Goal: Task Accomplishment & Management: Manage account settings

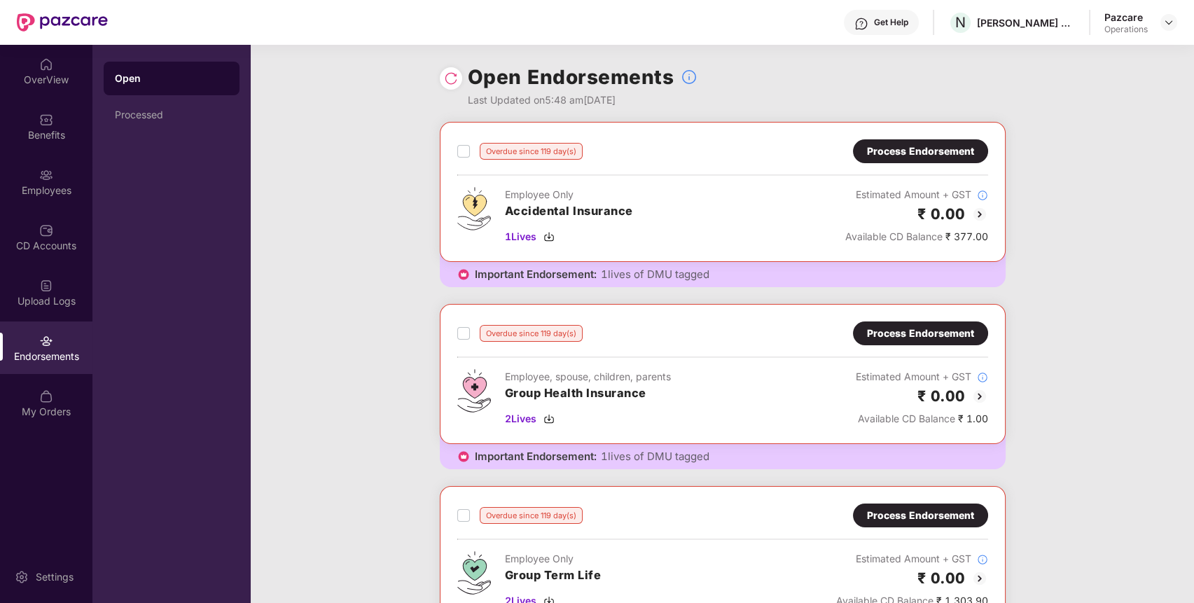
click at [958, 153] on div "Process Endorsement" at bounding box center [920, 151] width 107 height 15
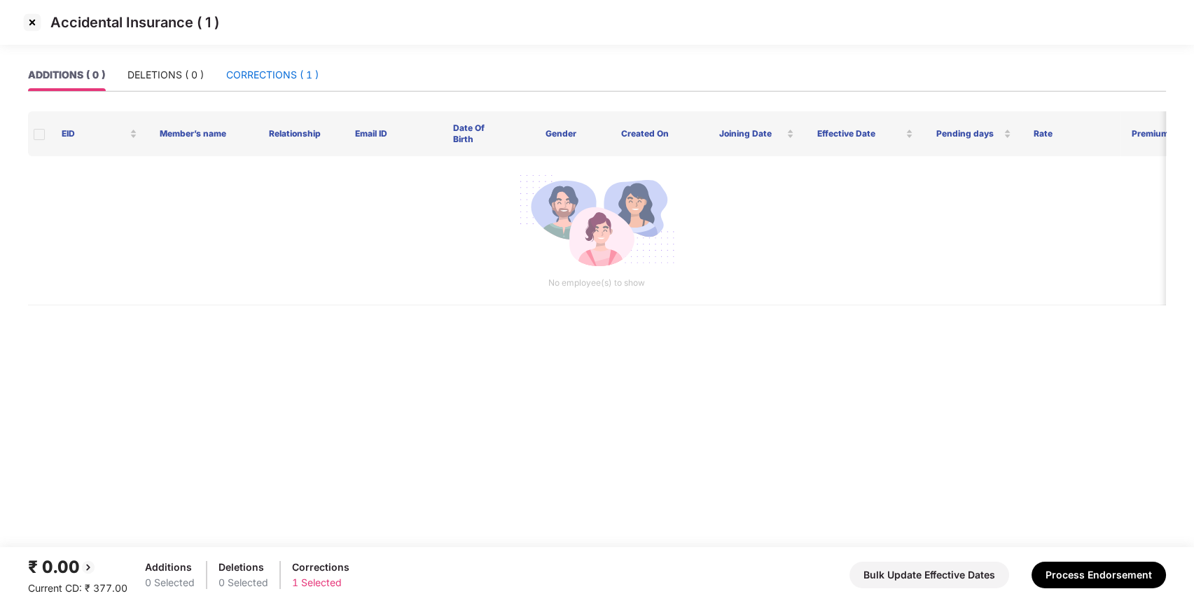
click at [304, 82] on div "CORRECTIONS ( 1 )" at bounding box center [272, 74] width 92 height 15
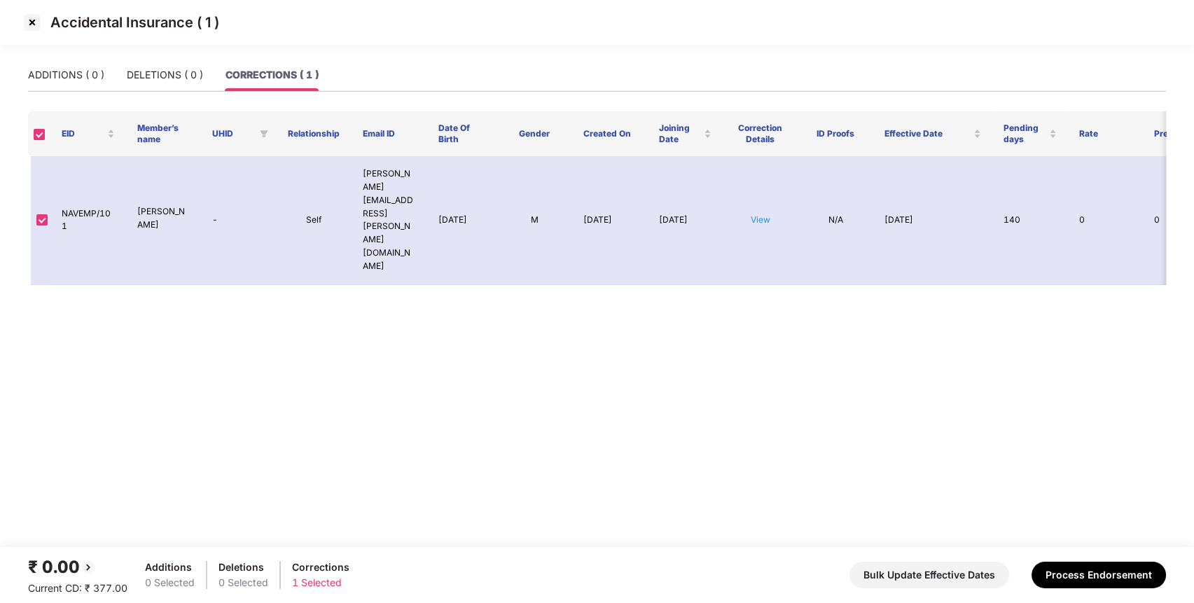
click at [34, 27] on img at bounding box center [32, 22] width 22 height 22
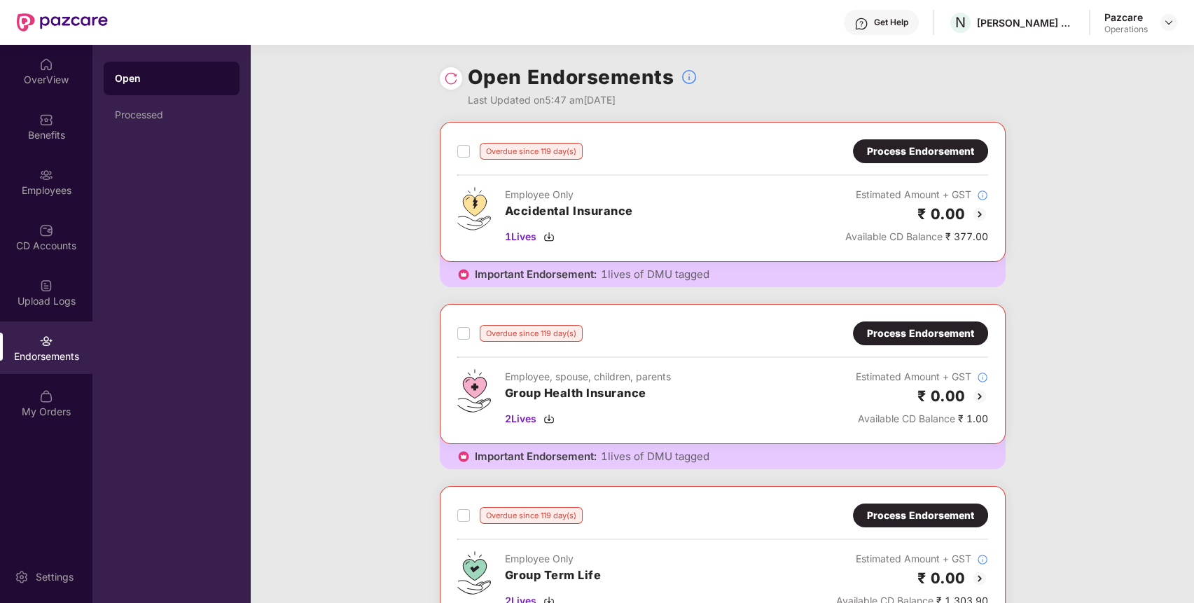
scroll to position [132, 0]
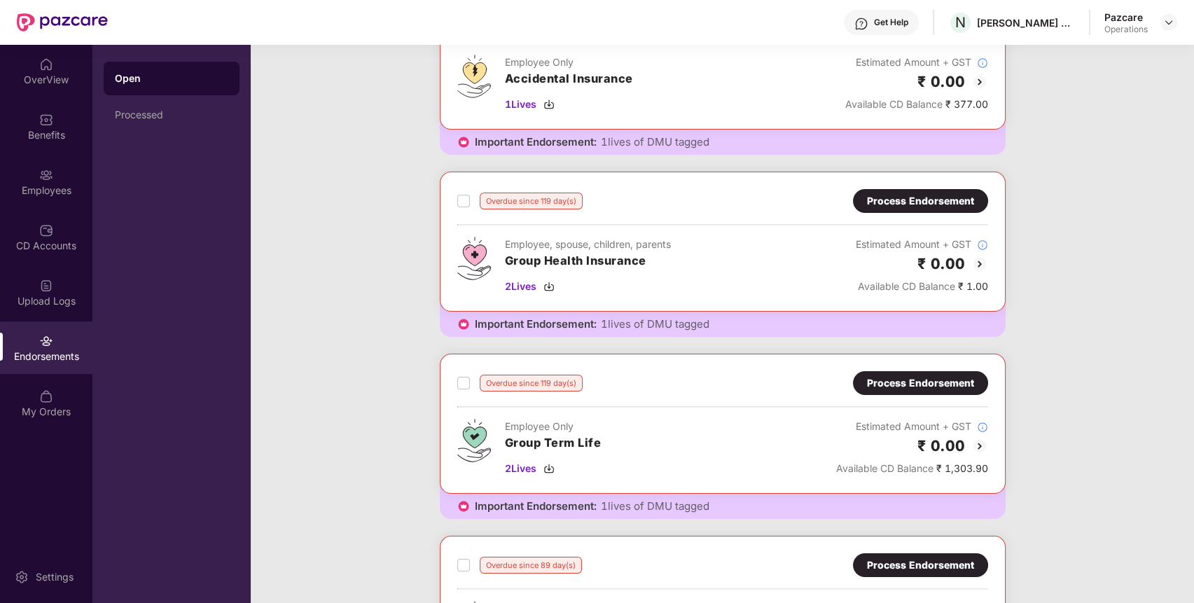
click at [913, 200] on div "Process Endorsement" at bounding box center [920, 200] width 107 height 15
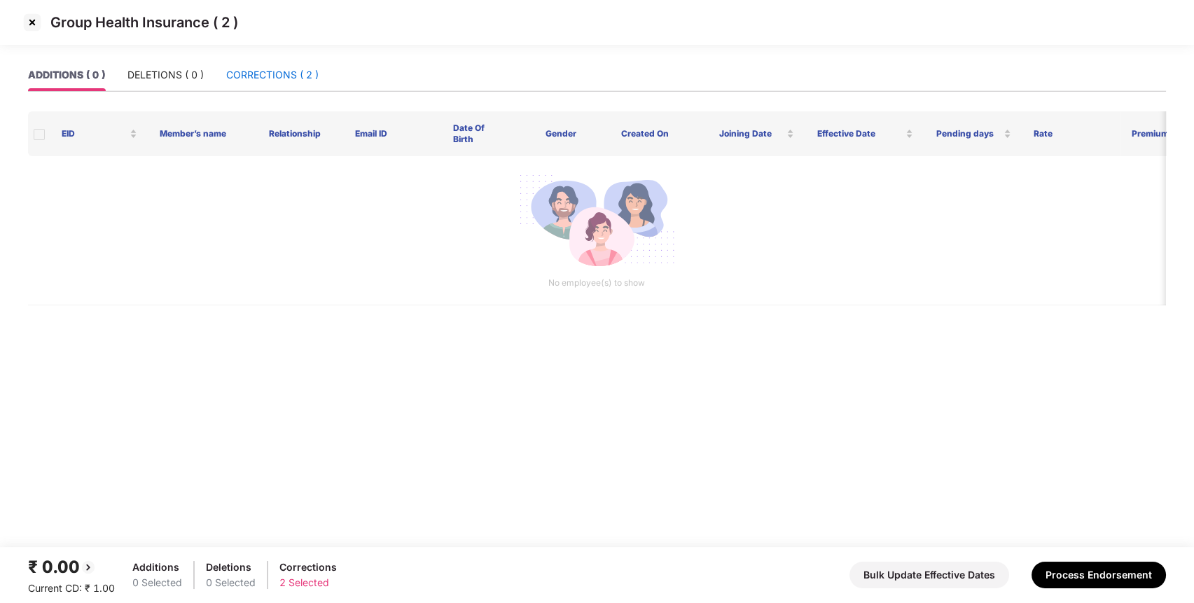
click at [263, 78] on div "CORRECTIONS ( 2 )" at bounding box center [272, 74] width 92 height 15
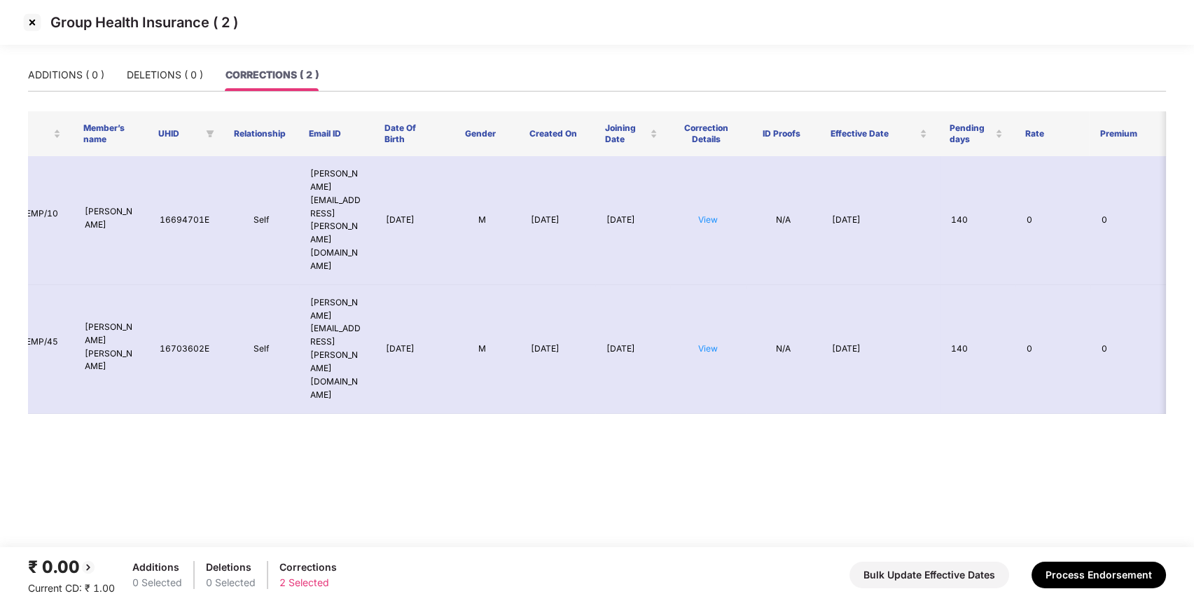
scroll to position [0, 0]
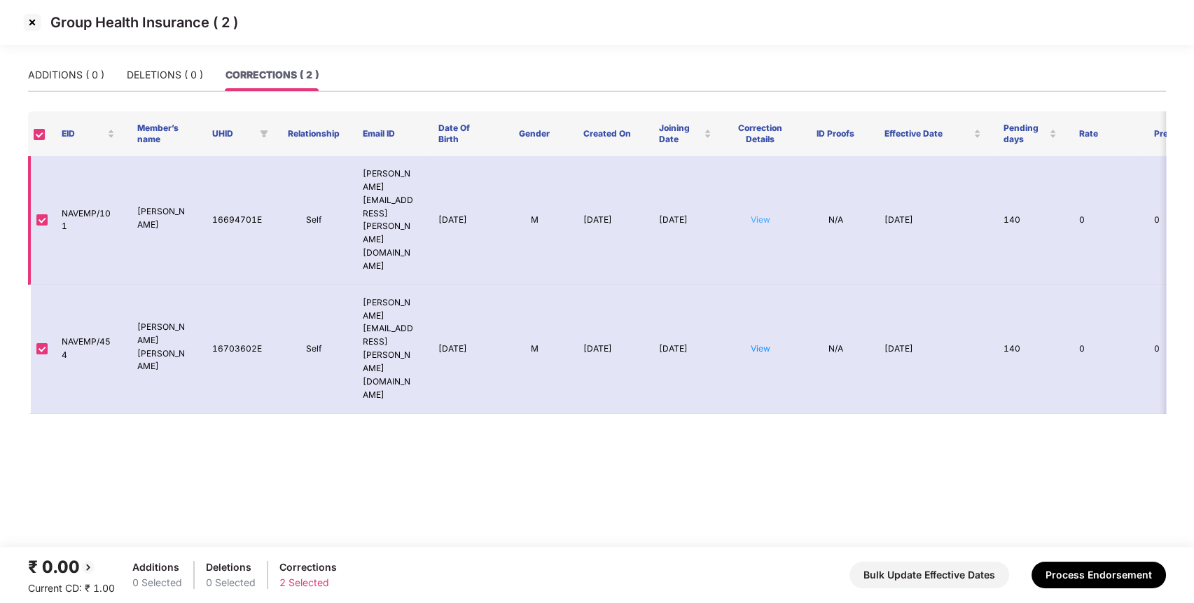
click at [762, 214] on link "View" at bounding box center [761, 219] width 20 height 11
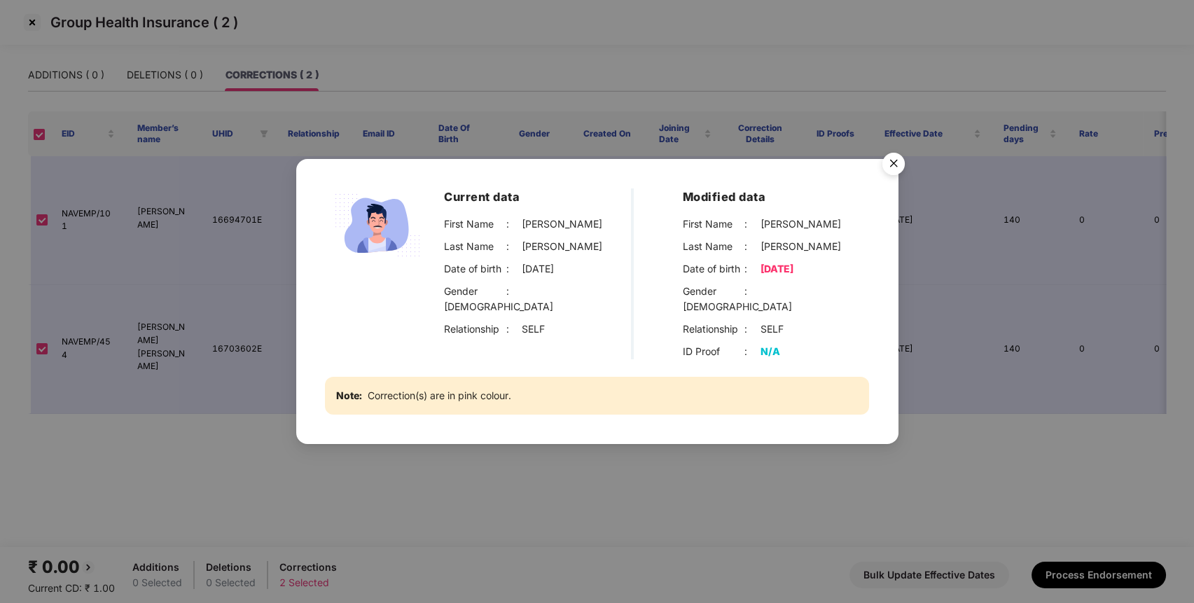
click at [894, 161] on img "Close" at bounding box center [893, 165] width 39 height 39
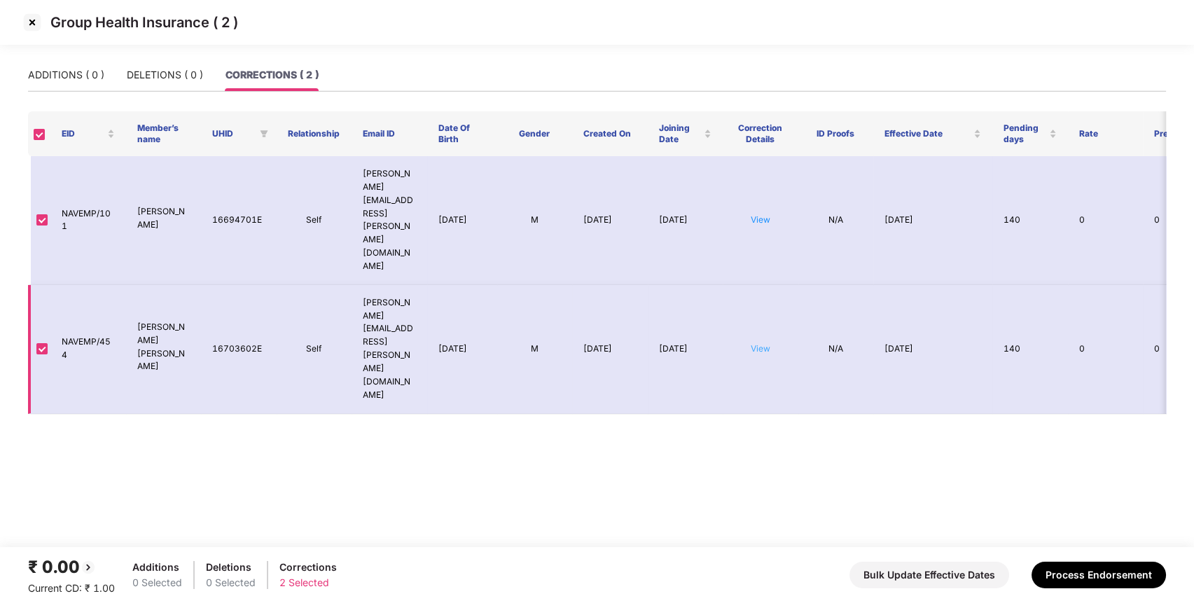
click at [757, 285] on td "View" at bounding box center [761, 349] width 76 height 129
click at [757, 343] on link "View" at bounding box center [761, 348] width 20 height 11
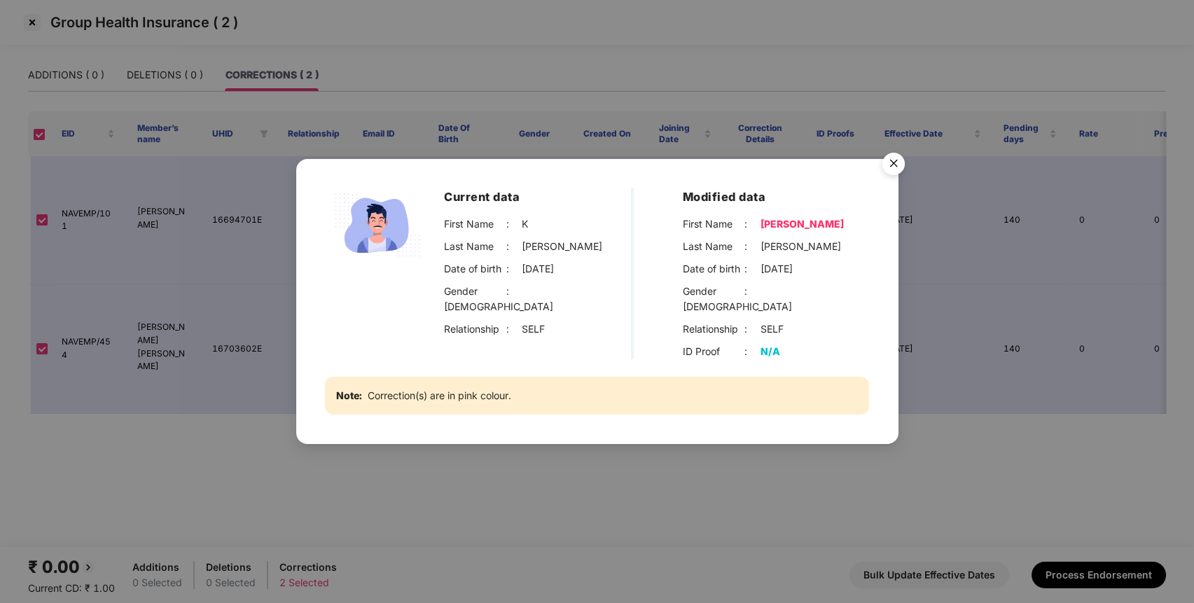
click at [896, 167] on img "Close" at bounding box center [893, 165] width 39 height 39
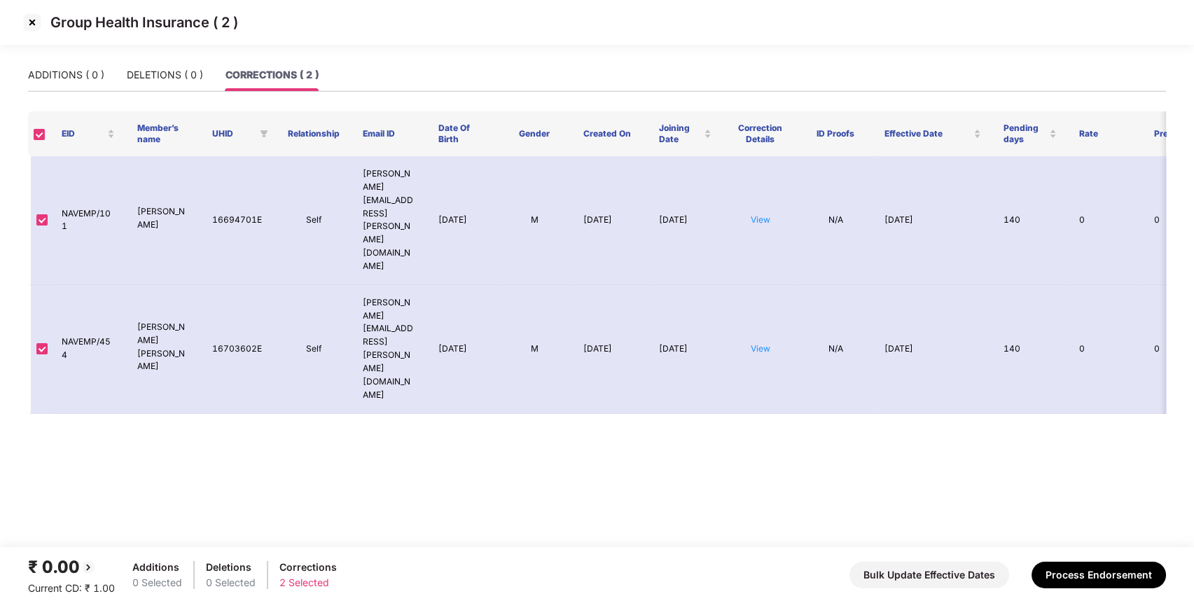
click at [29, 18] on img at bounding box center [32, 22] width 22 height 22
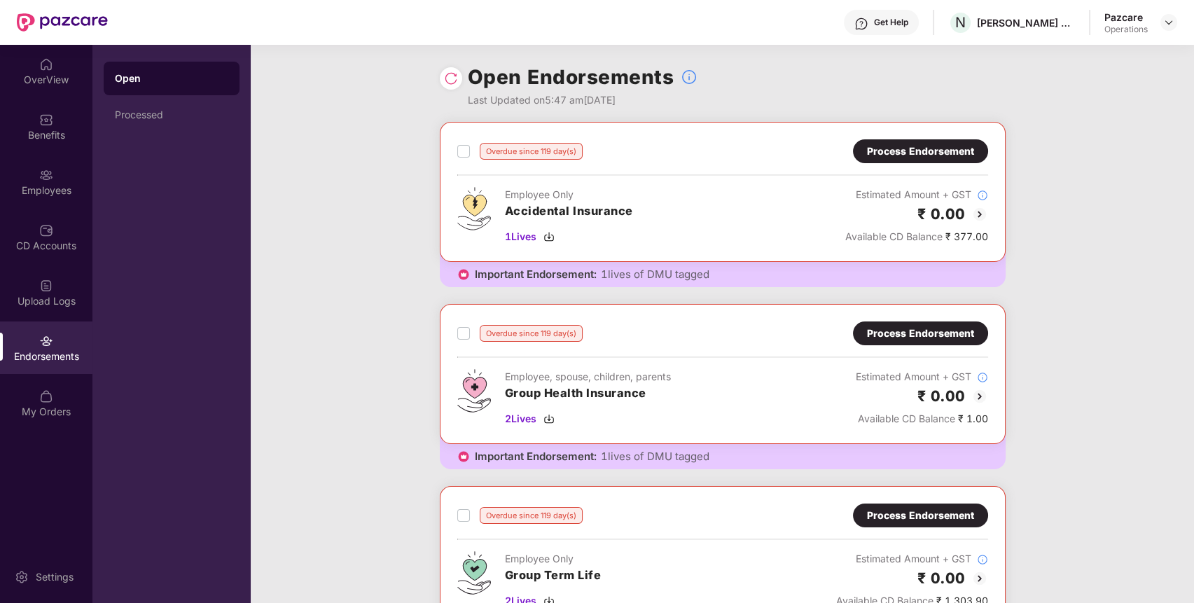
click at [943, 142] on div "Process Endorsement" at bounding box center [920, 151] width 135 height 24
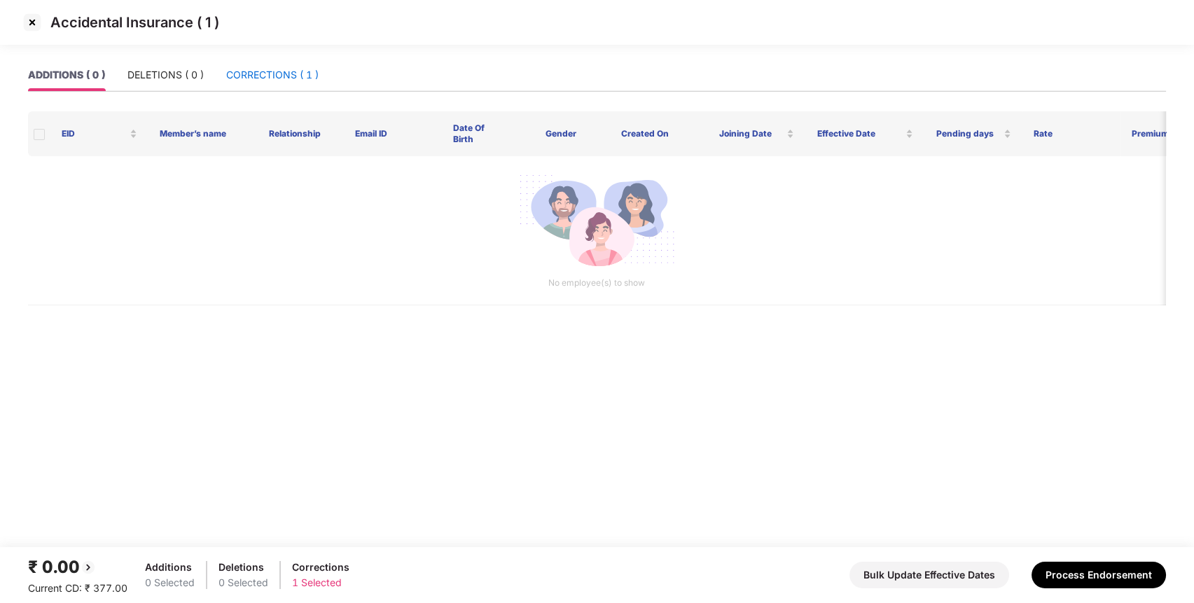
click at [272, 71] on div "CORRECTIONS ( 1 )" at bounding box center [272, 74] width 92 height 15
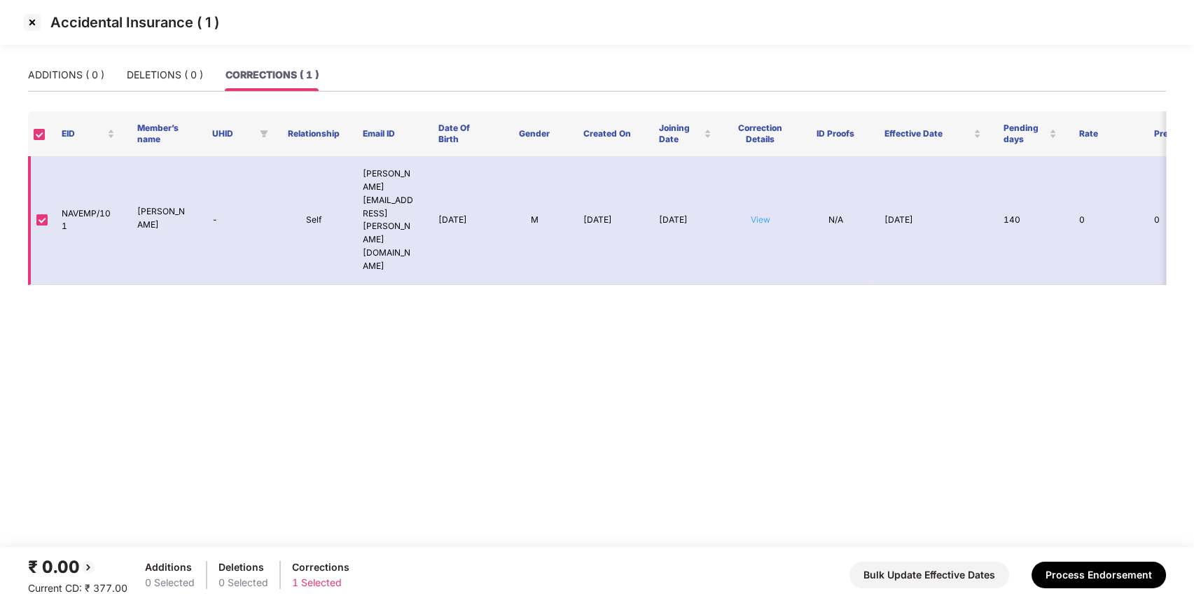
click at [760, 214] on link "View" at bounding box center [761, 219] width 20 height 11
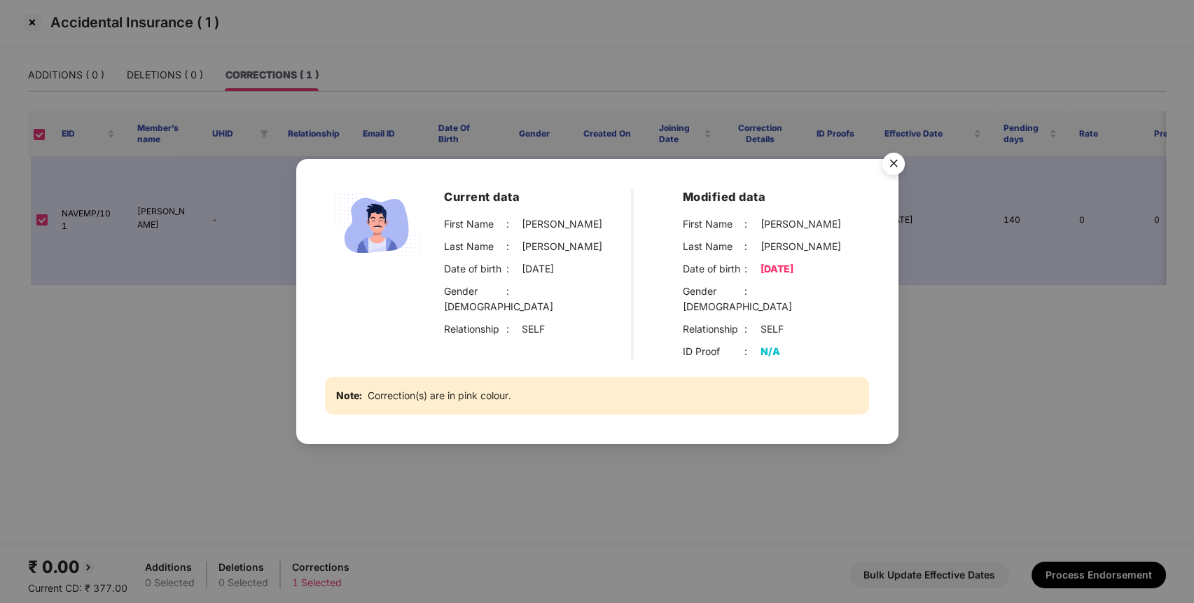
click at [23, 29] on div "Current data First Name : [PERSON_NAME] Last Name : [PERSON_NAME] Date of birth…" at bounding box center [597, 301] width 1194 height 603
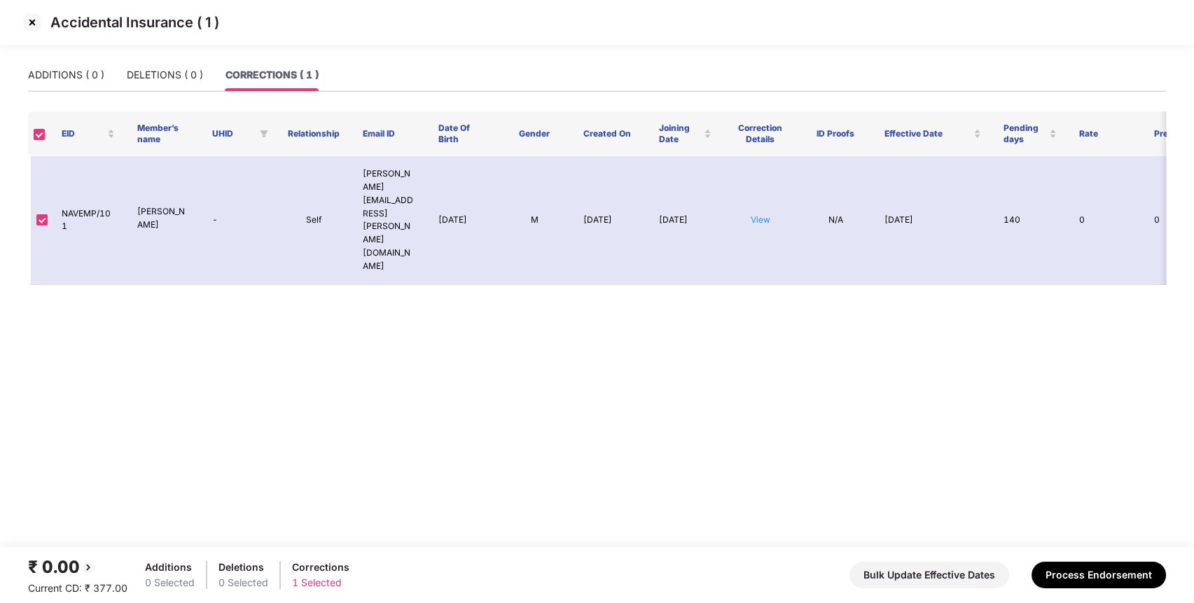
click at [36, 27] on img at bounding box center [32, 22] width 22 height 22
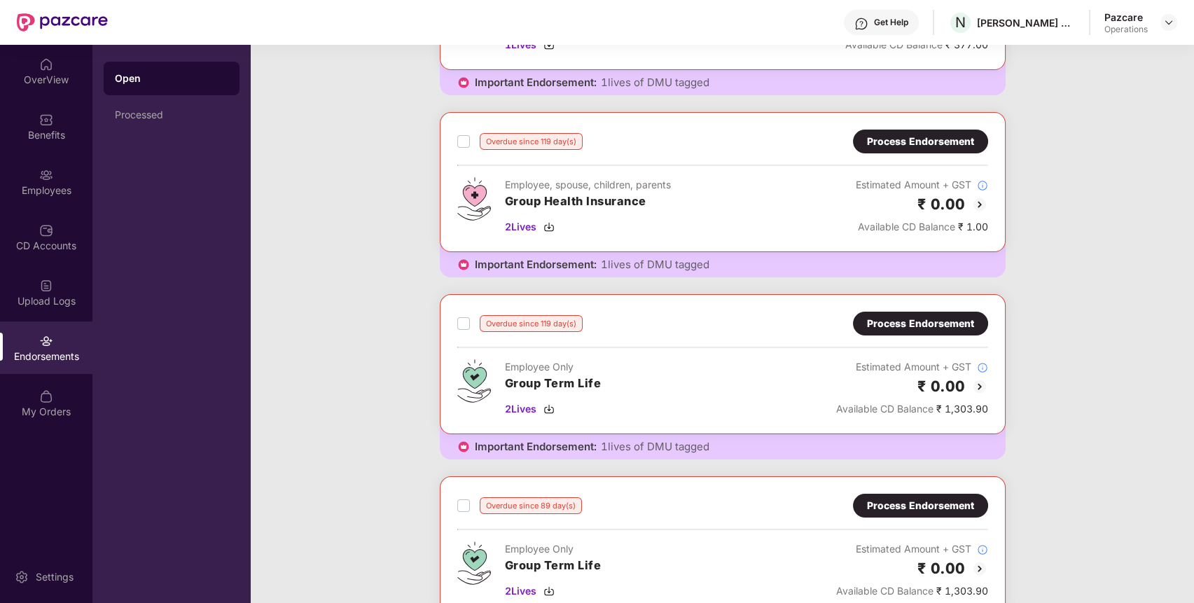
scroll to position [194, 0]
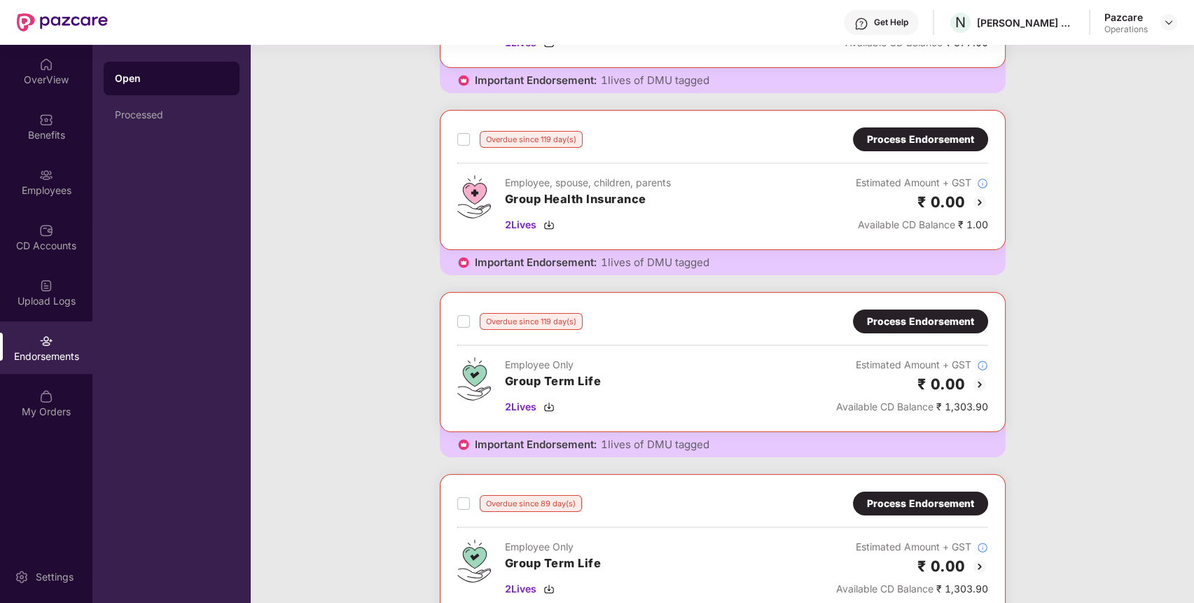
click at [903, 318] on div "Process Endorsement" at bounding box center [920, 321] width 107 height 15
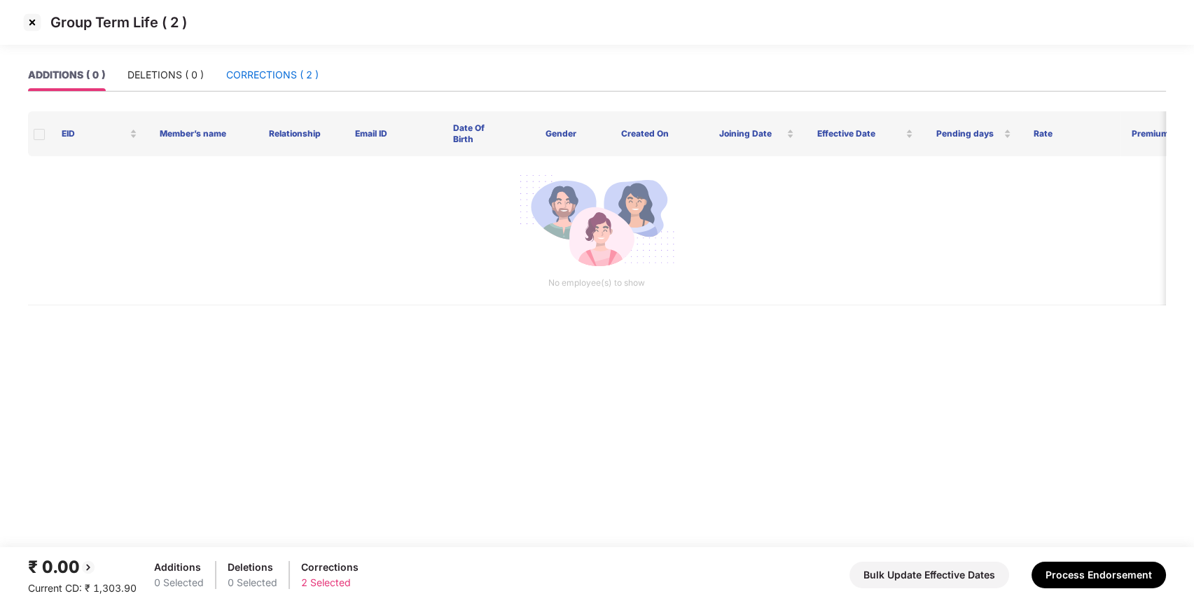
click at [275, 78] on div "CORRECTIONS ( 2 )" at bounding box center [272, 74] width 92 height 15
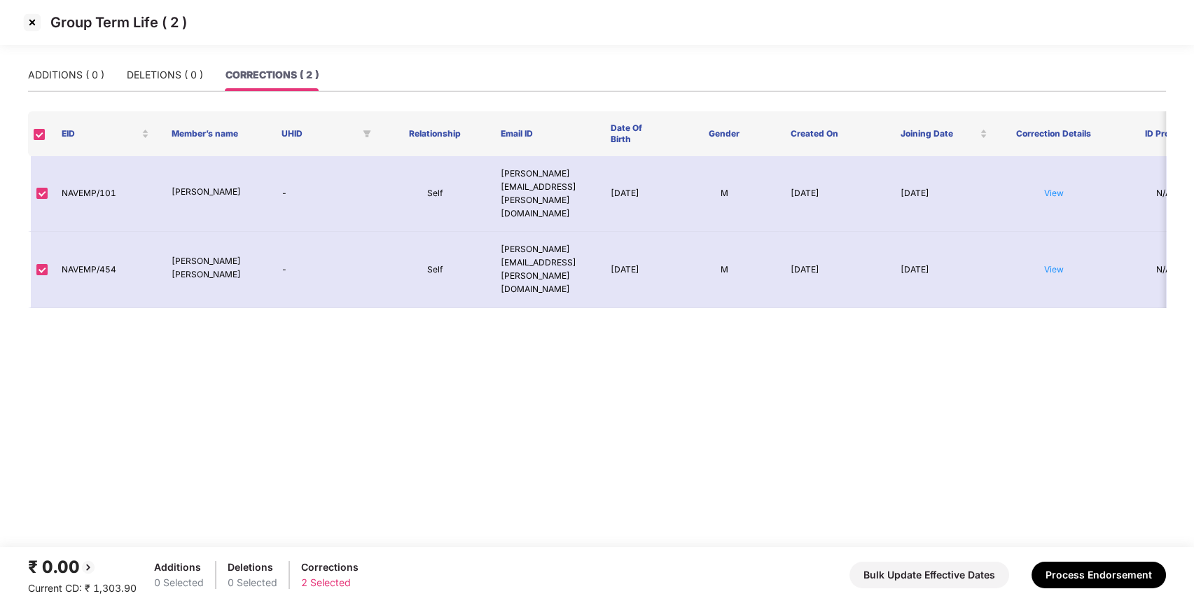
click at [32, 20] on img at bounding box center [32, 22] width 22 height 22
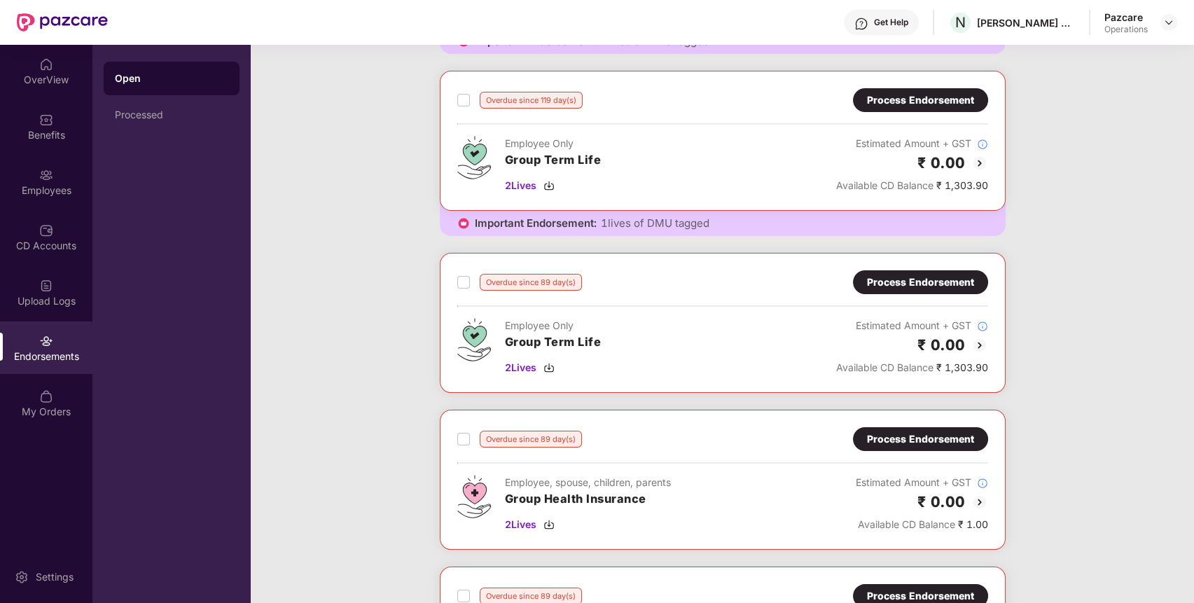
scroll to position [416, 0]
click at [889, 284] on div "Process Endorsement" at bounding box center [920, 281] width 107 height 15
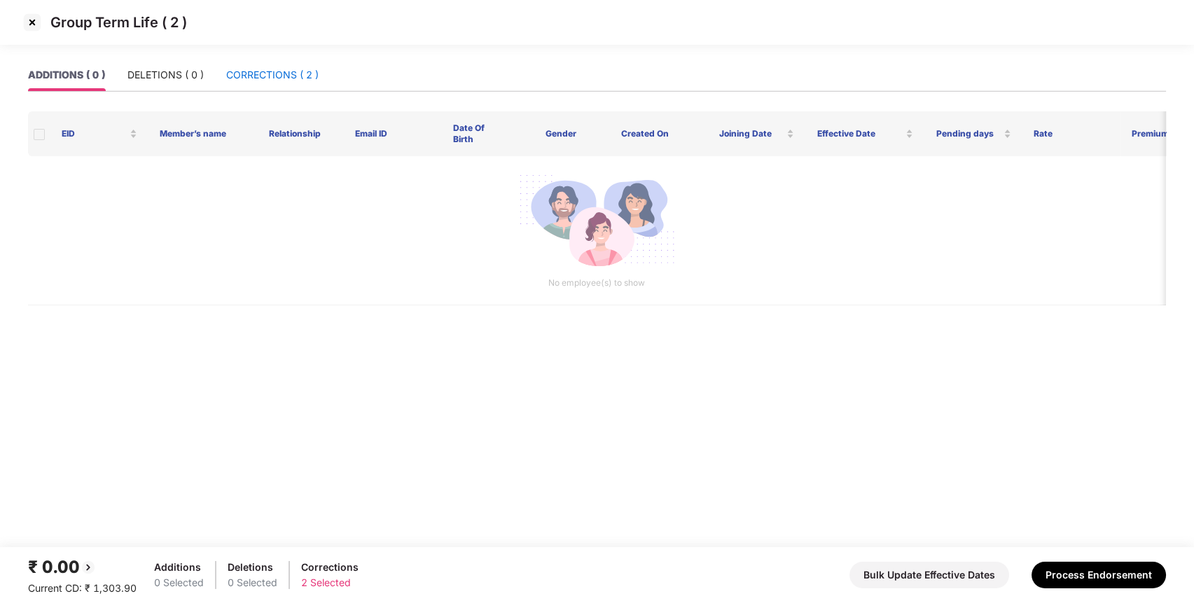
click at [277, 69] on div "CORRECTIONS ( 2 )" at bounding box center [272, 74] width 92 height 15
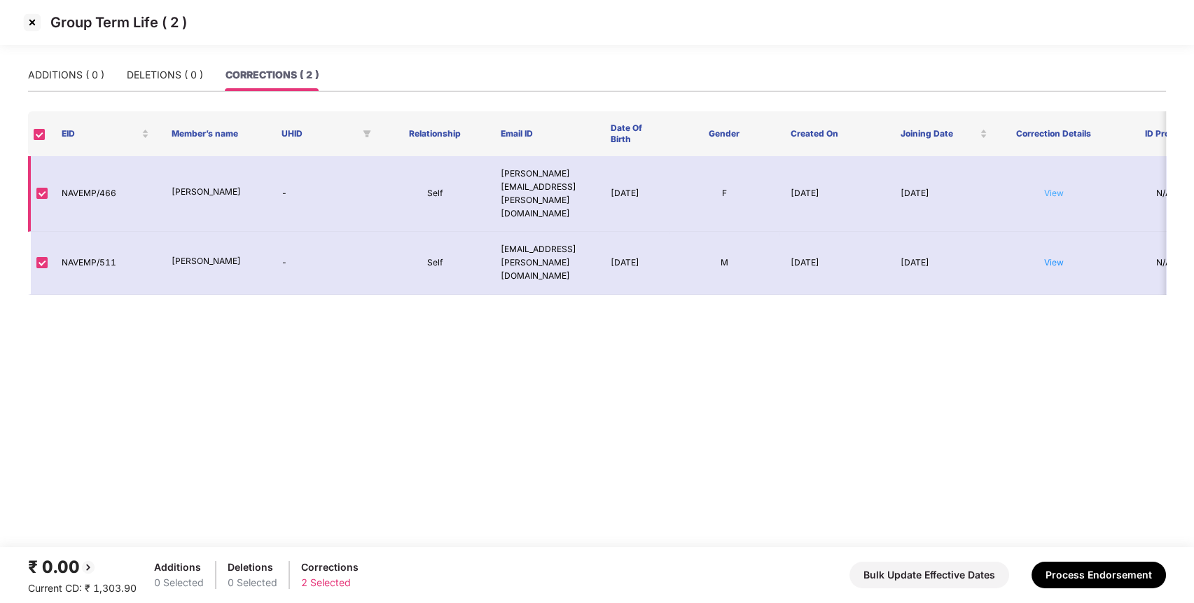
click at [1050, 188] on link "View" at bounding box center [1054, 193] width 20 height 11
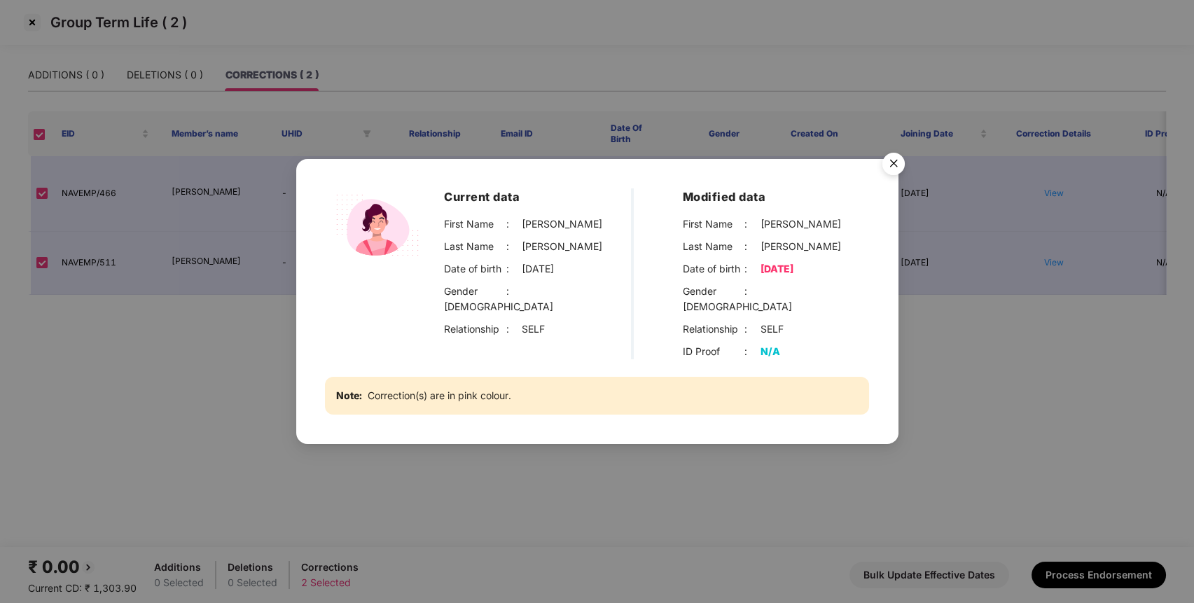
click at [1050, 214] on div "Current data First Name : [PERSON_NAME] Last Name : [PERSON_NAME] Date of birth…" at bounding box center [597, 301] width 1194 height 603
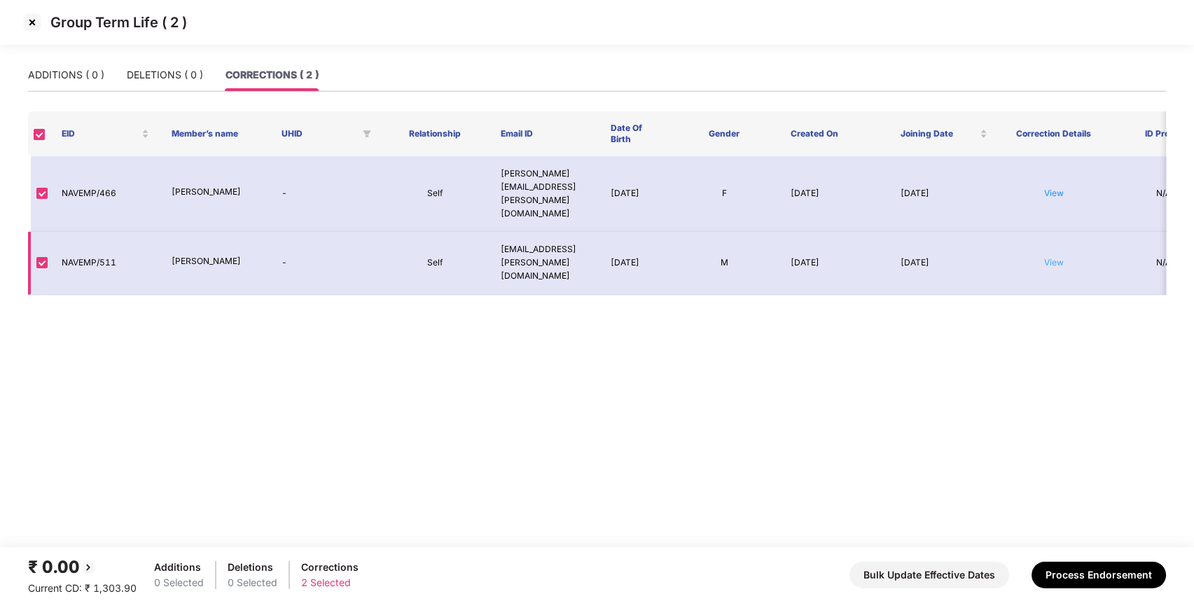
click at [1049, 257] on link "View" at bounding box center [1054, 262] width 20 height 11
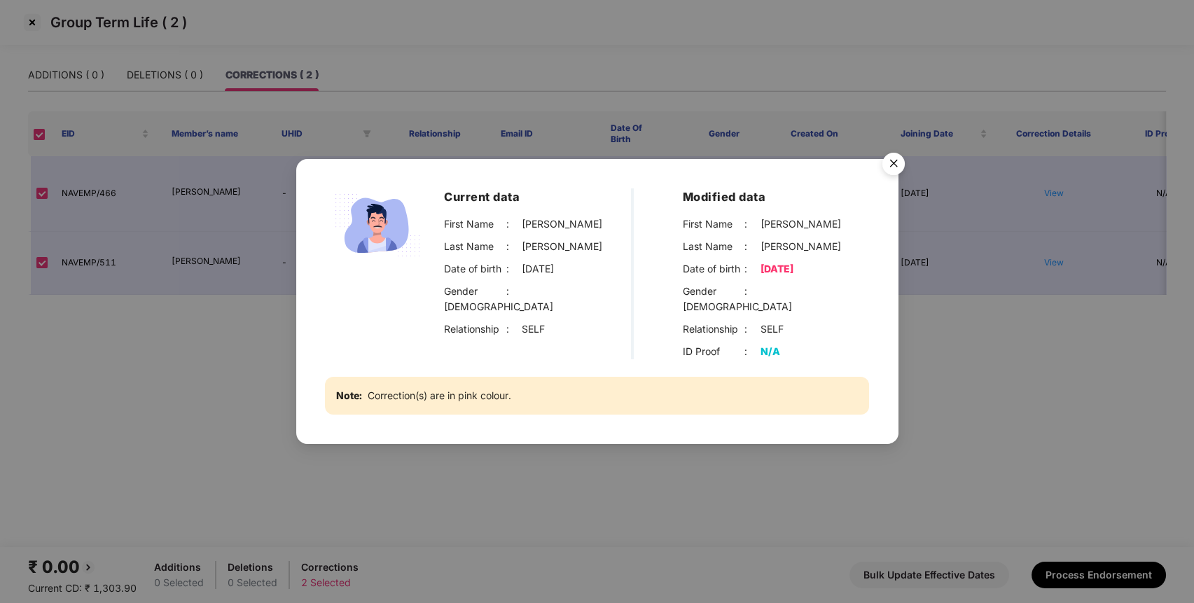
click at [385, 58] on div "Current data First Name : [PERSON_NAME] Last Name : [PERSON_NAME] P Date of bir…" at bounding box center [597, 301] width 1194 height 603
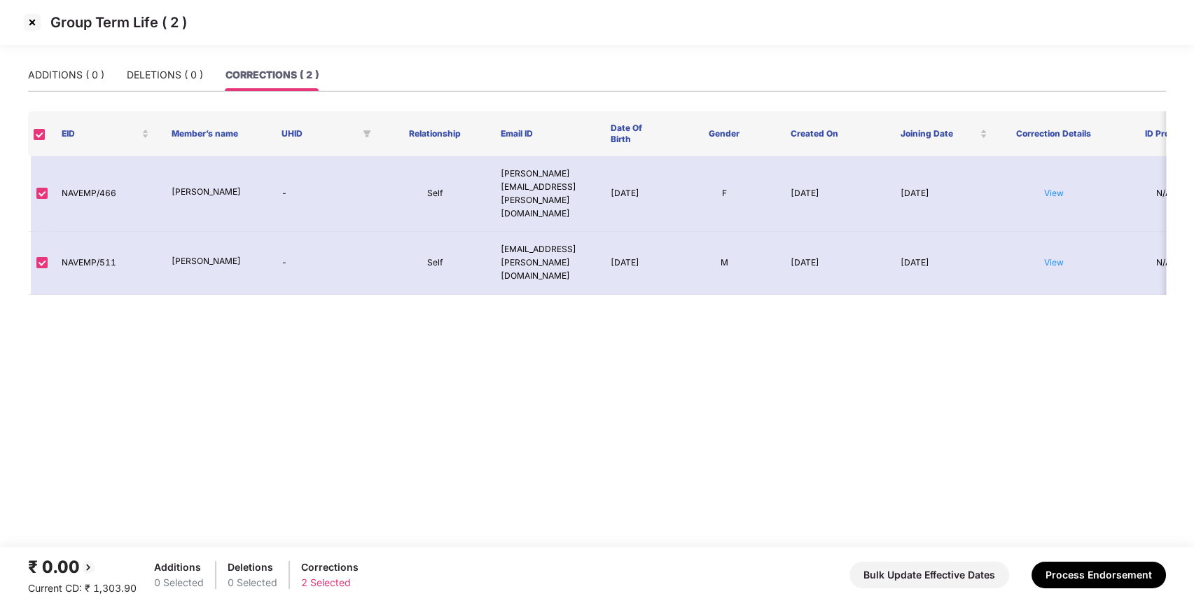
click at [29, 22] on img at bounding box center [32, 22] width 22 height 22
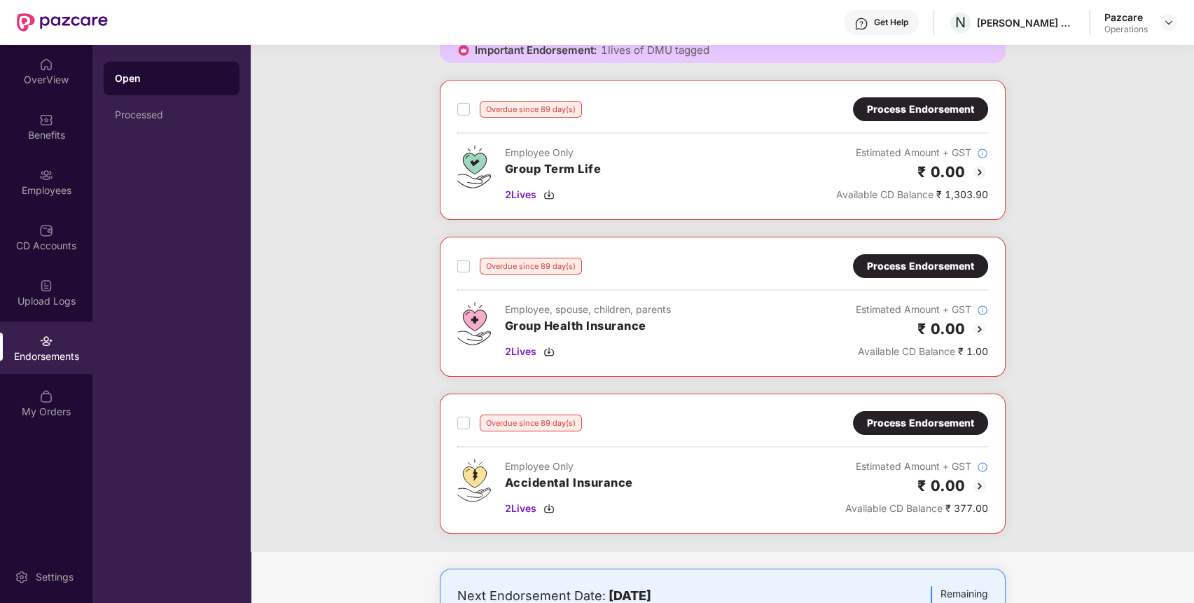
scroll to position [589, 0]
click at [928, 267] on div "Process Endorsement" at bounding box center [920, 265] width 107 height 15
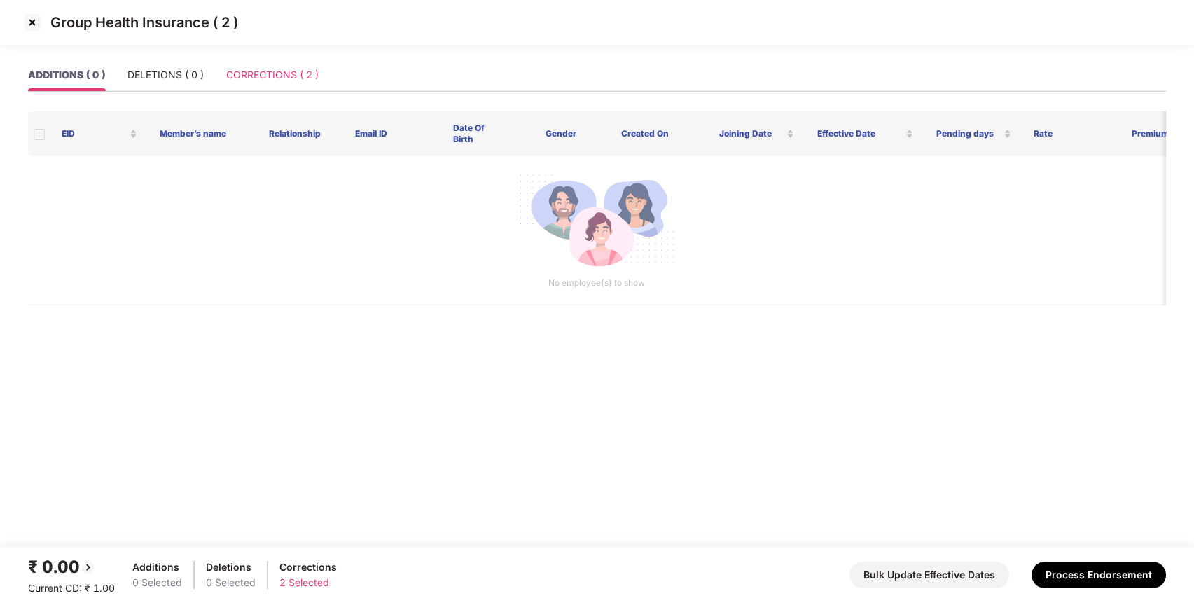
click at [297, 83] on div "CORRECTIONS ( 2 )" at bounding box center [272, 75] width 92 height 32
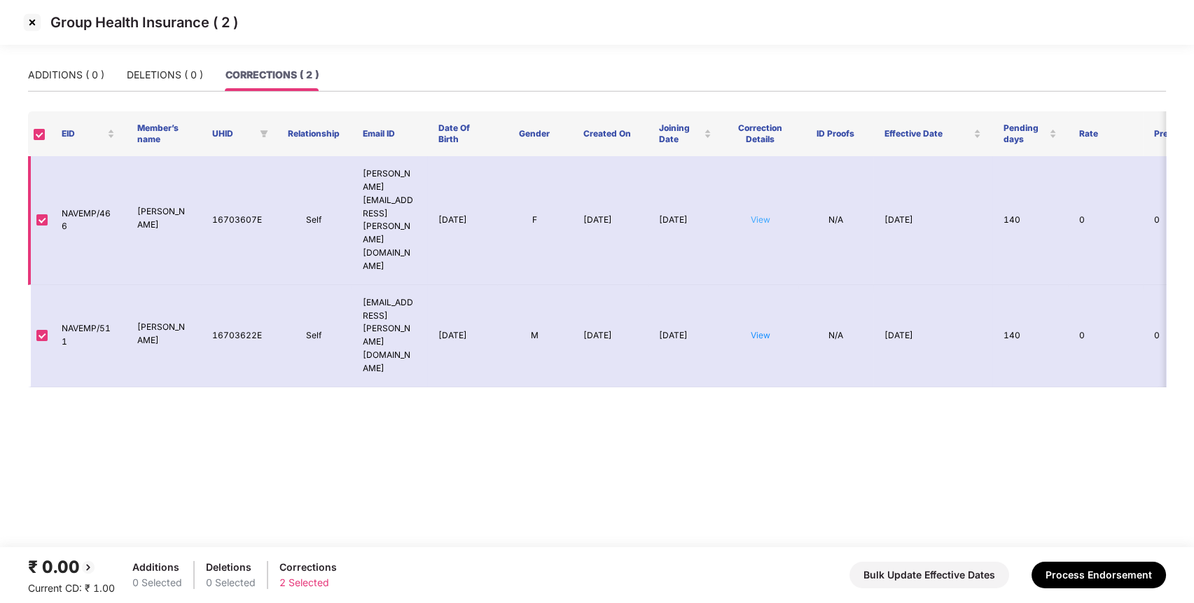
click at [754, 214] on link "View" at bounding box center [761, 219] width 20 height 11
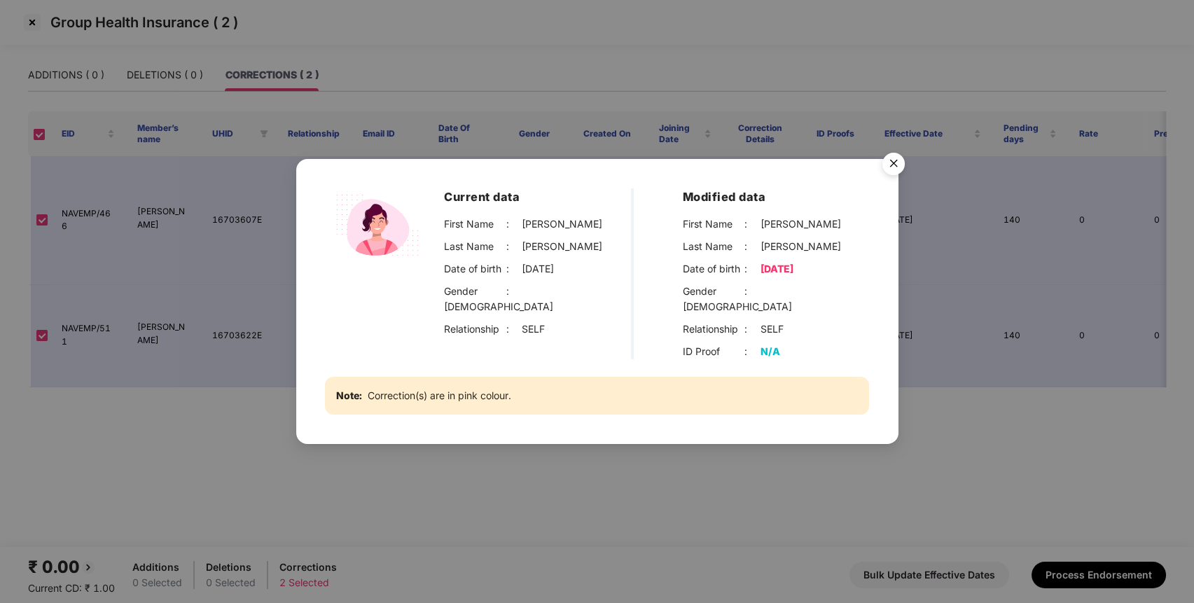
click at [903, 256] on div "Current data First Name : [PERSON_NAME] Last Name : [PERSON_NAME] Date of birth…" at bounding box center [597, 301] width 1194 height 603
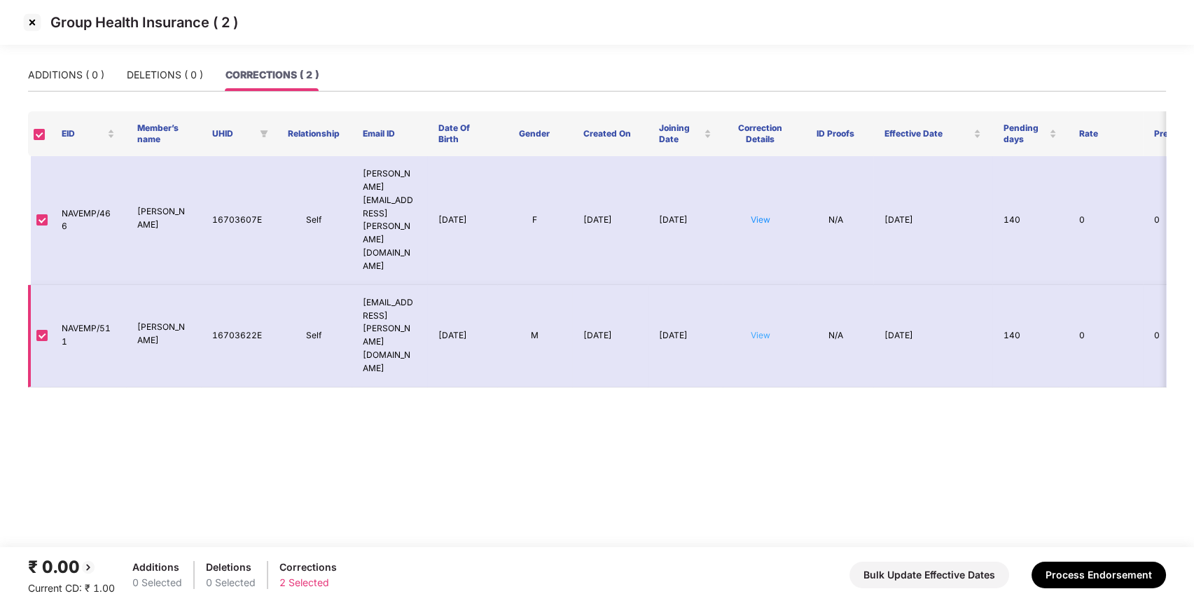
click at [757, 330] on link "View" at bounding box center [761, 335] width 20 height 11
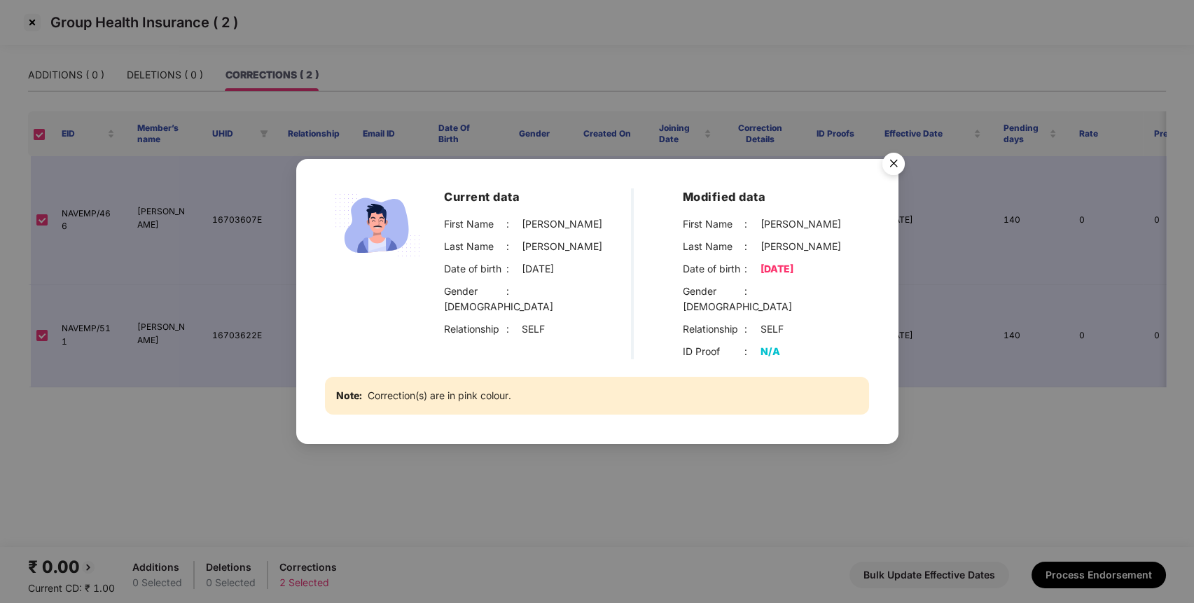
click at [964, 315] on div "Current data First Name : [PERSON_NAME] Last Name : [PERSON_NAME] P Date of bir…" at bounding box center [597, 301] width 1194 height 603
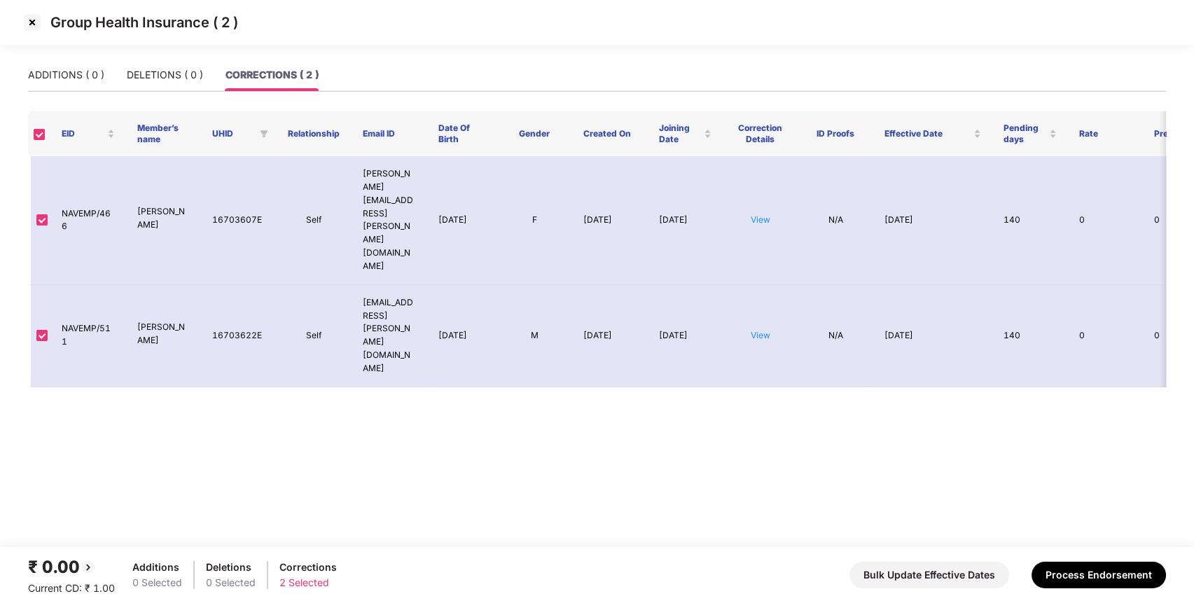
click at [31, 21] on img at bounding box center [32, 22] width 22 height 22
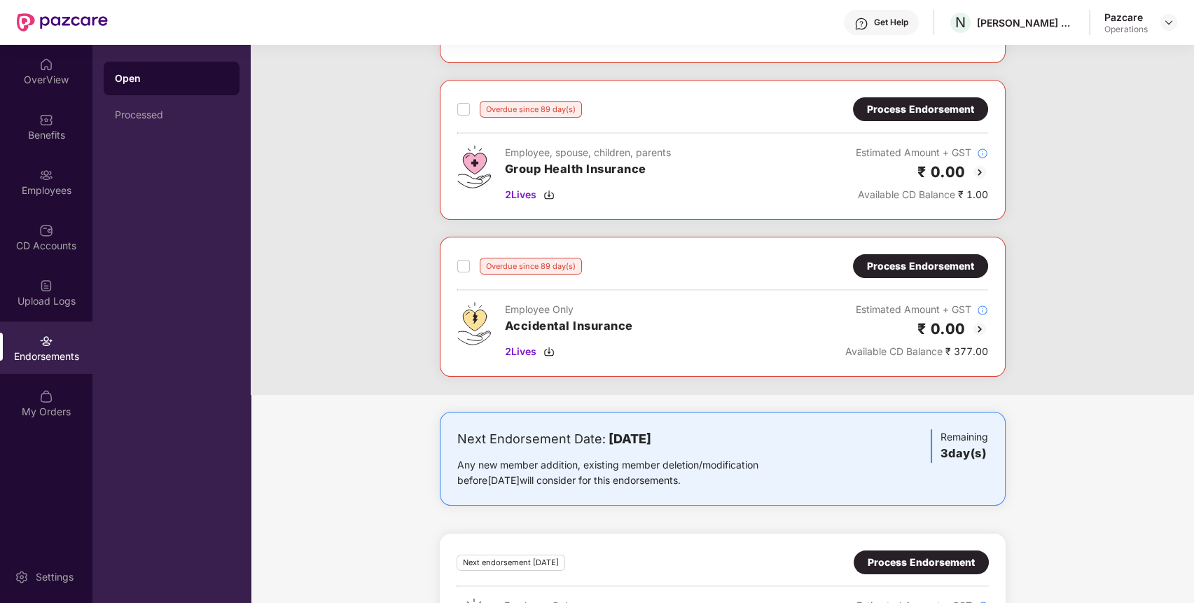
scroll to position [747, 0]
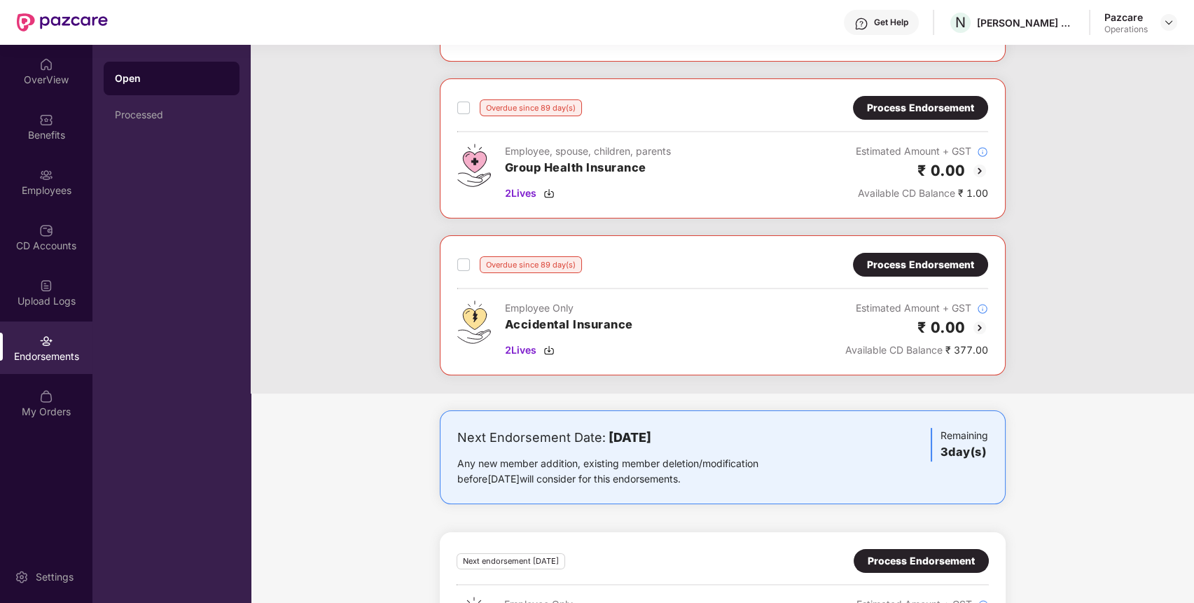
click at [924, 265] on div "Process Endorsement" at bounding box center [920, 264] width 107 height 15
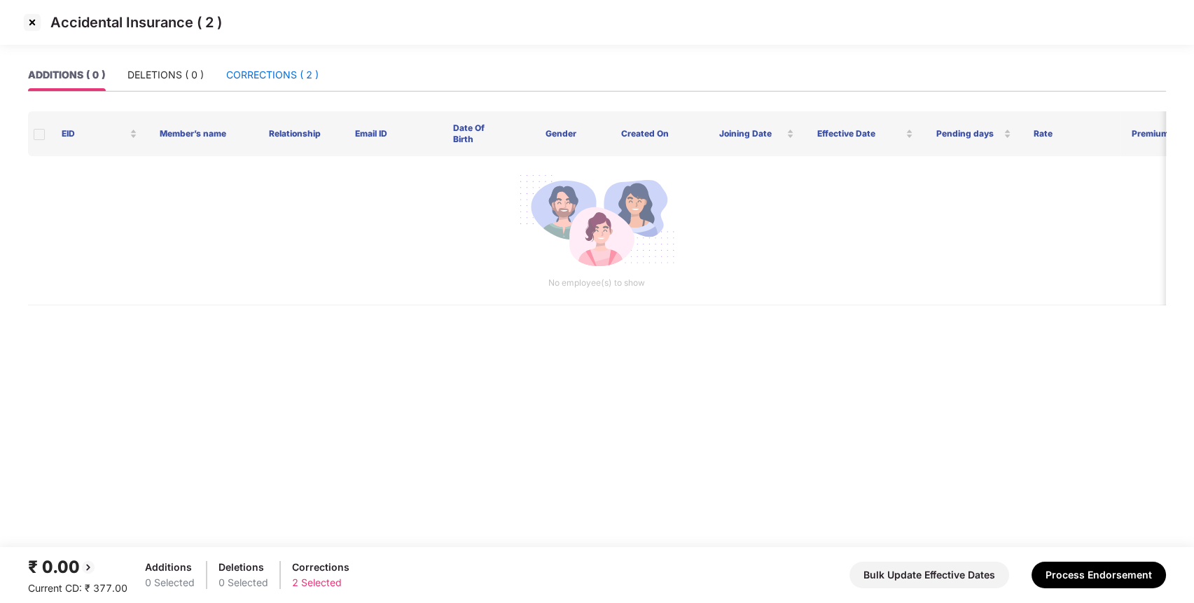
click at [268, 71] on div "CORRECTIONS ( 2 )" at bounding box center [272, 74] width 92 height 15
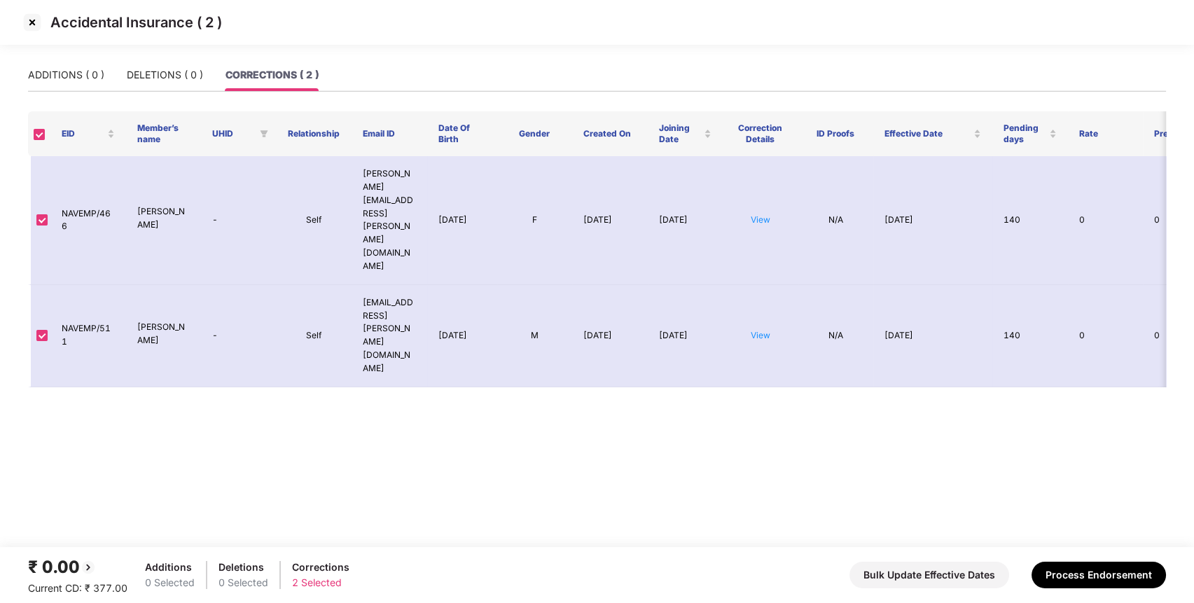
click at [29, 25] on img at bounding box center [32, 22] width 22 height 22
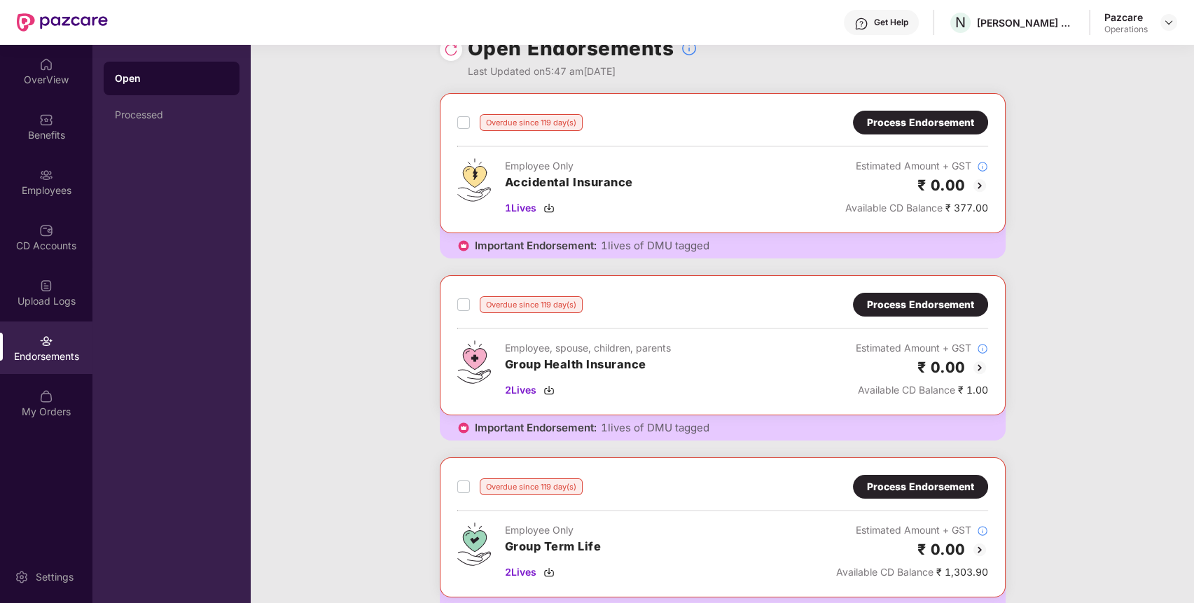
scroll to position [0, 0]
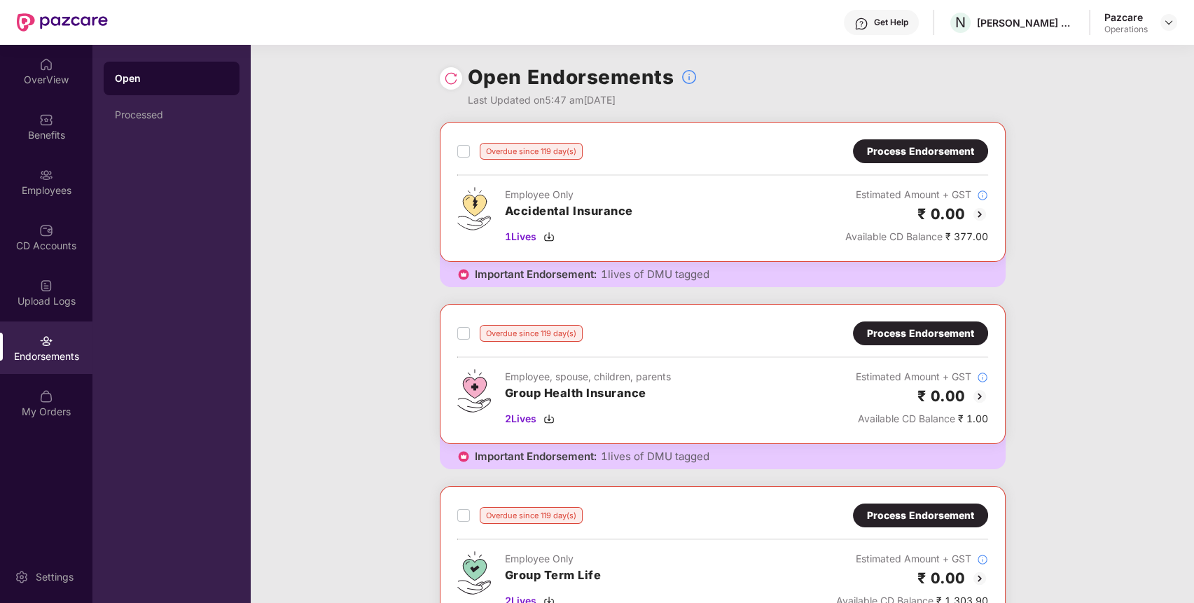
click at [935, 155] on div "Process Endorsement" at bounding box center [920, 151] width 107 height 15
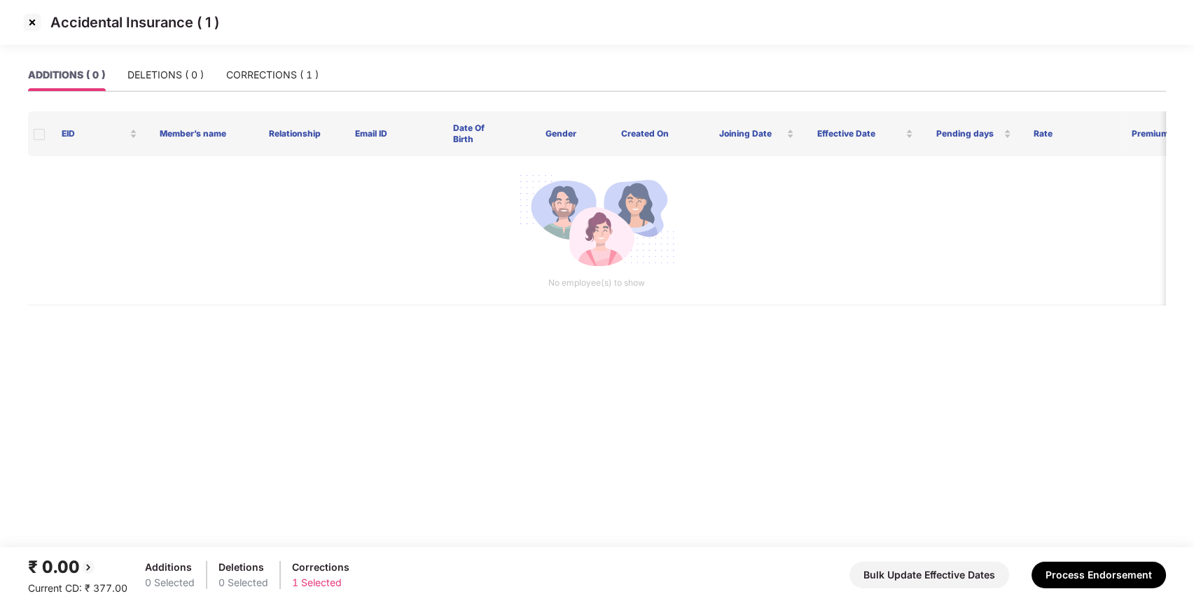
click at [30, 13] on img at bounding box center [32, 22] width 22 height 22
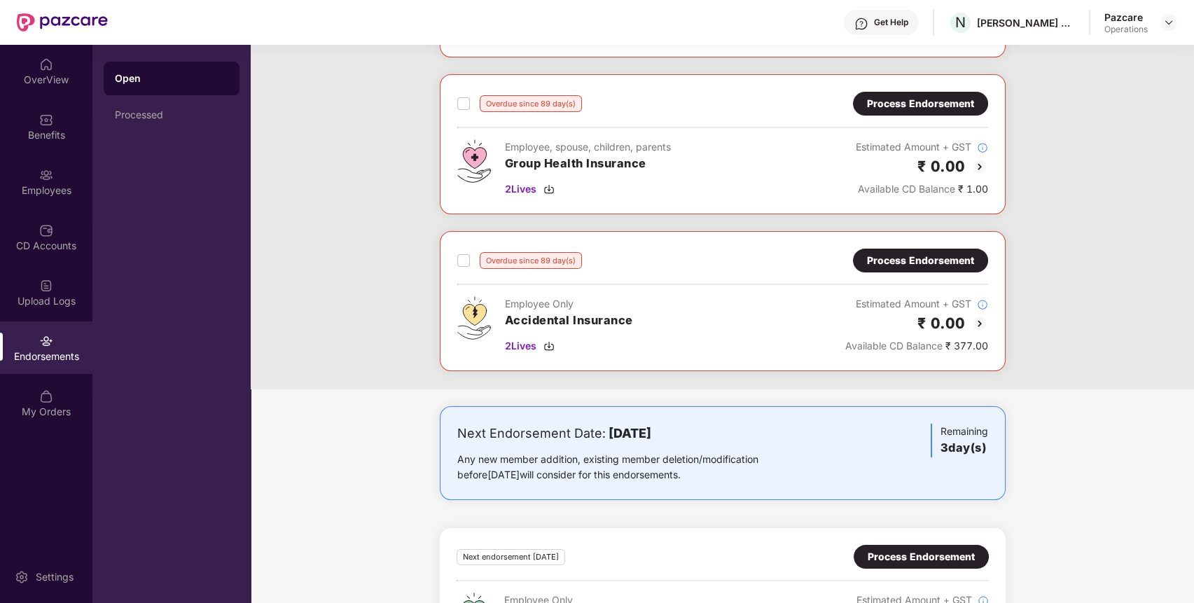
scroll to position [739, 0]
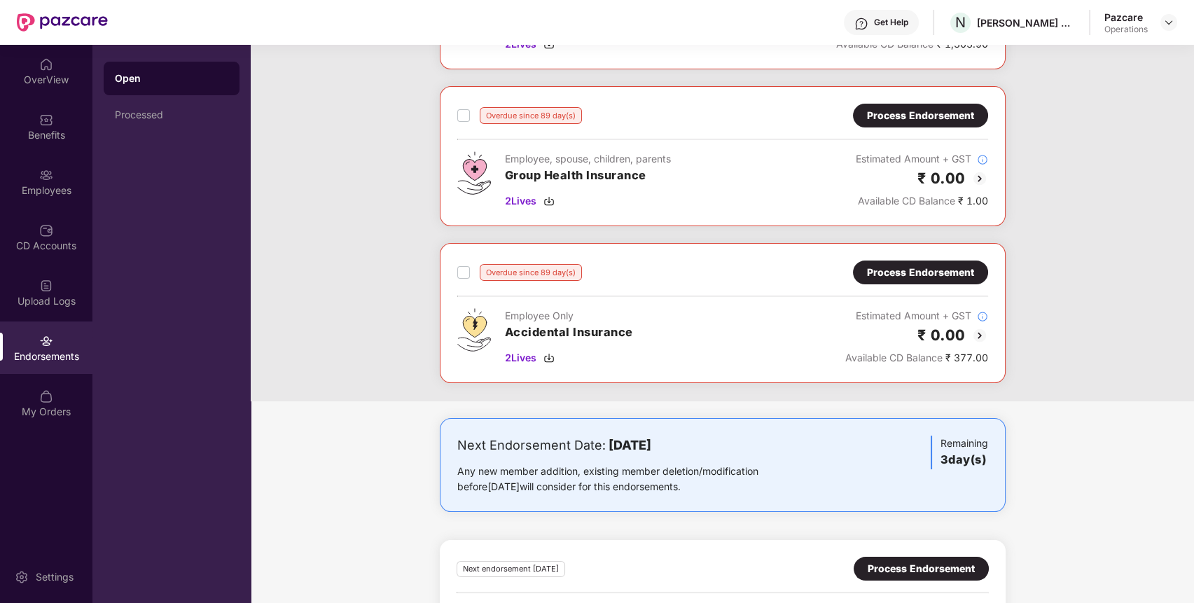
click at [950, 270] on div "Process Endorsement" at bounding box center [920, 272] width 107 height 15
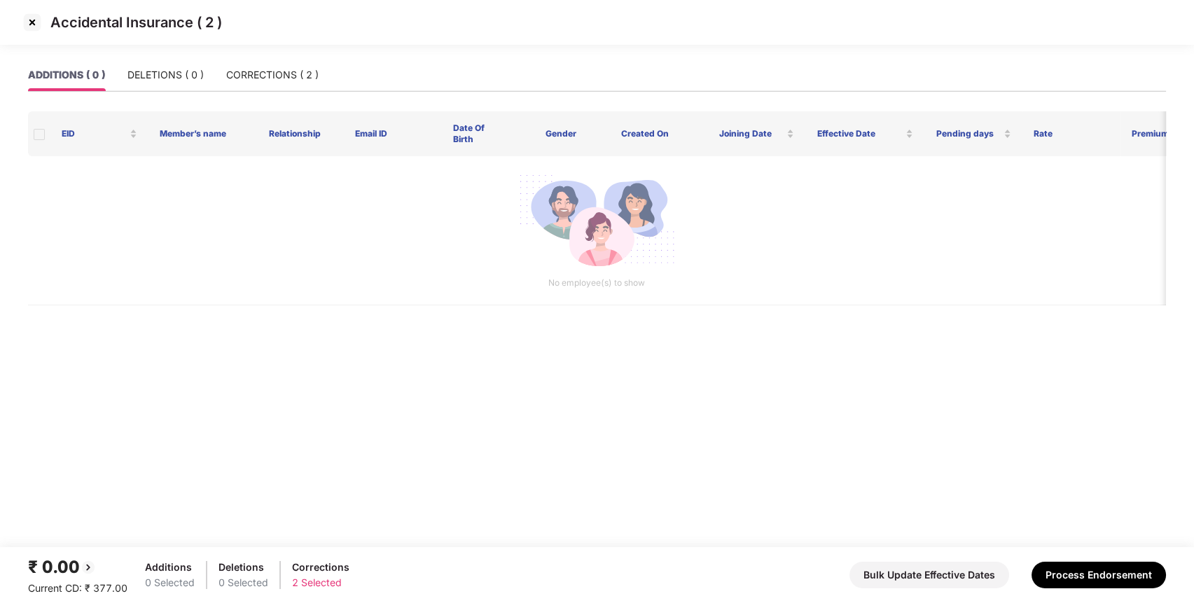
click at [28, 17] on img at bounding box center [32, 22] width 22 height 22
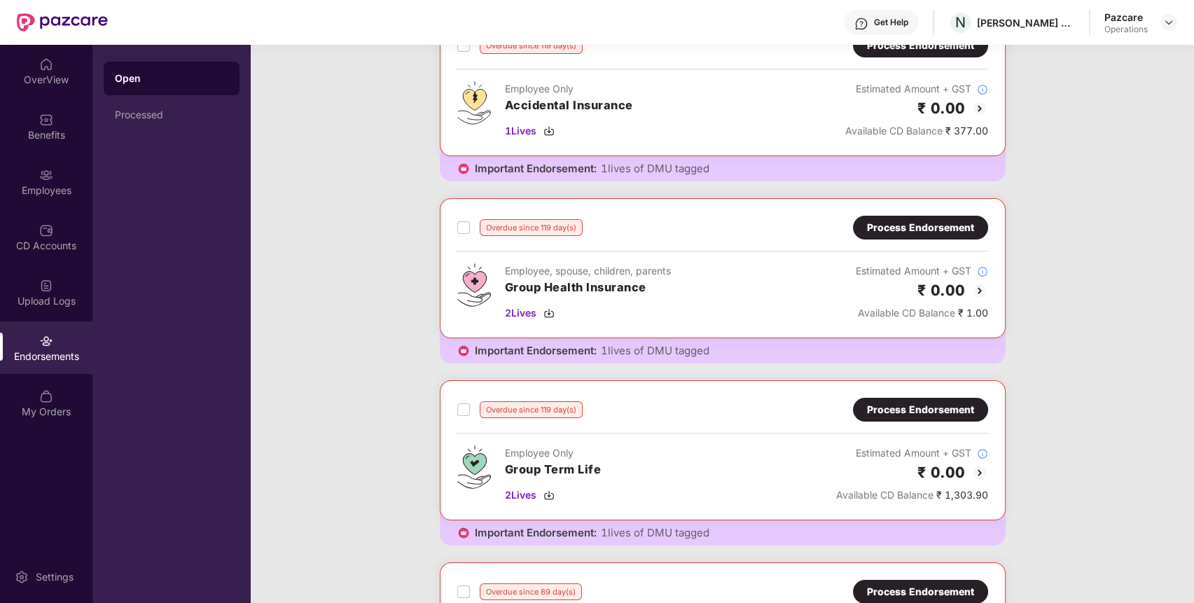
scroll to position [0, 0]
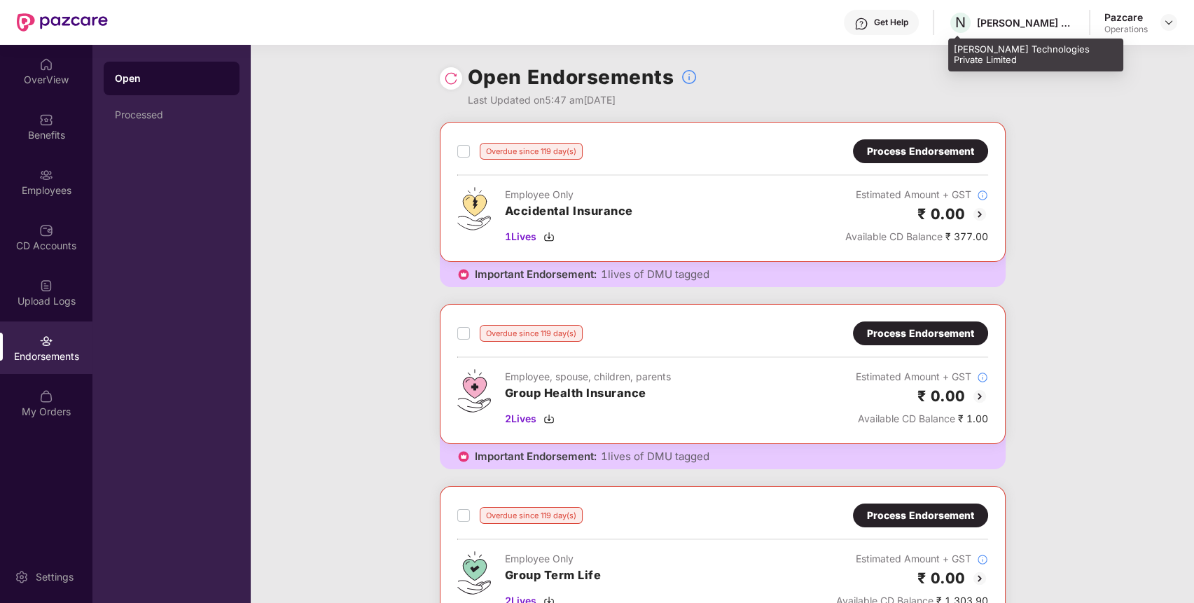
click at [1031, 20] on div "[PERSON_NAME] Technologies Private Limited" at bounding box center [1026, 22] width 98 height 13
copy div "[PERSON_NAME] Technologies Private Limited"
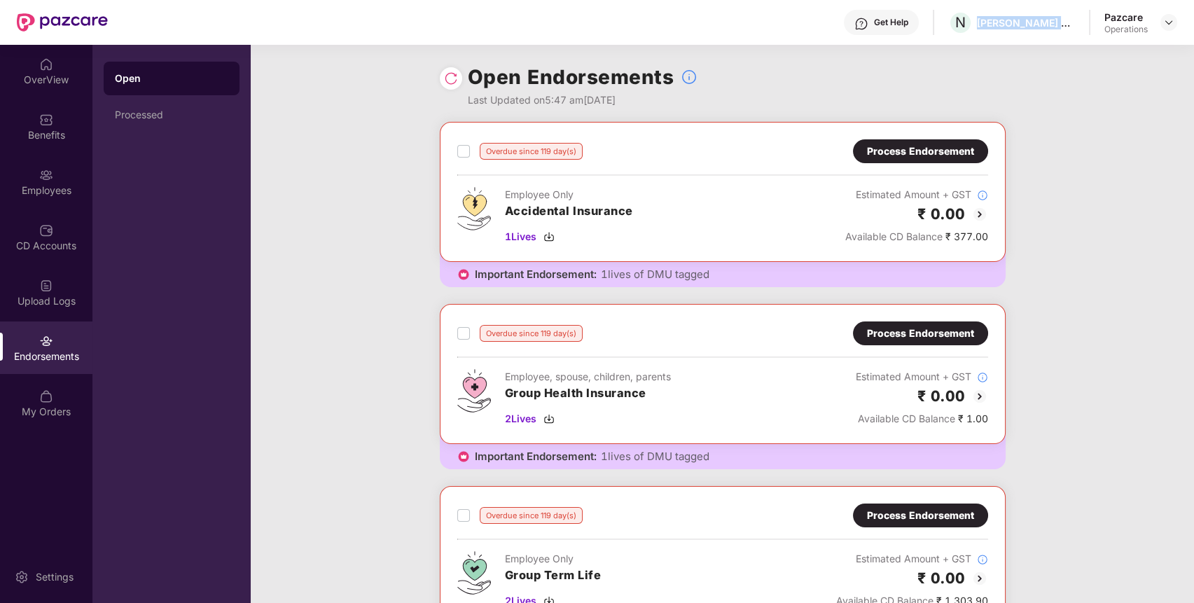
copy div "[PERSON_NAME] Technologies Private Limited"
click at [1174, 22] on div at bounding box center [1168, 22] width 17 height 17
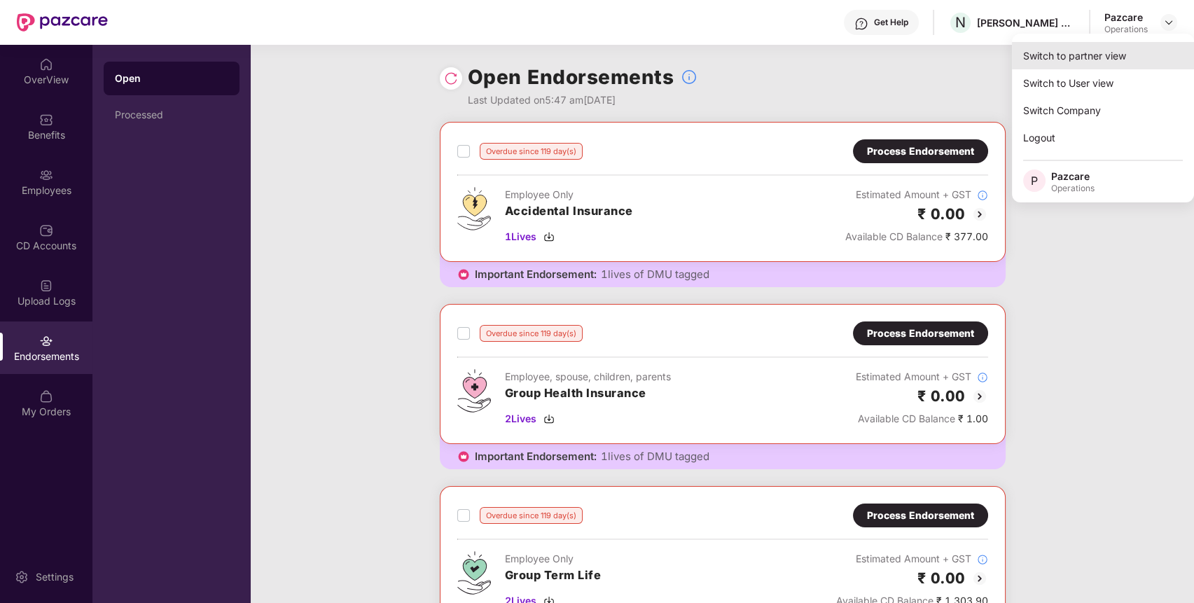
click at [1125, 53] on div "Switch to partner view" at bounding box center [1103, 55] width 182 height 27
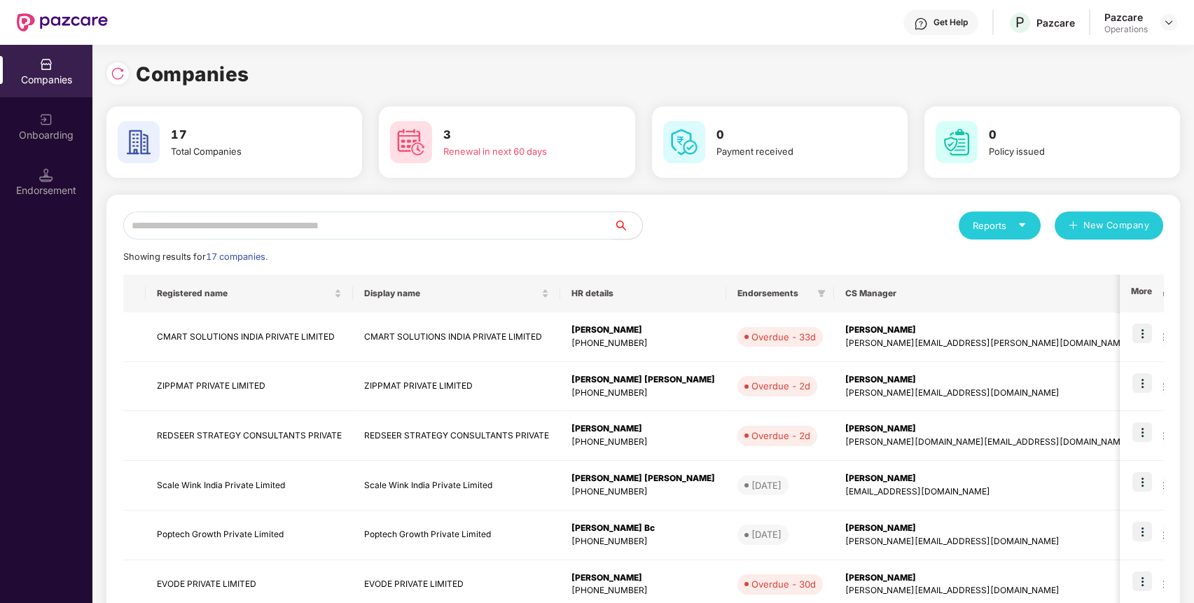
click at [559, 232] on input "text" at bounding box center [368, 225] width 491 height 28
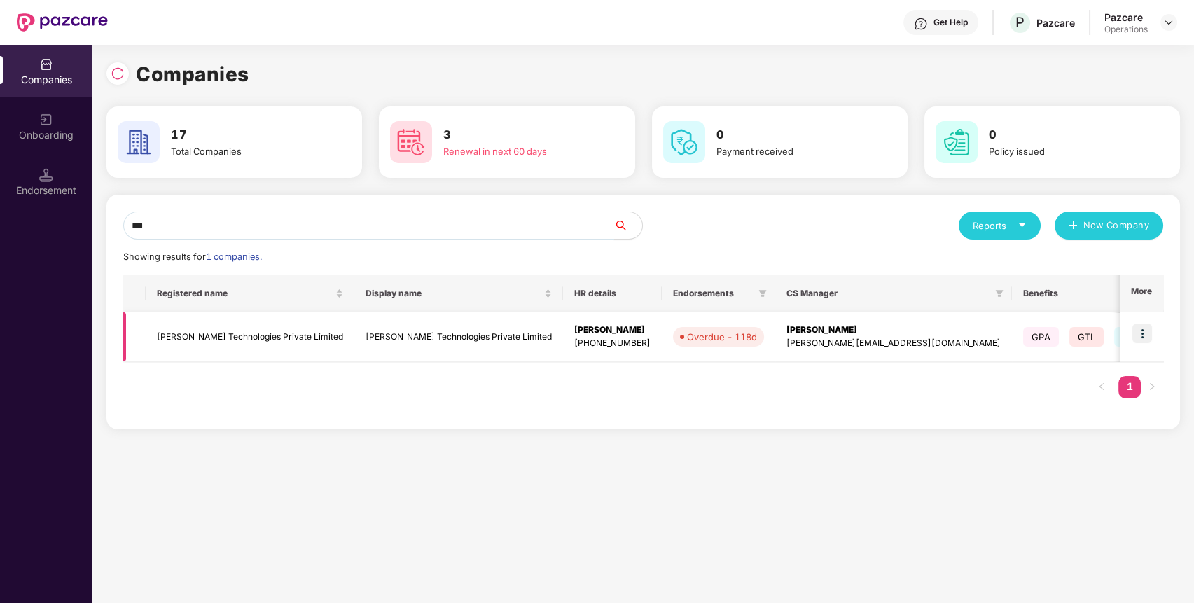
type input "***"
click at [271, 335] on td "[PERSON_NAME] Technologies Private Limited" at bounding box center [250, 337] width 209 height 50
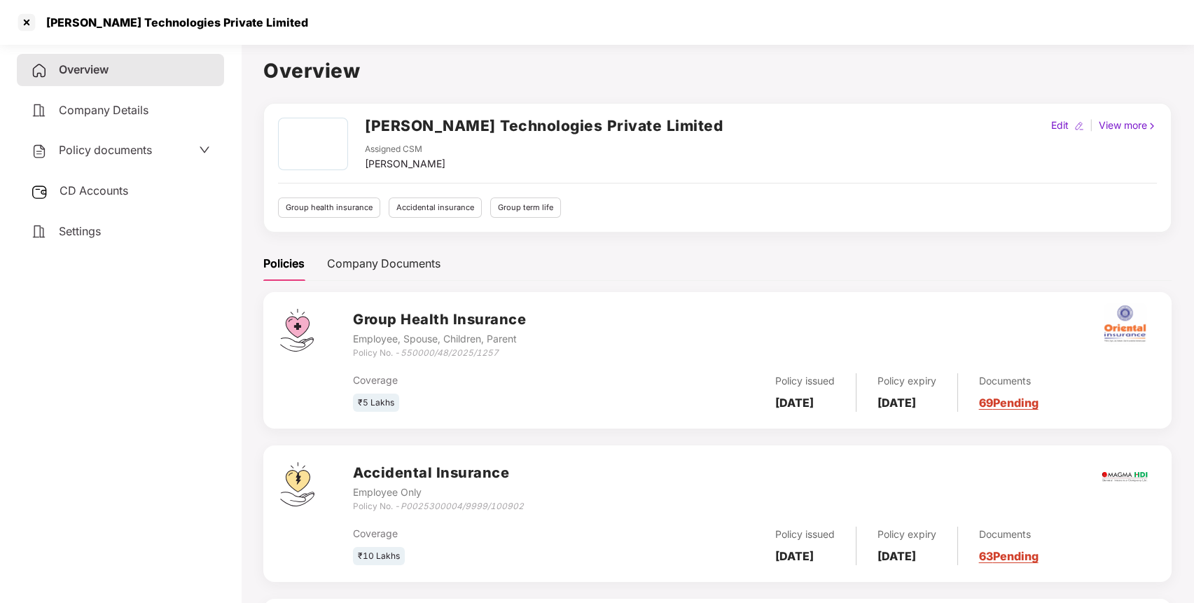
click at [90, 227] on span "Settings" at bounding box center [80, 231] width 42 height 14
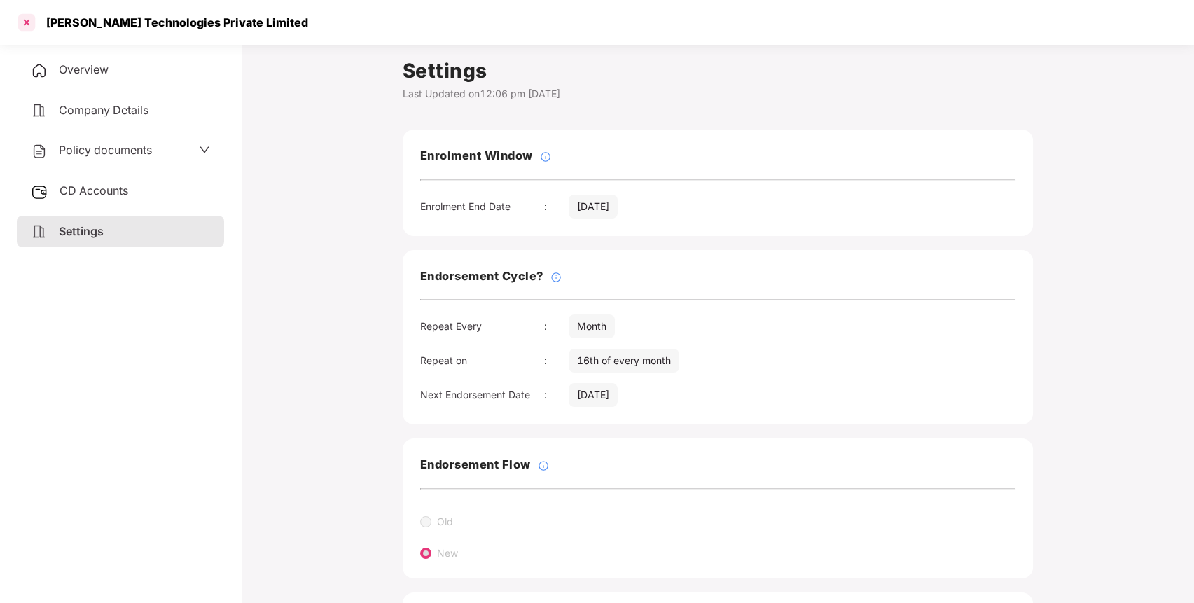
click at [27, 20] on div at bounding box center [26, 22] width 22 height 22
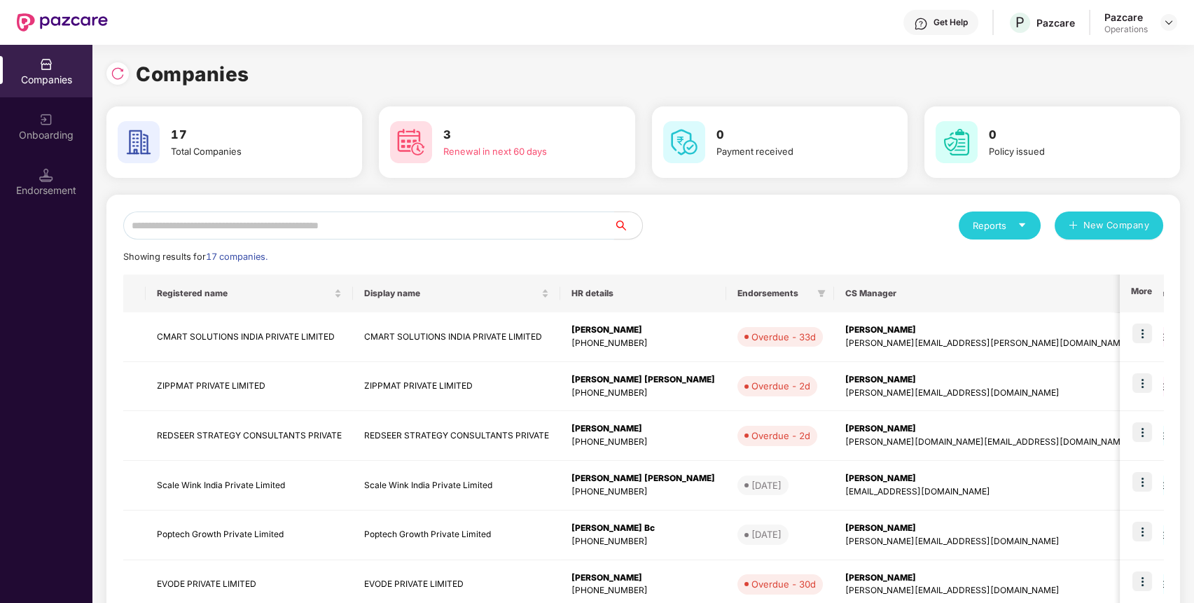
click at [518, 221] on input "text" at bounding box center [368, 225] width 491 height 28
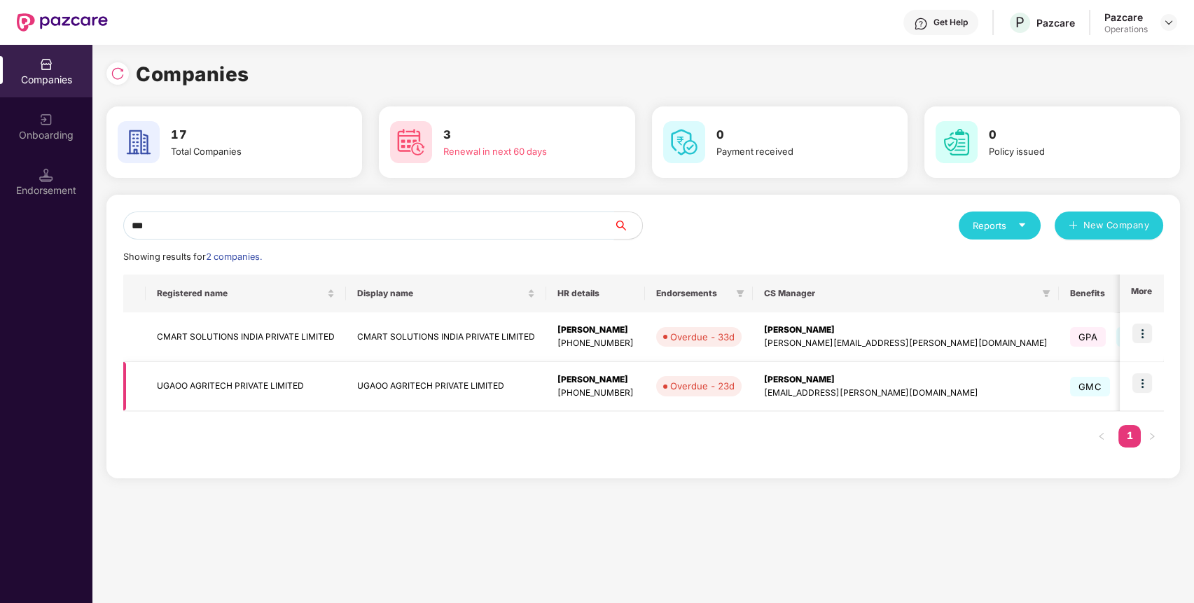
type input "***"
click at [1142, 383] on img at bounding box center [1142, 383] width 20 height 20
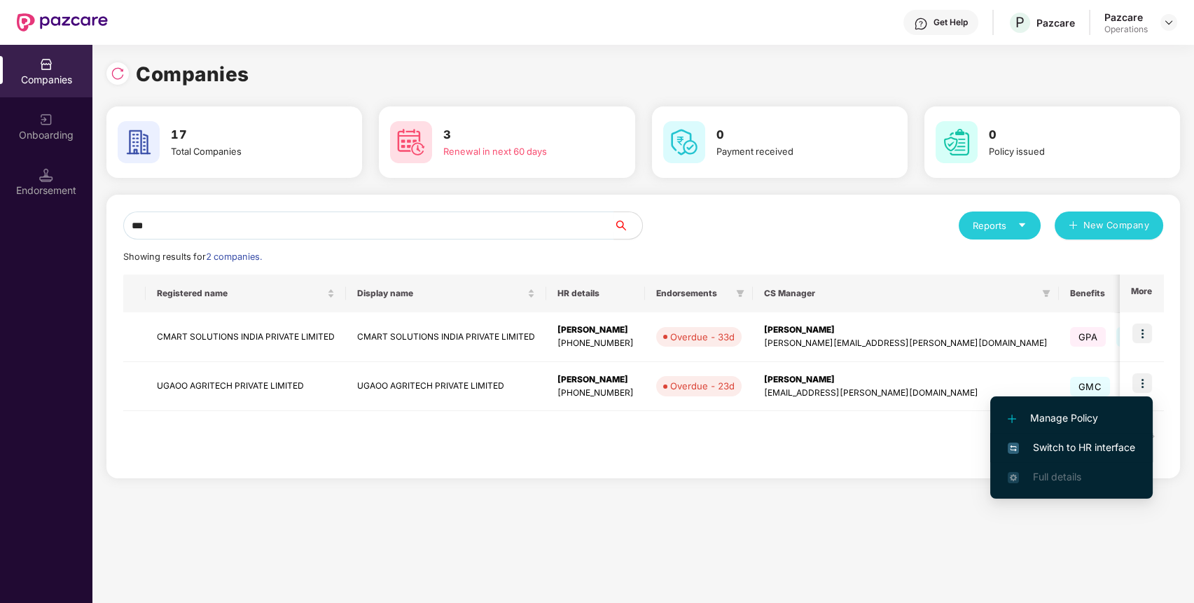
click at [1079, 444] on span "Switch to HR interface" at bounding box center [1071, 447] width 127 height 15
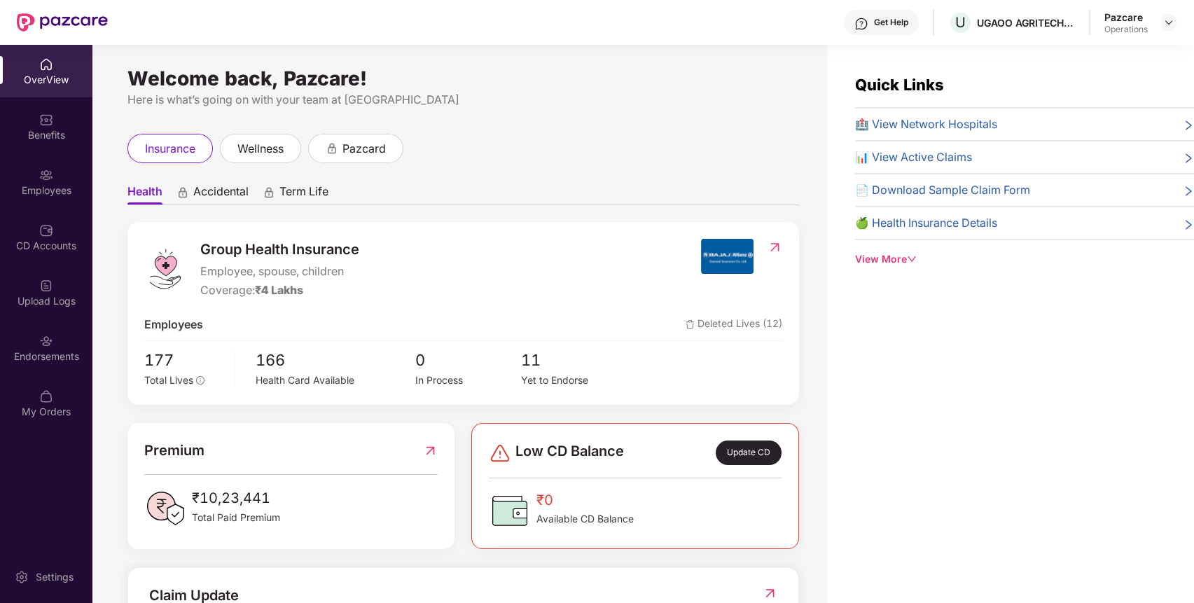
click at [34, 347] on div "Endorsements" at bounding box center [46, 347] width 92 height 53
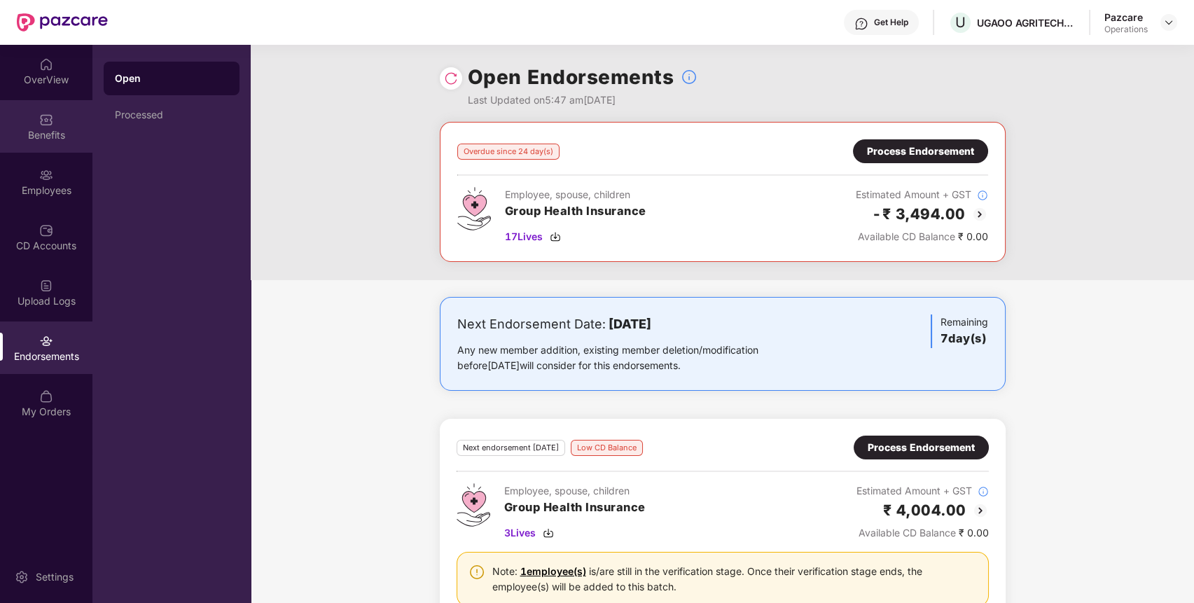
click at [62, 139] on div "Benefits" at bounding box center [46, 135] width 92 height 14
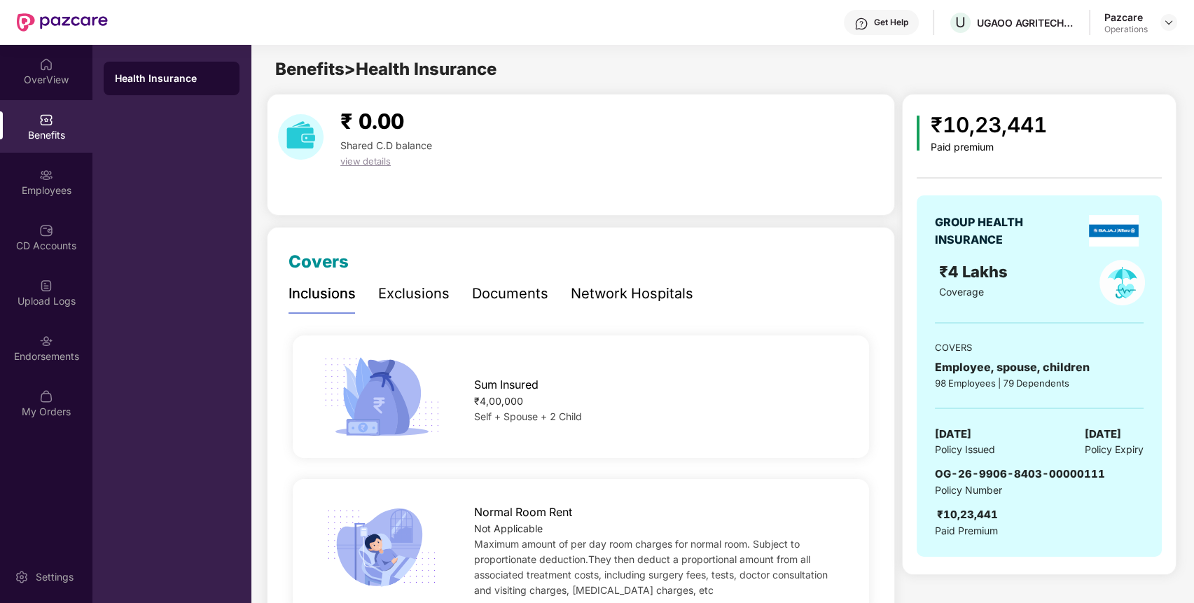
click at [966, 476] on span "OG-26-9906-8403-00000111" at bounding box center [1020, 473] width 170 height 13
copy span "OG-26-9906-8403-00000111"
click at [966, 476] on span "OG-26-9906-8403-00000111" at bounding box center [1020, 473] width 170 height 13
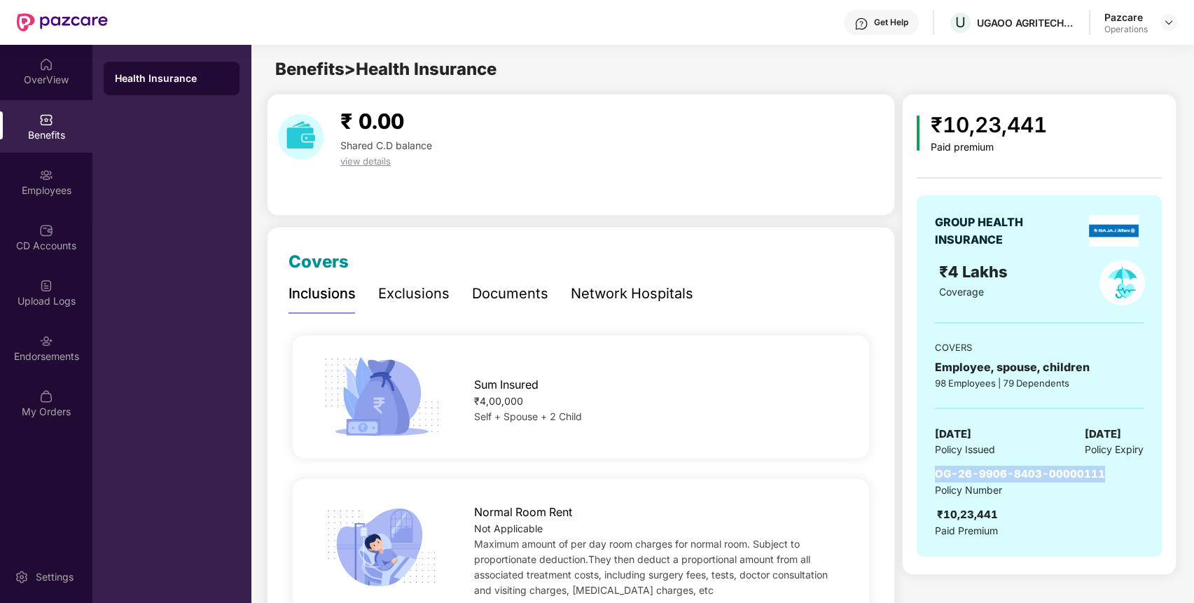
copy span "OG-26-9906-8403-00000111"
click at [1169, 27] on img at bounding box center [1168, 22] width 11 height 11
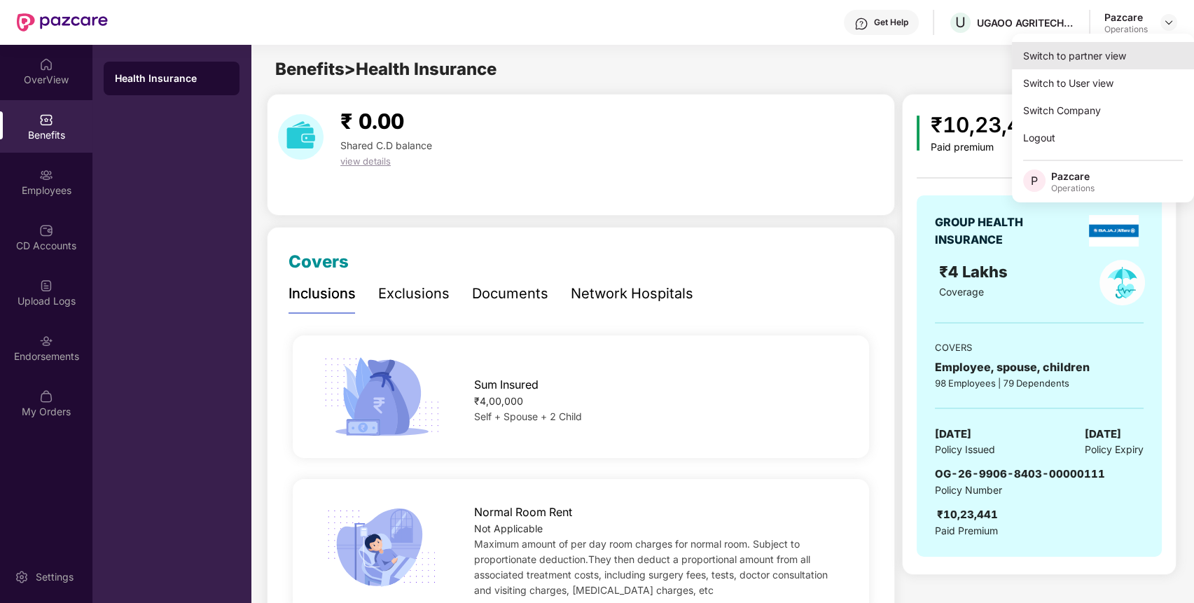
click at [1146, 48] on div "Switch to partner view" at bounding box center [1103, 55] width 182 height 27
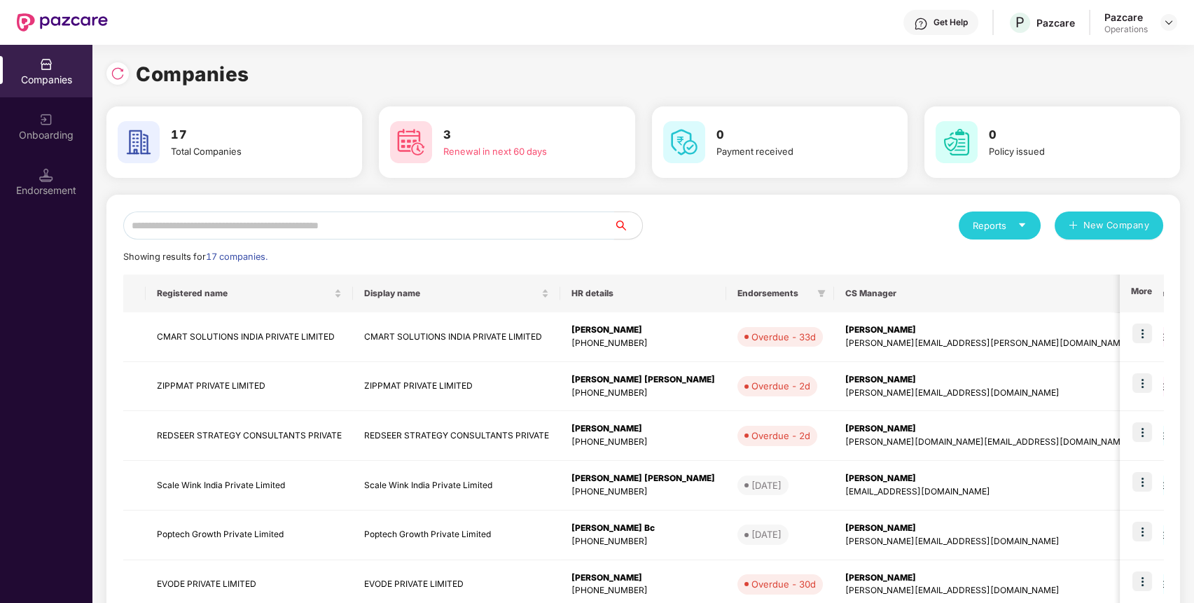
click at [567, 236] on input "text" at bounding box center [368, 225] width 491 height 28
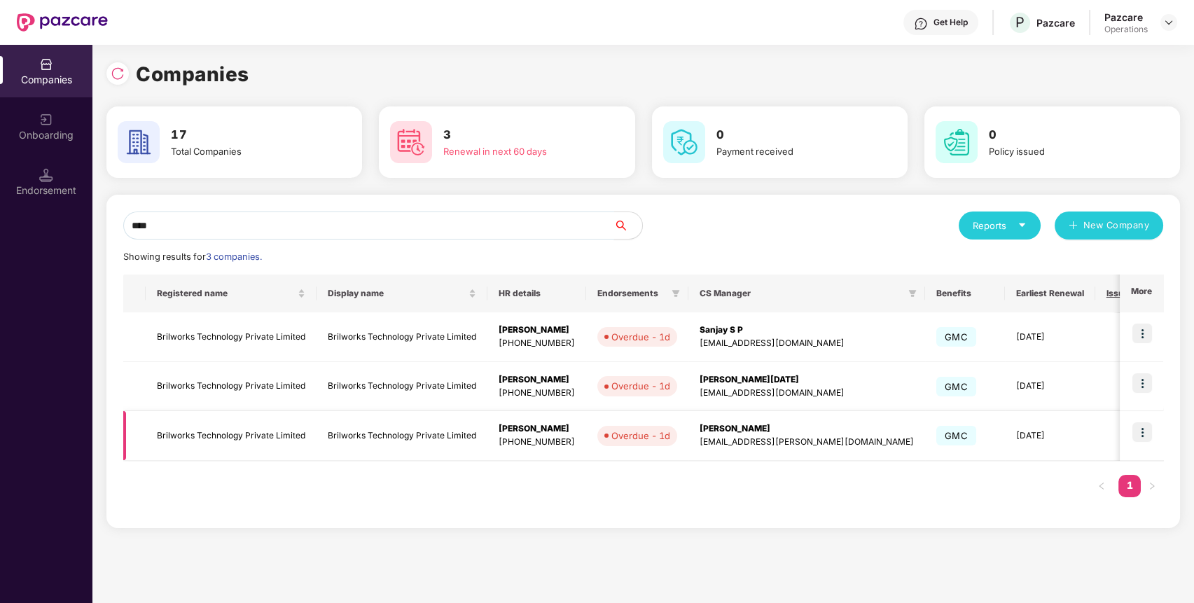
type input "****"
click at [269, 440] on td "Brilworks Technology Private Limited" at bounding box center [231, 436] width 171 height 50
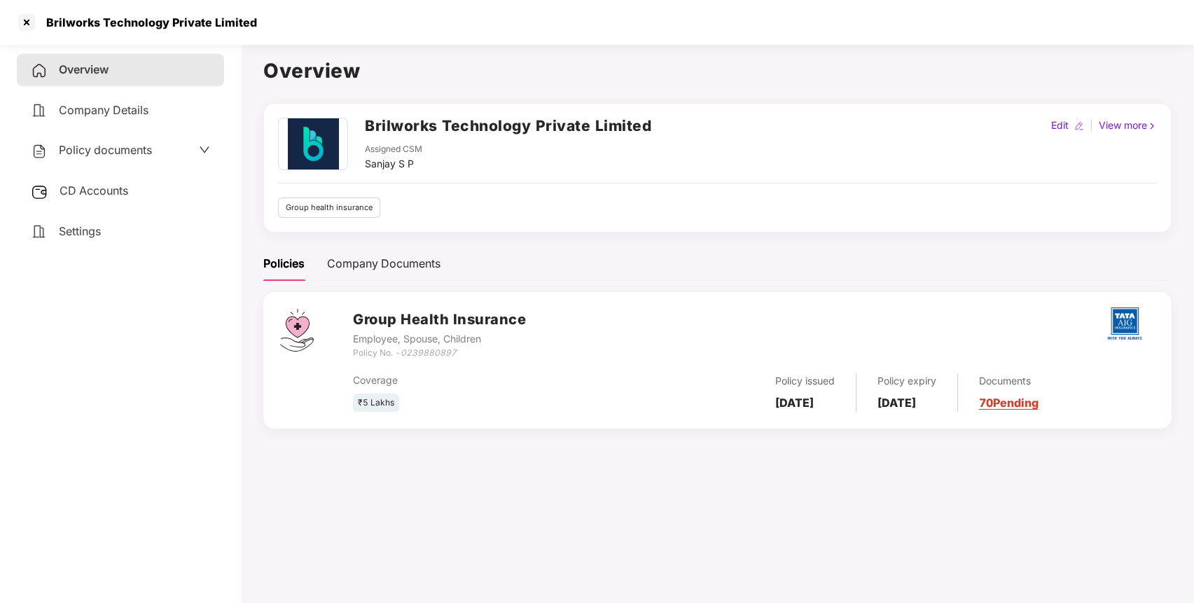
click at [118, 188] on span "CD Accounts" at bounding box center [94, 190] width 69 height 14
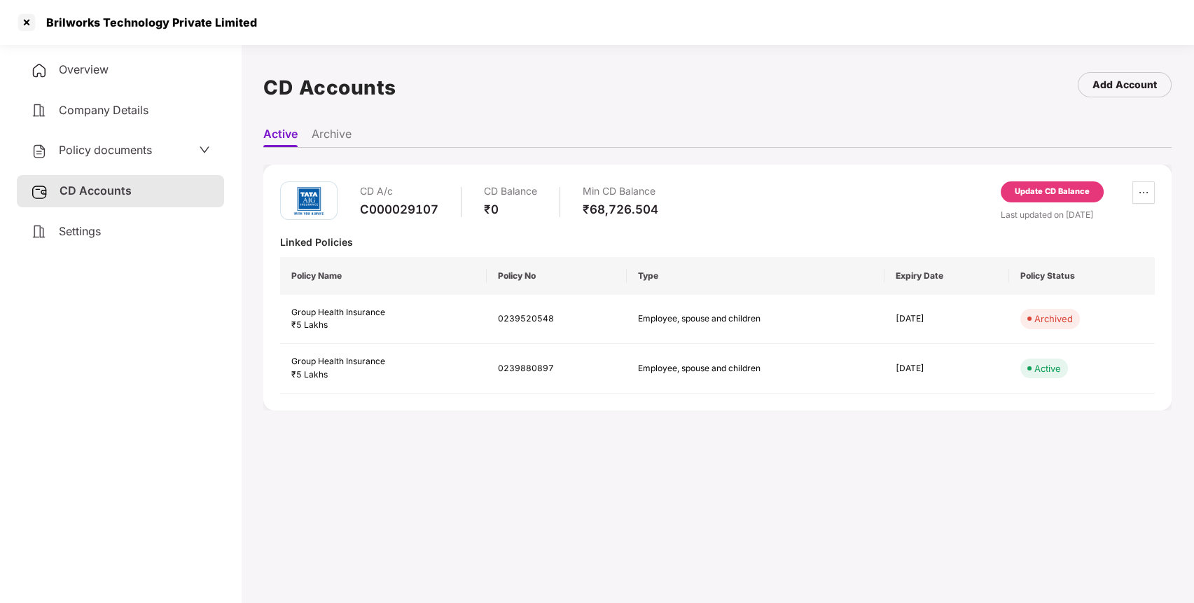
click at [1065, 190] on div "Update CD Balance" at bounding box center [1052, 192] width 75 height 13
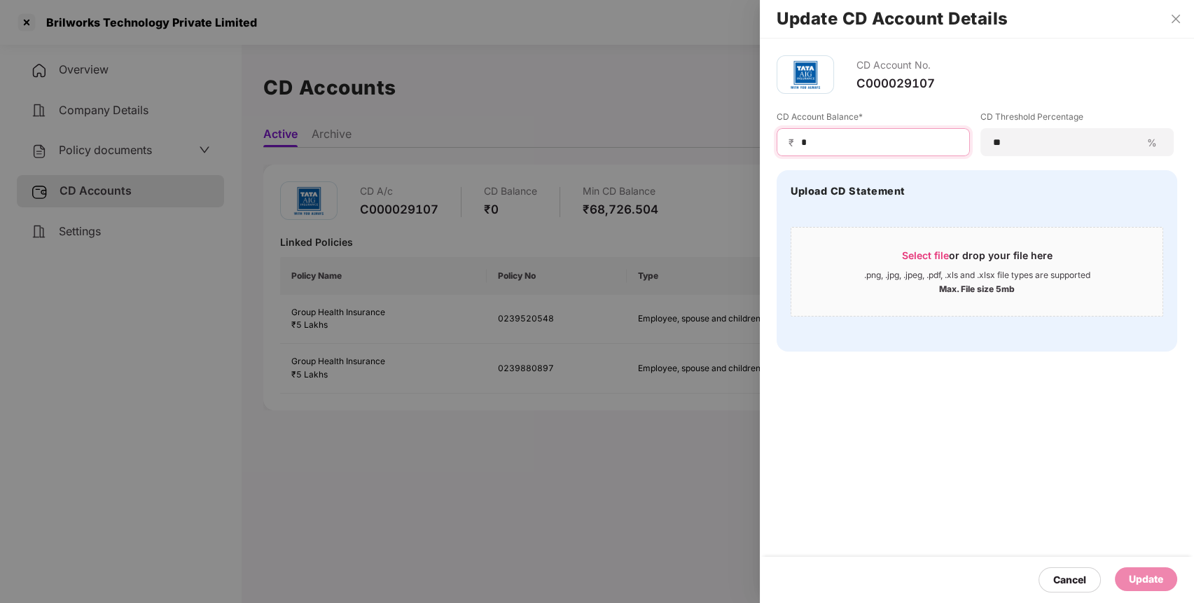
click at [845, 148] on input "*" at bounding box center [879, 142] width 158 height 15
type input "****"
click at [1158, 573] on div "Update" at bounding box center [1146, 578] width 34 height 15
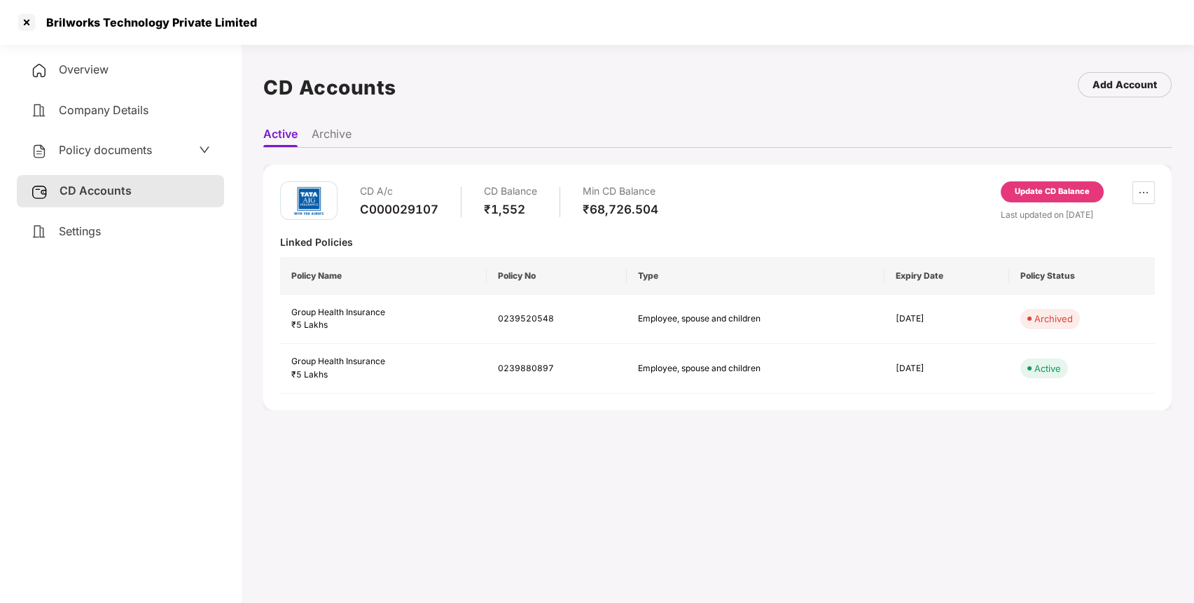
click at [146, 148] on span "Policy documents" at bounding box center [105, 150] width 93 height 14
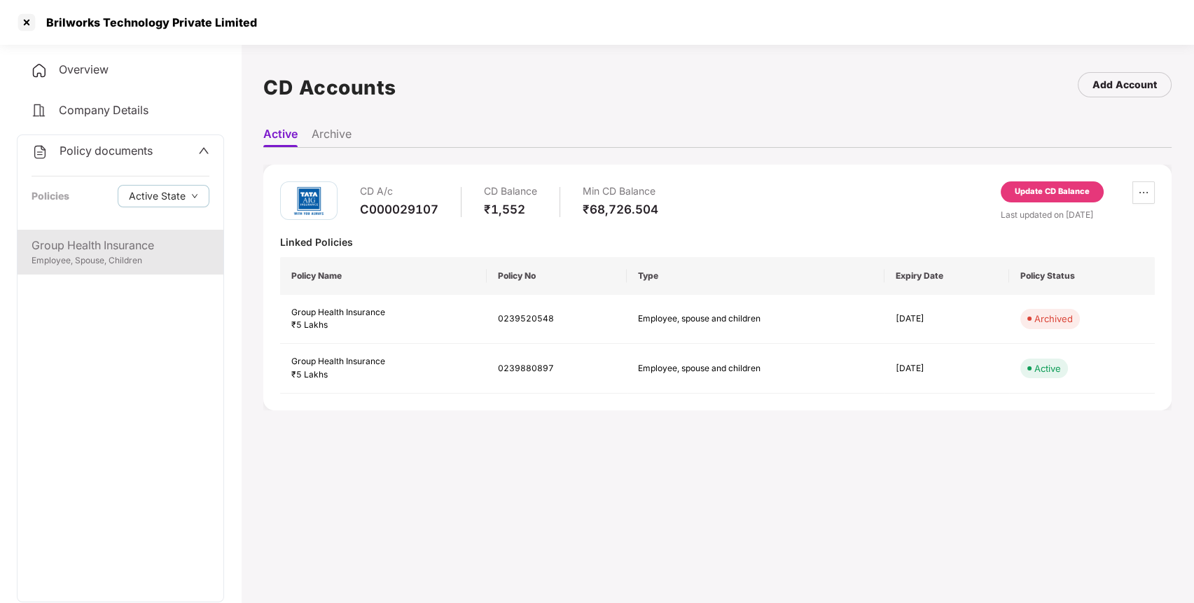
click at [85, 256] on div "Employee, Spouse, Children" at bounding box center [121, 260] width 178 height 13
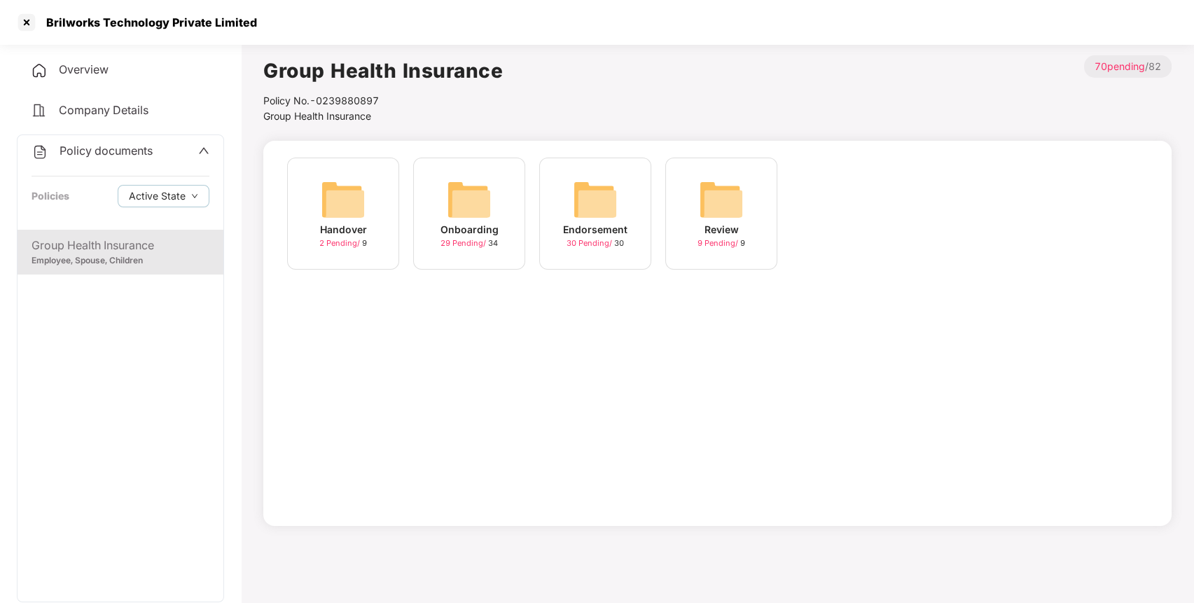
click at [611, 212] on img at bounding box center [595, 199] width 45 height 45
click at [332, 203] on img at bounding box center [343, 199] width 45 height 45
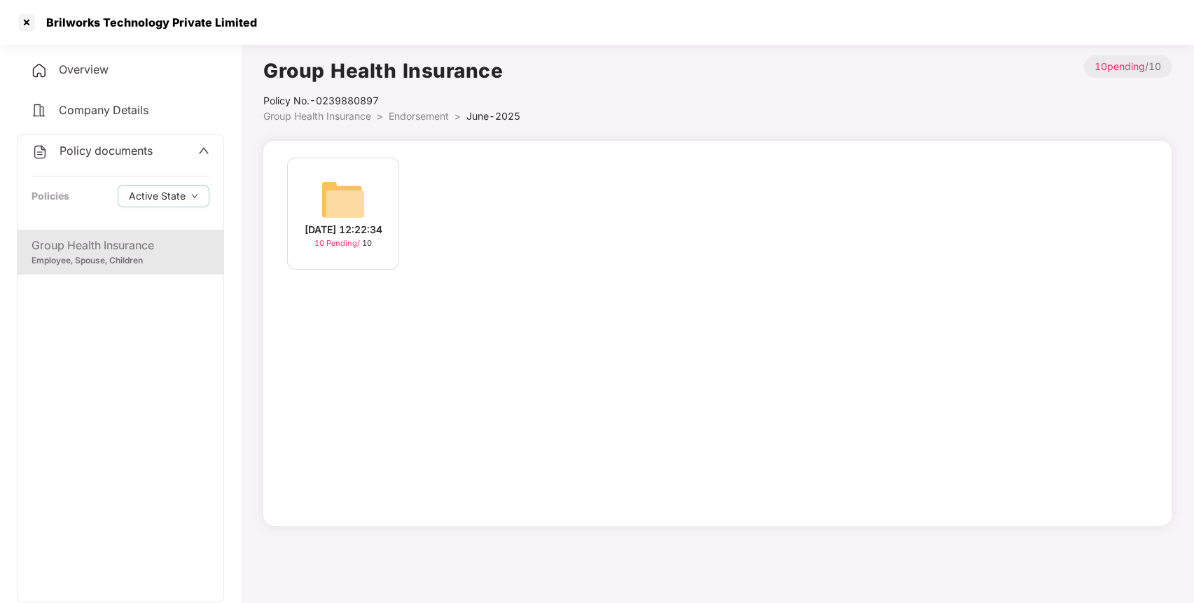
click at [332, 203] on img at bounding box center [343, 199] width 45 height 45
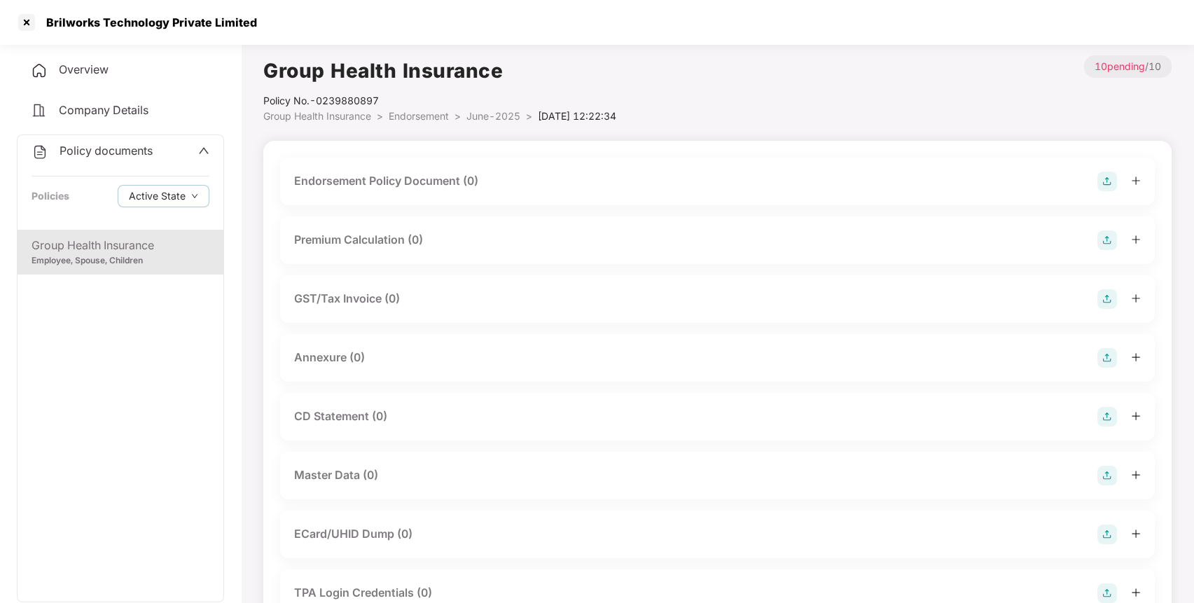
click at [1105, 176] on img at bounding box center [1107, 182] width 20 height 20
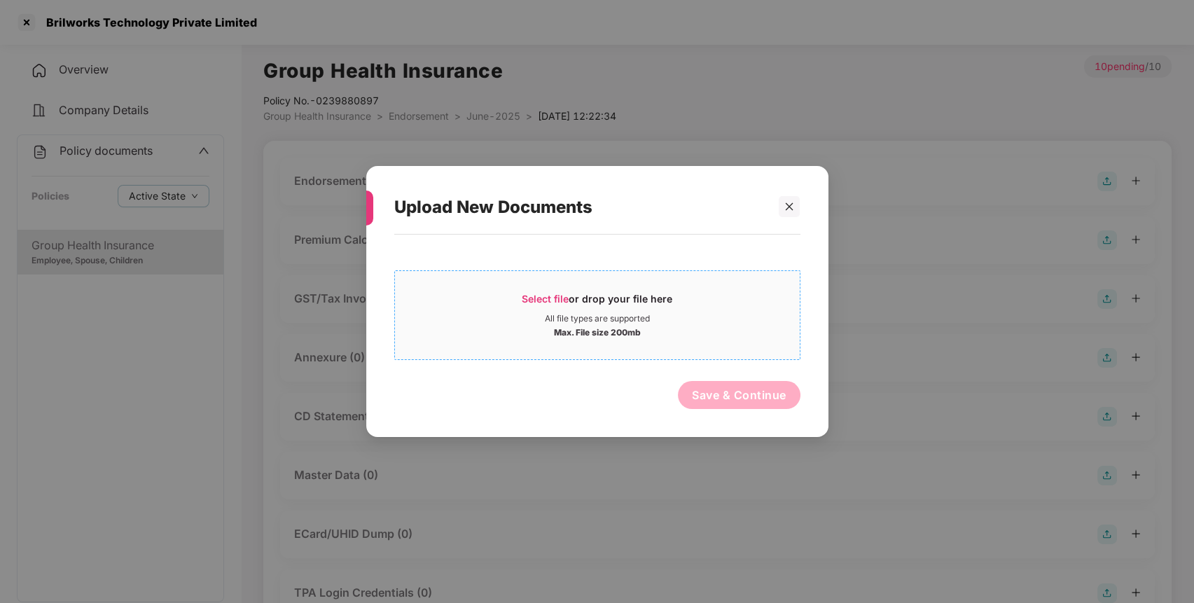
click at [541, 292] on div "Select file or drop your file here" at bounding box center [597, 302] width 151 height 21
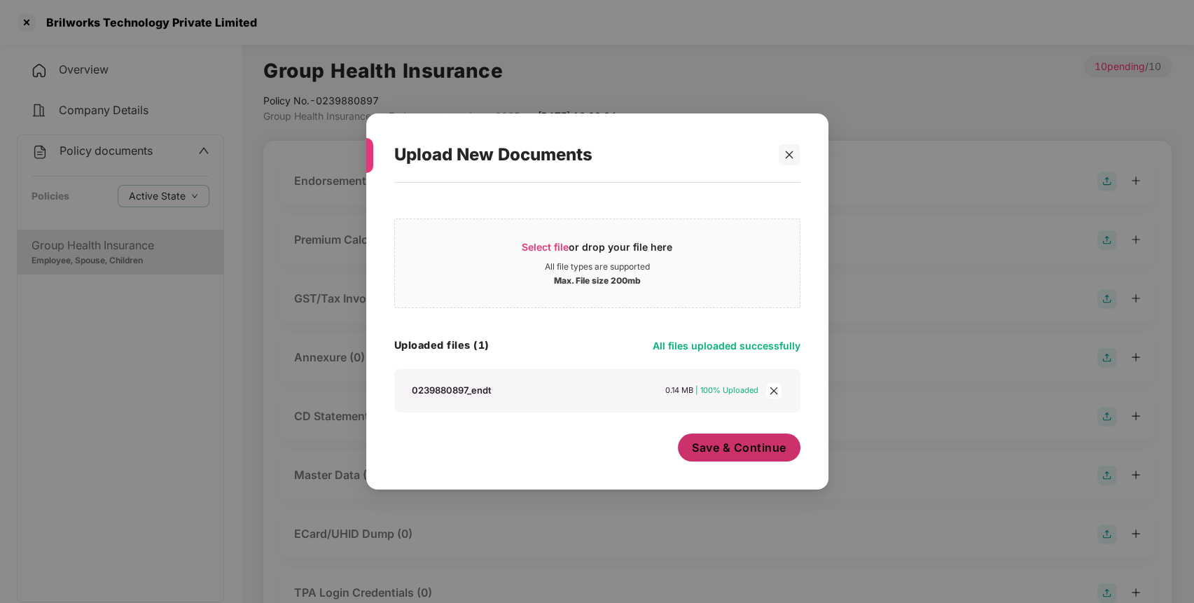
click at [751, 440] on span "Save & Continue" at bounding box center [739, 447] width 95 height 15
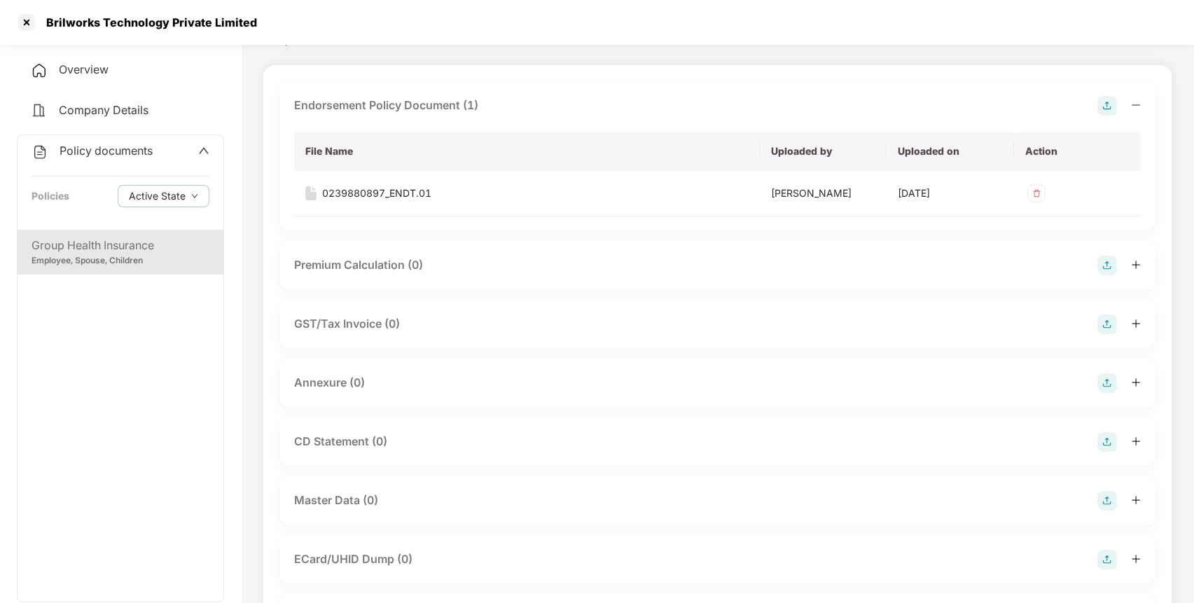
scroll to position [74, 0]
click at [1102, 265] on img at bounding box center [1107, 268] width 20 height 20
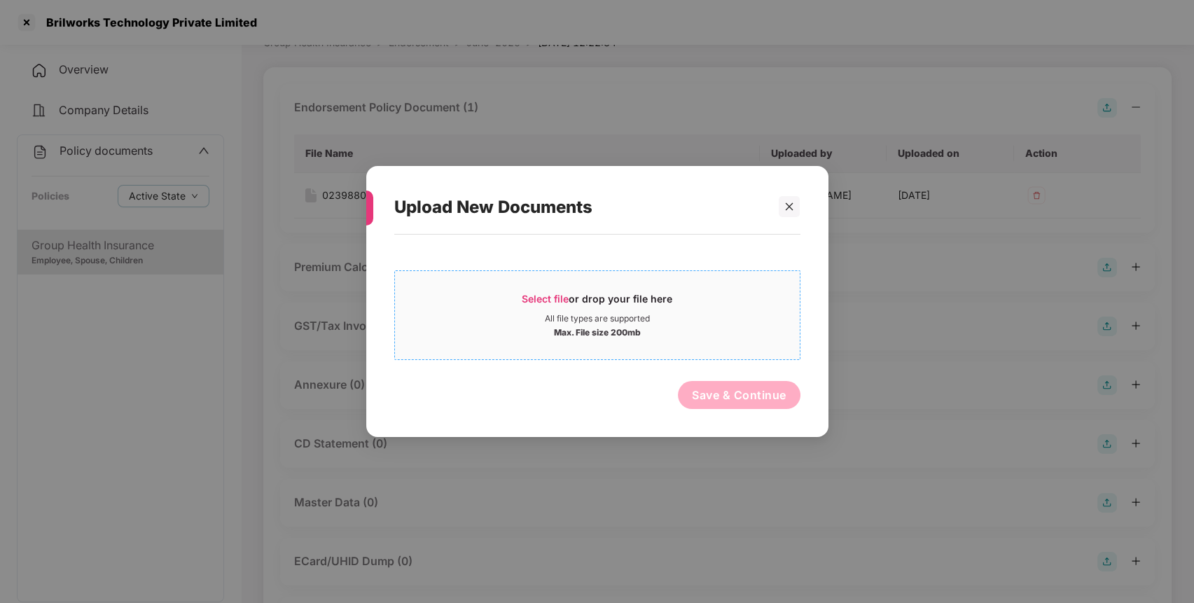
click at [538, 296] on span "Select file" at bounding box center [545, 299] width 47 height 12
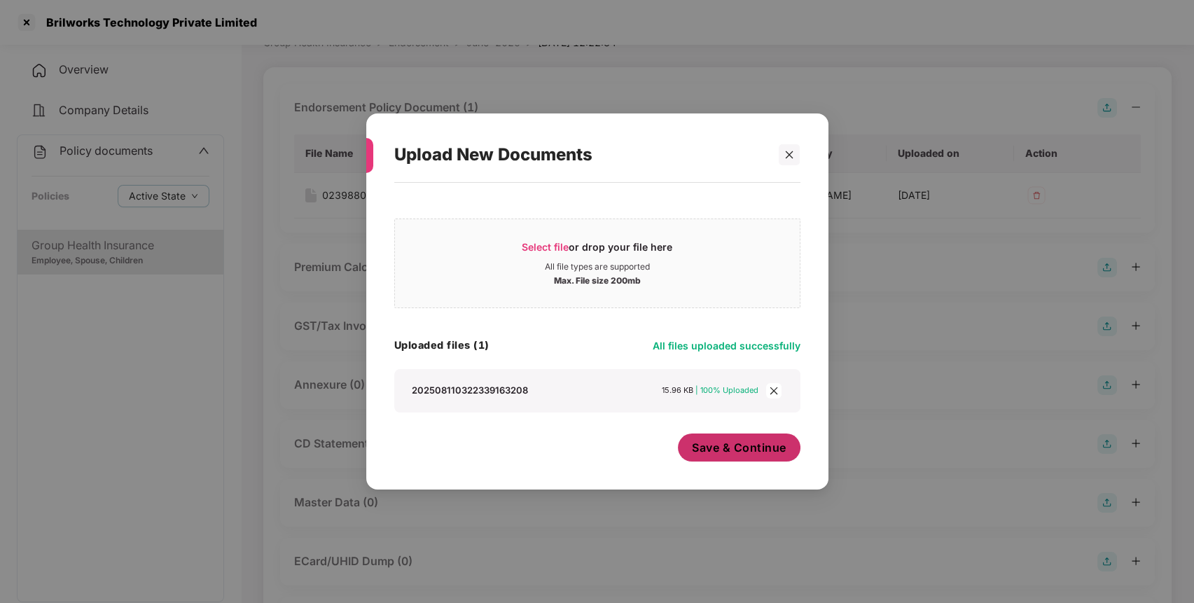
click at [728, 442] on span "Save & Continue" at bounding box center [739, 447] width 95 height 15
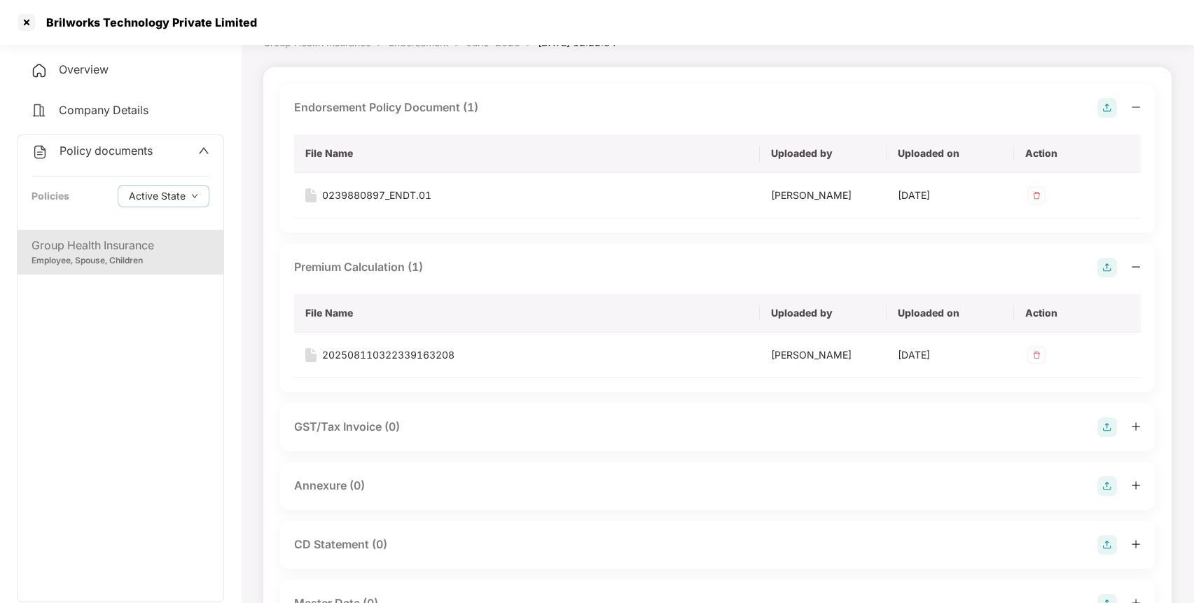
scroll to position [0, 0]
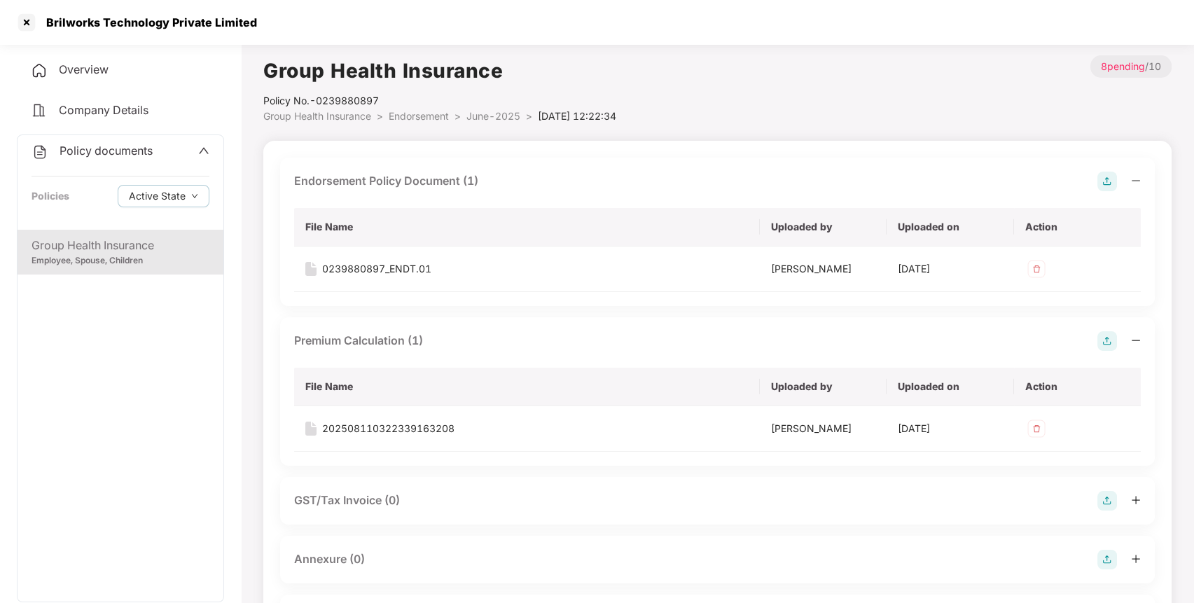
click at [416, 114] on span "Endorsement" at bounding box center [419, 116] width 60 height 12
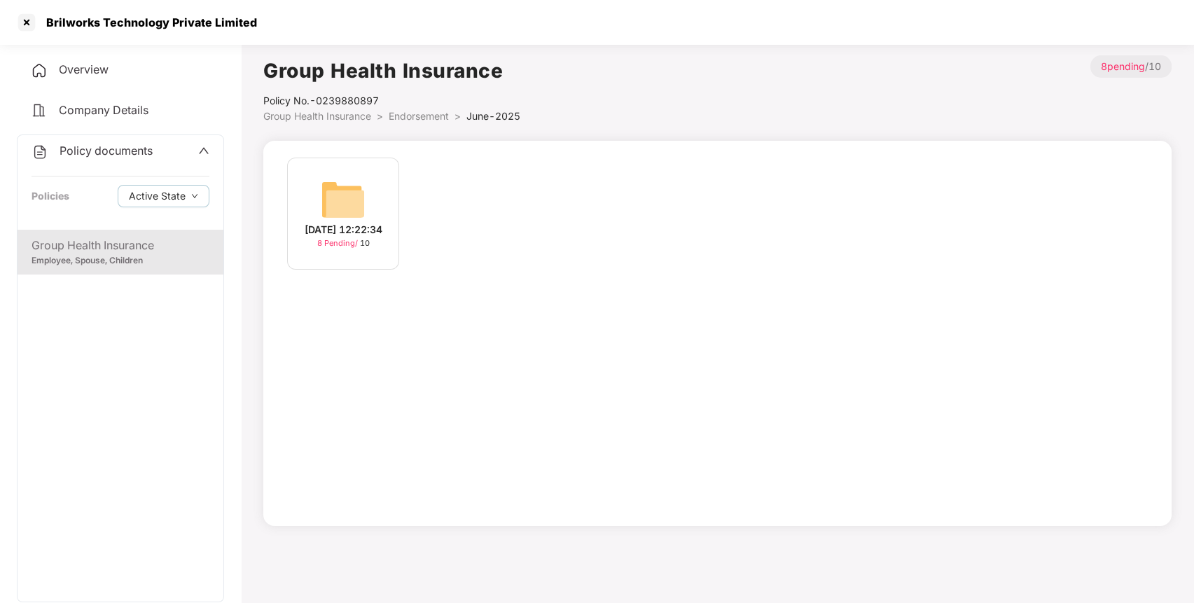
click at [419, 112] on span "Endorsement" at bounding box center [419, 116] width 60 height 12
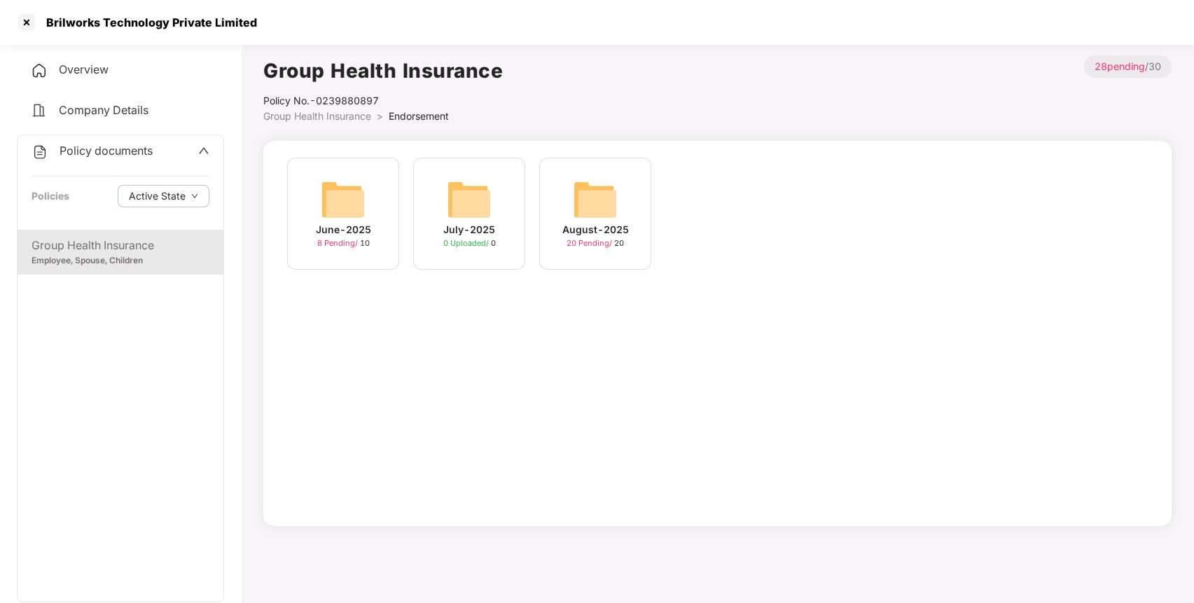
click at [588, 212] on img at bounding box center [595, 199] width 45 height 45
click at [348, 199] on img at bounding box center [343, 199] width 45 height 45
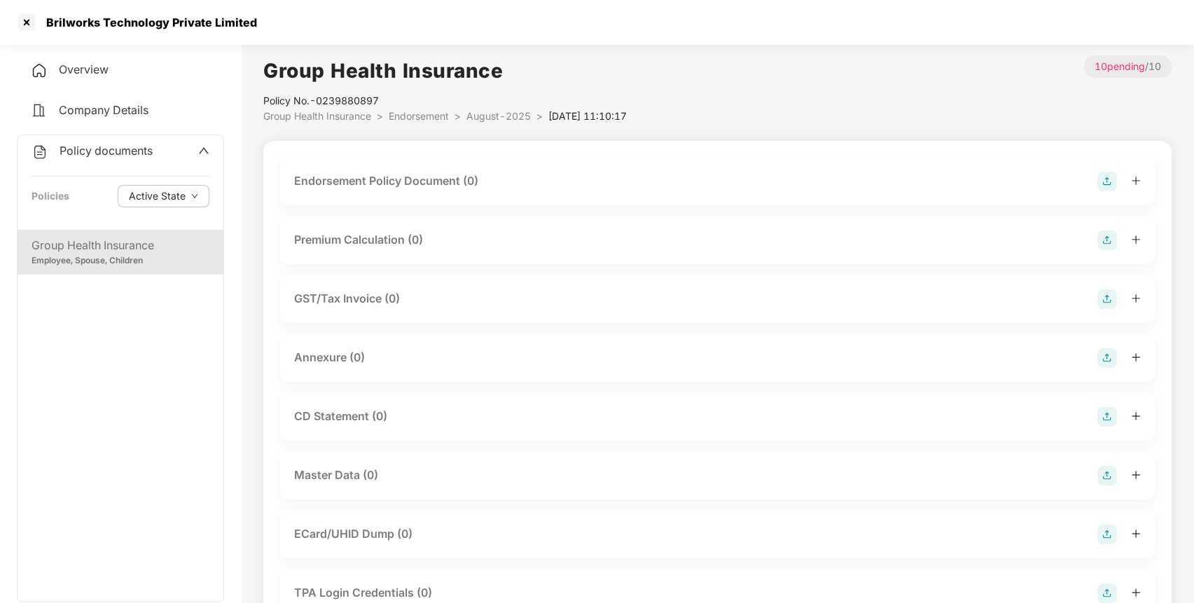
click at [415, 181] on div "Endorsement Policy Document (0)" at bounding box center [386, 181] width 184 height 18
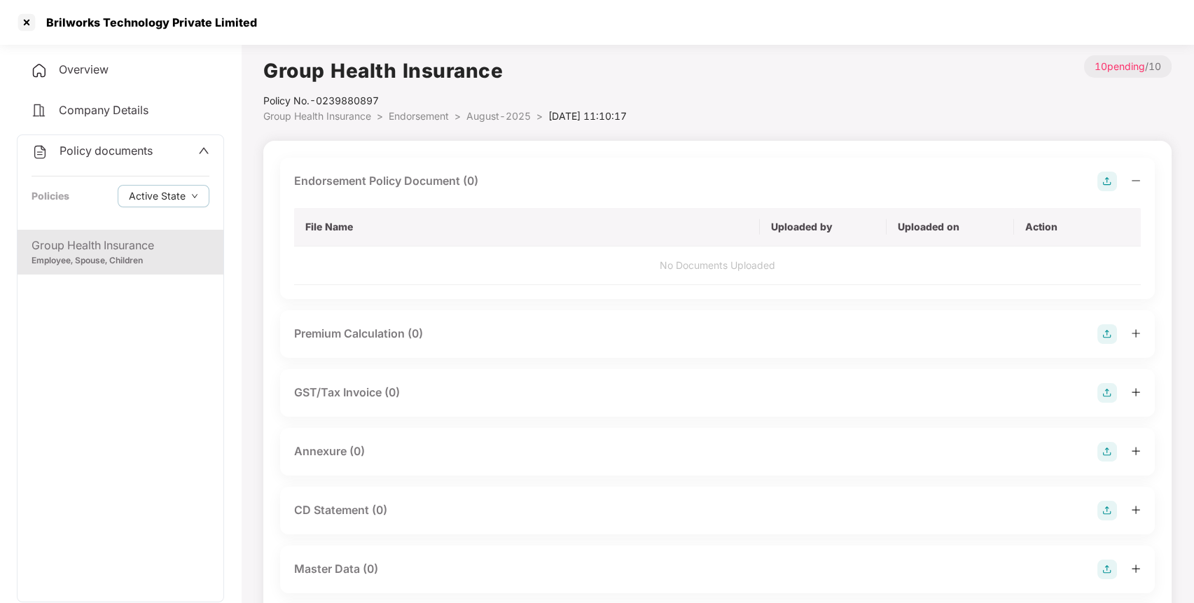
click at [1109, 174] on img at bounding box center [1107, 182] width 20 height 20
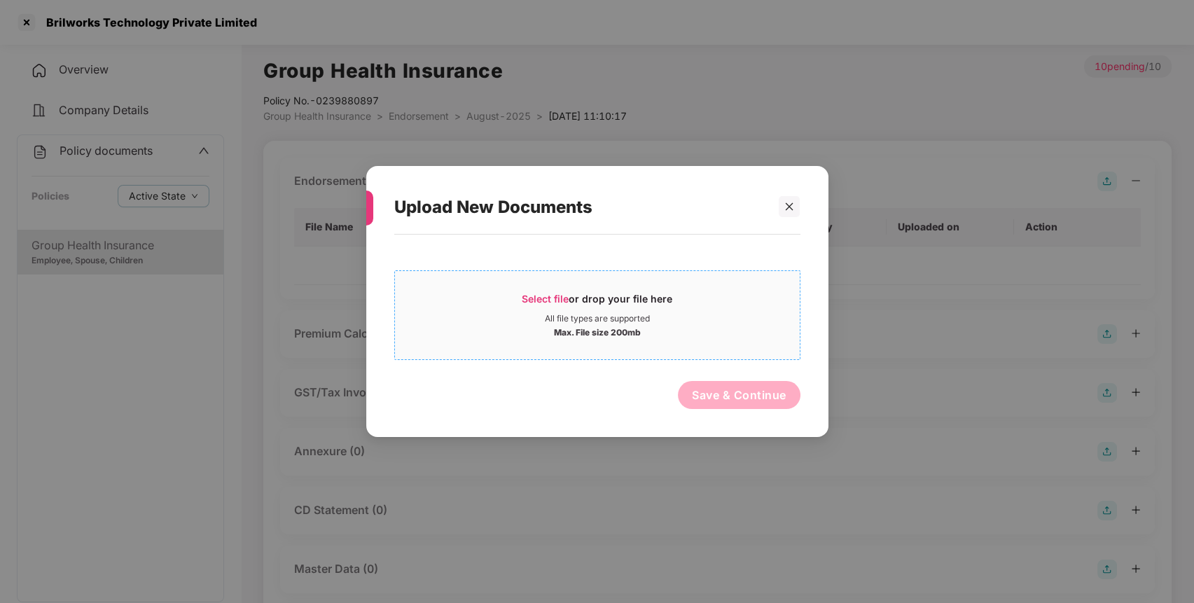
click at [571, 297] on div "Select file or drop your file here" at bounding box center [597, 302] width 151 height 21
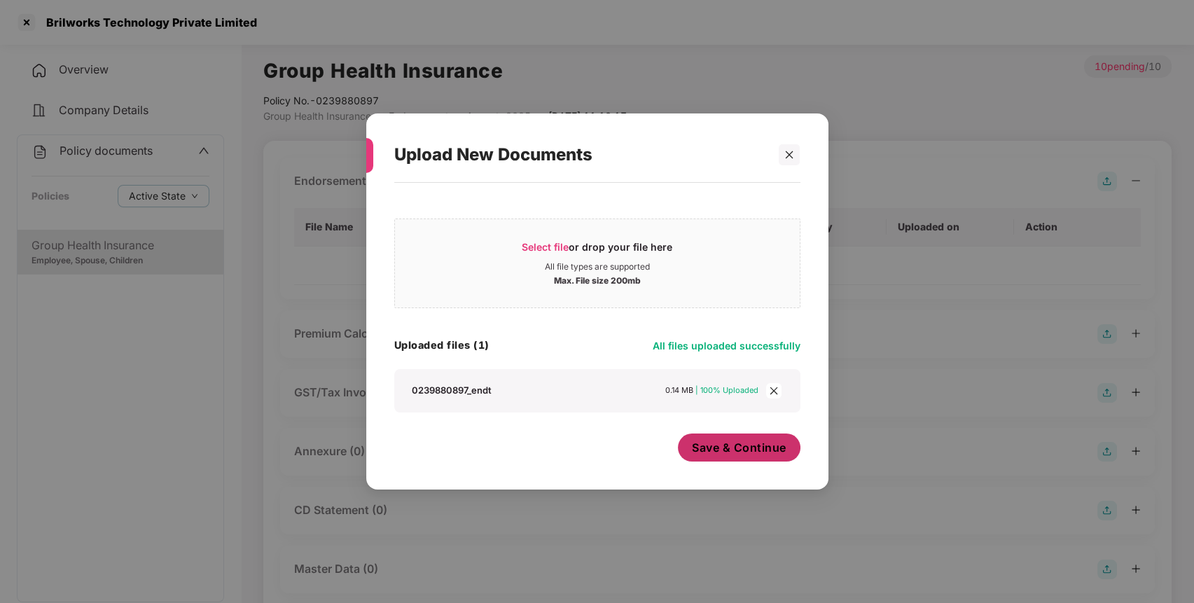
click at [733, 449] on span "Save & Continue" at bounding box center [739, 447] width 95 height 15
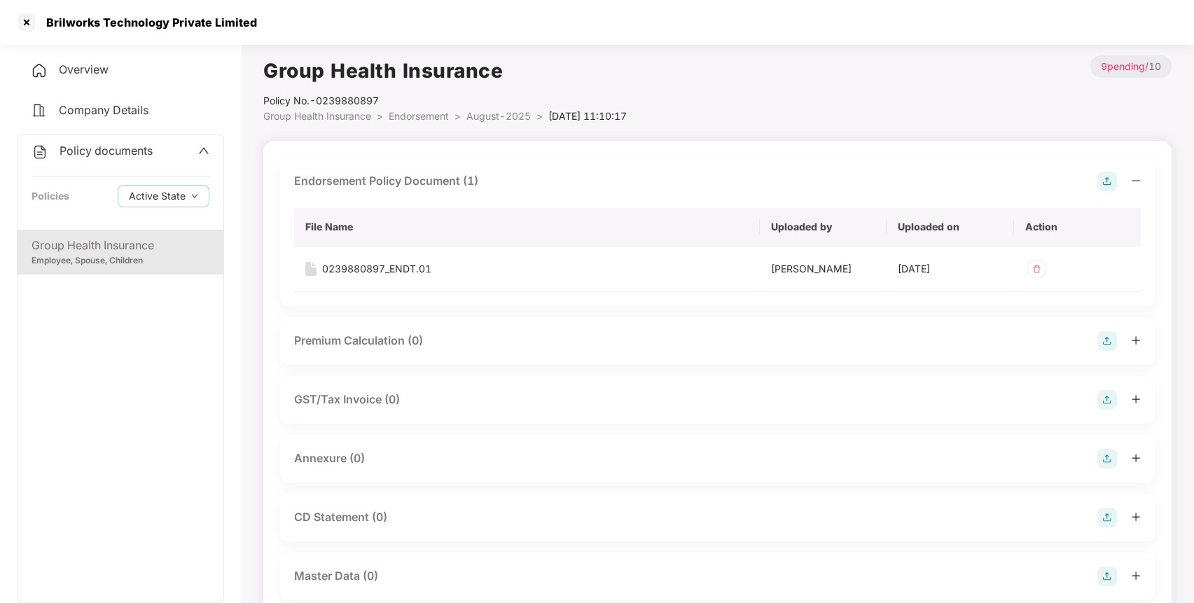
click at [1109, 339] on img at bounding box center [1107, 341] width 20 height 20
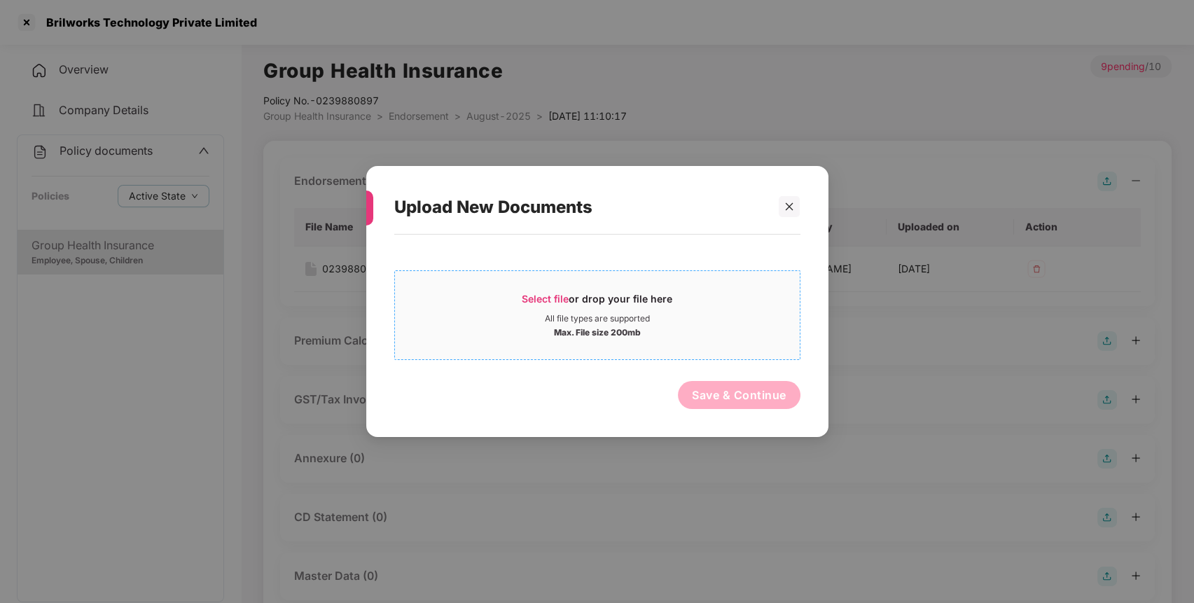
click at [555, 302] on span "Select file" at bounding box center [545, 299] width 47 height 12
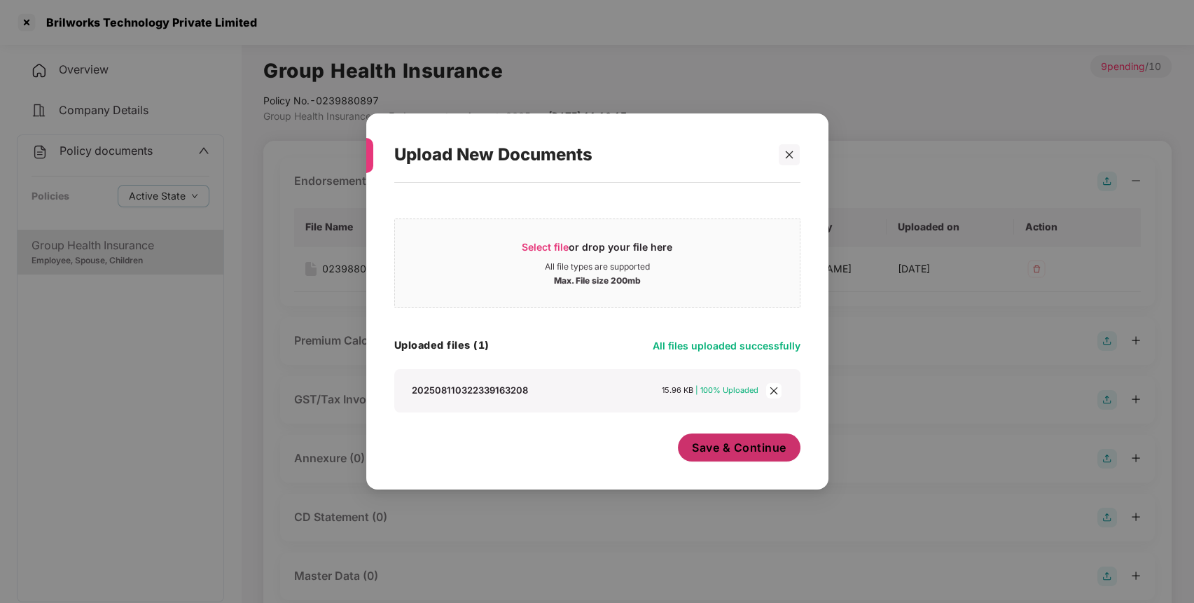
click at [712, 448] on span "Save & Continue" at bounding box center [739, 447] width 95 height 15
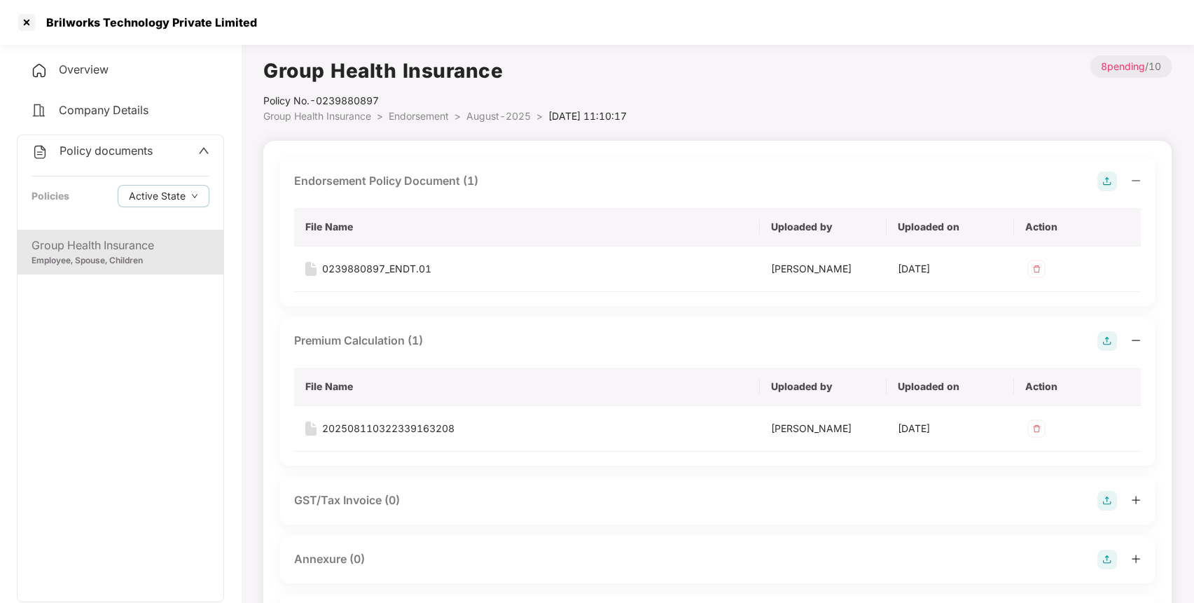
click at [442, 118] on span "Endorsement" at bounding box center [419, 116] width 60 height 12
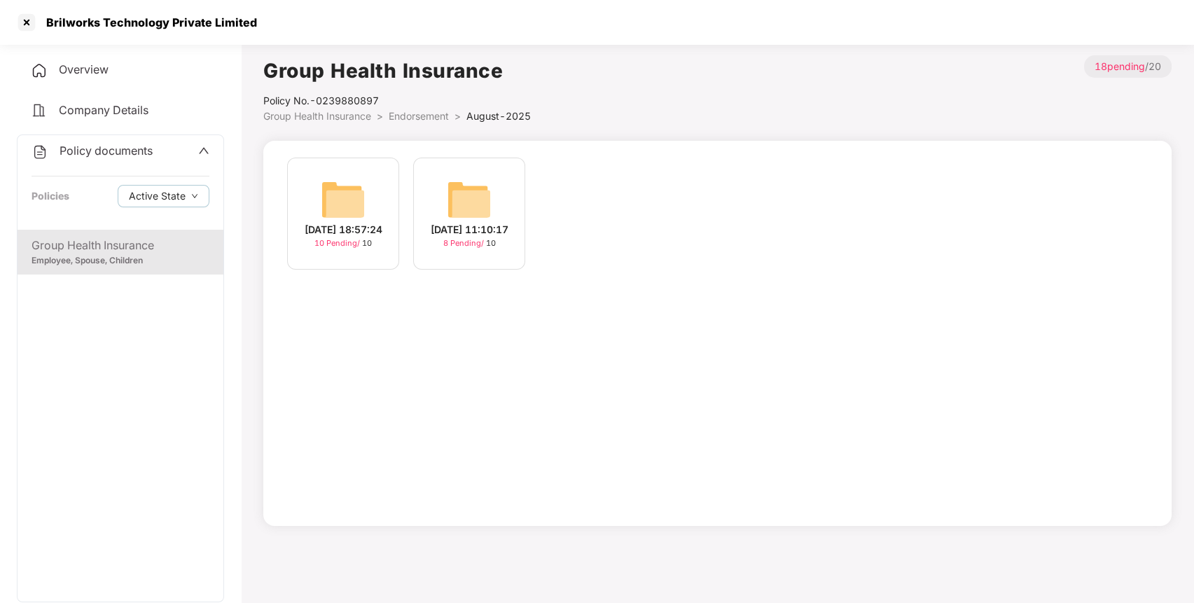
click at [352, 189] on img at bounding box center [343, 199] width 45 height 45
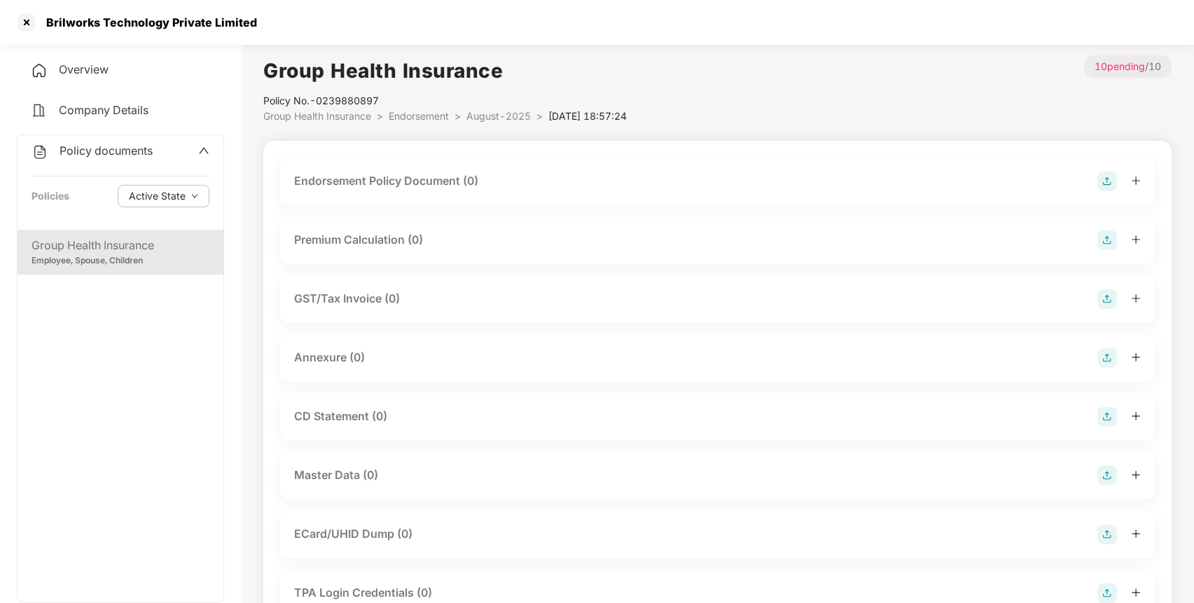
click at [1102, 179] on img at bounding box center [1107, 182] width 20 height 20
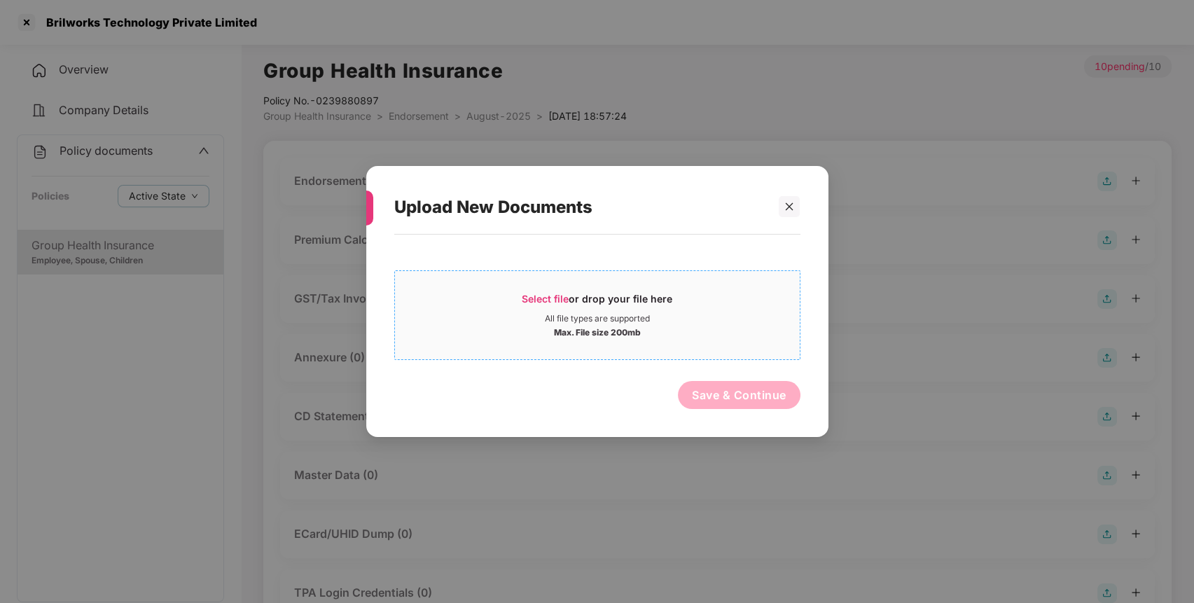
click at [562, 302] on span "Select file" at bounding box center [545, 299] width 47 height 12
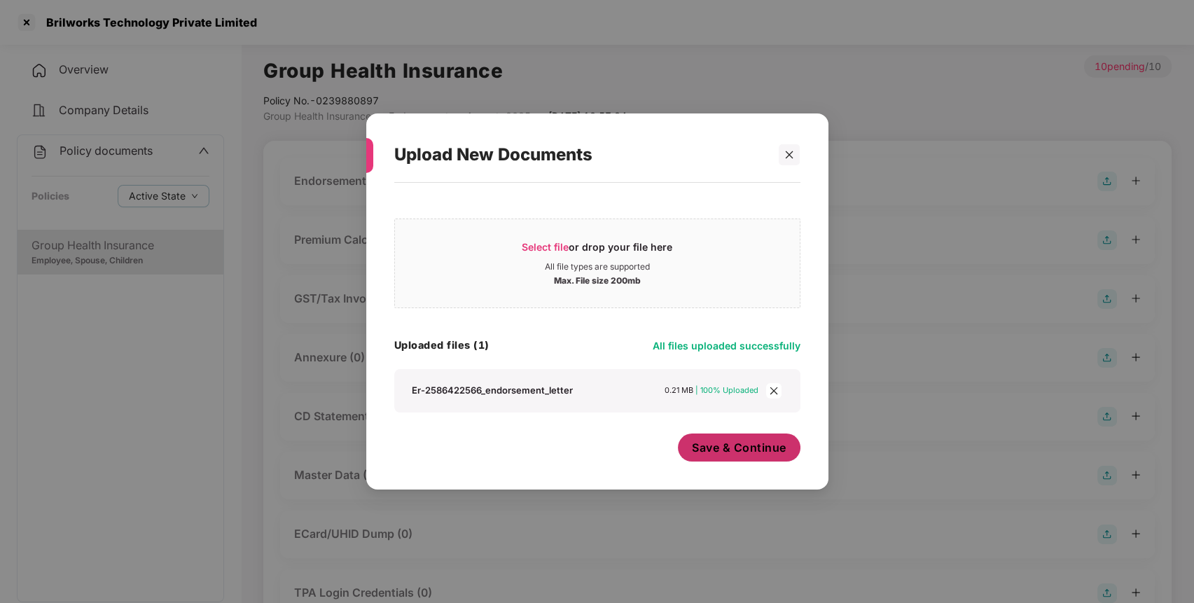
click at [749, 459] on button "Save & Continue" at bounding box center [739, 447] width 123 height 28
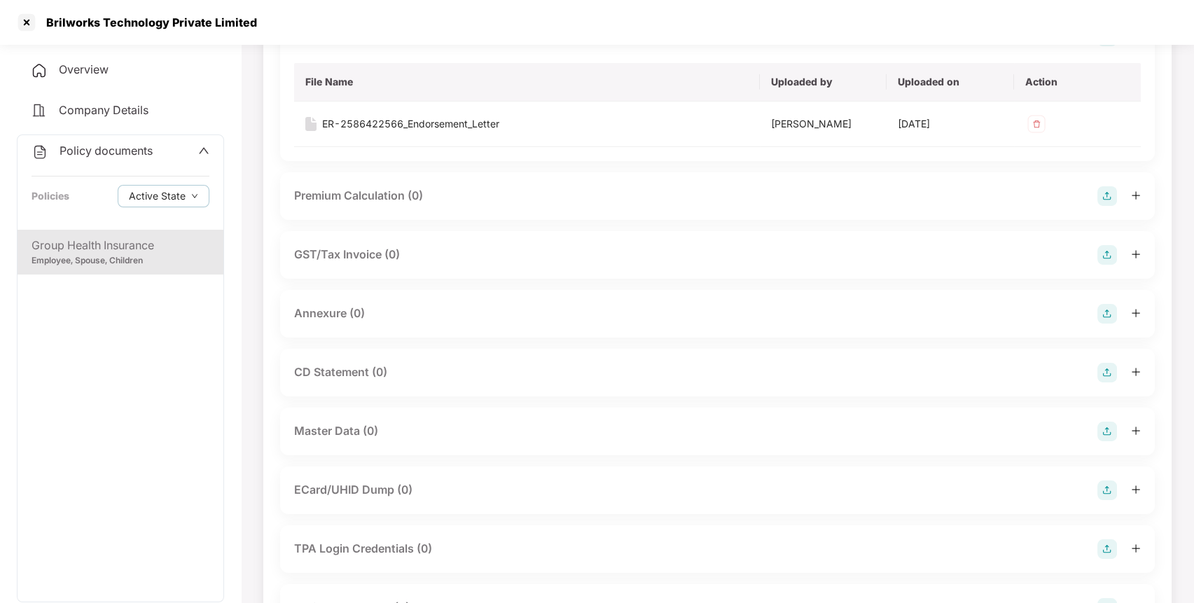
scroll to position [147, 0]
click at [1111, 199] on img at bounding box center [1107, 194] width 20 height 20
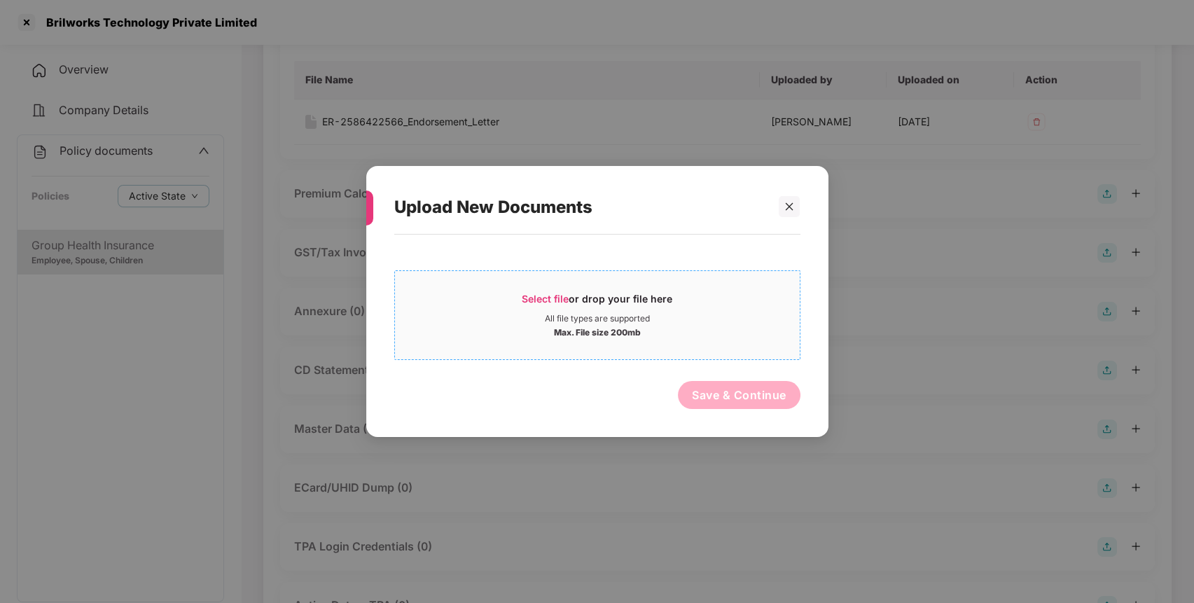
click at [543, 296] on span "Select file" at bounding box center [545, 299] width 47 height 12
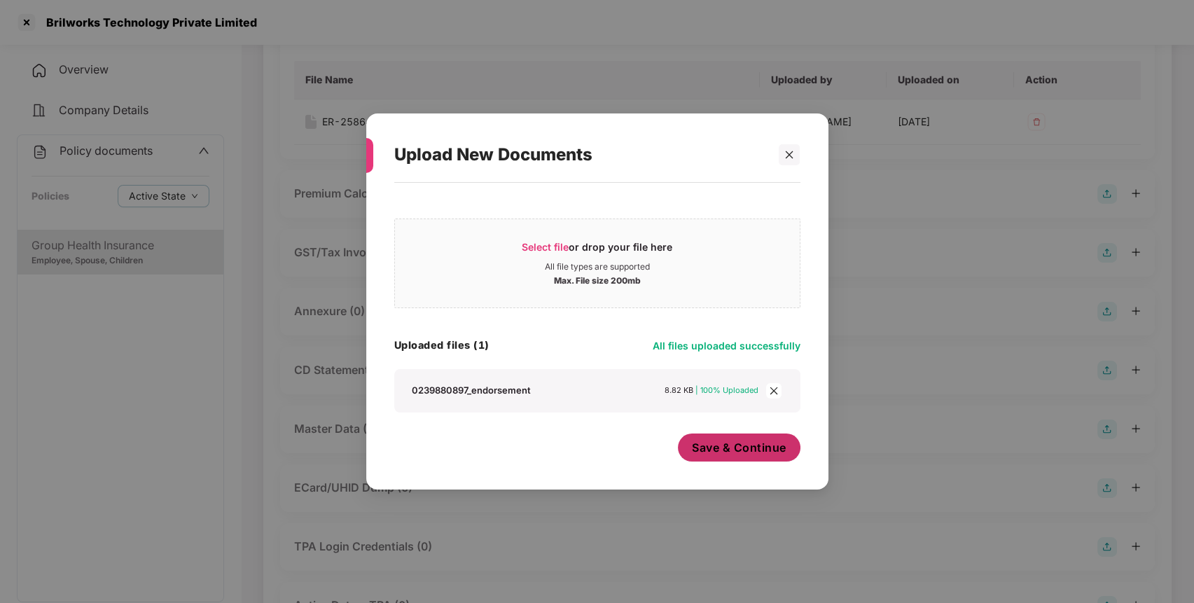
click at [703, 454] on span "Save & Continue" at bounding box center [739, 447] width 95 height 15
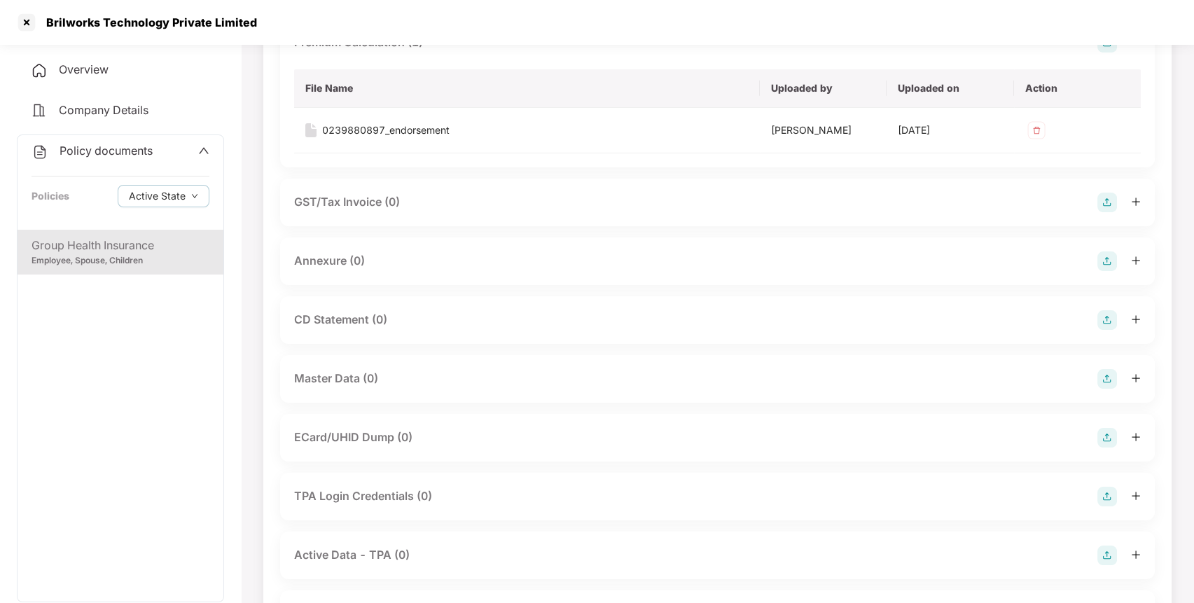
scroll to position [377, 0]
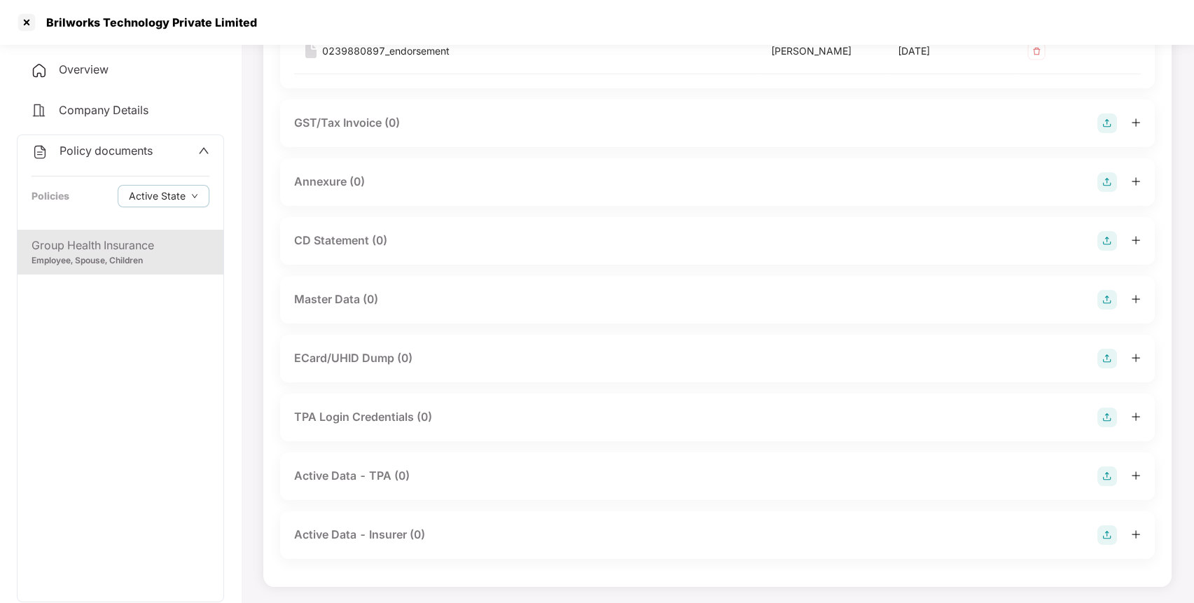
click at [1109, 299] on img at bounding box center [1107, 300] width 20 height 20
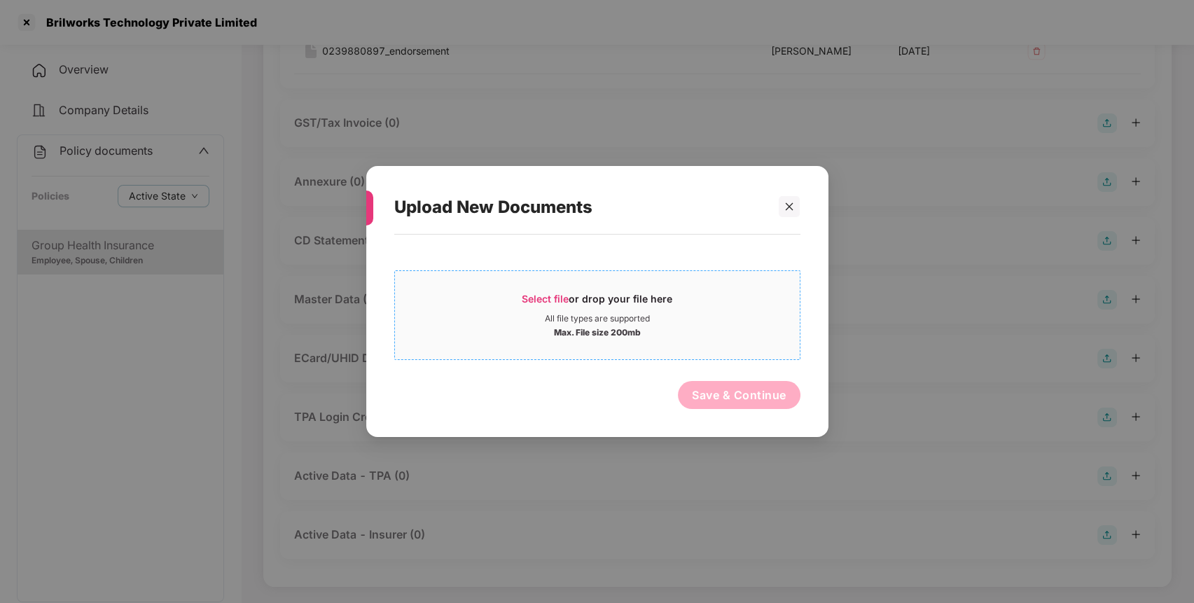
click at [548, 293] on span "Select file" at bounding box center [545, 299] width 47 height 12
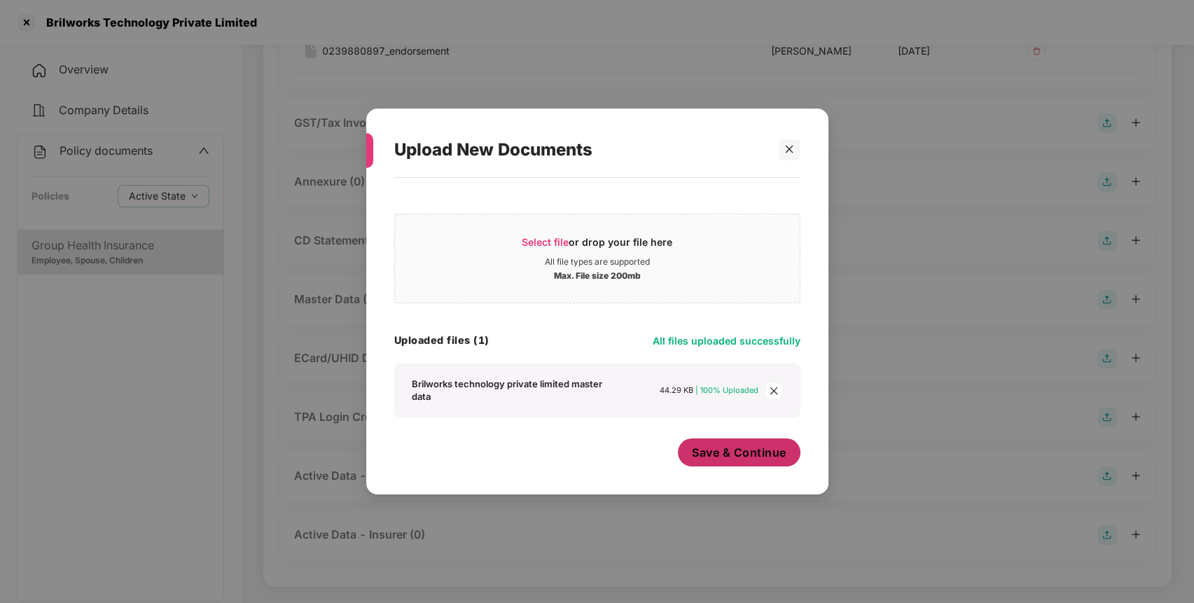
click at [740, 454] on span "Save & Continue" at bounding box center [739, 452] width 95 height 15
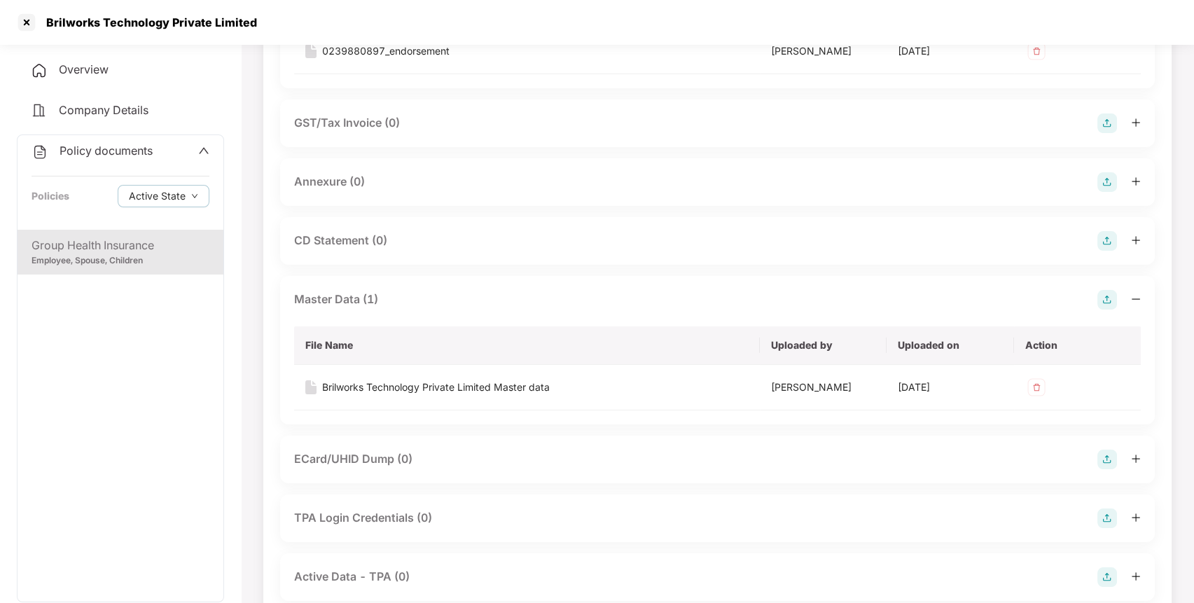
click at [151, 148] on span "Policy documents" at bounding box center [106, 151] width 93 height 14
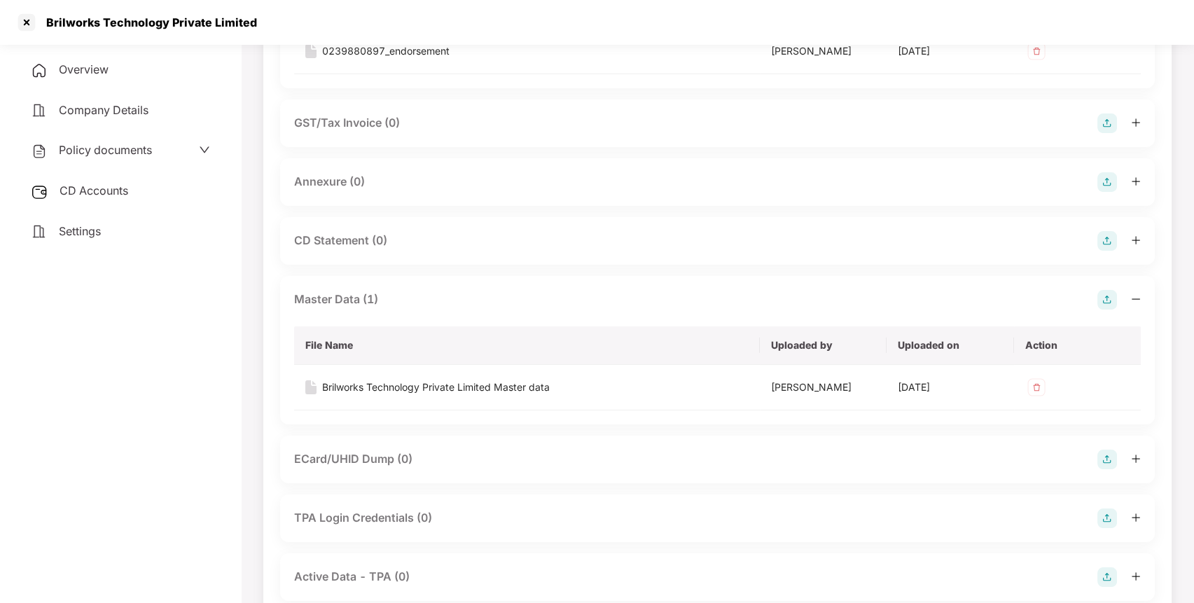
click at [188, 25] on div "Brilworks Technology Private Limited" at bounding box center [147, 22] width 219 height 14
copy div "Brilworks Technology Private Limited"
click at [188, 25] on div "Brilworks Technology Private Limited" at bounding box center [147, 22] width 219 height 14
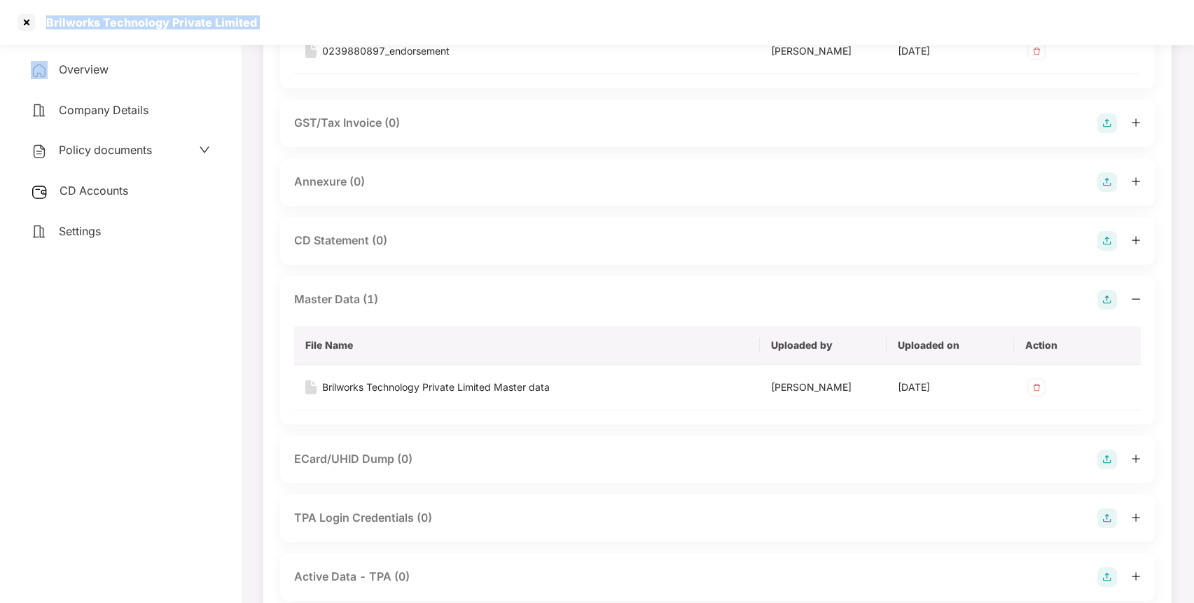
click at [188, 25] on div "Brilworks Technology Private Limited" at bounding box center [147, 22] width 219 height 14
click at [19, 27] on div at bounding box center [26, 22] width 22 height 22
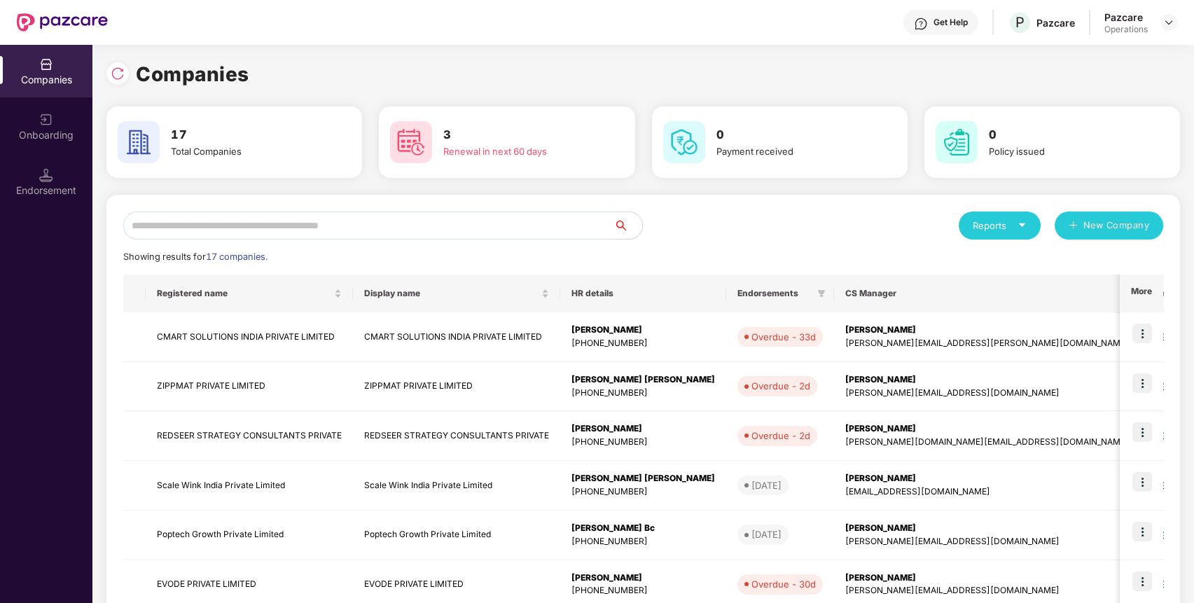
scroll to position [0, 0]
click at [299, 224] on input "text" at bounding box center [368, 225] width 491 height 28
type input "*"
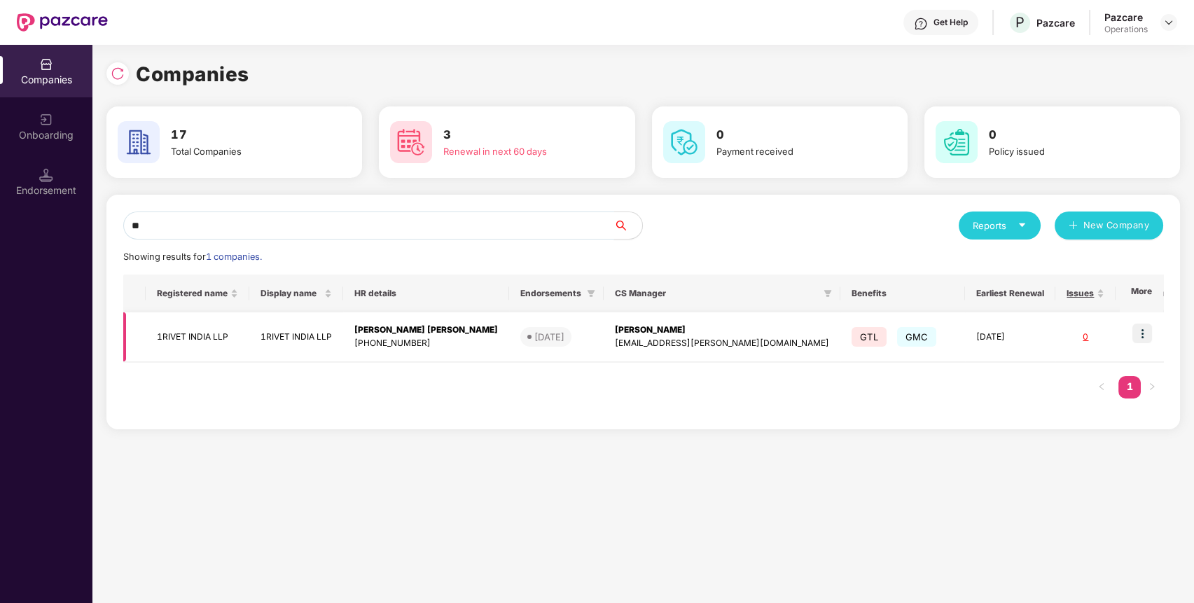
type input "**"
click at [214, 335] on td "1RIVET INDIA LLP" at bounding box center [198, 337] width 104 height 50
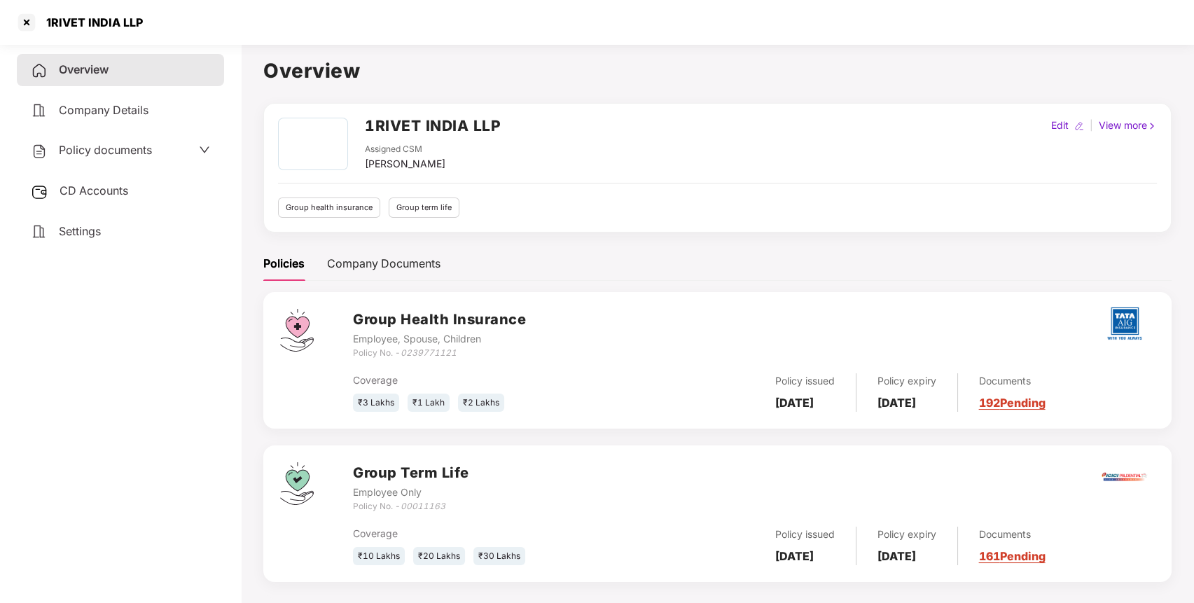
click at [95, 156] on span "Policy documents" at bounding box center [105, 150] width 93 height 14
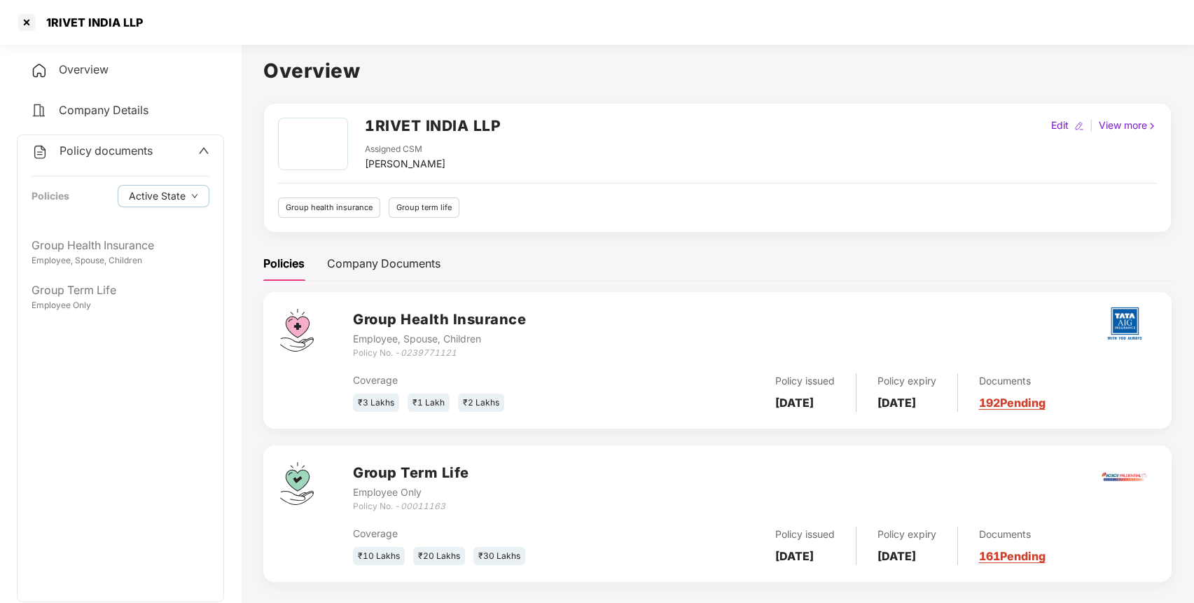
click at [446, 114] on h2 "1RIVET INDIA LLP" at bounding box center [433, 125] width 136 height 23
copy h2 "1RIVET INDIA LLP"
click at [446, 114] on h2 "1RIVET INDIA LLP" at bounding box center [433, 125] width 136 height 23
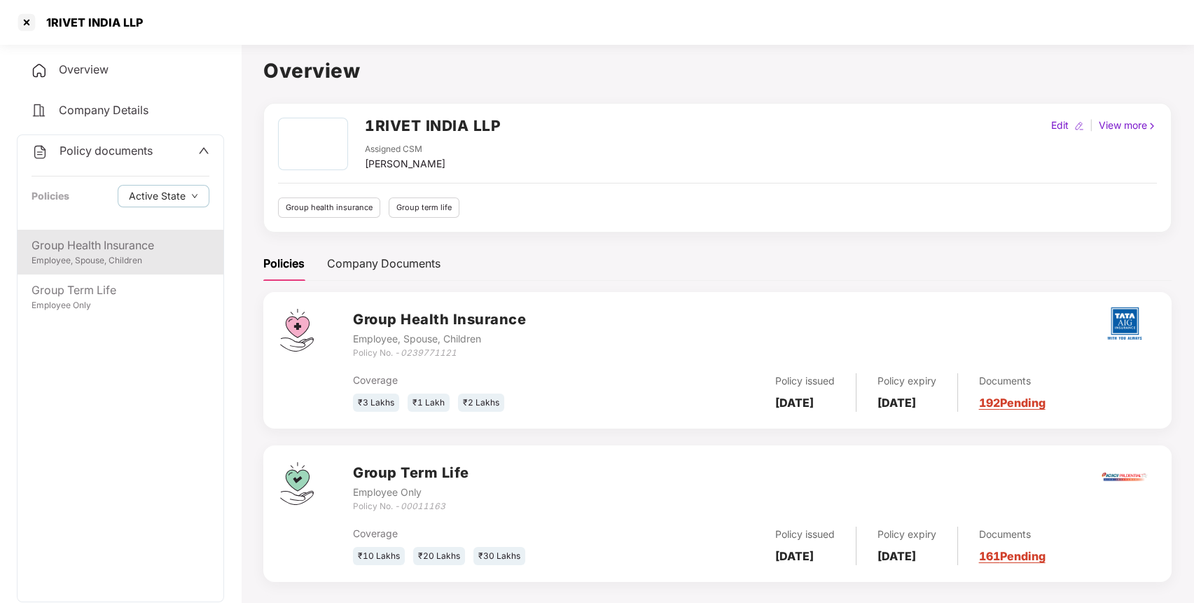
click at [123, 258] on div "Employee, Spouse, Children" at bounding box center [121, 260] width 178 height 13
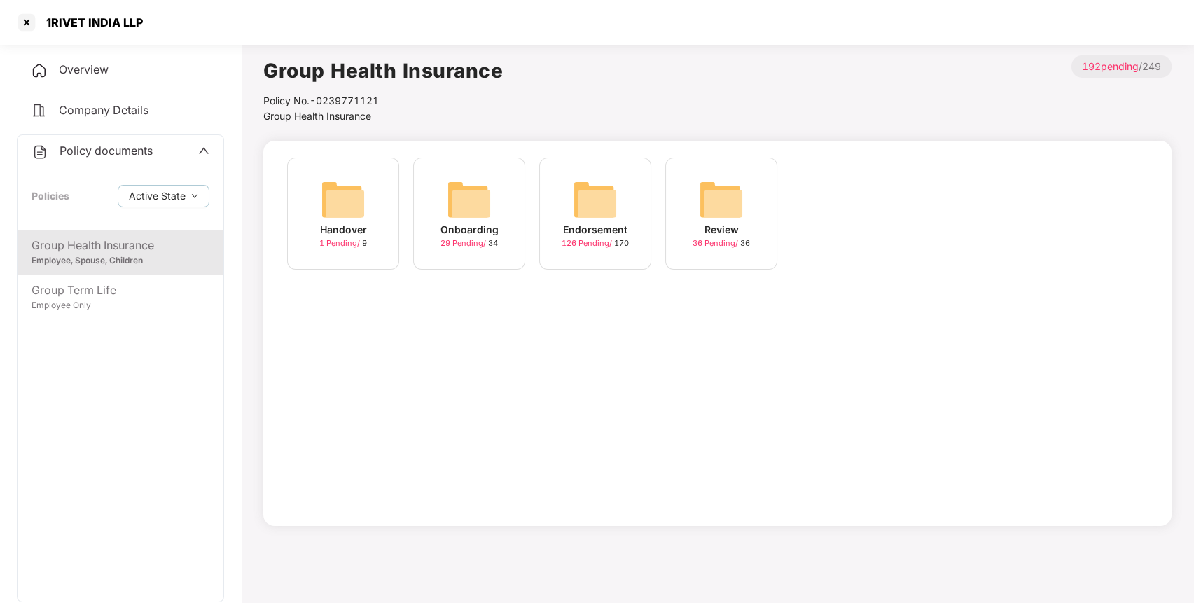
click at [577, 186] on img at bounding box center [595, 199] width 45 height 45
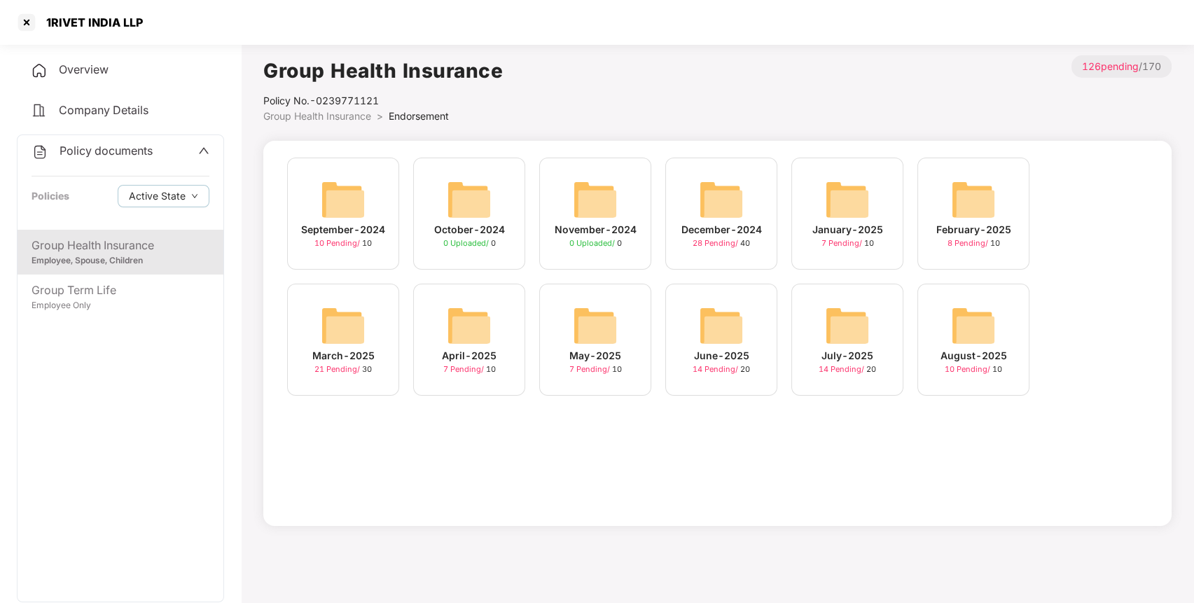
click at [980, 314] on img at bounding box center [973, 325] width 45 height 45
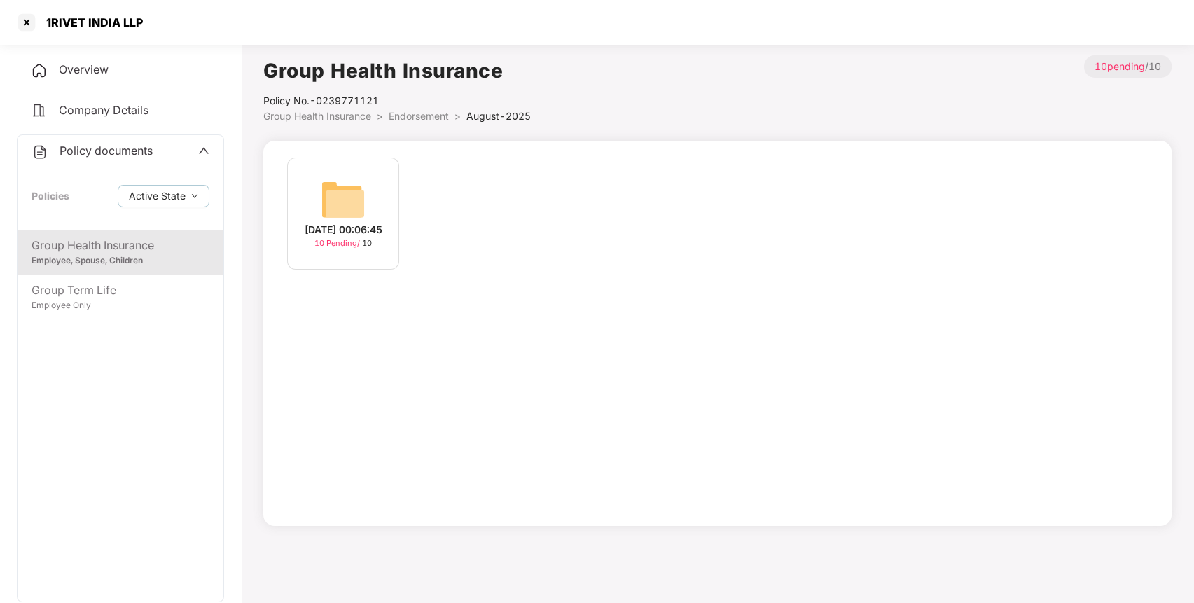
click at [360, 193] on img at bounding box center [343, 199] width 45 height 45
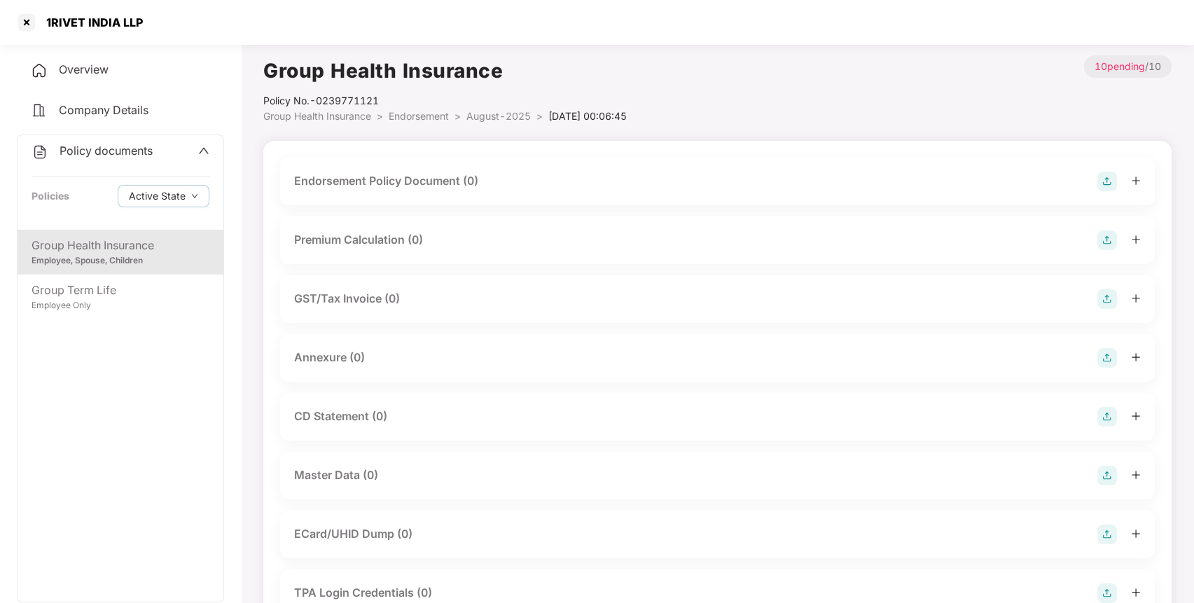
click at [1115, 175] on img at bounding box center [1107, 182] width 20 height 20
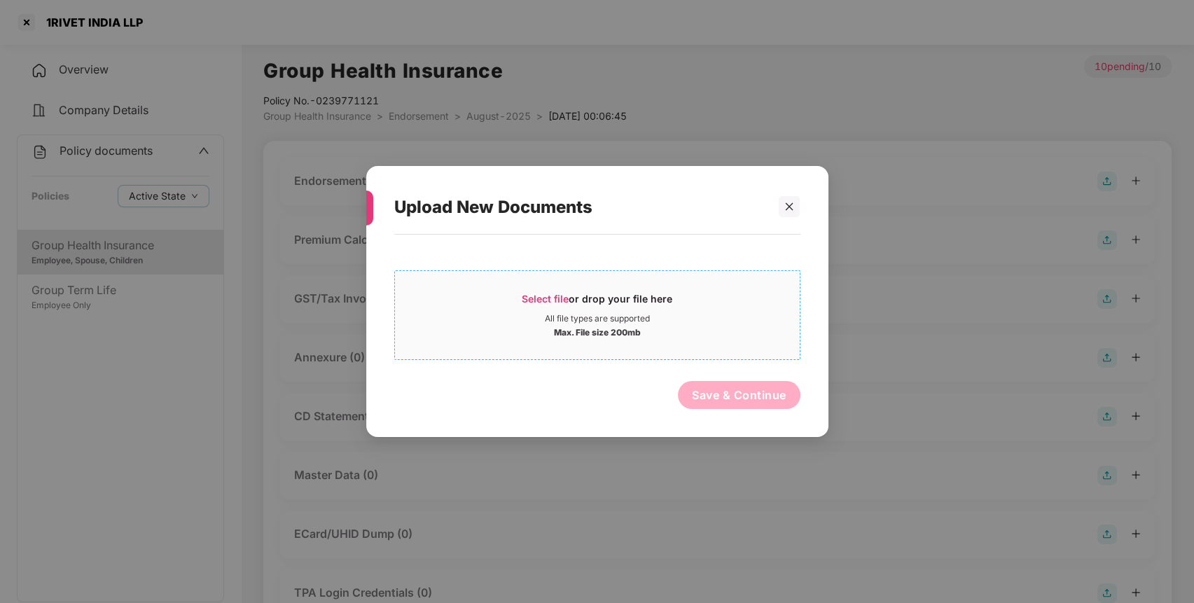
click at [560, 301] on span "Select file" at bounding box center [545, 299] width 47 height 12
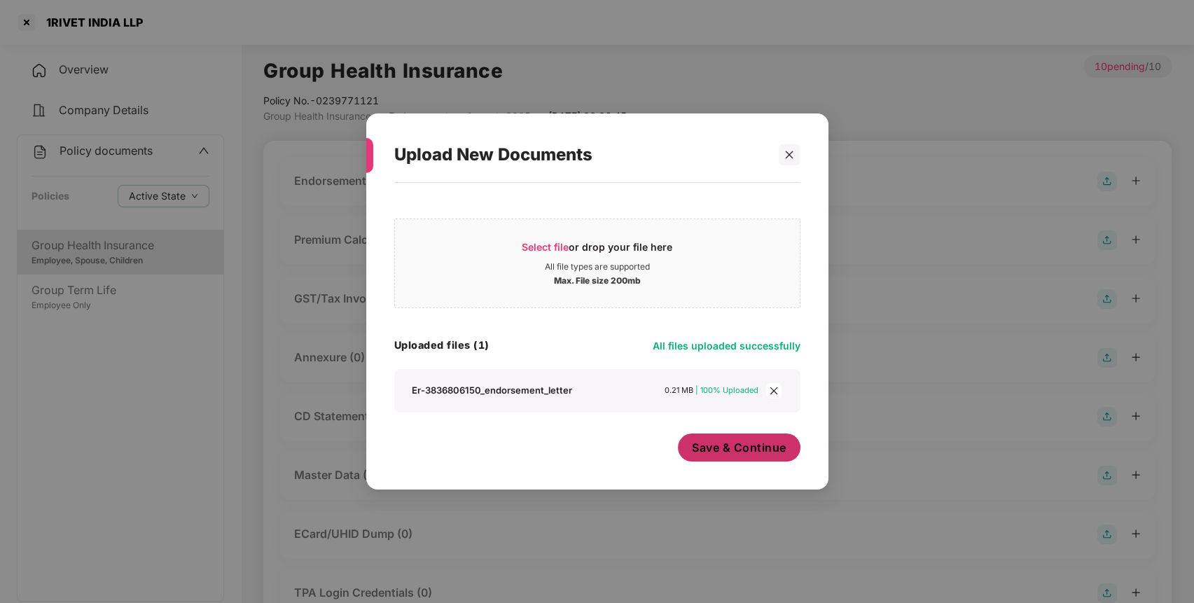
click at [723, 455] on button "Save & Continue" at bounding box center [739, 447] width 123 height 28
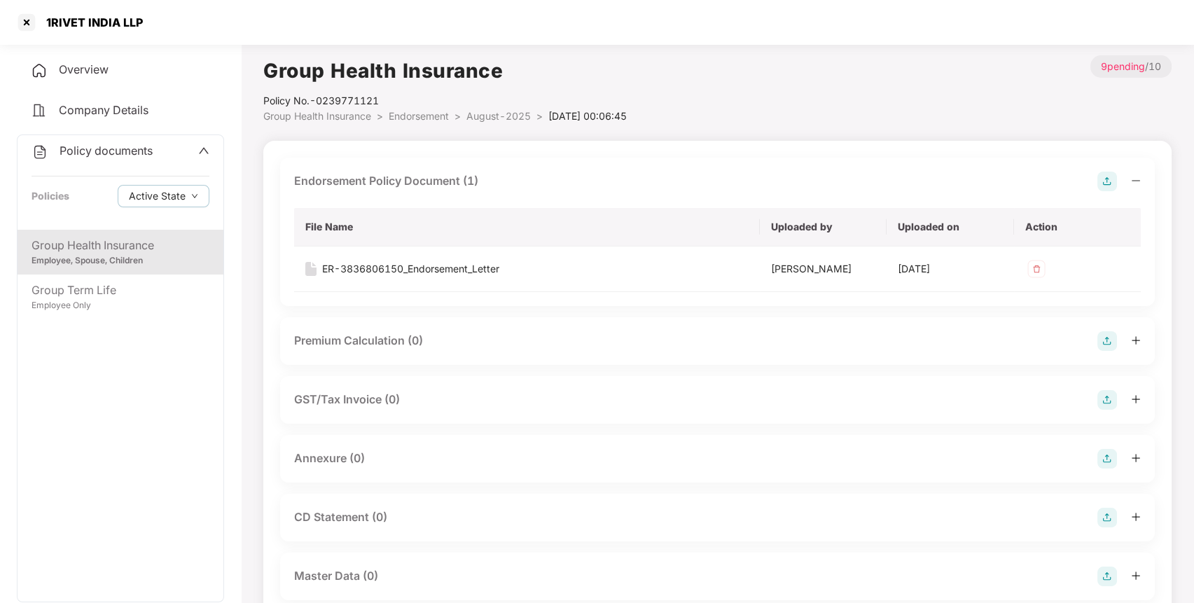
click at [1102, 334] on img at bounding box center [1107, 341] width 20 height 20
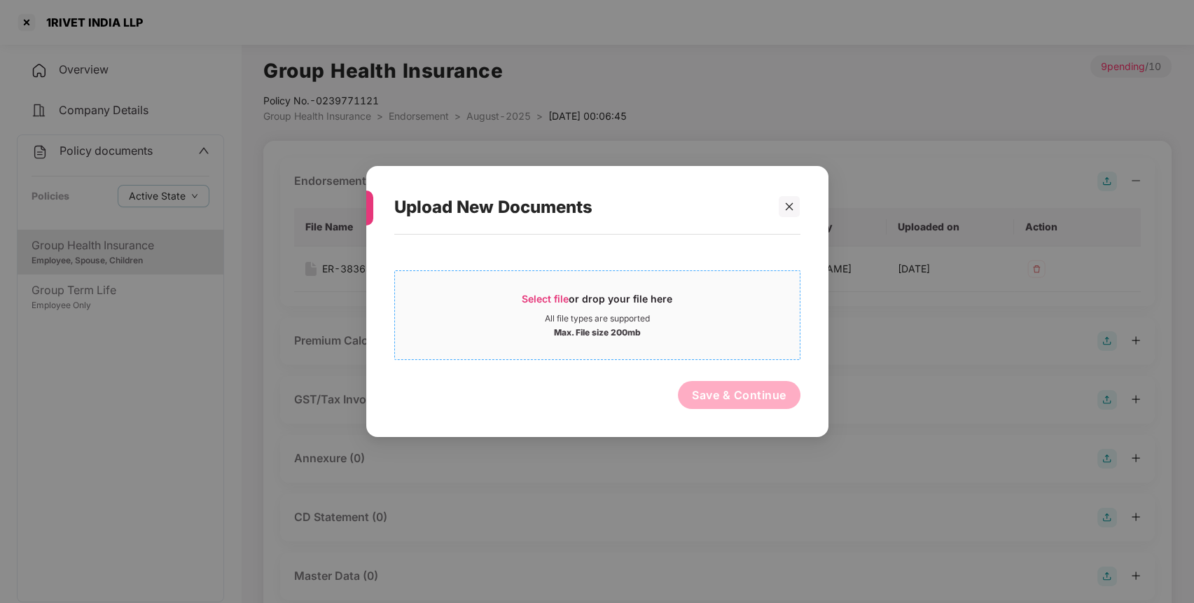
click at [566, 297] on span "Select file" at bounding box center [545, 299] width 47 height 12
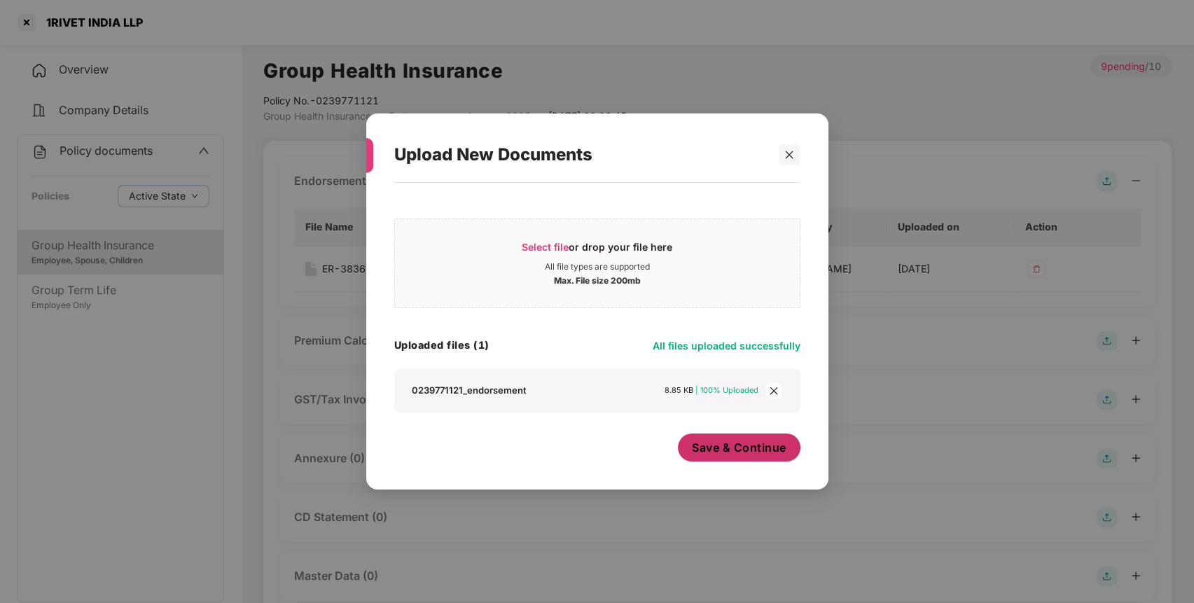
click at [735, 448] on span "Save & Continue" at bounding box center [739, 447] width 95 height 15
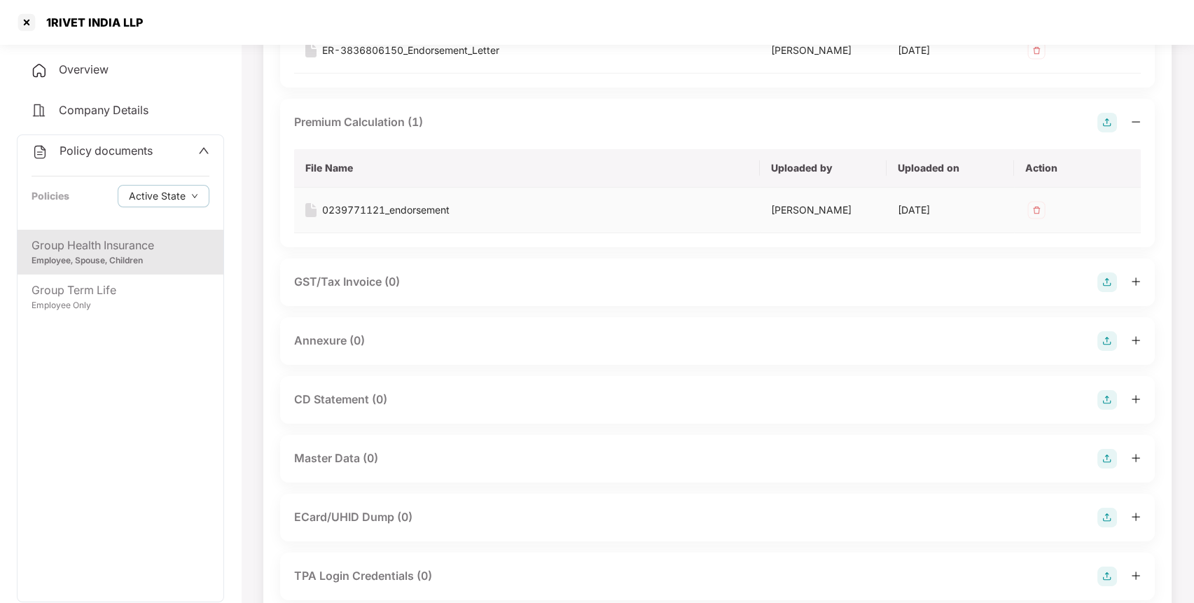
scroll to position [235, 0]
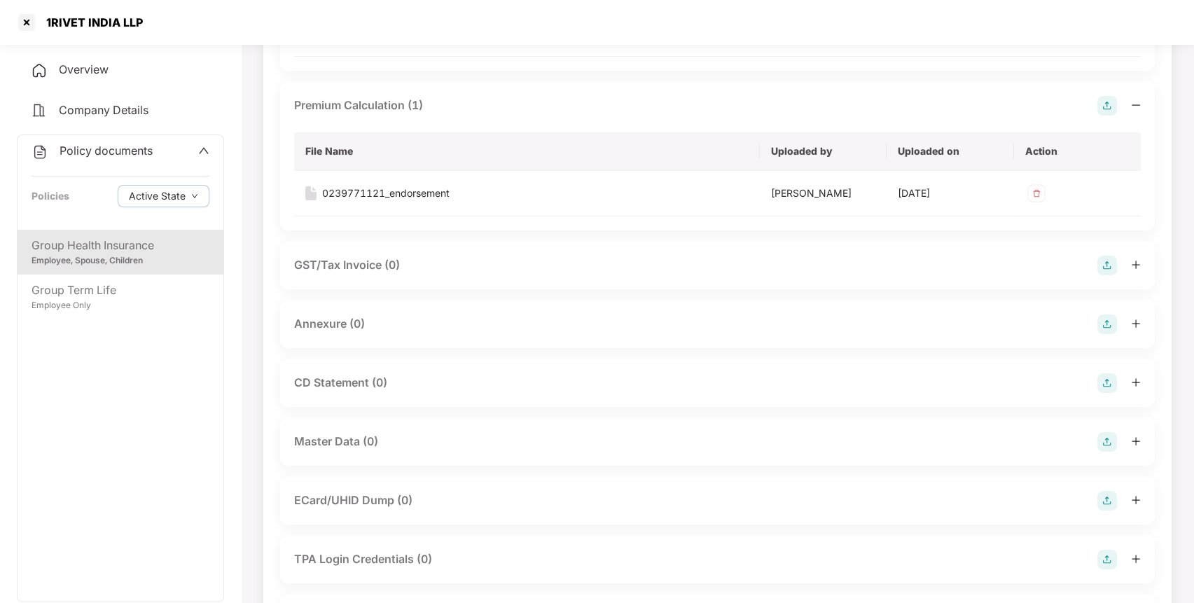
click at [118, 144] on span "Policy documents" at bounding box center [106, 151] width 93 height 14
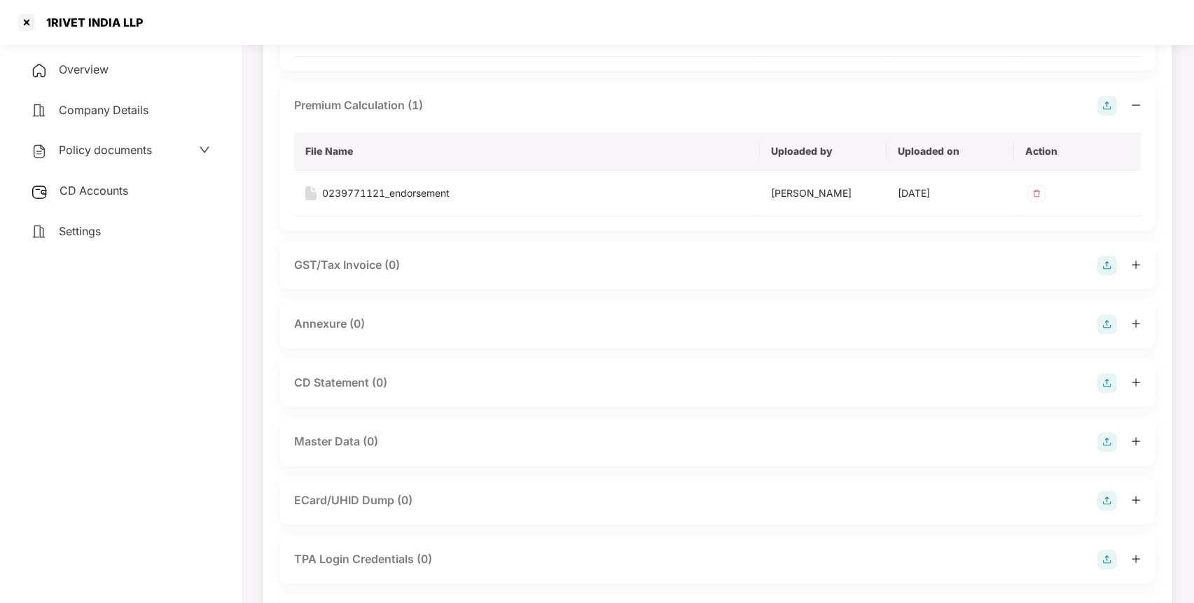
click at [127, 179] on div "CD Accounts" at bounding box center [120, 191] width 207 height 32
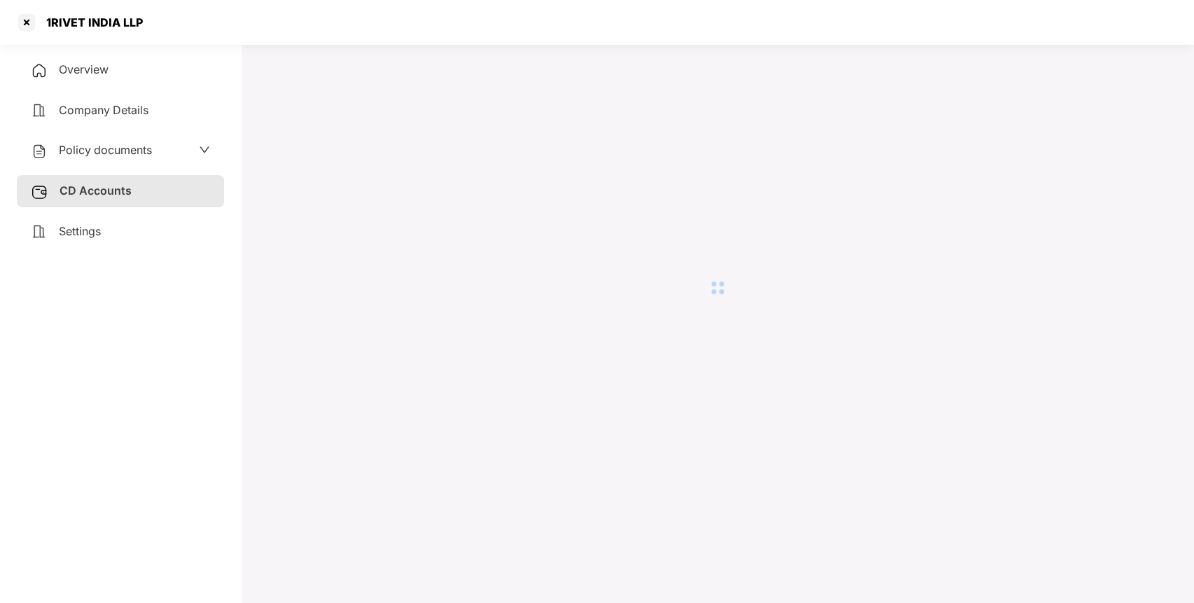
scroll to position [39, 0]
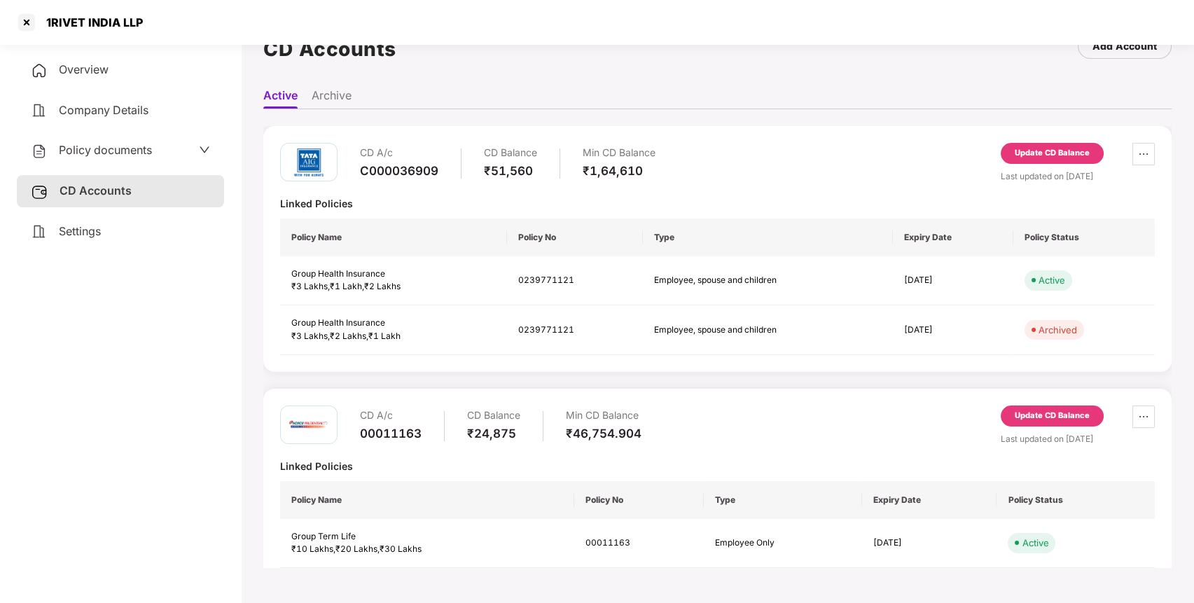
click at [1021, 155] on div "Update CD Balance" at bounding box center [1052, 153] width 75 height 13
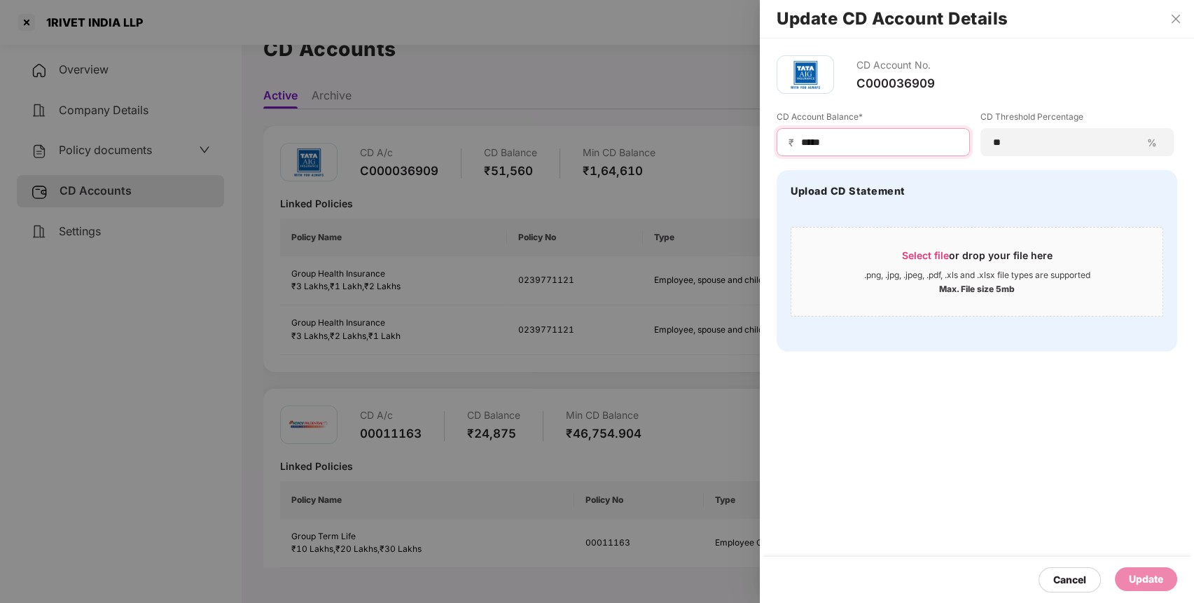
drag, startPoint x: 860, startPoint y: 144, endPoint x: 779, endPoint y: 146, distance: 80.6
click at [779, 146] on div "₹ *****" at bounding box center [873, 142] width 193 height 28
type input "*****"
click at [1149, 573] on div "Update" at bounding box center [1146, 578] width 34 height 15
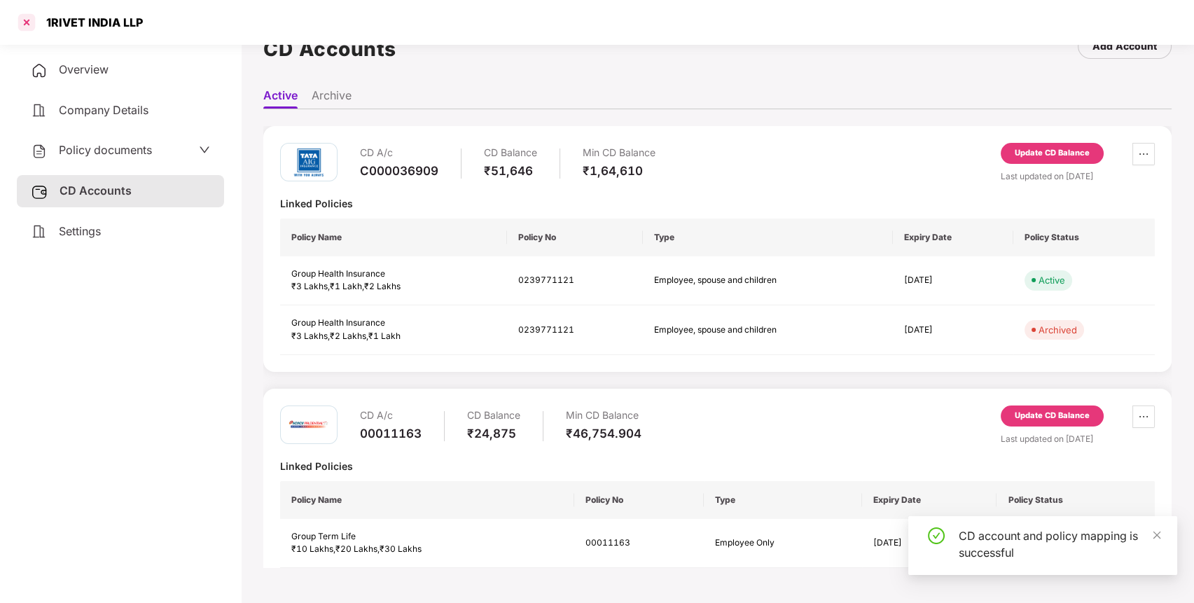
click at [26, 19] on div at bounding box center [26, 22] width 22 height 22
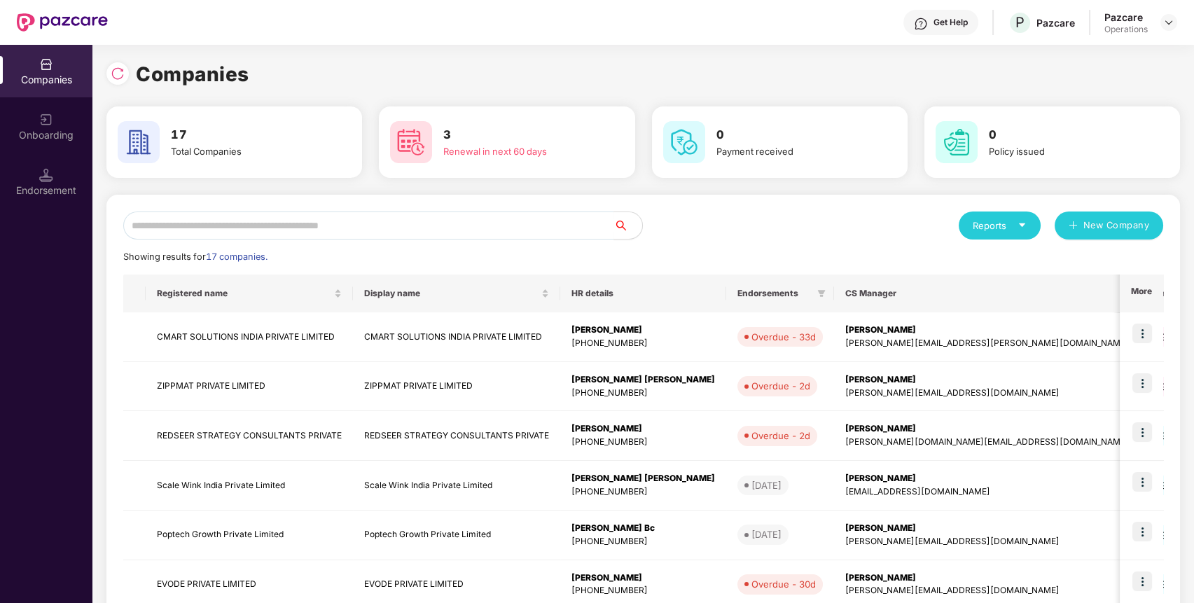
scroll to position [0, 1]
click at [1010, 224] on div "Reports" at bounding box center [1000, 225] width 54 height 14
click at [1008, 294] on div "Endorsements" at bounding box center [999, 290] width 65 height 15
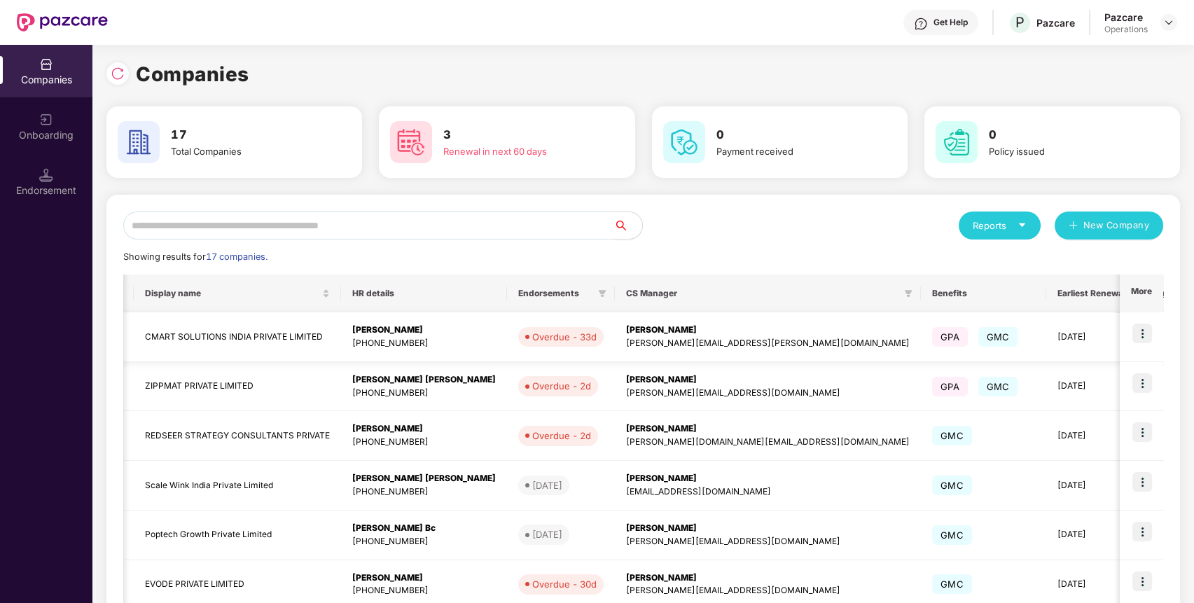
scroll to position [0, 0]
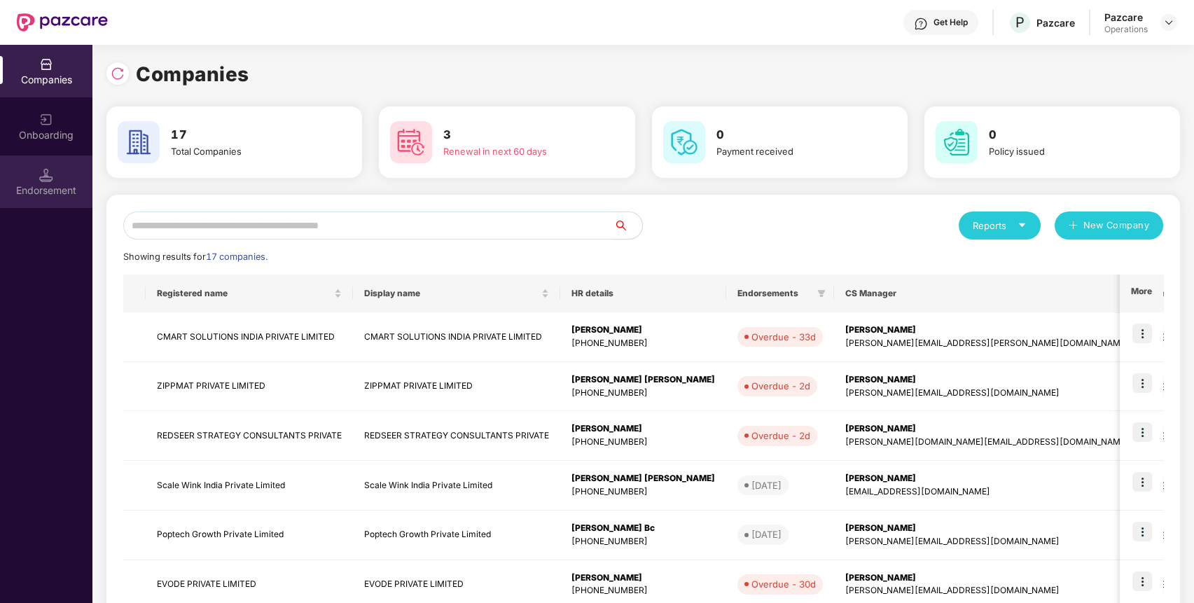
click at [72, 180] on div "Endorsement" at bounding box center [46, 181] width 92 height 53
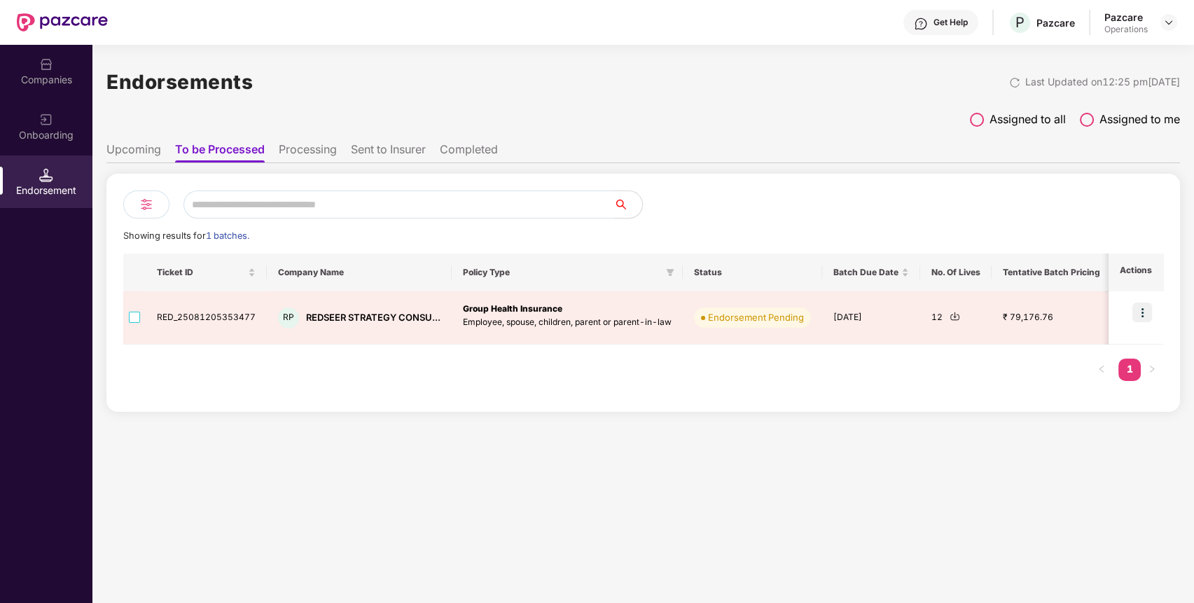
click at [314, 146] on li "Processing" at bounding box center [308, 152] width 58 height 20
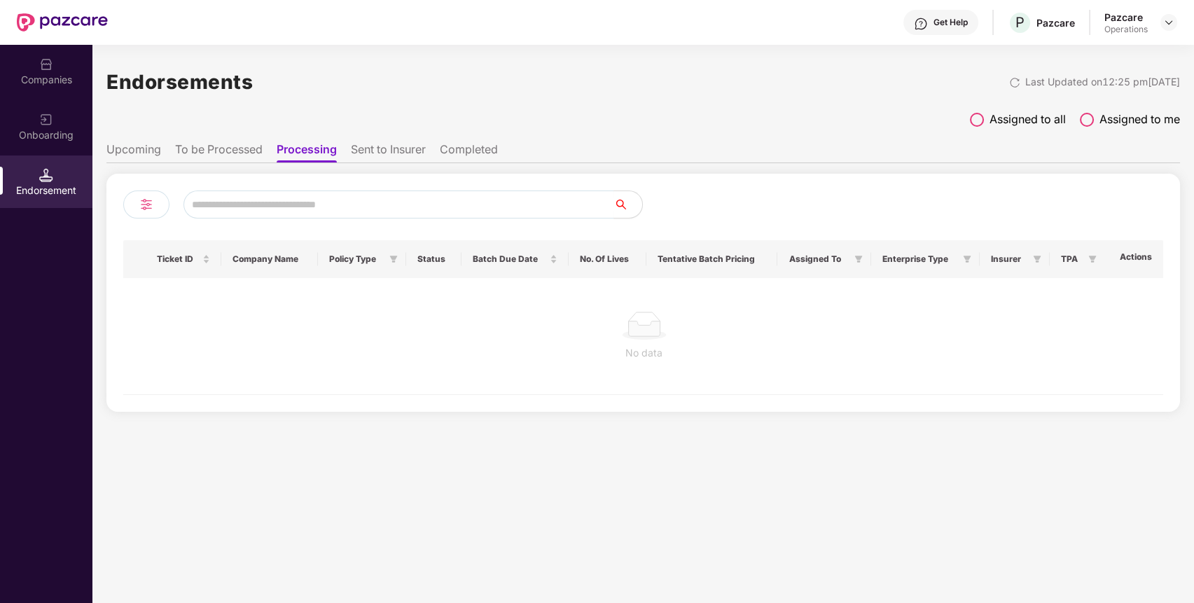
click at [385, 157] on li "Sent to Insurer" at bounding box center [388, 152] width 75 height 20
click at [482, 147] on li "Completed" at bounding box center [471, 152] width 58 height 20
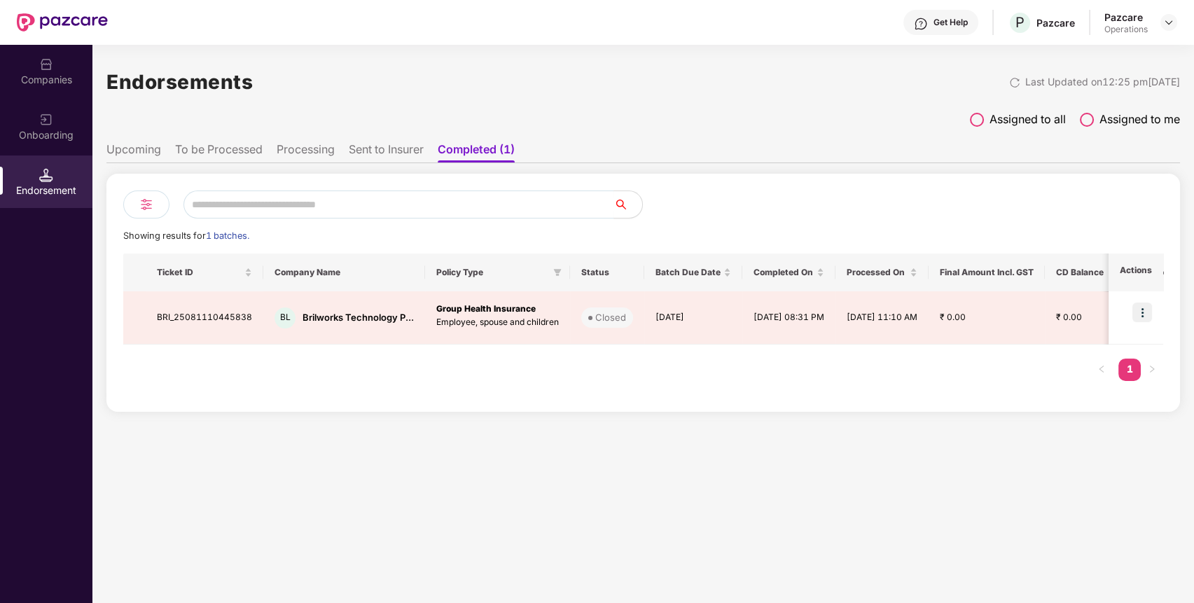
click at [401, 150] on li "Sent to Insurer" at bounding box center [386, 152] width 75 height 20
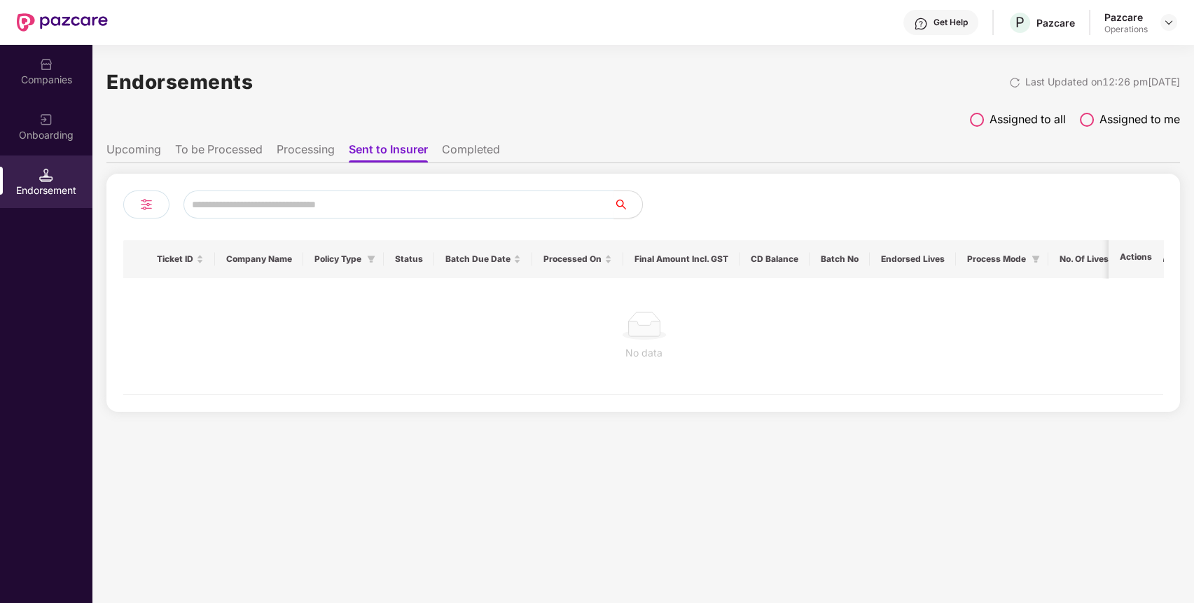
click at [314, 149] on li "Processing" at bounding box center [306, 152] width 58 height 20
click at [247, 147] on li "To be Processed" at bounding box center [219, 152] width 88 height 20
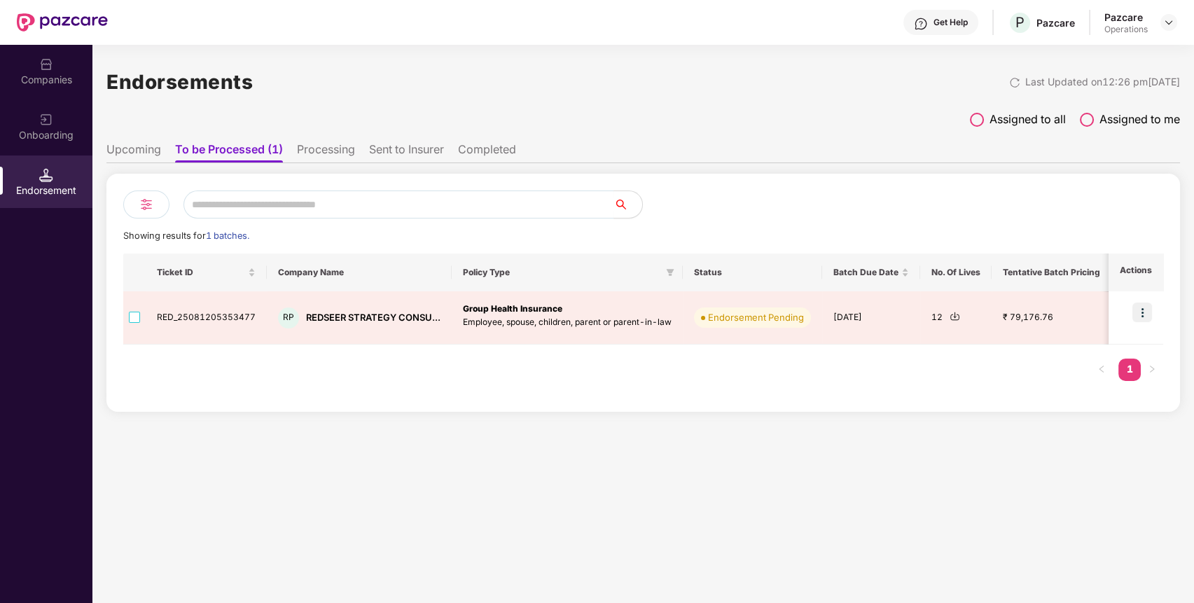
click at [150, 152] on li "Upcoming" at bounding box center [133, 152] width 55 height 20
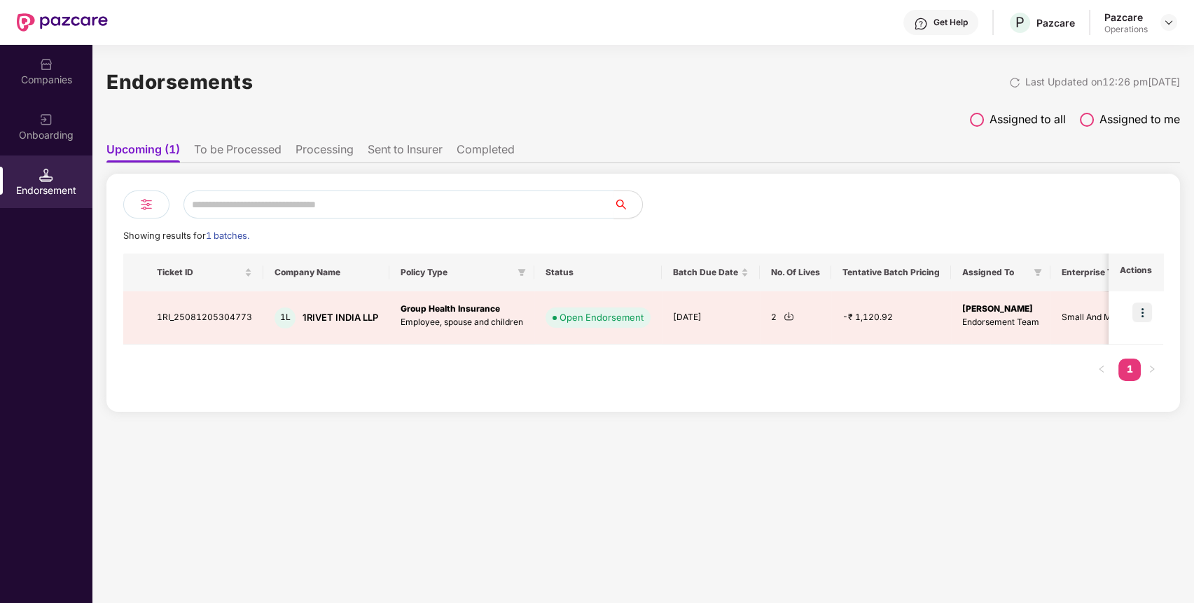
click at [228, 151] on li "To be Processed" at bounding box center [238, 152] width 88 height 20
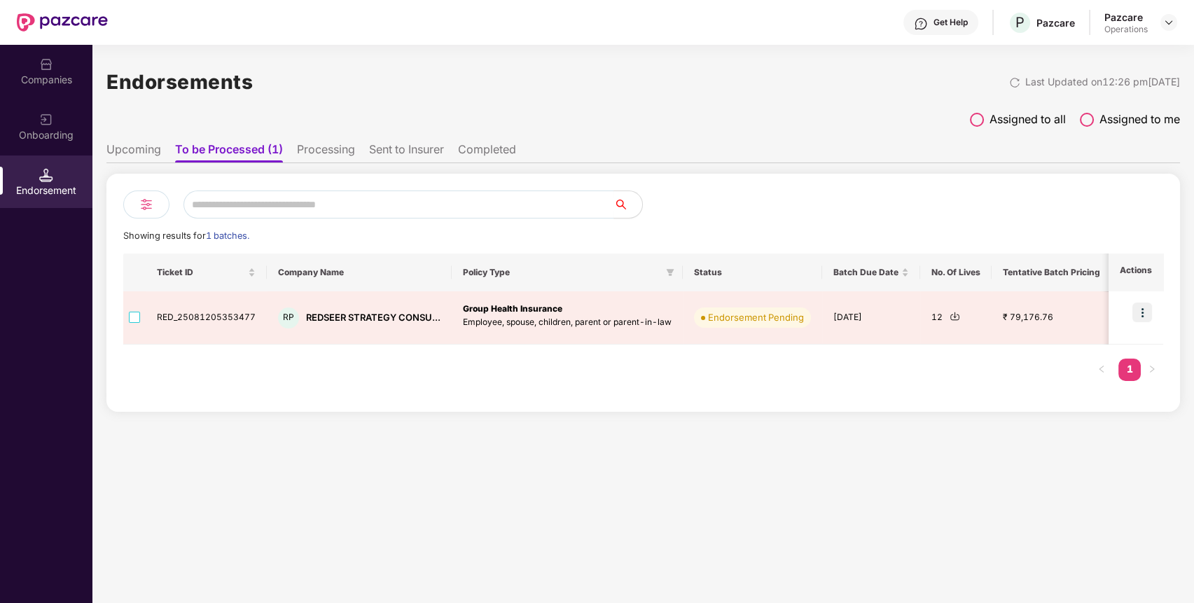
click at [50, 115] on img at bounding box center [46, 120] width 14 height 14
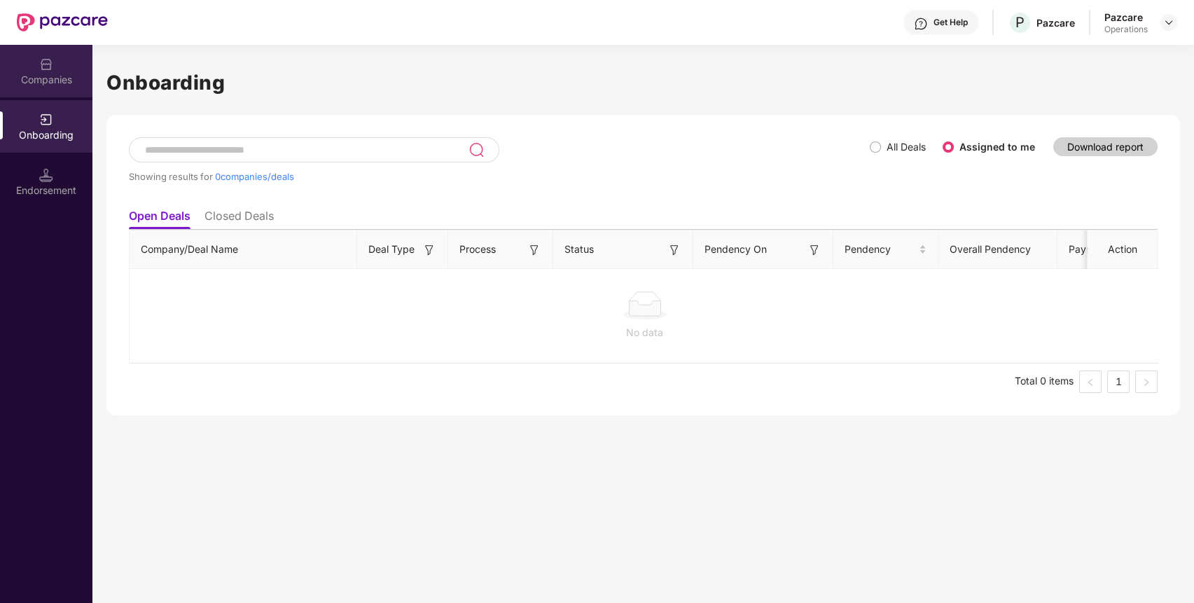
click at [61, 74] on div "Companies" at bounding box center [46, 80] width 92 height 14
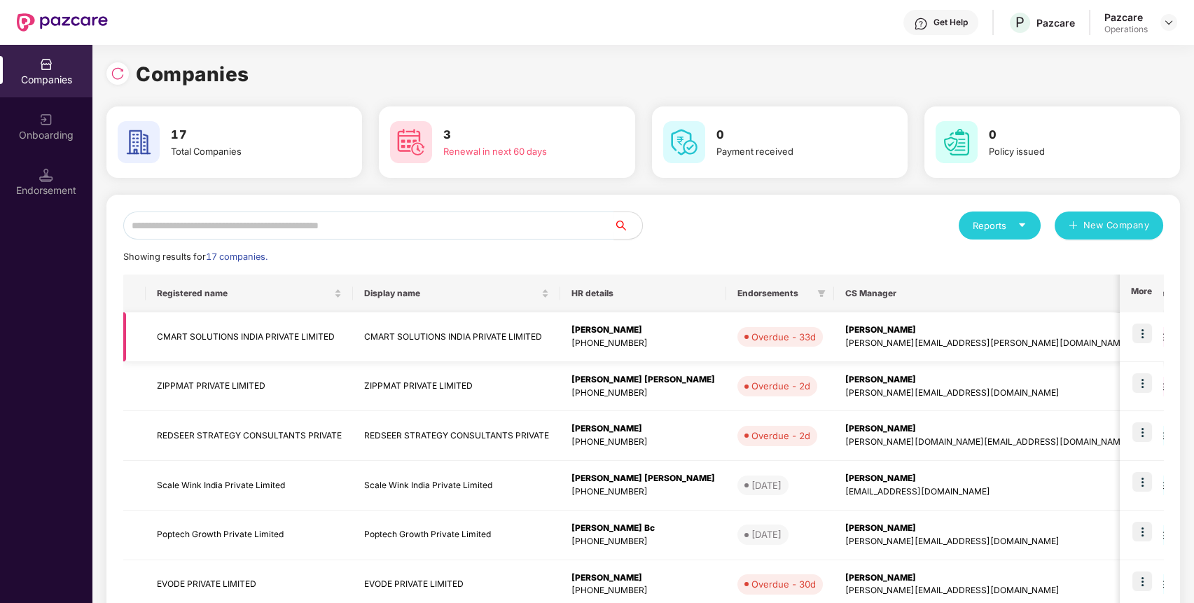
click at [209, 333] on td "CMART SOLUTIONS INDIA PRIVATE LIMITED" at bounding box center [249, 337] width 207 height 50
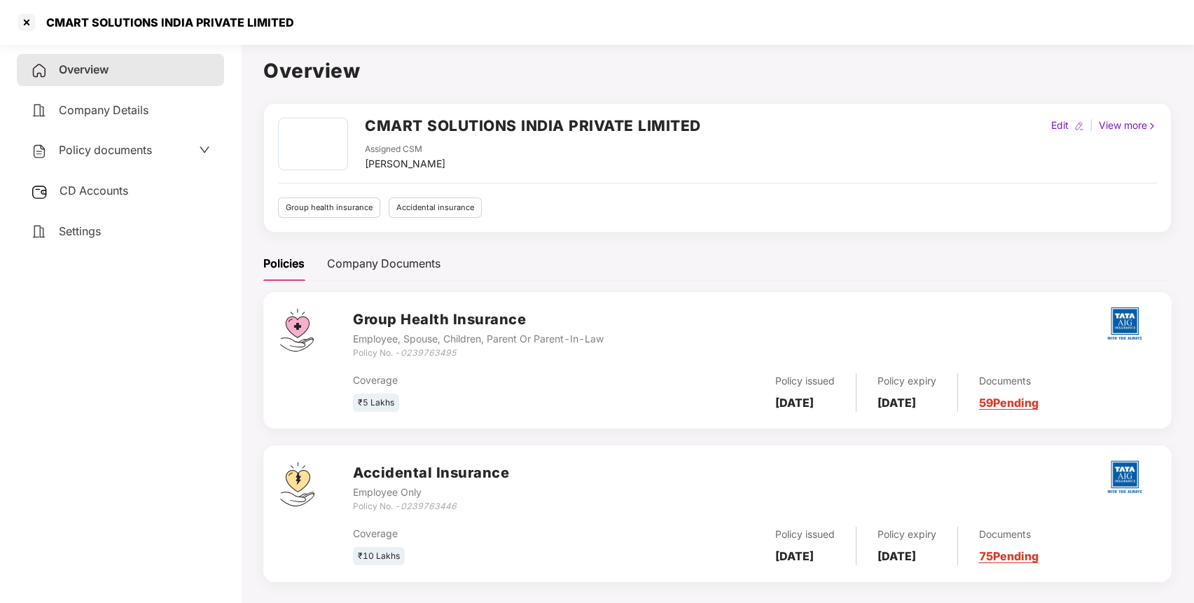
click at [131, 191] on div "CD Accounts" at bounding box center [120, 191] width 207 height 32
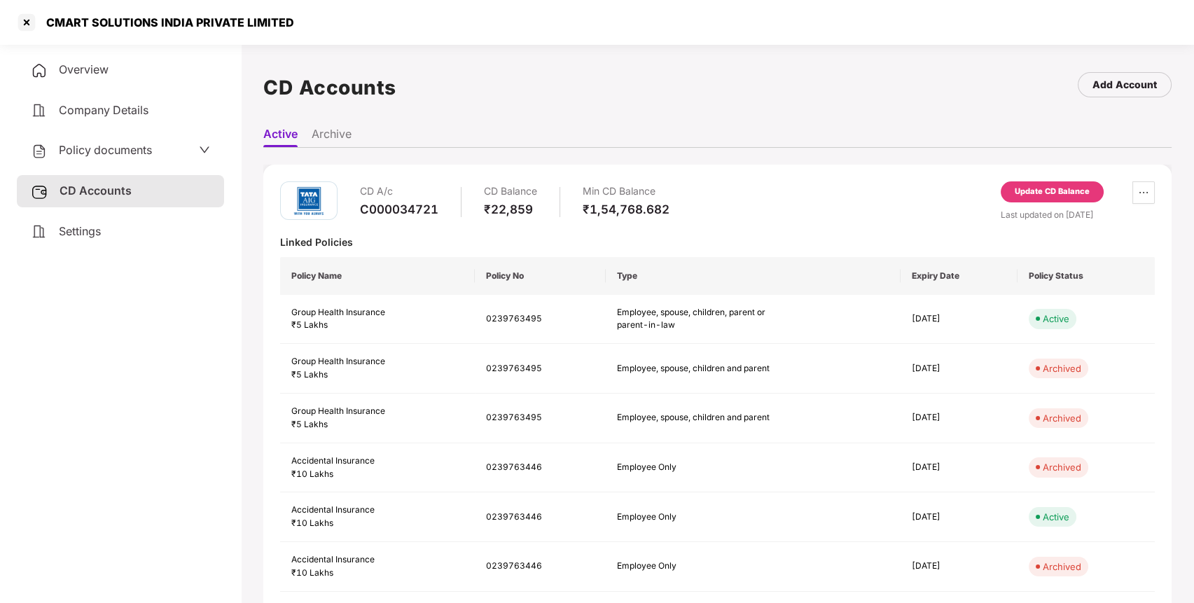
click at [1048, 188] on div "Update CD Balance" at bounding box center [1052, 192] width 75 height 13
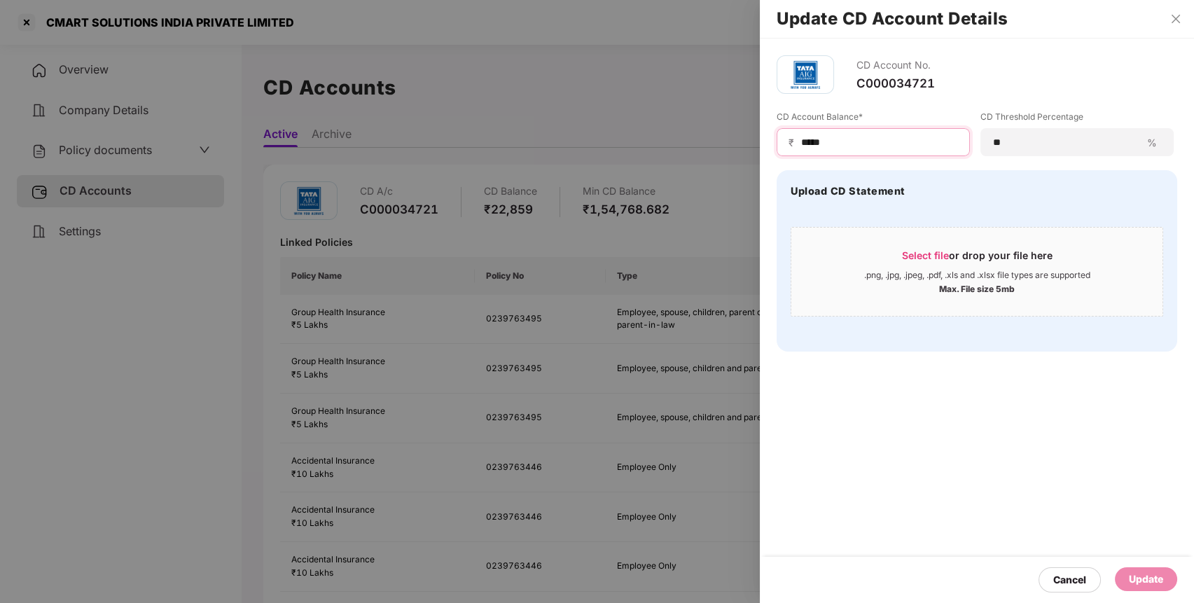
drag, startPoint x: 868, startPoint y: 140, endPoint x: 784, endPoint y: 140, distance: 84.0
click at [784, 140] on div "₹ *****" at bounding box center [873, 142] width 193 height 28
type input "*****"
click at [1144, 583] on div "Update" at bounding box center [1146, 578] width 34 height 15
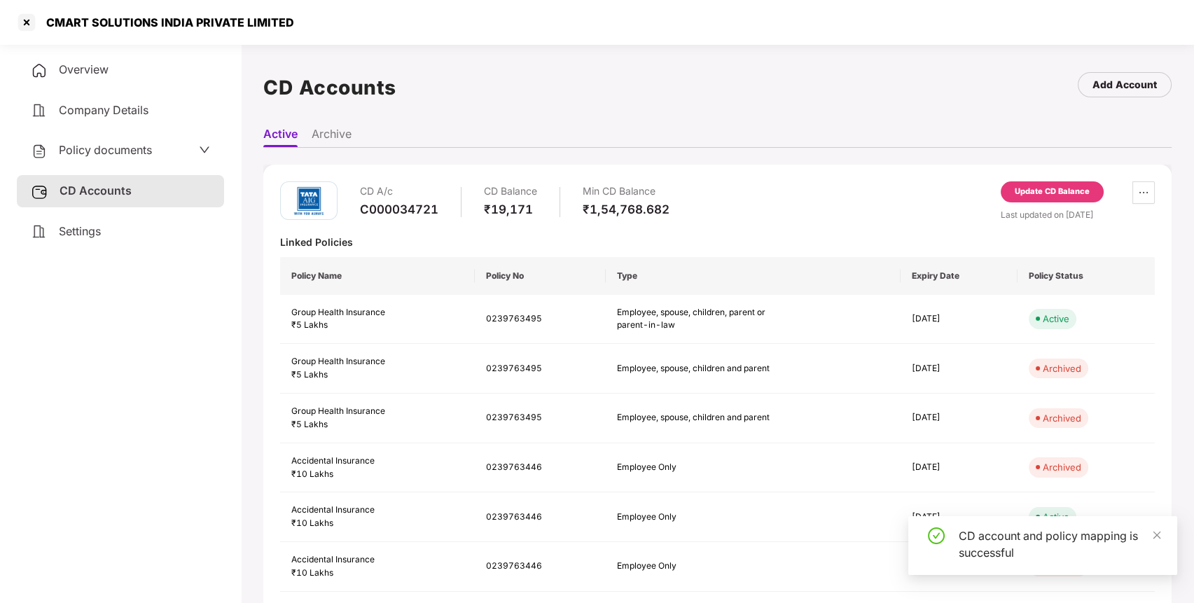
click at [134, 148] on span "Policy documents" at bounding box center [105, 150] width 93 height 14
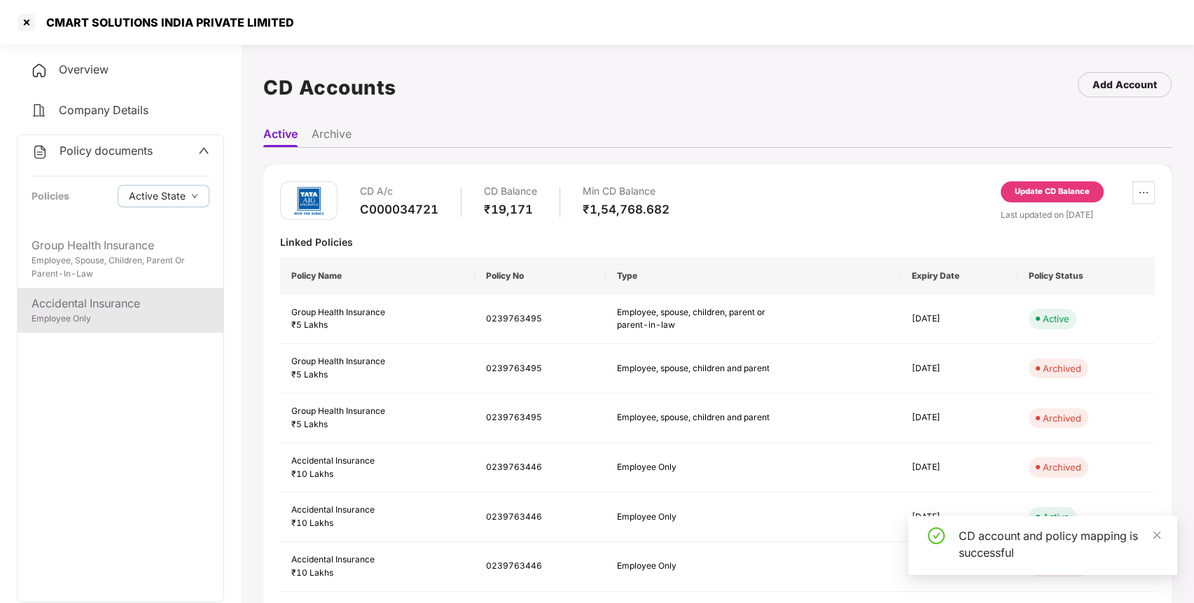
click at [111, 302] on div "Accidental Insurance" at bounding box center [121, 304] width 178 height 18
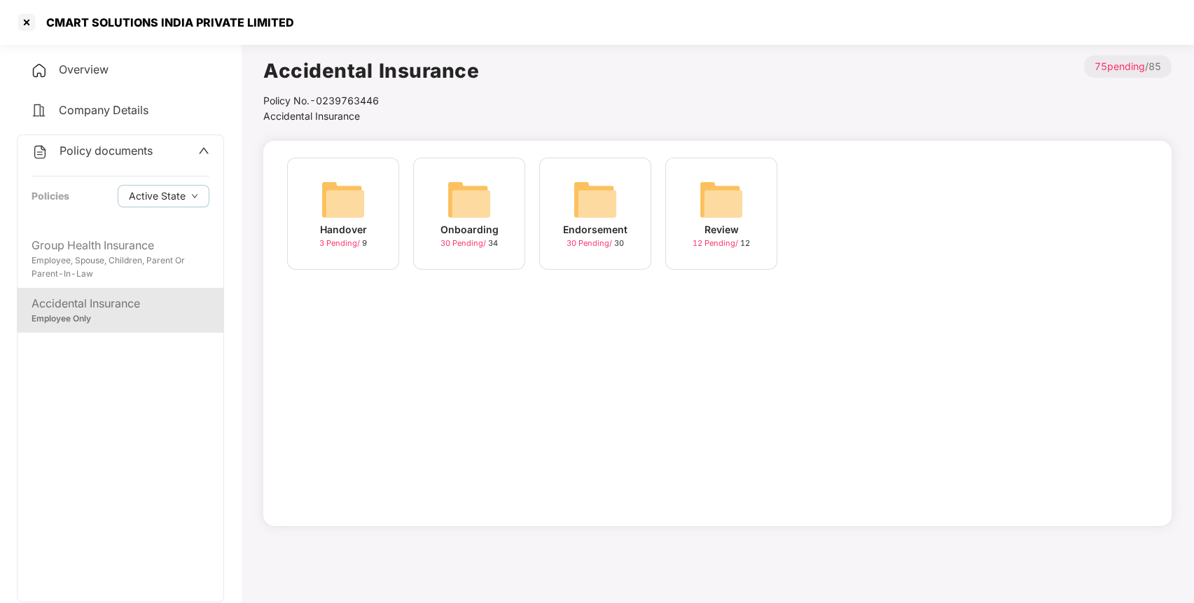
click at [591, 207] on img at bounding box center [595, 199] width 45 height 45
click at [347, 202] on img at bounding box center [343, 199] width 45 height 45
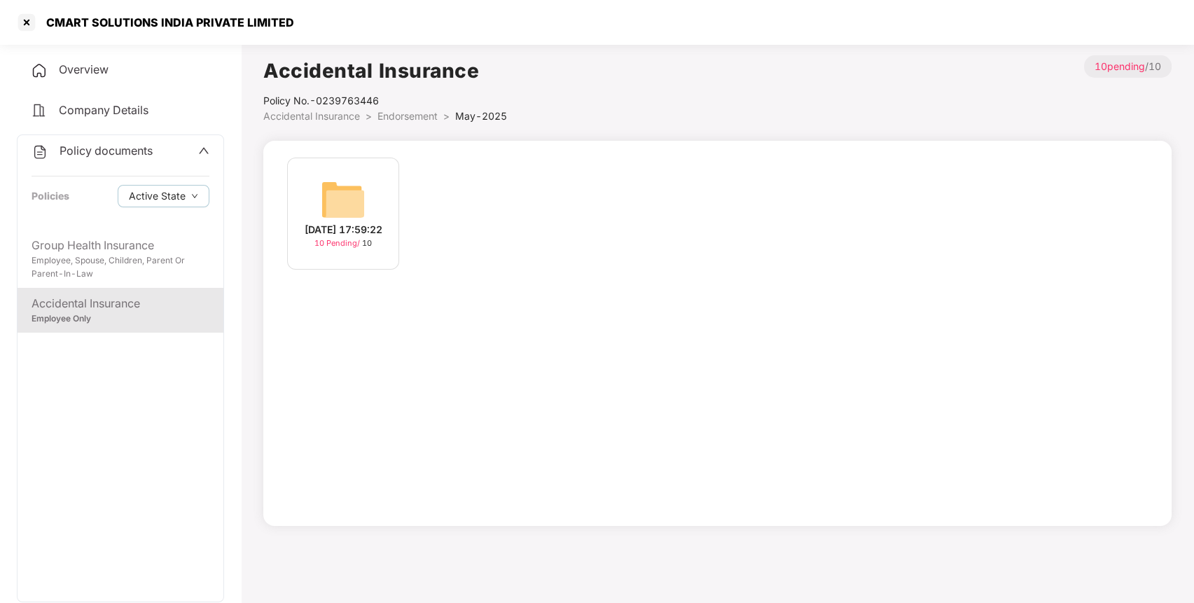
click at [347, 202] on img at bounding box center [343, 199] width 45 height 45
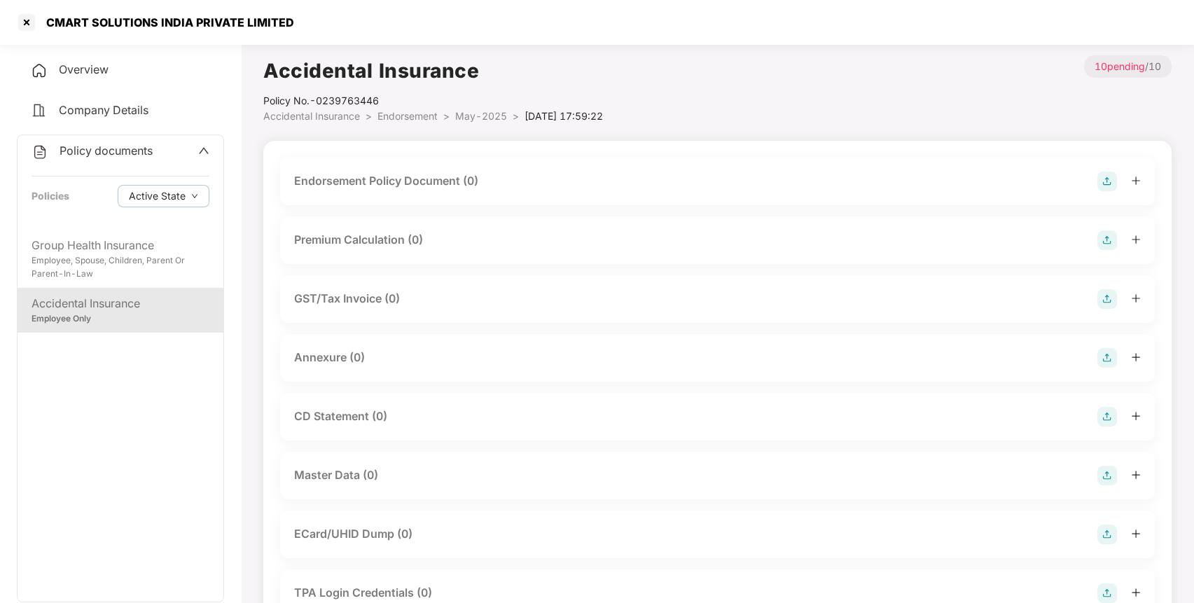
click at [1104, 183] on img at bounding box center [1107, 182] width 20 height 20
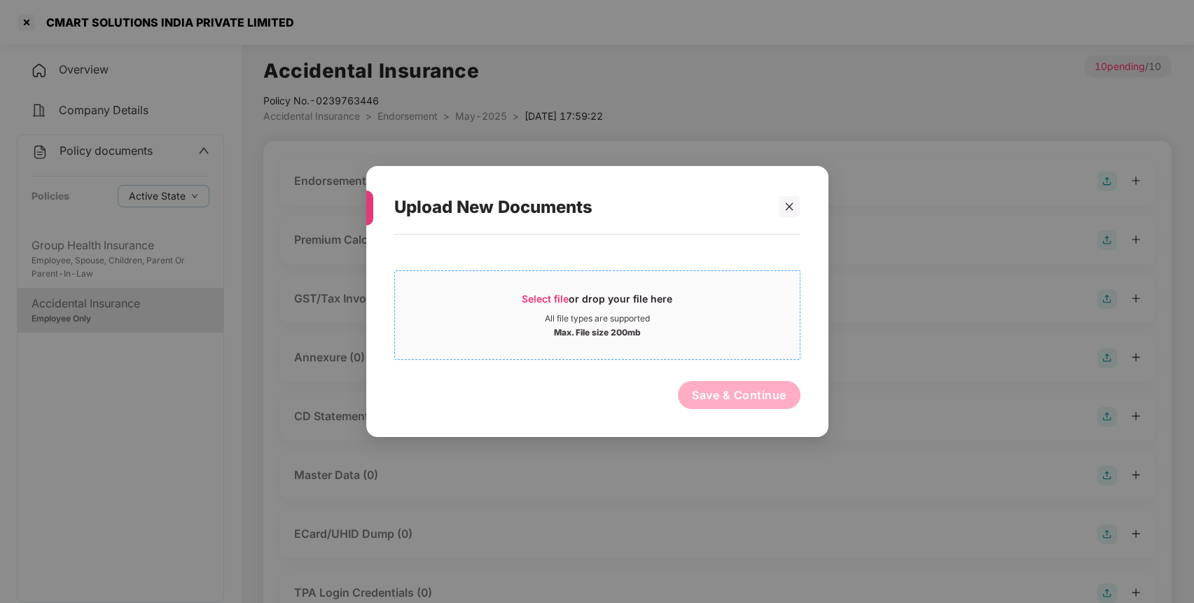
click at [551, 296] on span "Select file" at bounding box center [545, 299] width 47 height 12
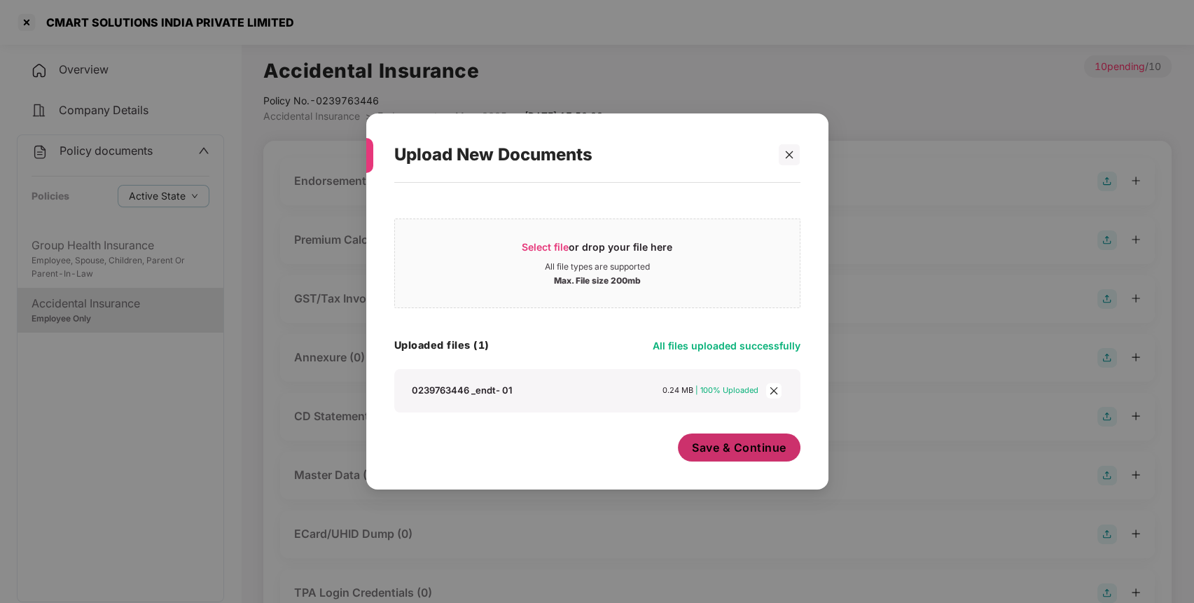
click at [728, 457] on button "Save & Continue" at bounding box center [739, 447] width 123 height 28
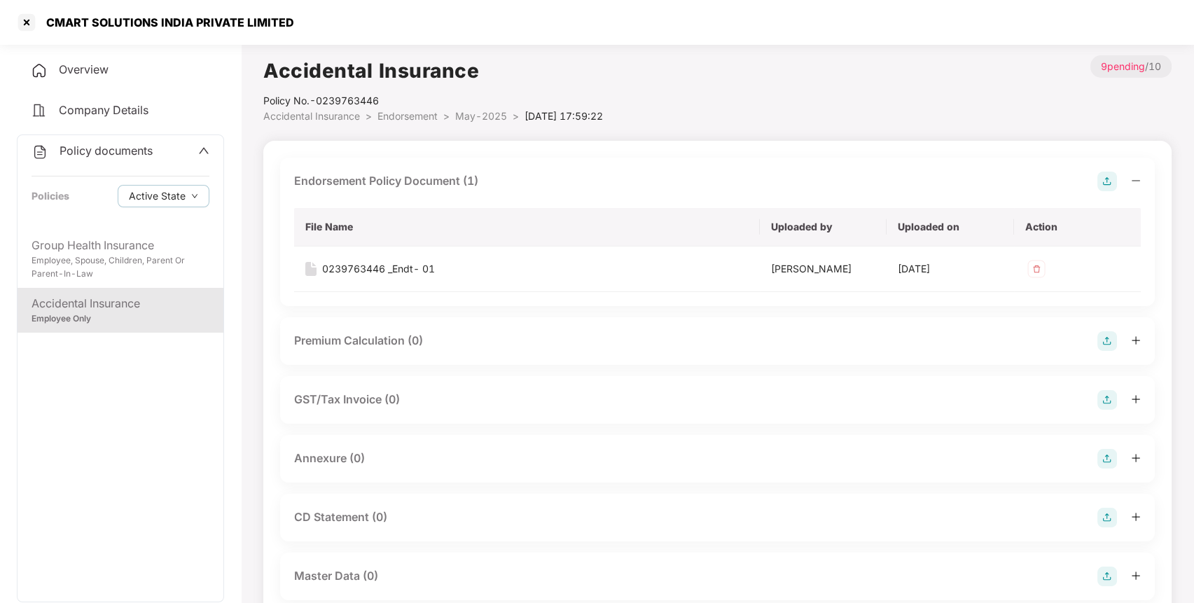
click at [387, 118] on span "Endorsement" at bounding box center [407, 116] width 60 height 12
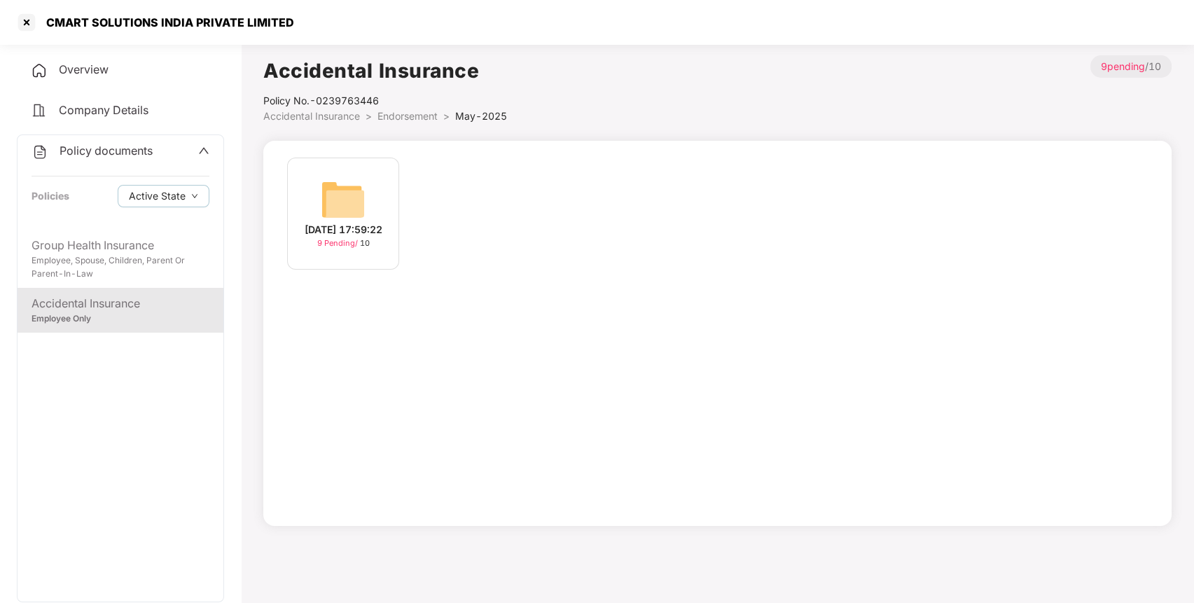
click at [344, 118] on span "Accidental Insurance" at bounding box center [311, 116] width 97 height 12
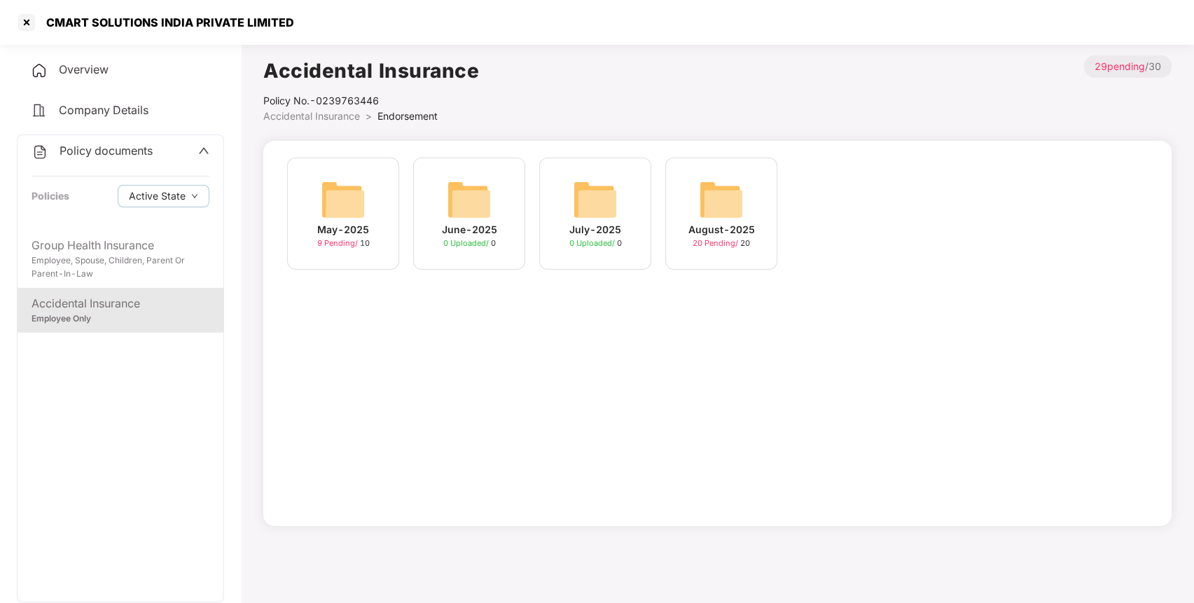
click at [698, 208] on div "August-2025 20 Pending / 20" at bounding box center [721, 214] width 112 height 112
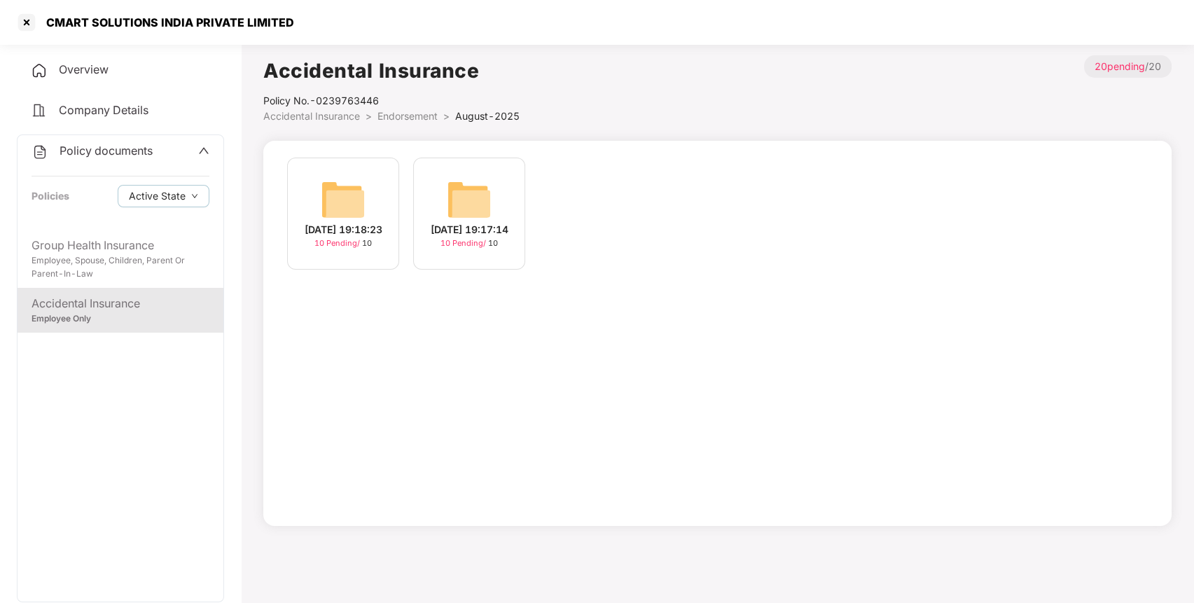
click at [698, 208] on div "[DATE] 19:18:23 10 Pending / 10 [DATE] 19:17:14 10 Pending / 10" at bounding box center [717, 221] width 875 height 126
click at [359, 190] on img at bounding box center [343, 199] width 45 height 45
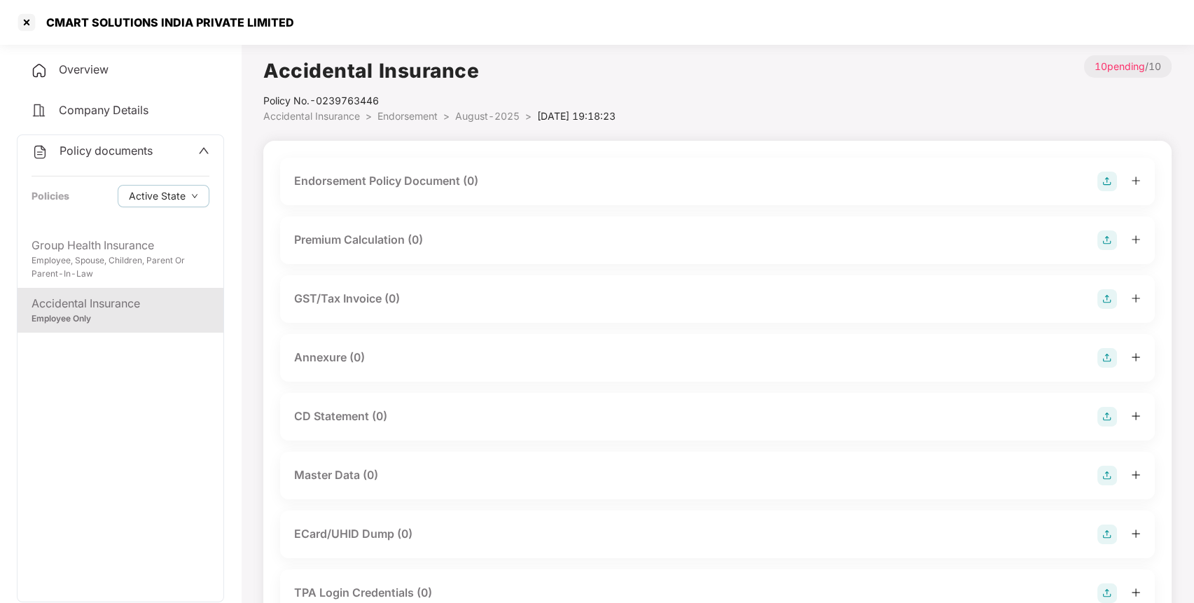
click at [359, 190] on div "Endorsement Policy Document (0)" at bounding box center [386, 181] width 184 height 18
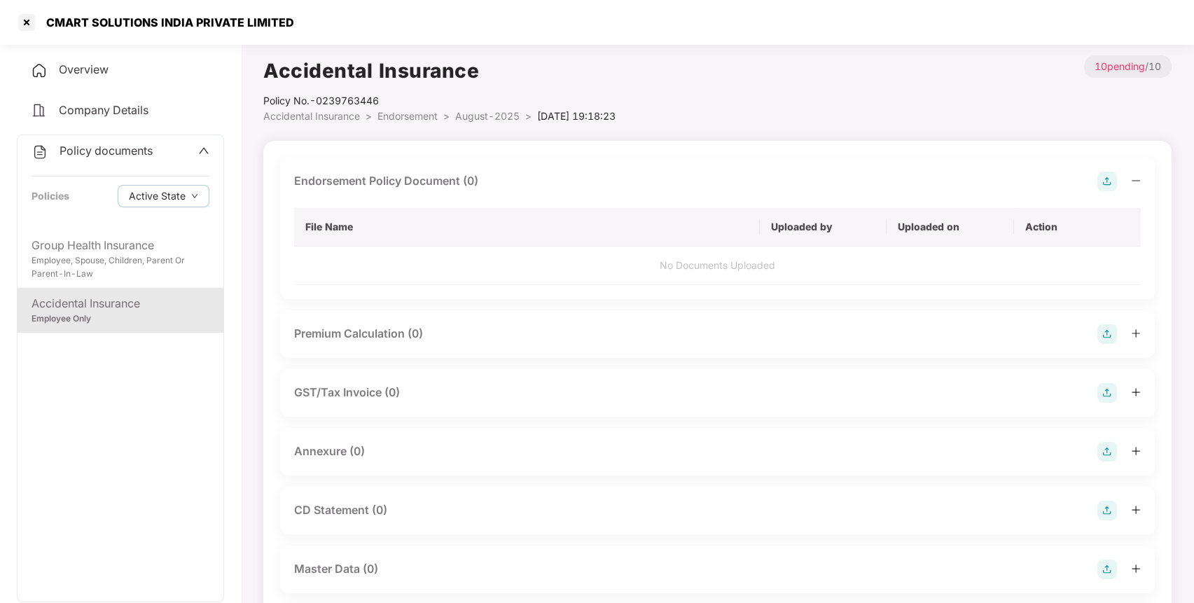
click at [1110, 178] on img at bounding box center [1107, 182] width 20 height 20
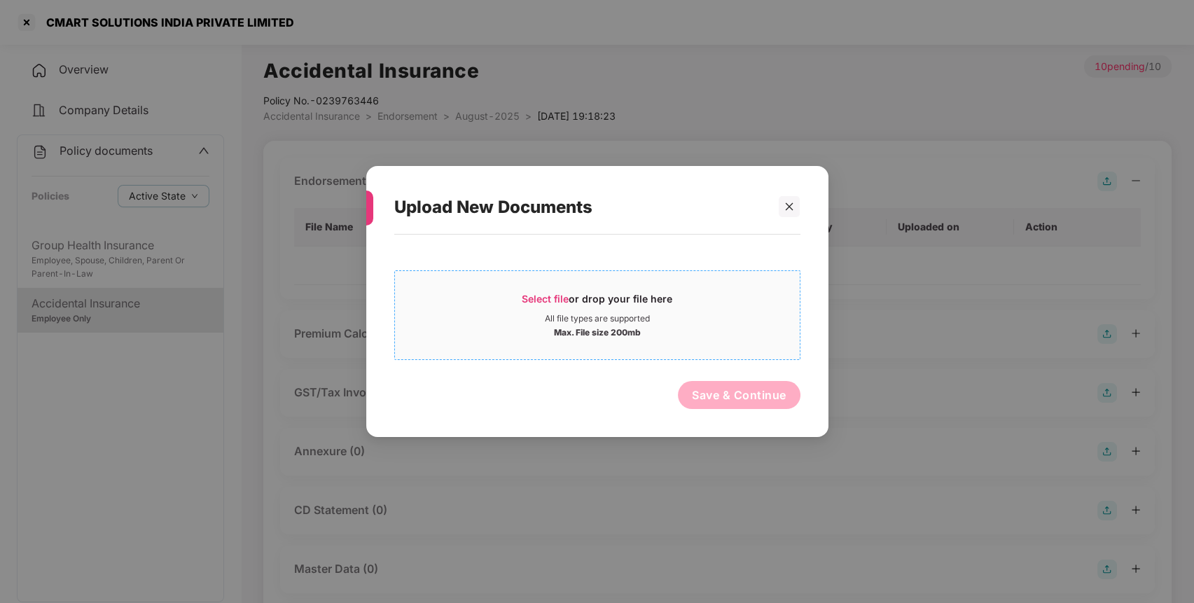
click at [556, 297] on span "Select file" at bounding box center [545, 299] width 47 height 12
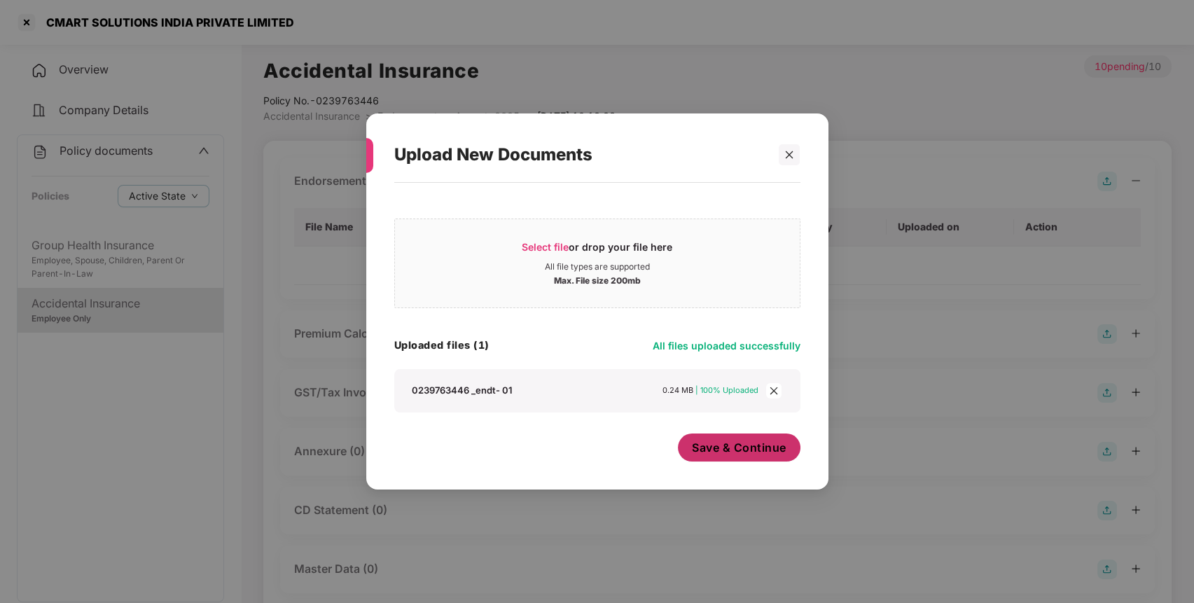
click at [740, 450] on span "Save & Continue" at bounding box center [739, 447] width 95 height 15
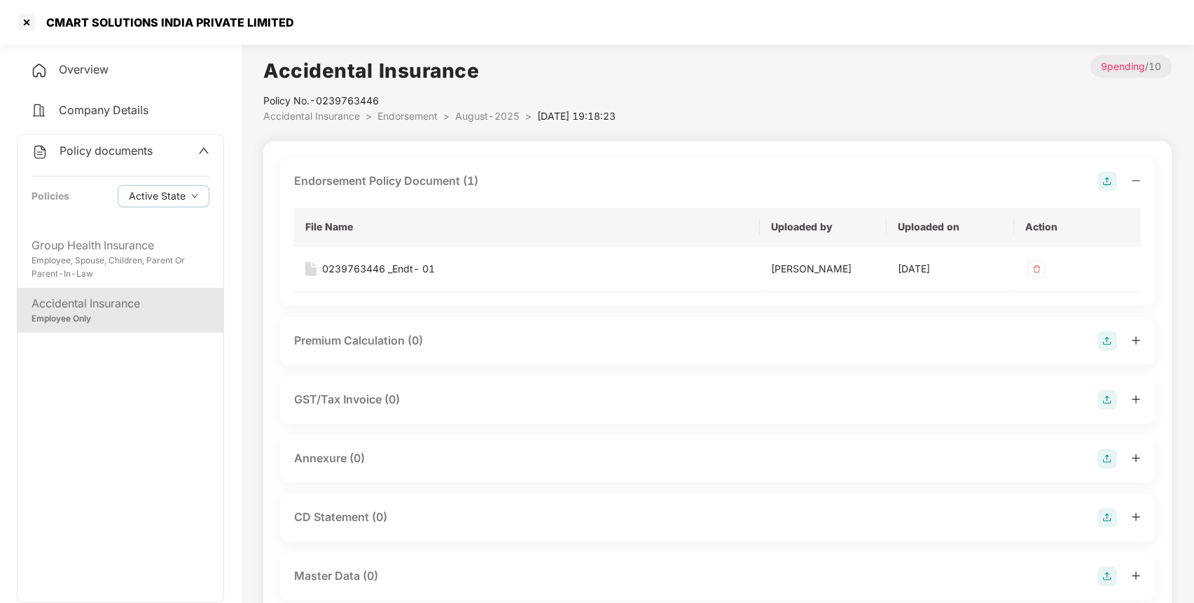
click at [1110, 334] on img at bounding box center [1107, 341] width 20 height 20
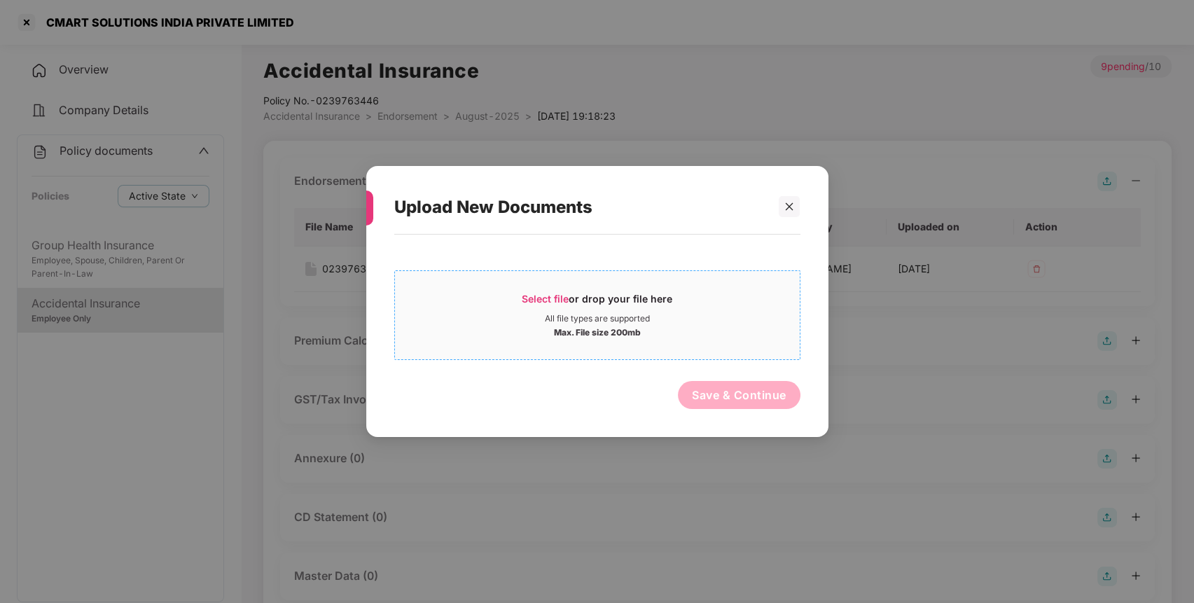
click at [521, 298] on div "Select file or drop your file here" at bounding box center [597, 302] width 405 height 21
click at [786, 200] on div at bounding box center [789, 206] width 21 height 21
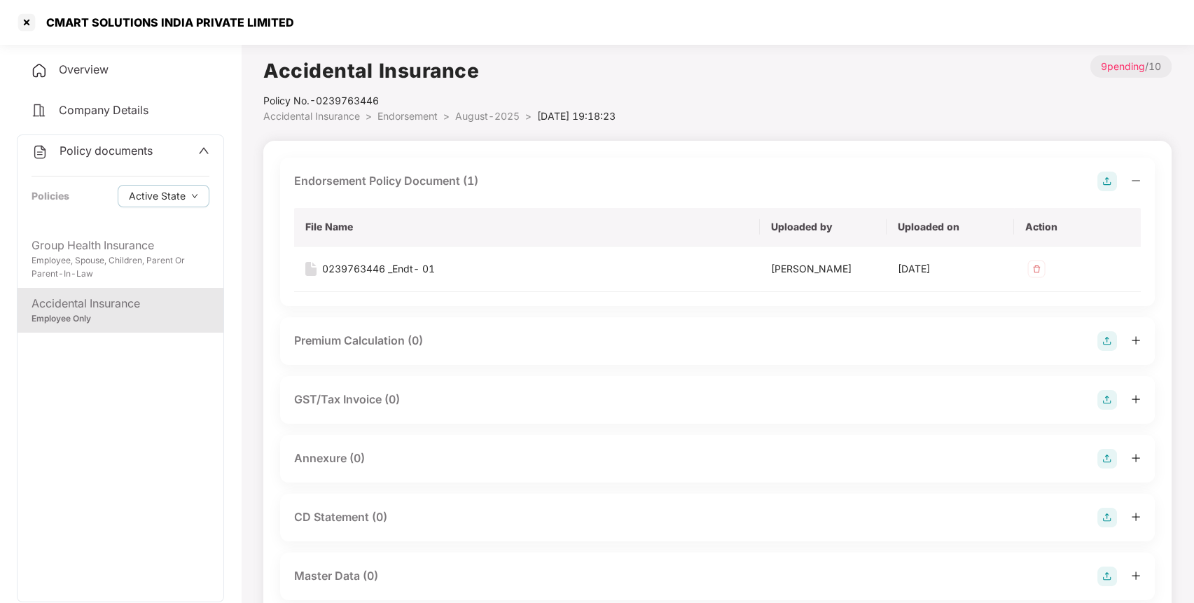
click at [1105, 464] on img at bounding box center [1107, 459] width 20 height 20
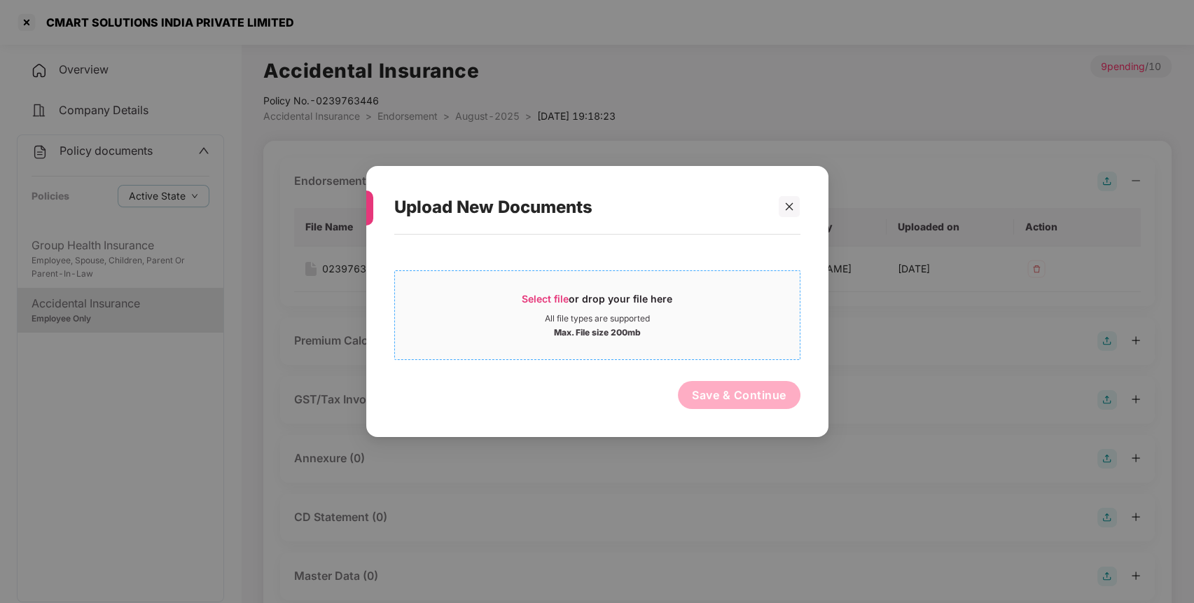
click at [566, 298] on span "Select file" at bounding box center [545, 299] width 47 height 12
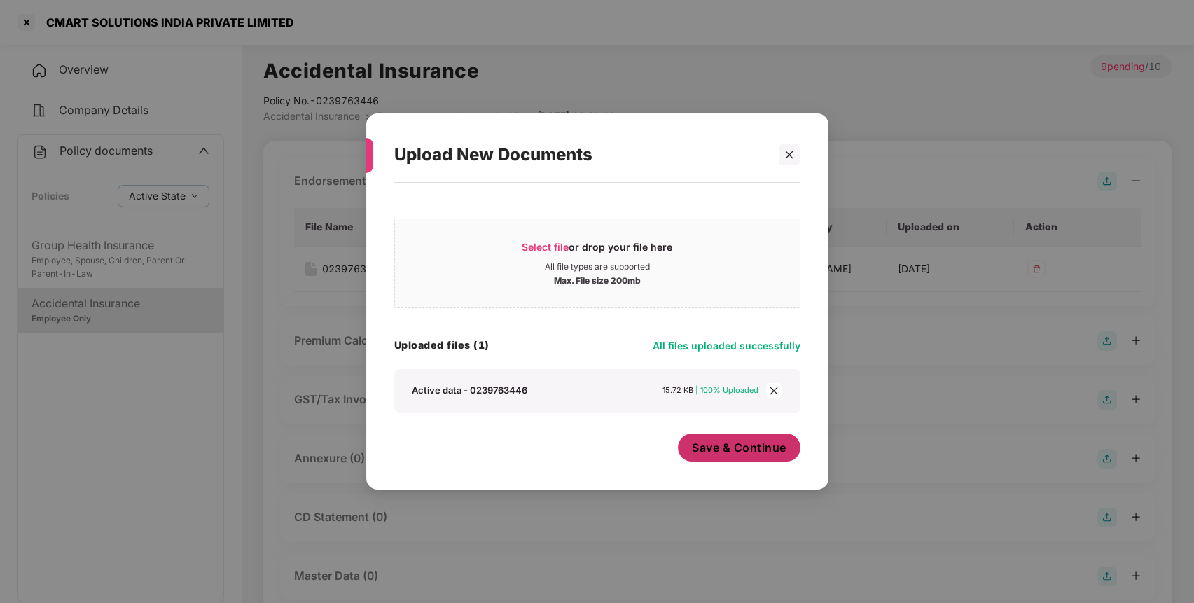
click at [734, 459] on button "Save & Continue" at bounding box center [739, 447] width 123 height 28
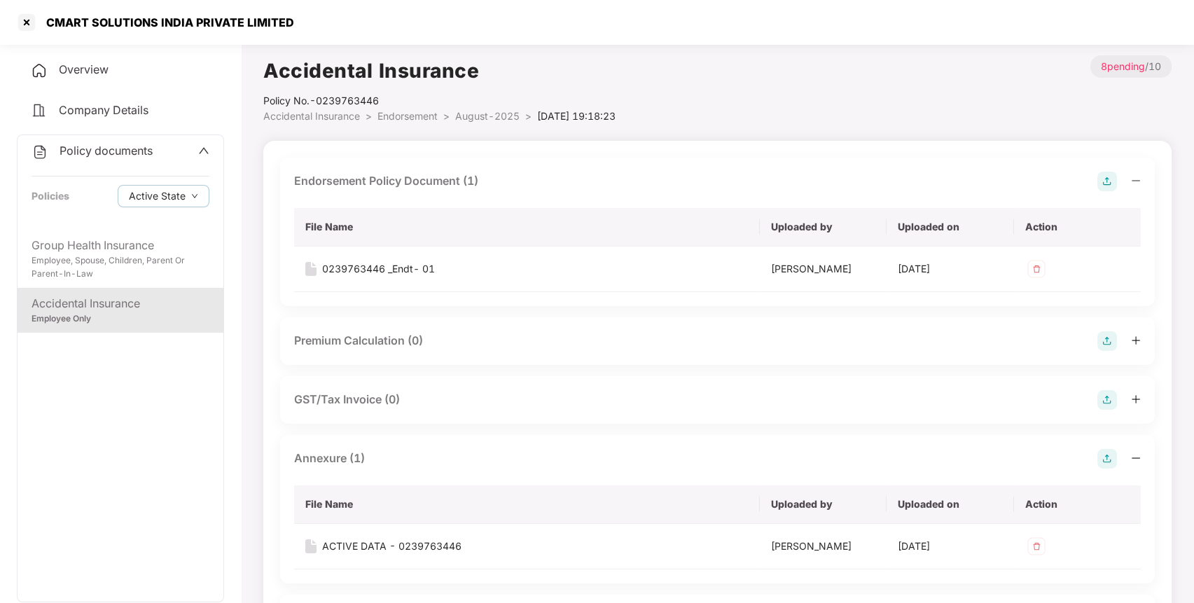
click at [1113, 339] on img at bounding box center [1107, 341] width 20 height 20
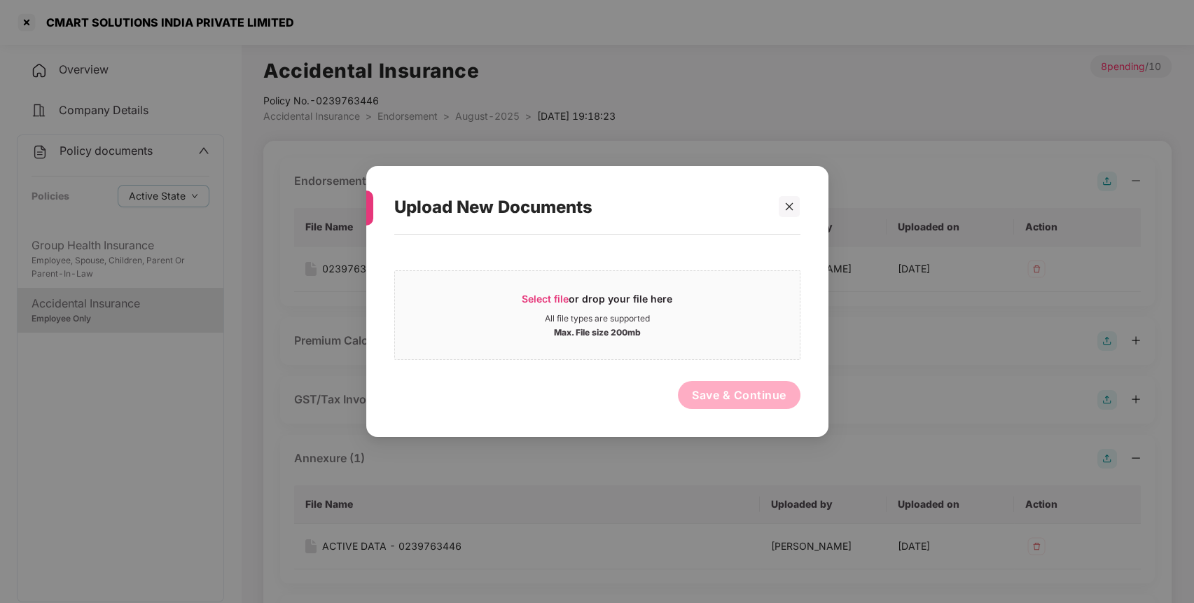
click at [1061, 422] on div "Upload New Documents Select file or drop your file here All file types are supp…" at bounding box center [597, 301] width 1194 height 603
click at [785, 211] on icon "close" at bounding box center [789, 207] width 10 height 10
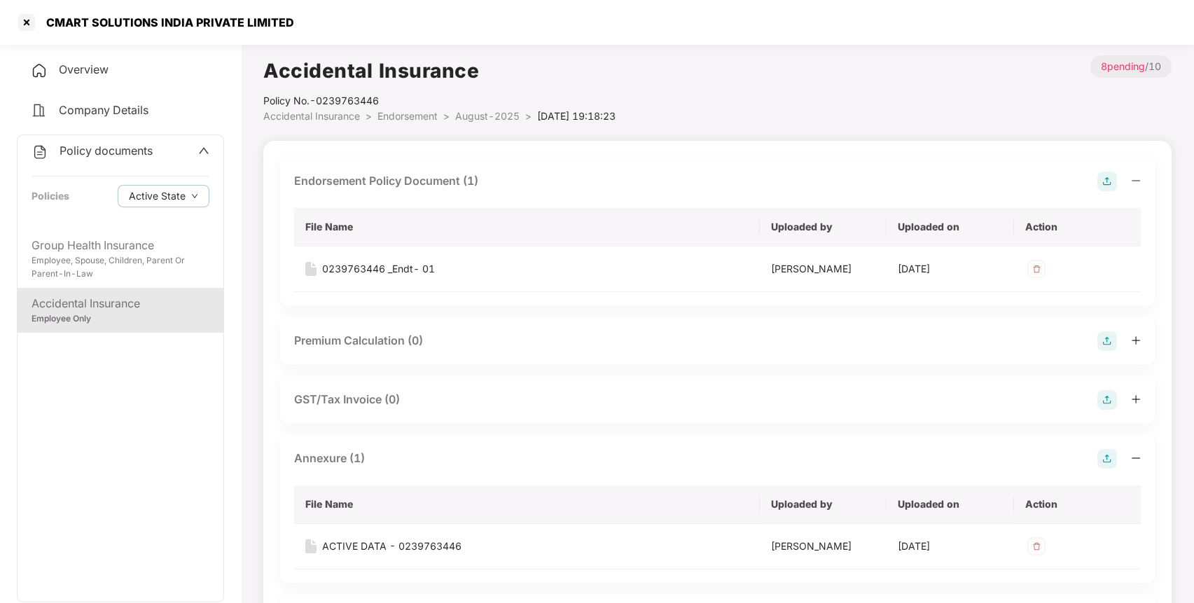
click at [1095, 396] on div "GST/Tax Invoice (0)" at bounding box center [717, 400] width 847 height 20
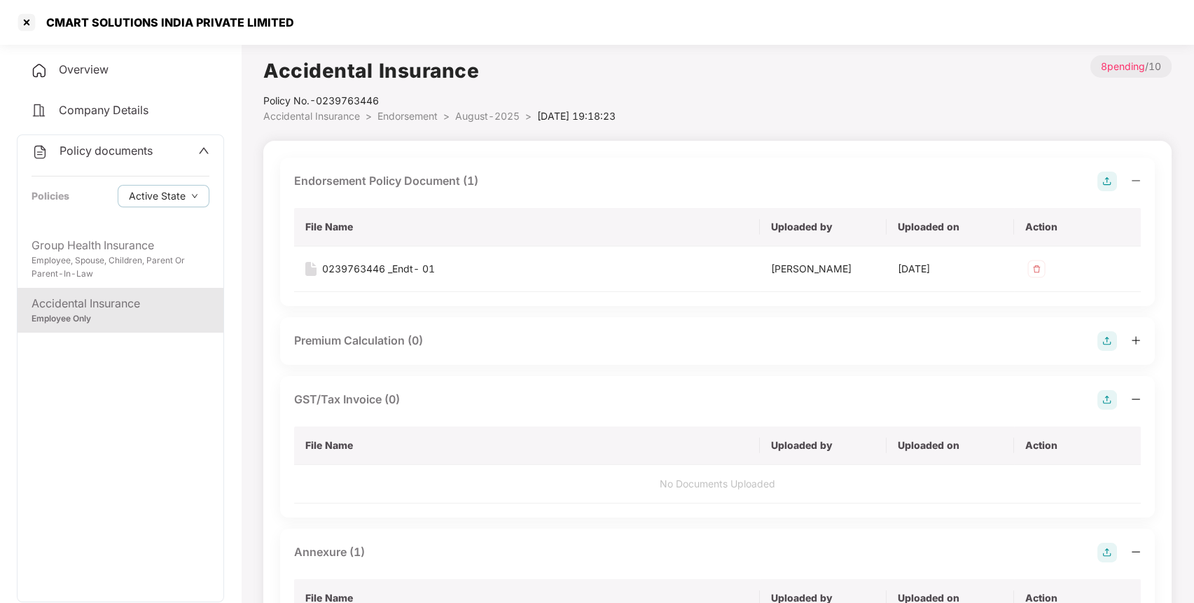
click at [1107, 403] on img at bounding box center [1107, 400] width 20 height 20
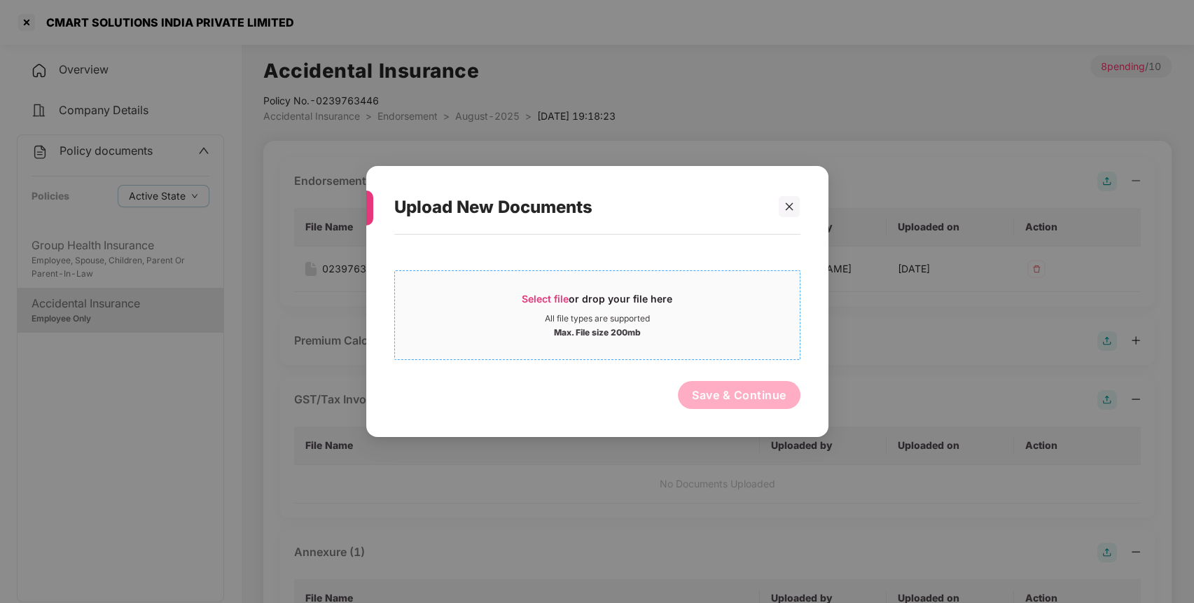
click at [563, 289] on span "Select file or drop your file here All file types are supported Max. File size …" at bounding box center [597, 315] width 405 height 67
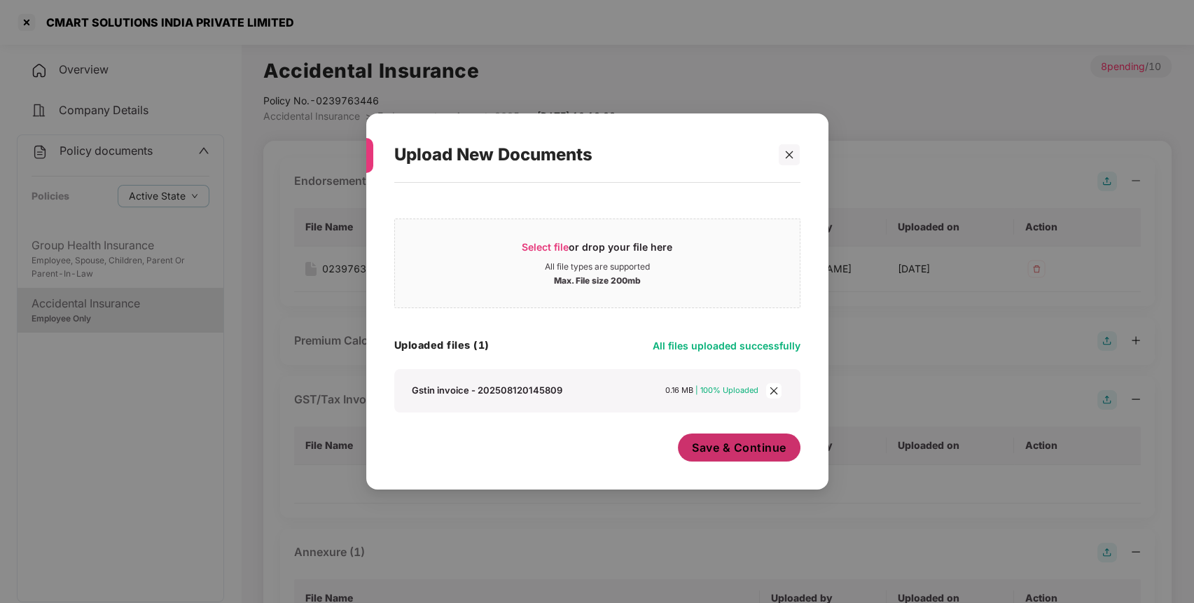
click at [747, 456] on button "Save & Continue" at bounding box center [739, 447] width 123 height 28
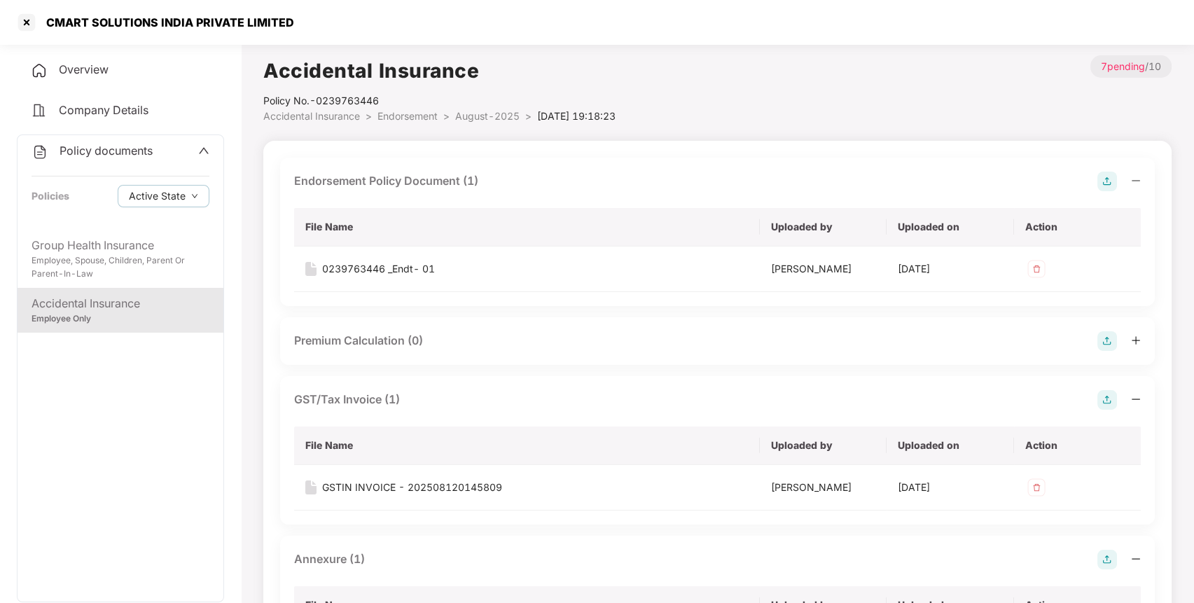
click at [494, 122] on li "August-2025 >" at bounding box center [496, 116] width 82 height 15
click at [500, 111] on span "August-2025" at bounding box center [487, 116] width 64 height 12
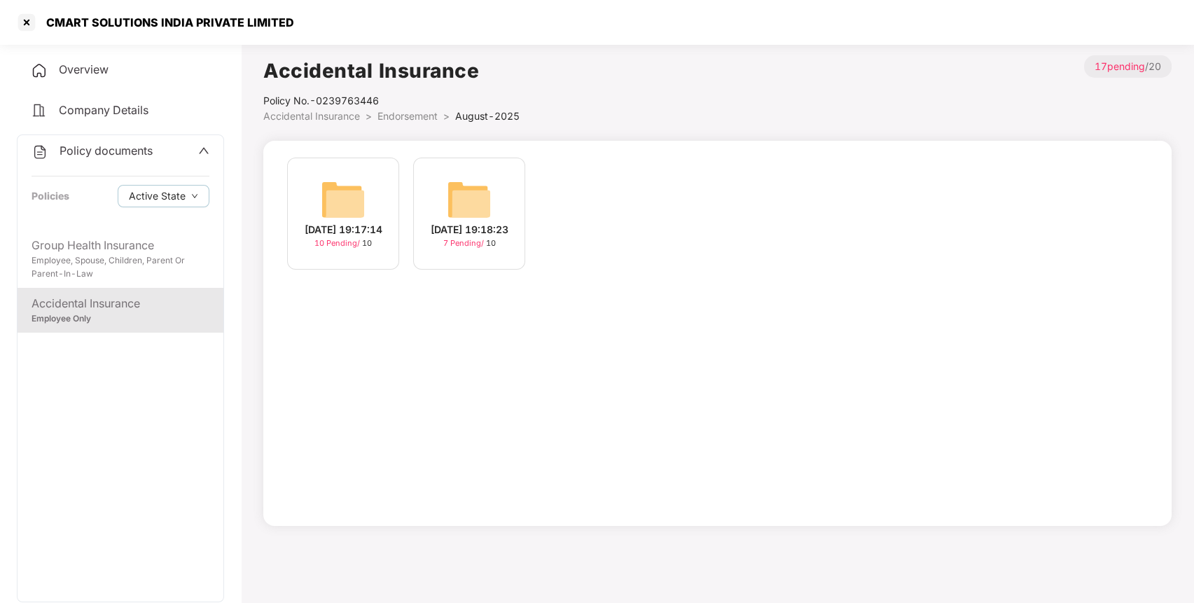
click at [347, 196] on img at bounding box center [343, 199] width 45 height 45
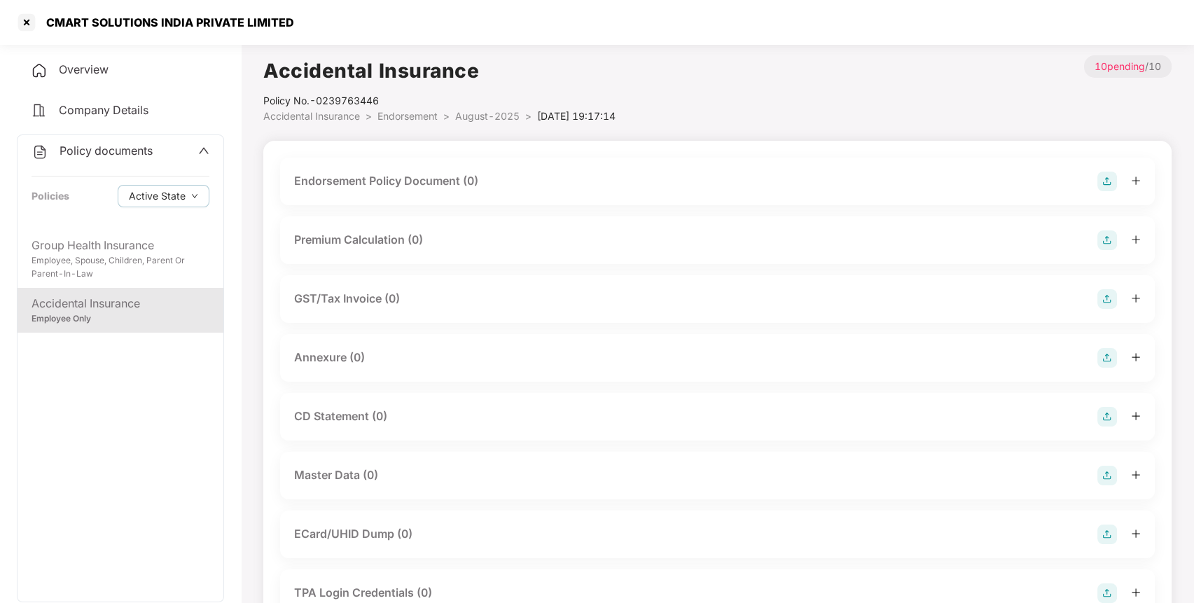
click at [1111, 174] on img at bounding box center [1107, 182] width 20 height 20
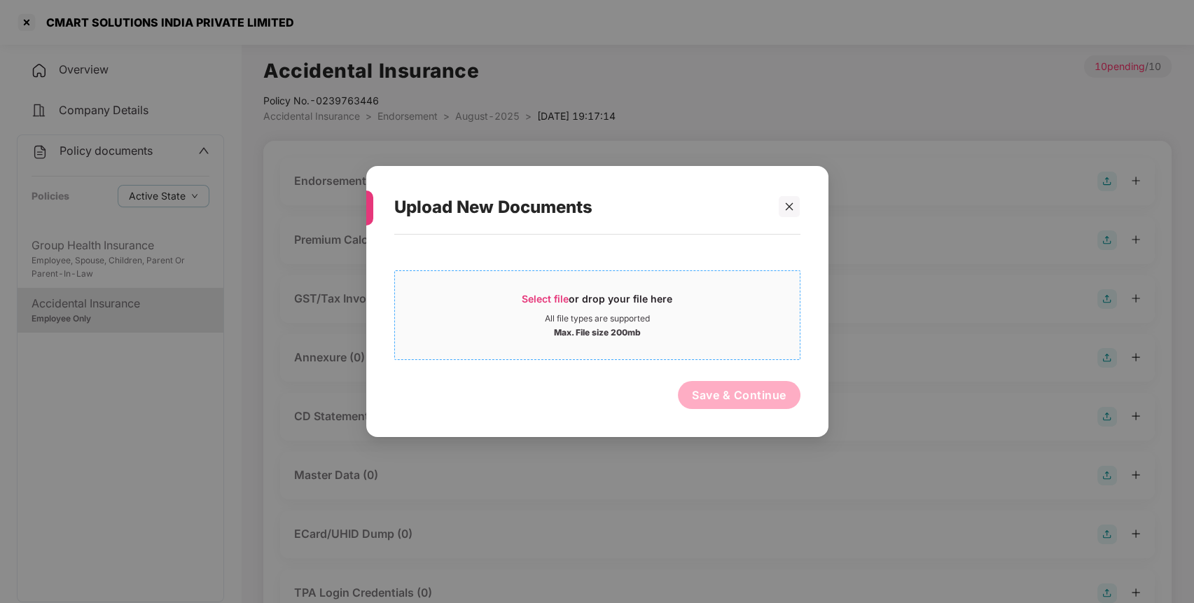
click at [560, 293] on span "Select file" at bounding box center [545, 299] width 47 height 12
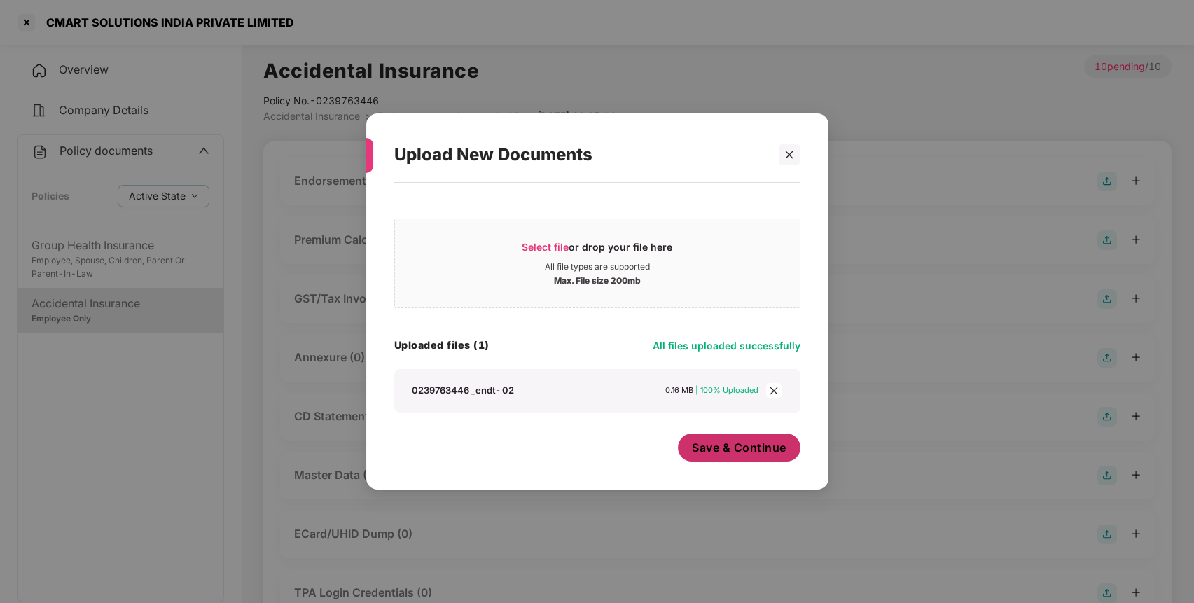
click at [705, 448] on span "Save & Continue" at bounding box center [739, 447] width 95 height 15
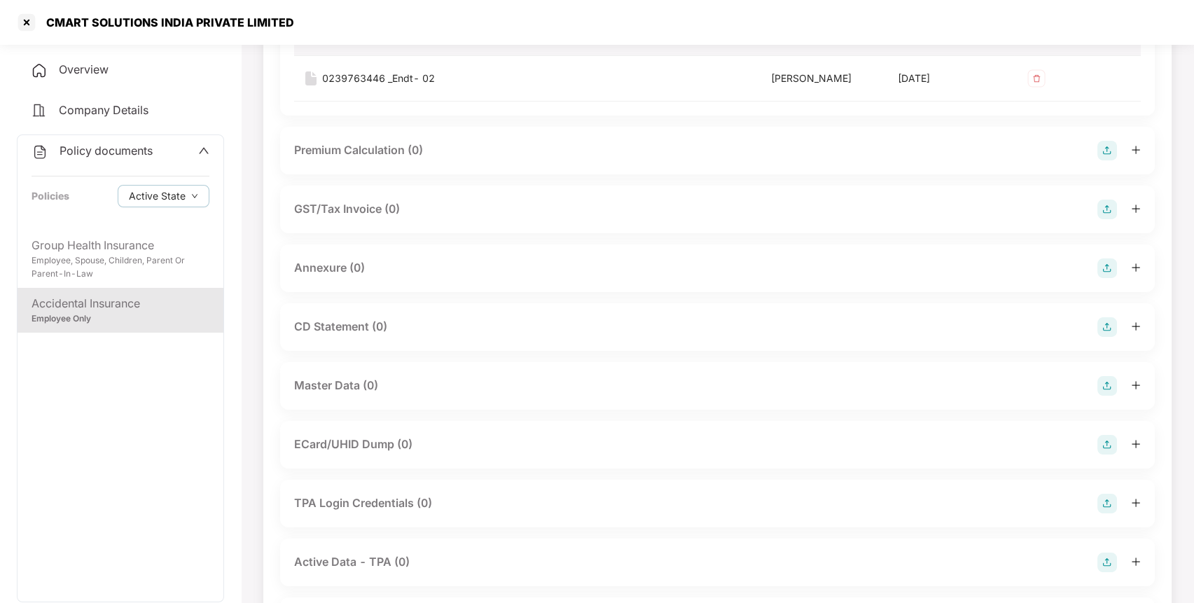
scroll to position [191, 0]
click at [1111, 259] on img at bounding box center [1107, 268] width 20 height 20
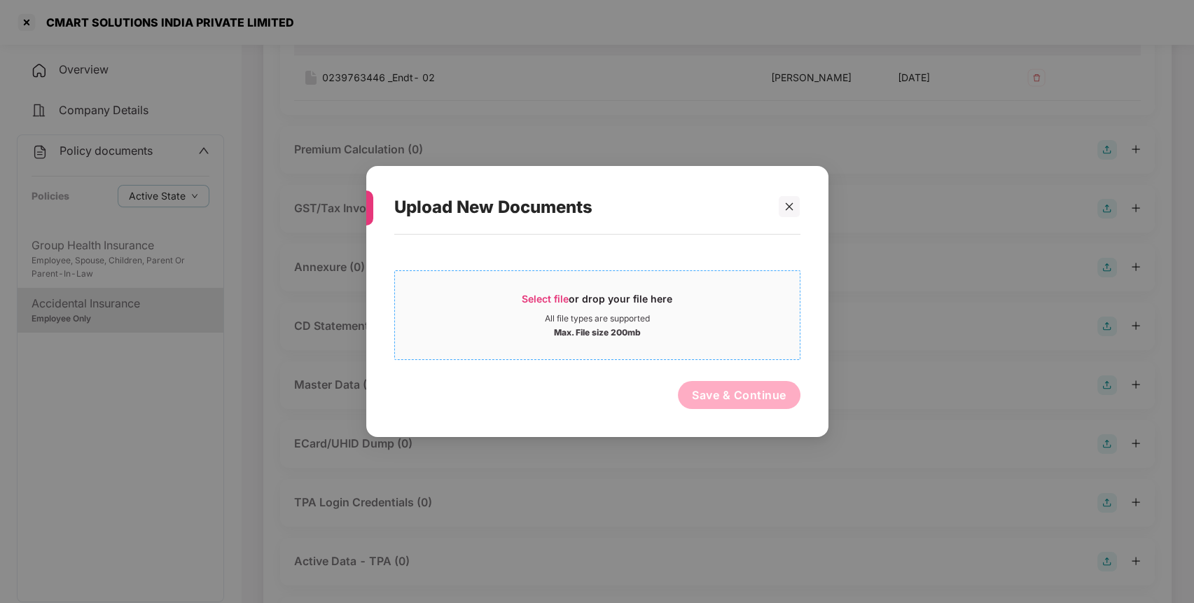
click at [544, 294] on span "Select file" at bounding box center [545, 299] width 47 height 12
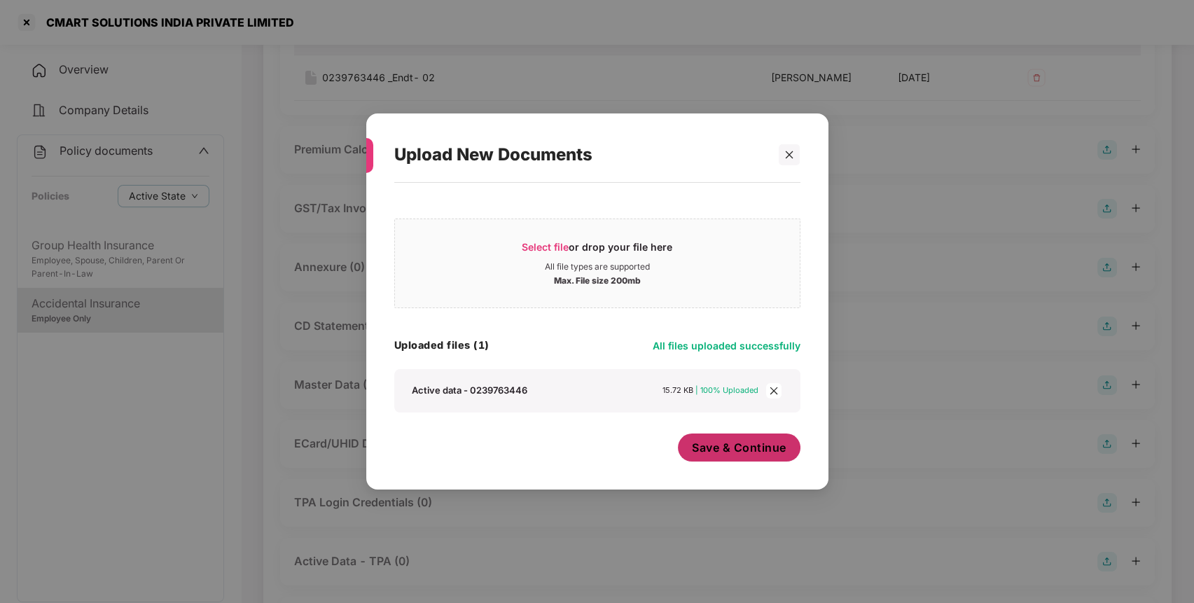
click at [688, 448] on button "Save & Continue" at bounding box center [739, 447] width 123 height 28
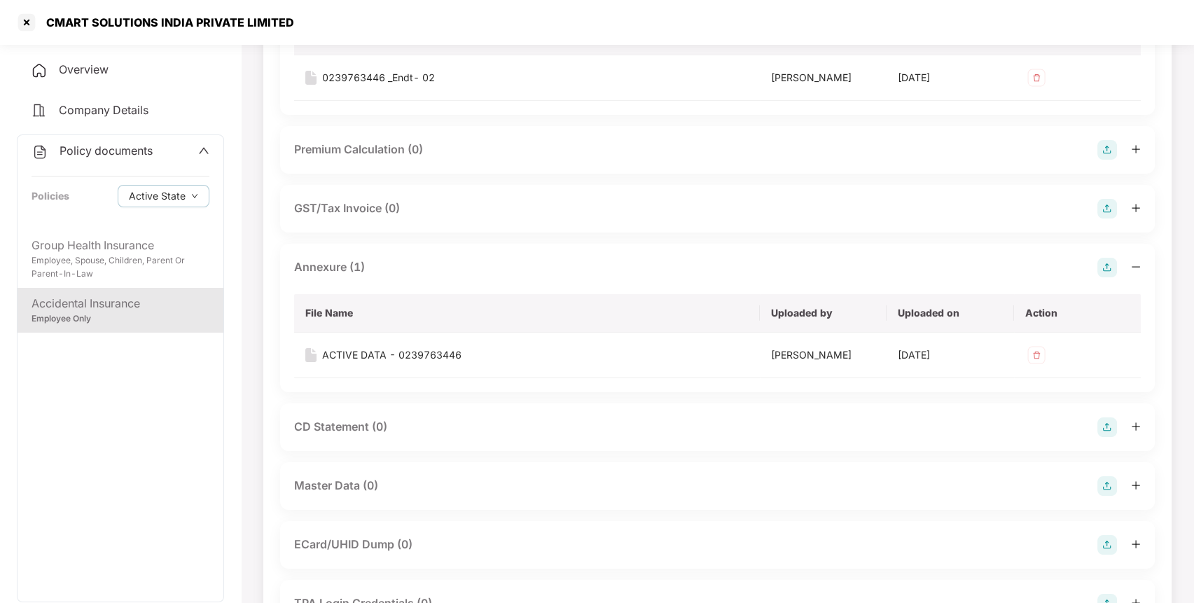
click at [1092, 421] on div "CD Statement (0)" at bounding box center [717, 427] width 847 height 20
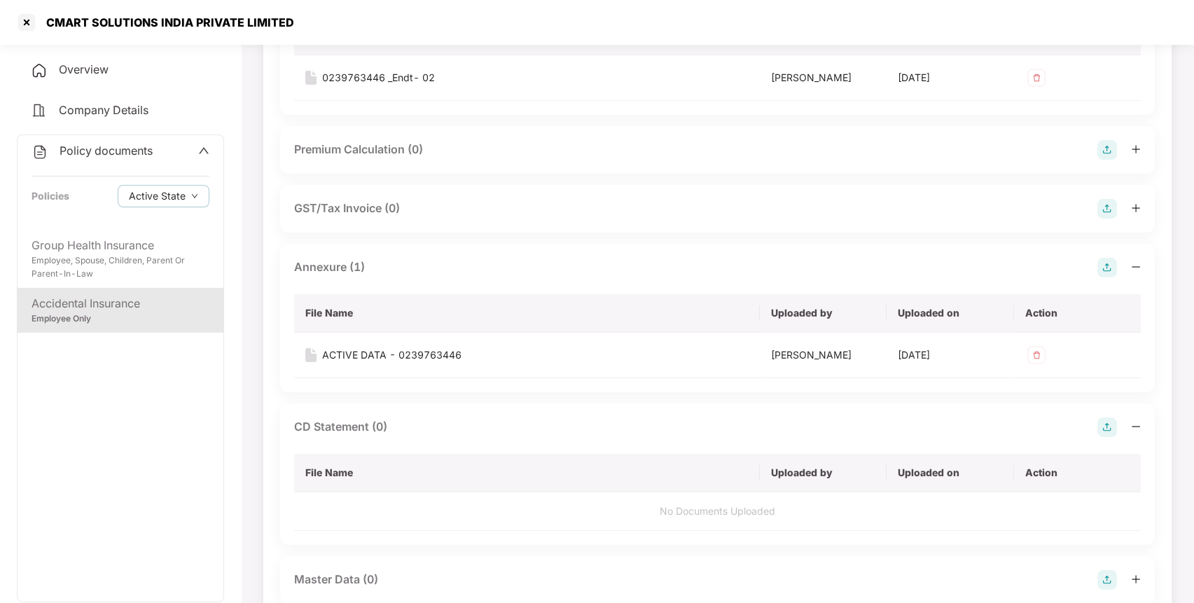
click at [1103, 421] on img at bounding box center [1107, 427] width 20 height 20
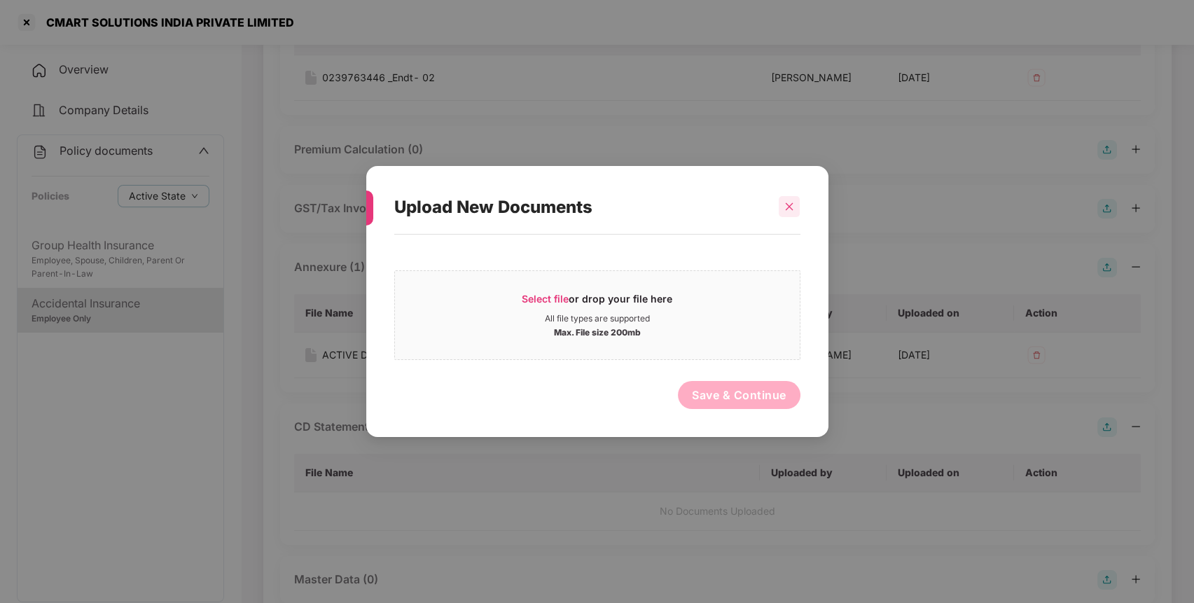
click at [790, 210] on icon "close" at bounding box center [789, 207] width 10 height 10
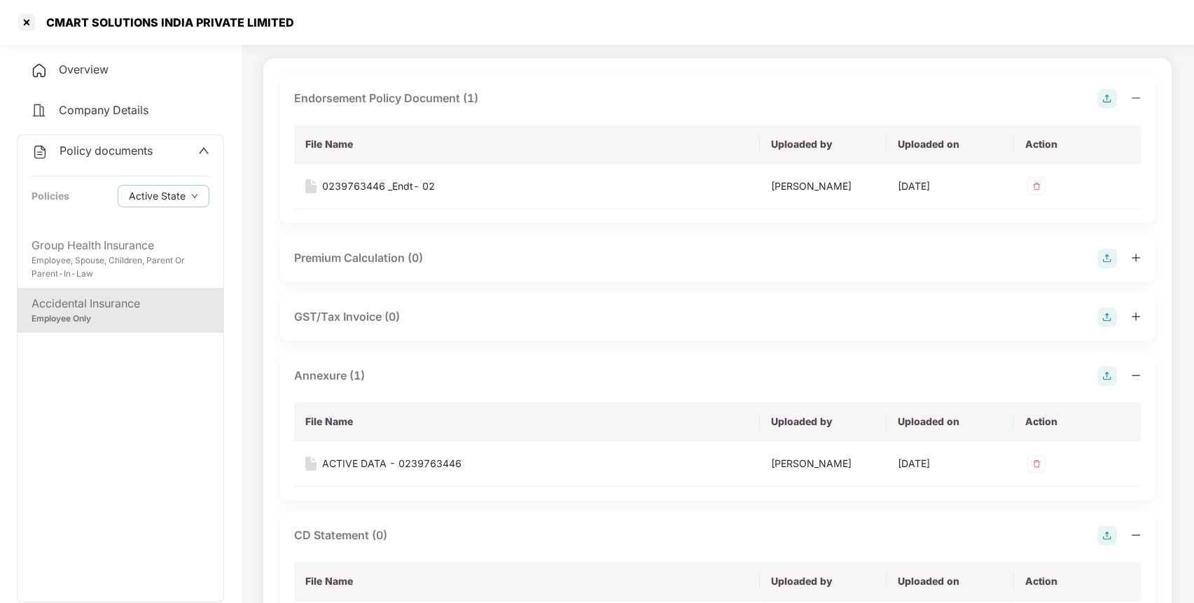
scroll to position [82, 0]
click at [1109, 316] on img at bounding box center [1107, 318] width 20 height 20
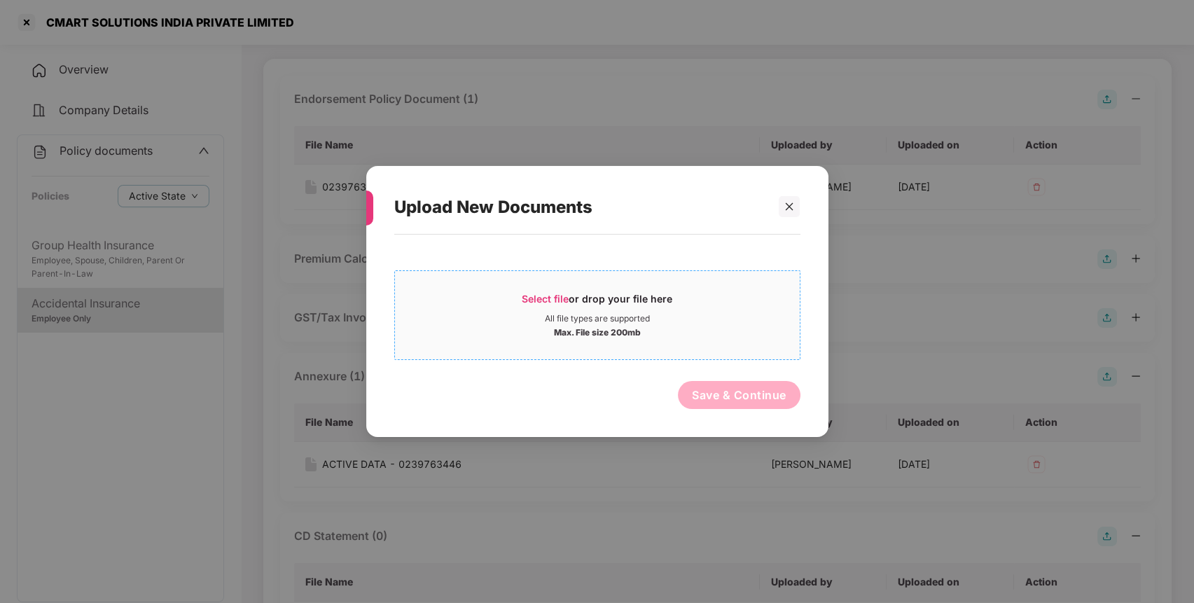
click at [563, 289] on span "Select file or drop your file here All file types are supported Max. File size …" at bounding box center [597, 315] width 405 height 67
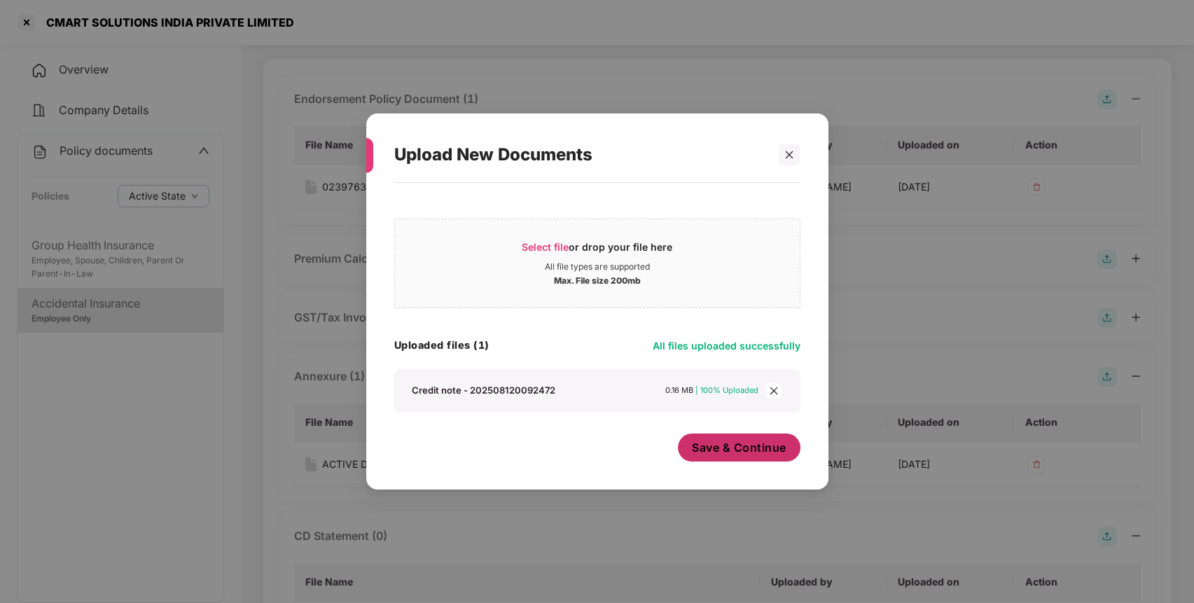
click at [719, 454] on span "Save & Continue" at bounding box center [739, 447] width 95 height 15
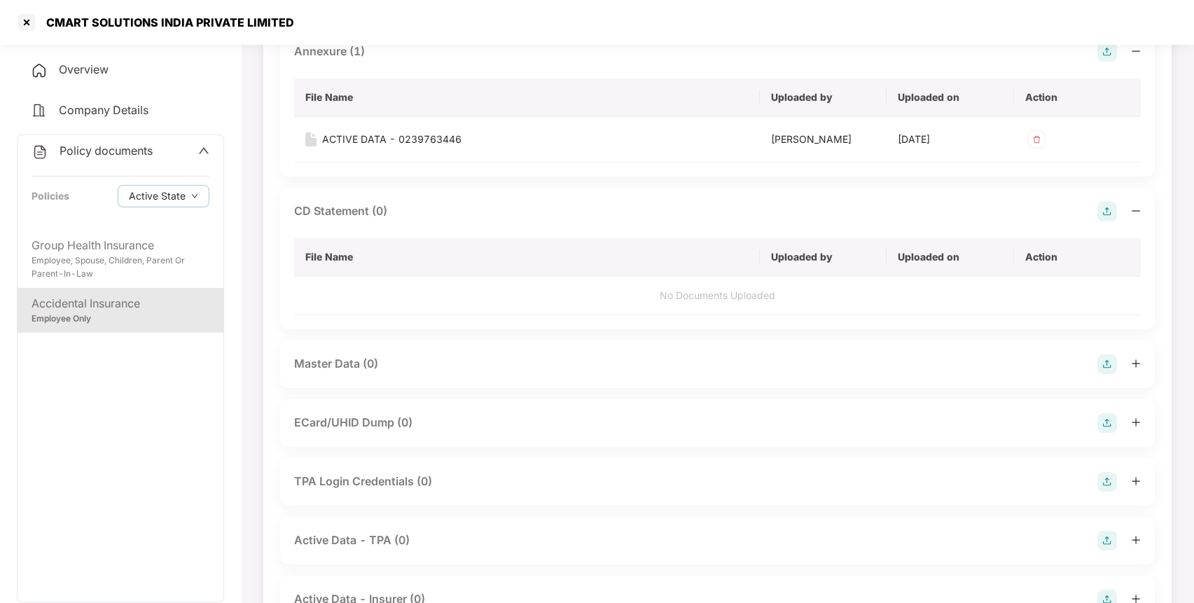
scroll to position [571, 0]
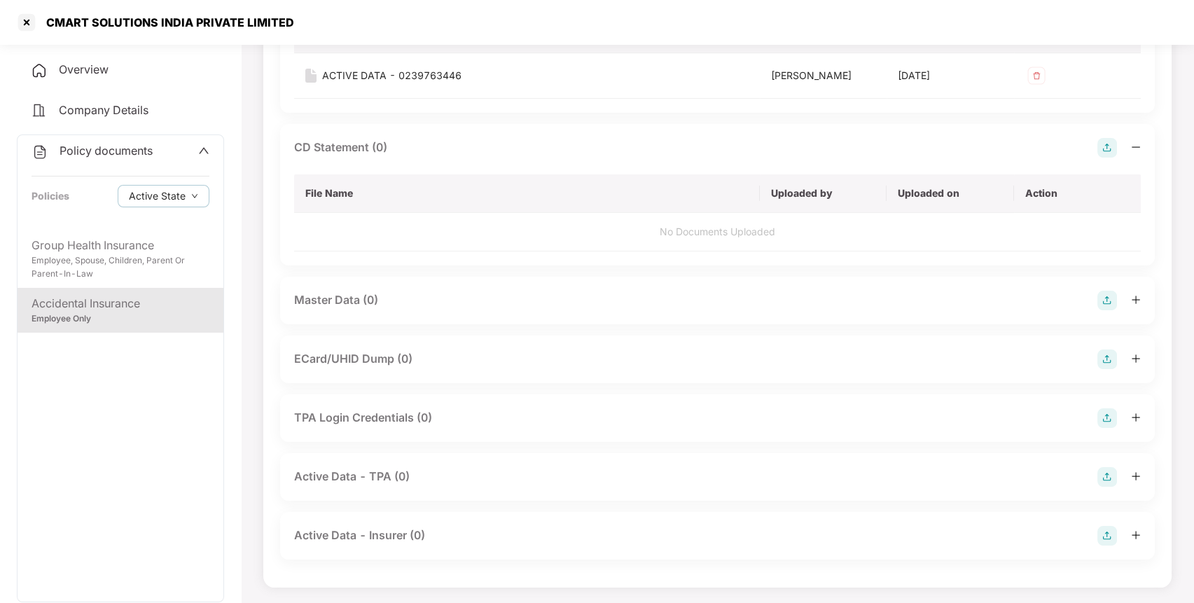
click at [1109, 292] on img at bounding box center [1107, 301] width 20 height 20
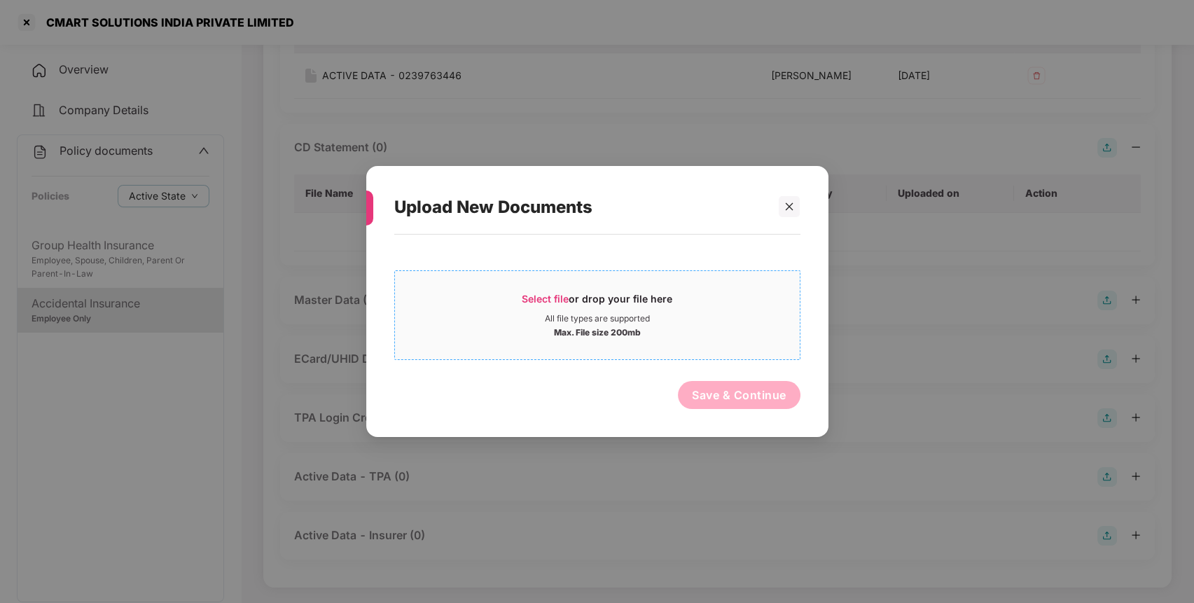
click at [550, 297] on span "Select file" at bounding box center [545, 299] width 47 height 12
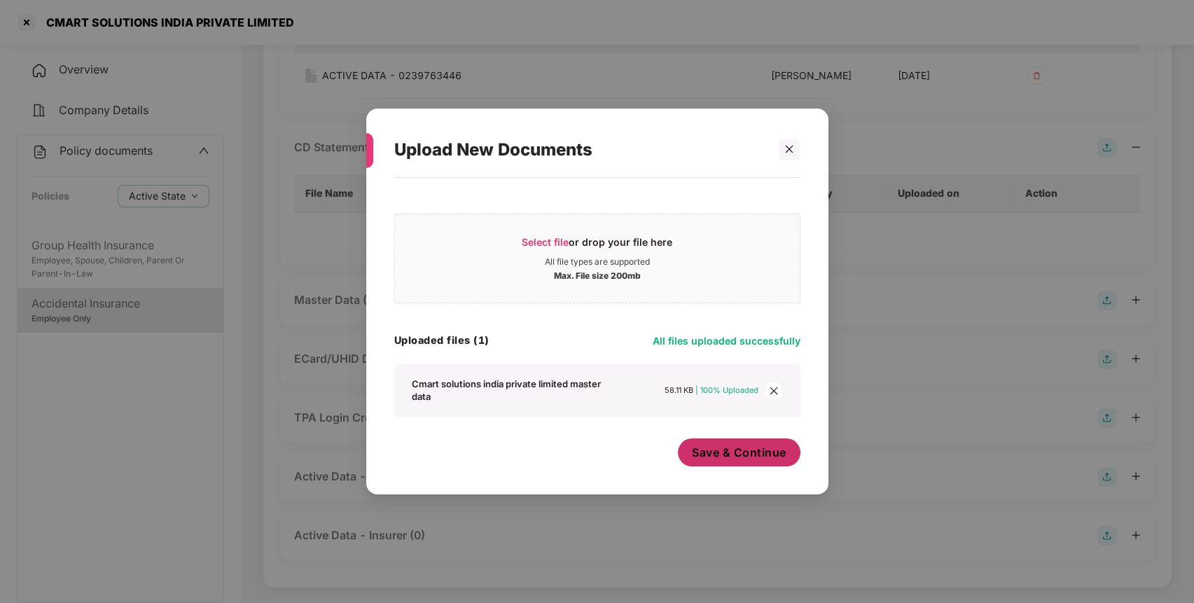
click at [705, 462] on button "Save & Continue" at bounding box center [739, 452] width 123 height 28
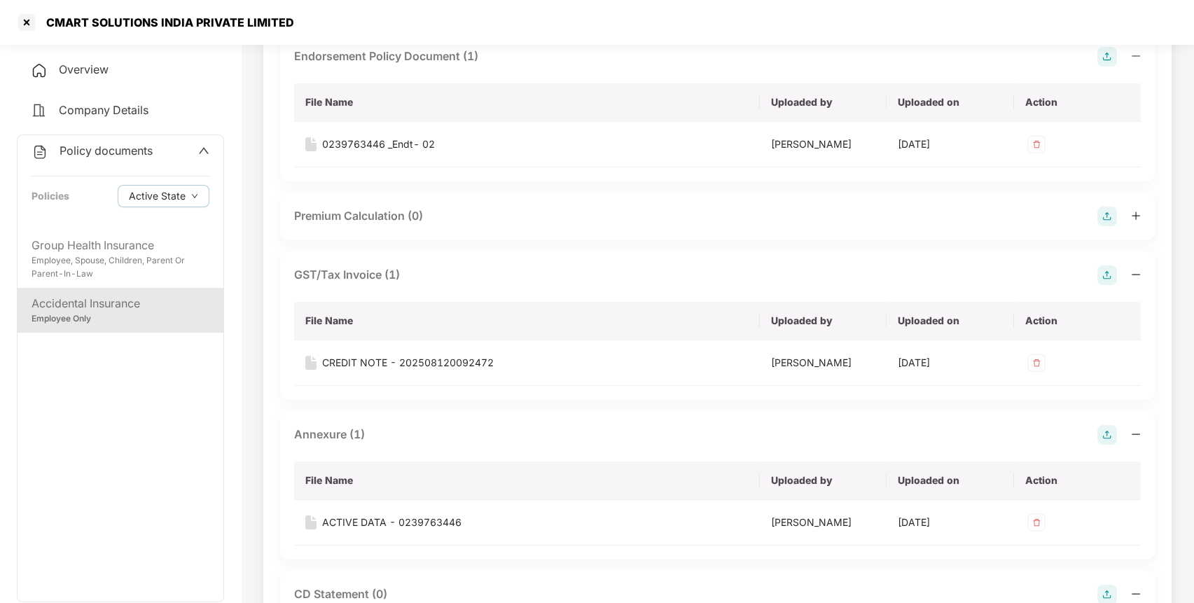
scroll to position [116, 0]
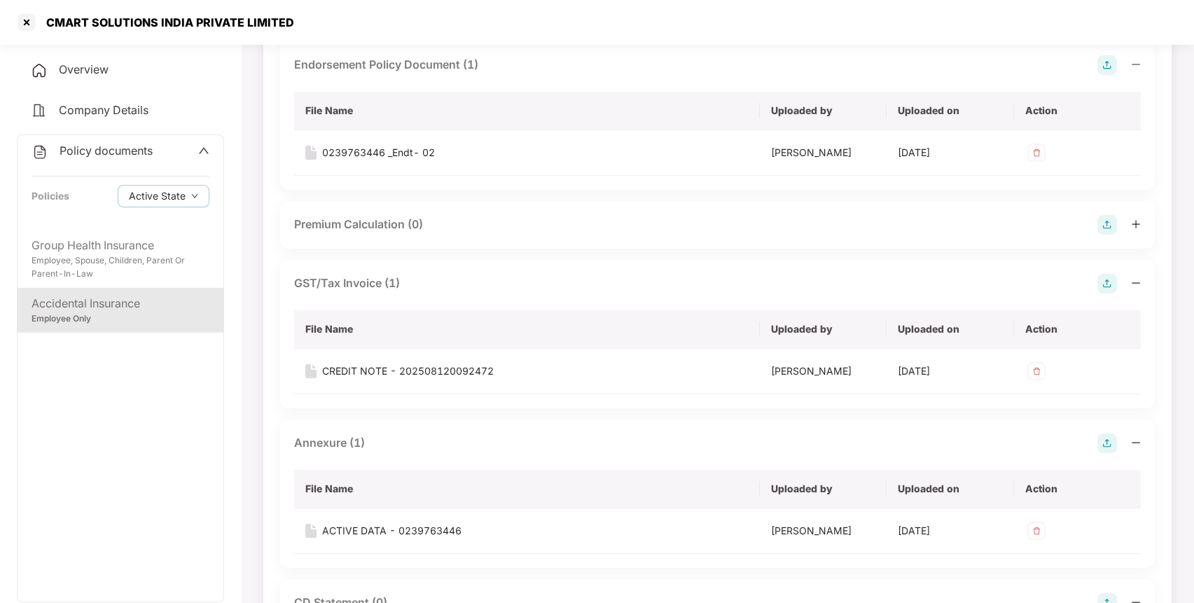
click at [128, 149] on span "Policy documents" at bounding box center [106, 151] width 93 height 14
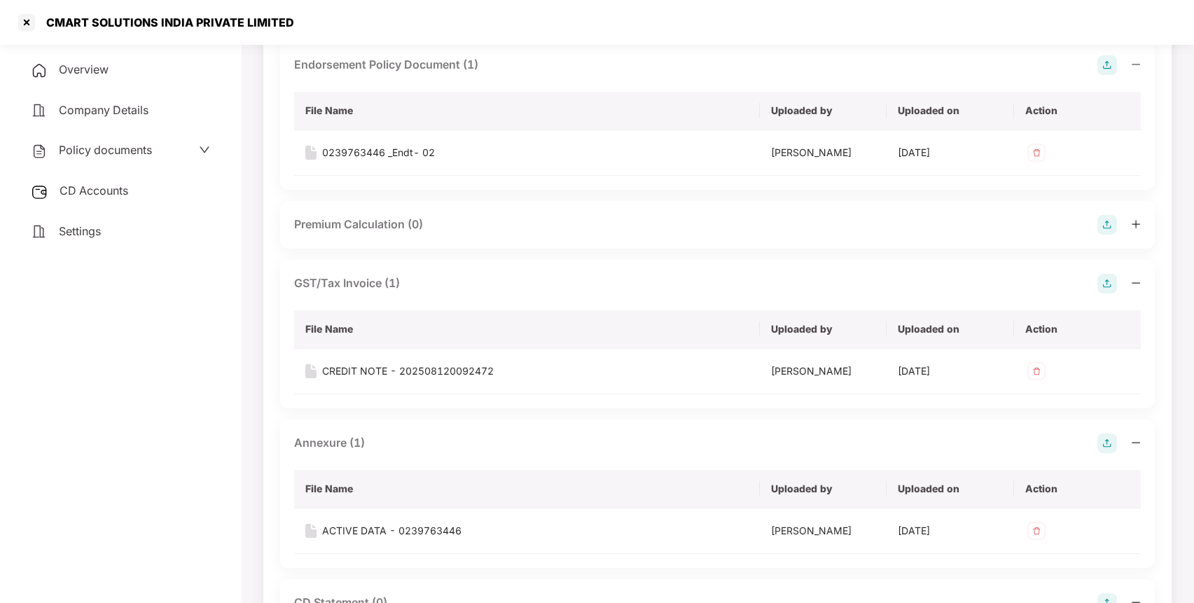
click at [102, 186] on span "CD Accounts" at bounding box center [94, 190] width 69 height 14
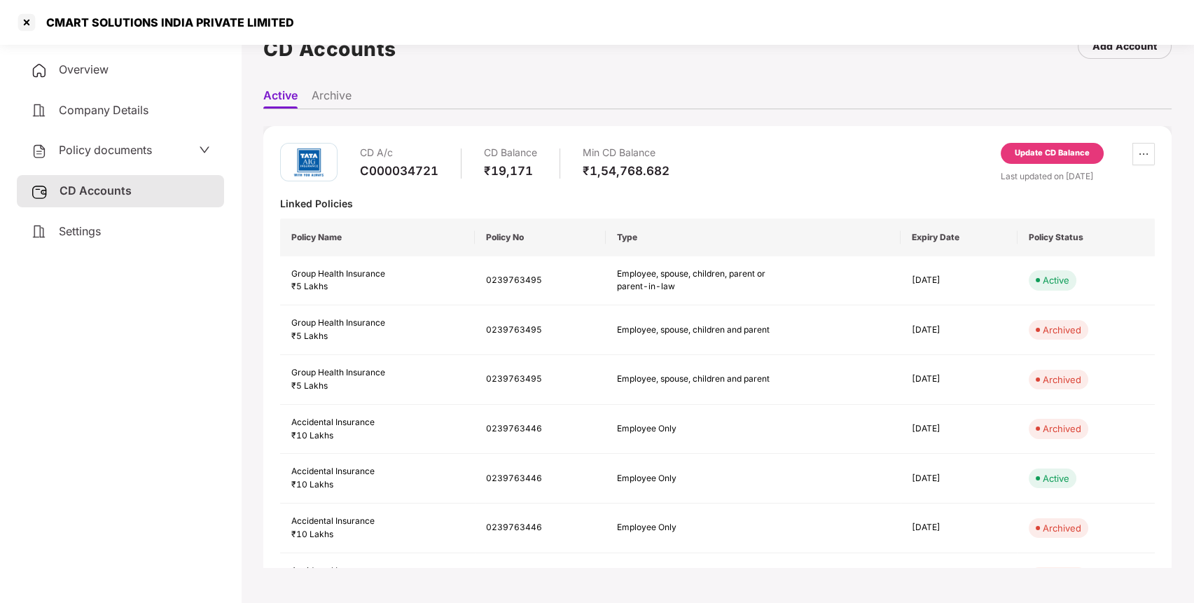
click at [389, 169] on div "C000034721" at bounding box center [399, 170] width 78 height 15
copy div "C000034721"
click at [30, 23] on div at bounding box center [26, 22] width 22 height 22
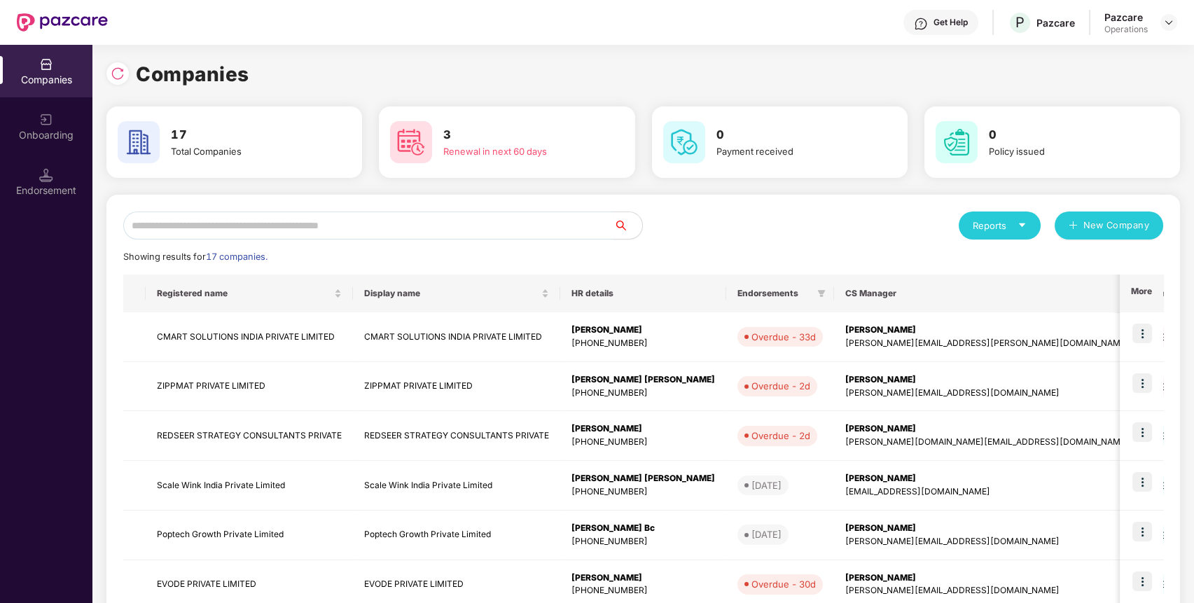
scroll to position [0, 0]
click at [381, 221] on input "*" at bounding box center [368, 225] width 491 height 28
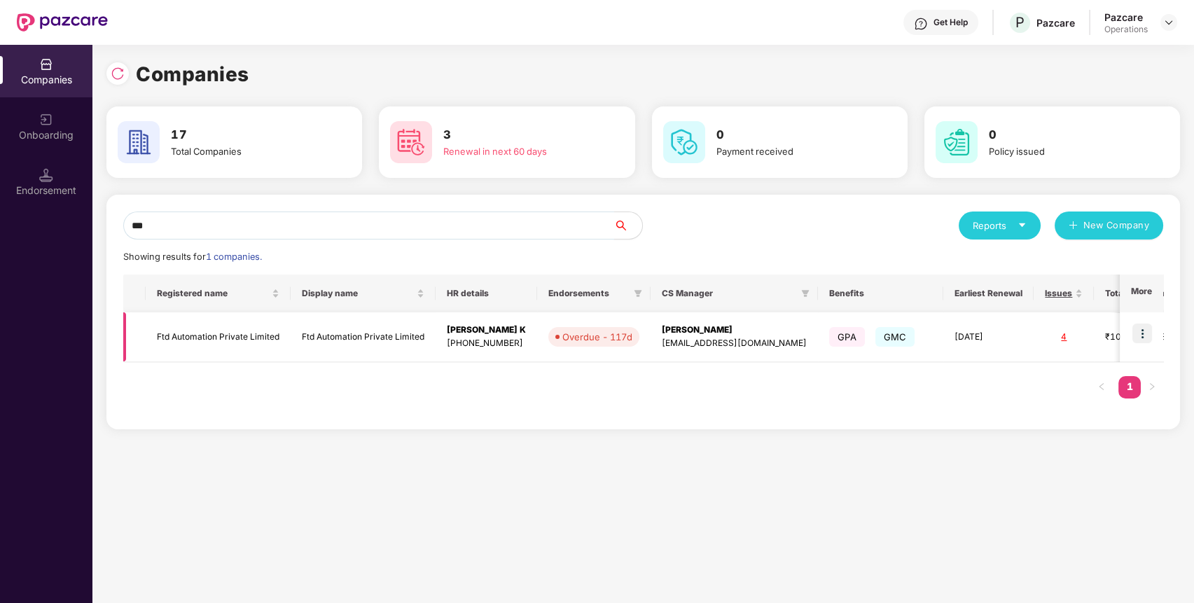
type input "***"
click at [216, 331] on td "Ftd Automation Private Limited" at bounding box center [218, 337] width 145 height 50
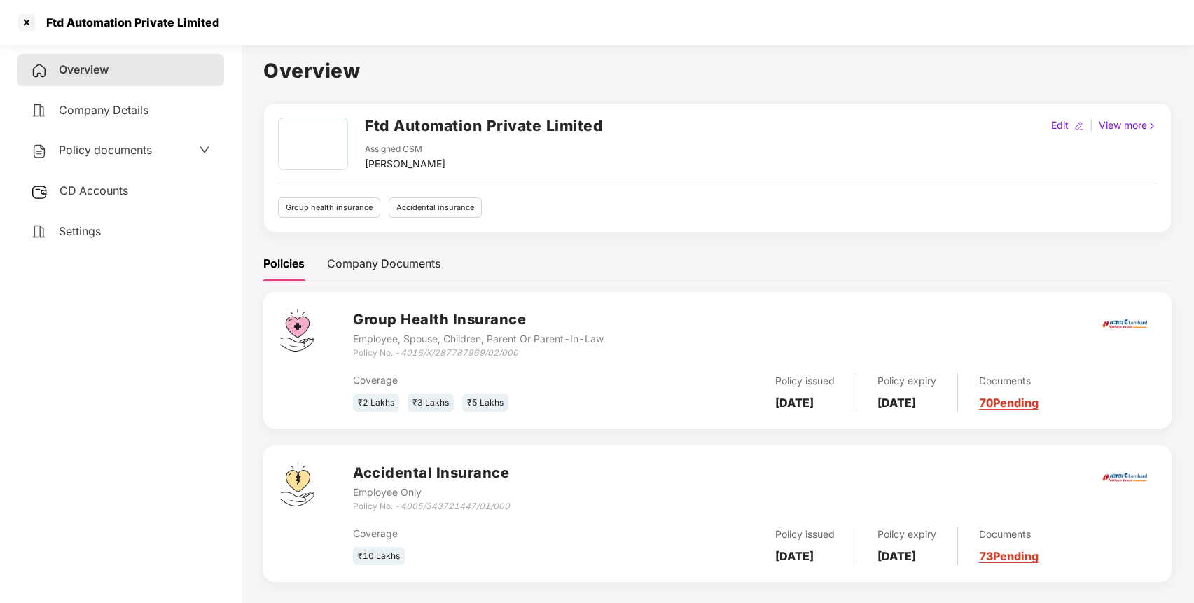
click at [118, 193] on span "CD Accounts" at bounding box center [94, 190] width 69 height 14
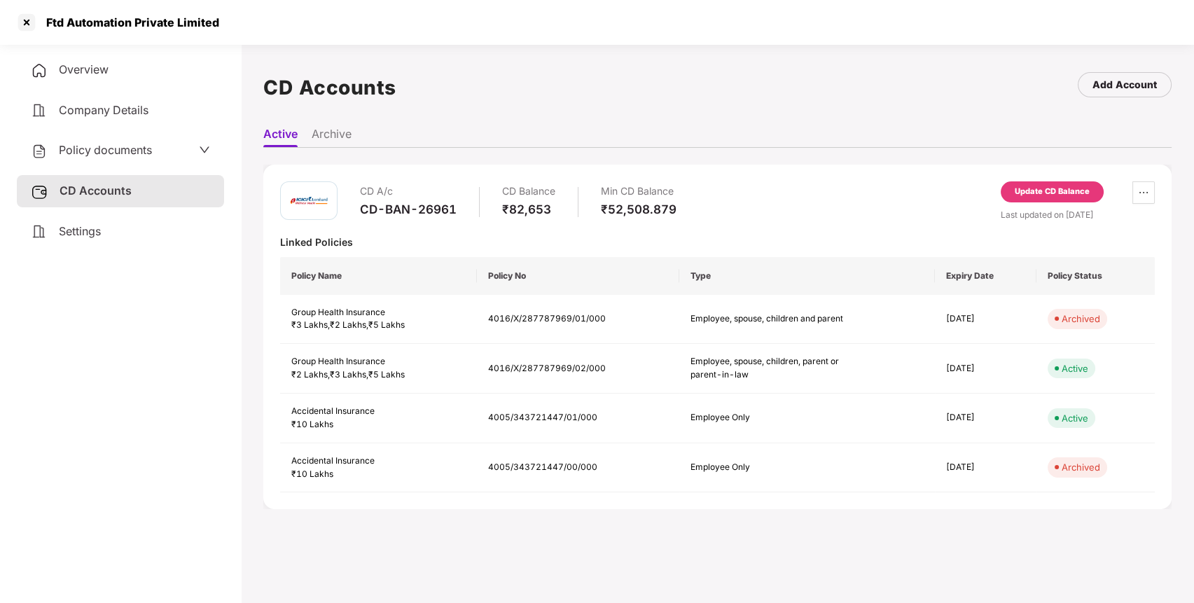
click at [425, 208] on div "CD-BAN-26961" at bounding box center [408, 209] width 97 height 15
copy div "CD-BAN-26961"
click at [425, 208] on div "CD-BAN-26961" at bounding box center [408, 209] width 97 height 15
click at [1010, 190] on div "Update CD Balance" at bounding box center [1052, 191] width 103 height 21
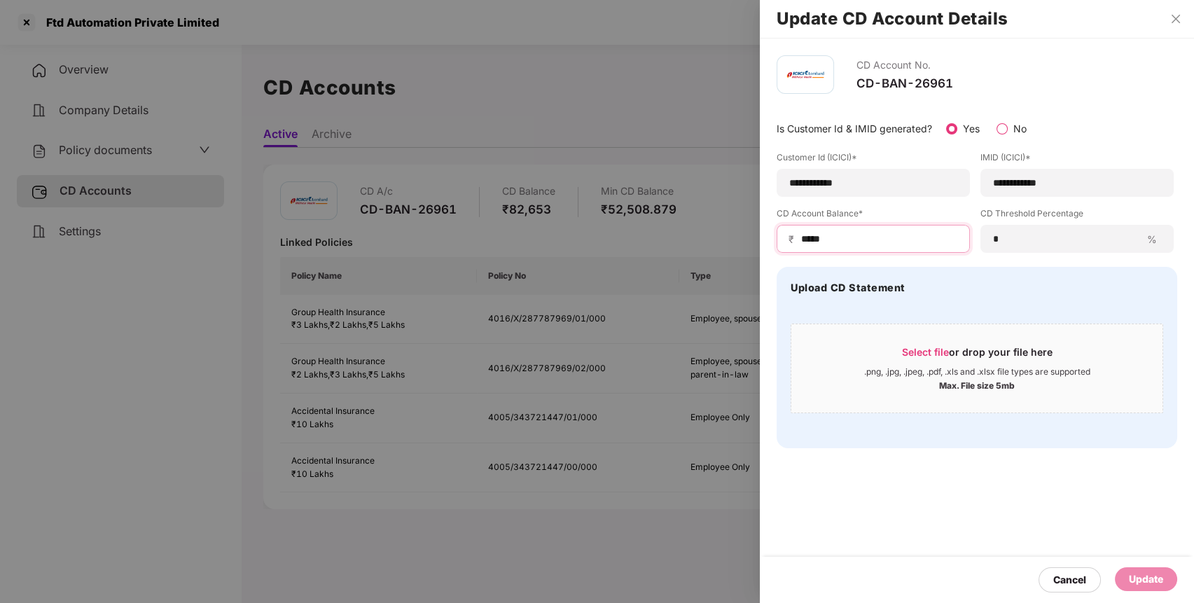
click at [817, 233] on input "*****" at bounding box center [879, 239] width 158 height 15
type input "*****"
click at [1149, 583] on div "Update" at bounding box center [1146, 578] width 34 height 15
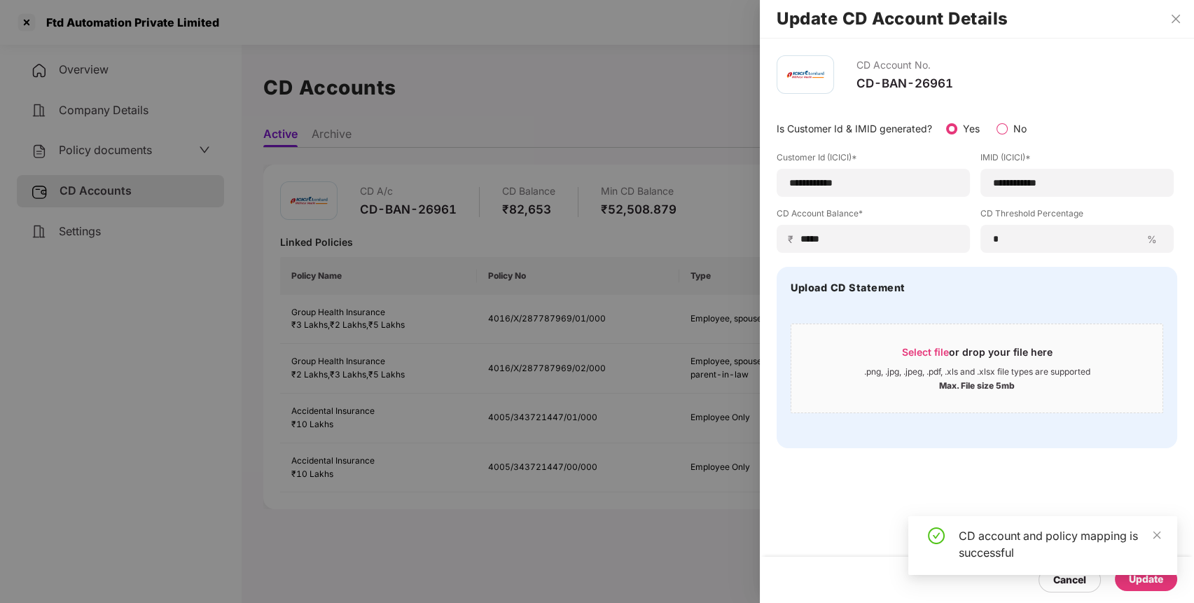
click at [506, 144] on div at bounding box center [597, 301] width 1194 height 603
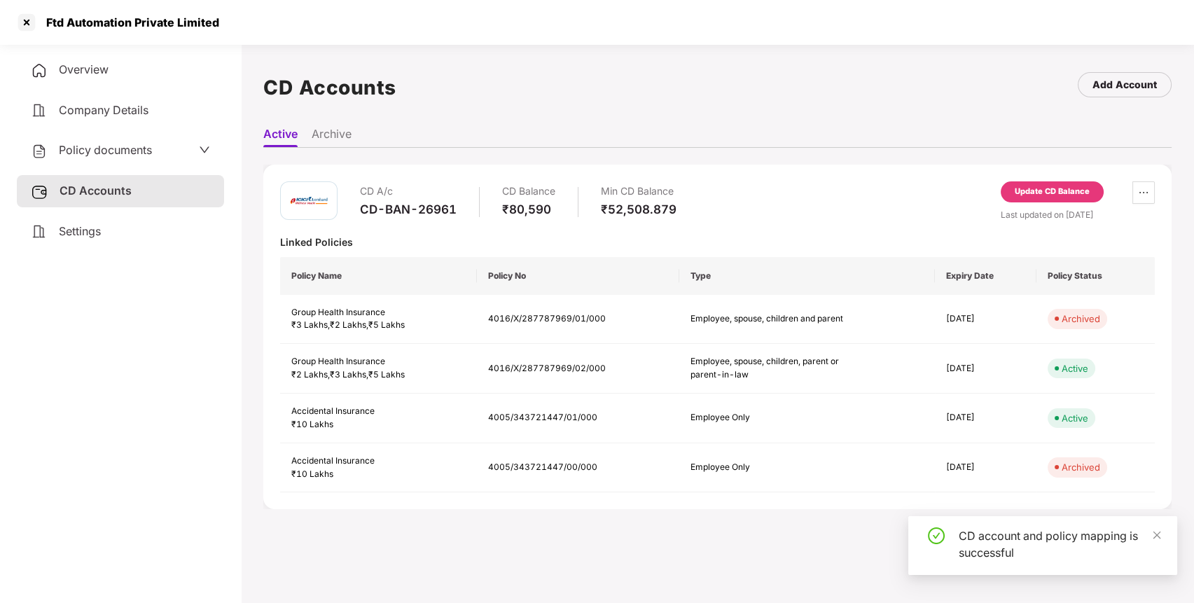
click at [130, 144] on span "Policy documents" at bounding box center [105, 150] width 93 height 14
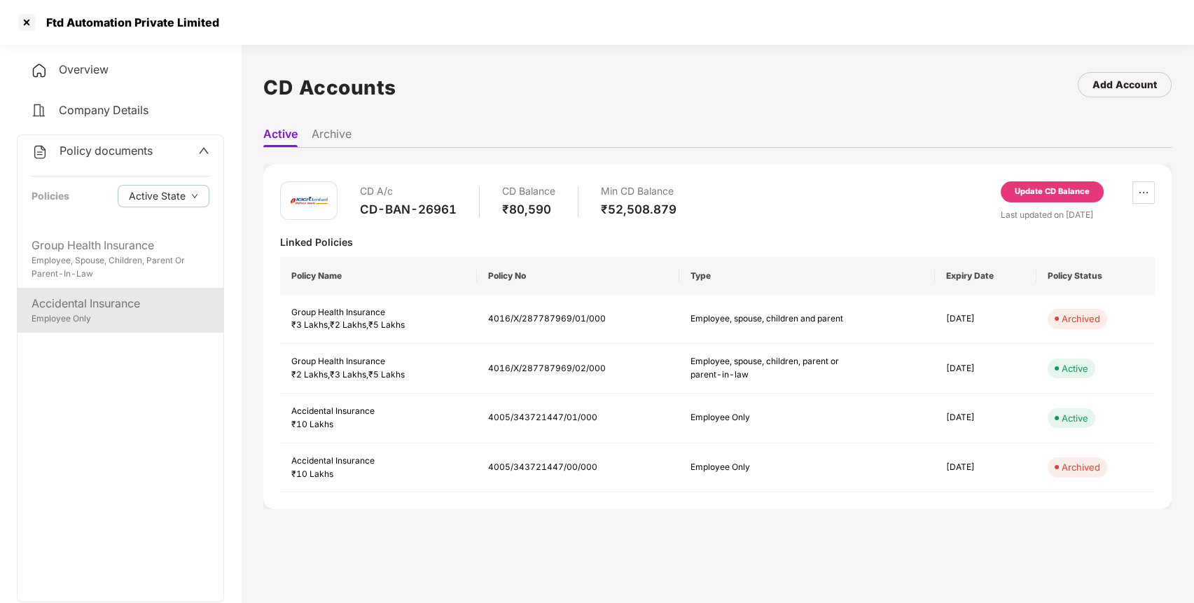
click at [127, 322] on div "Employee Only" at bounding box center [121, 318] width 178 height 13
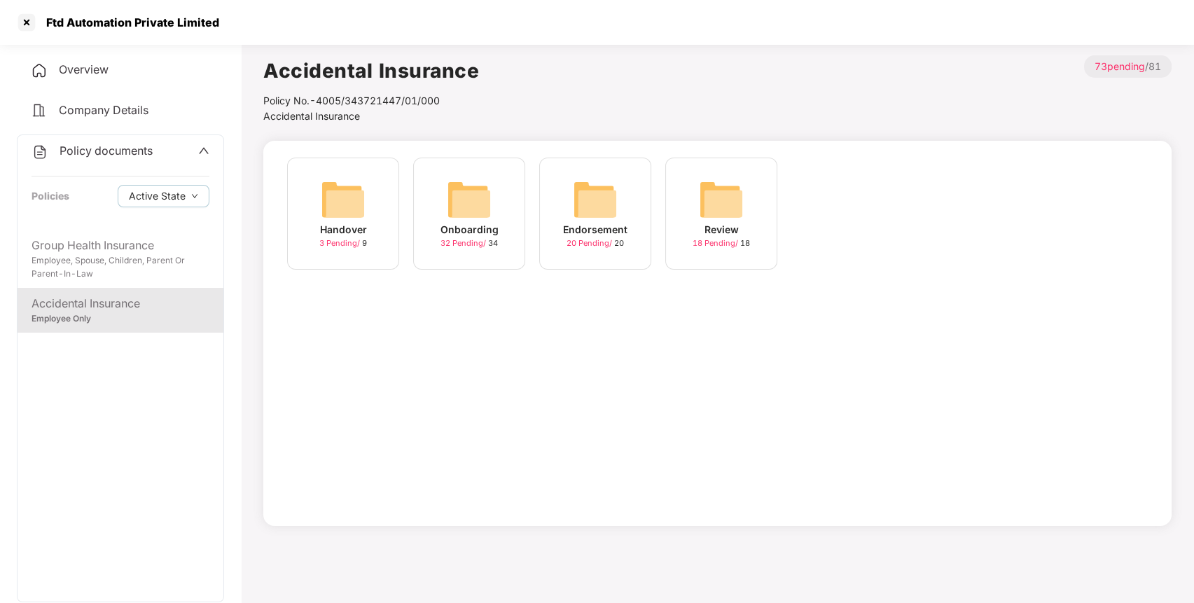
click at [606, 181] on img at bounding box center [595, 199] width 45 height 45
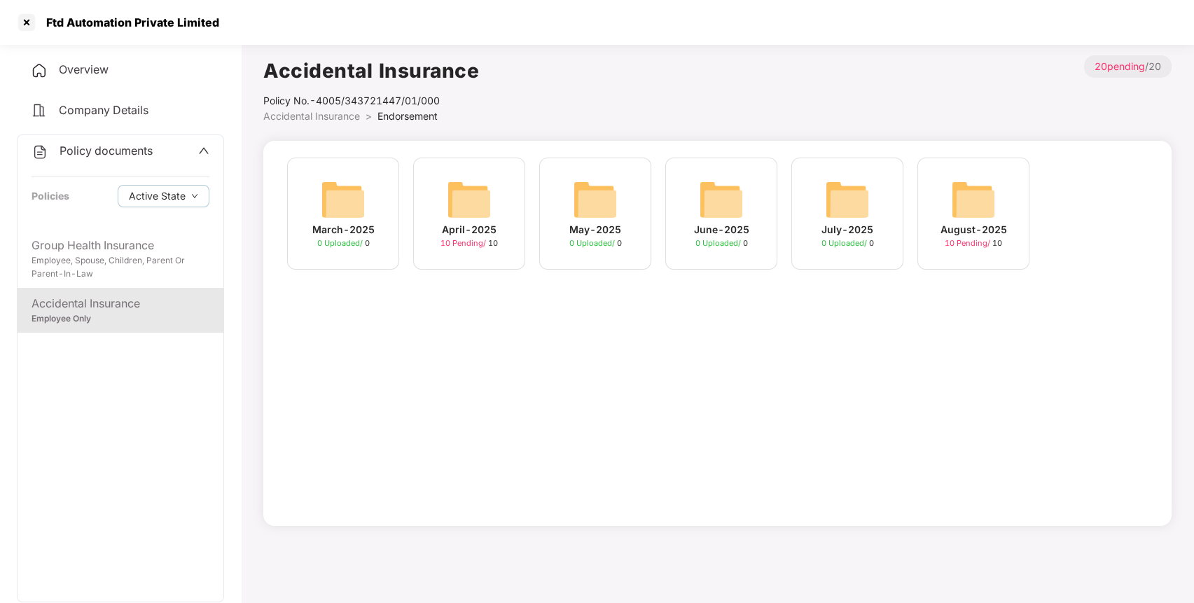
click at [466, 207] on img at bounding box center [469, 199] width 45 height 45
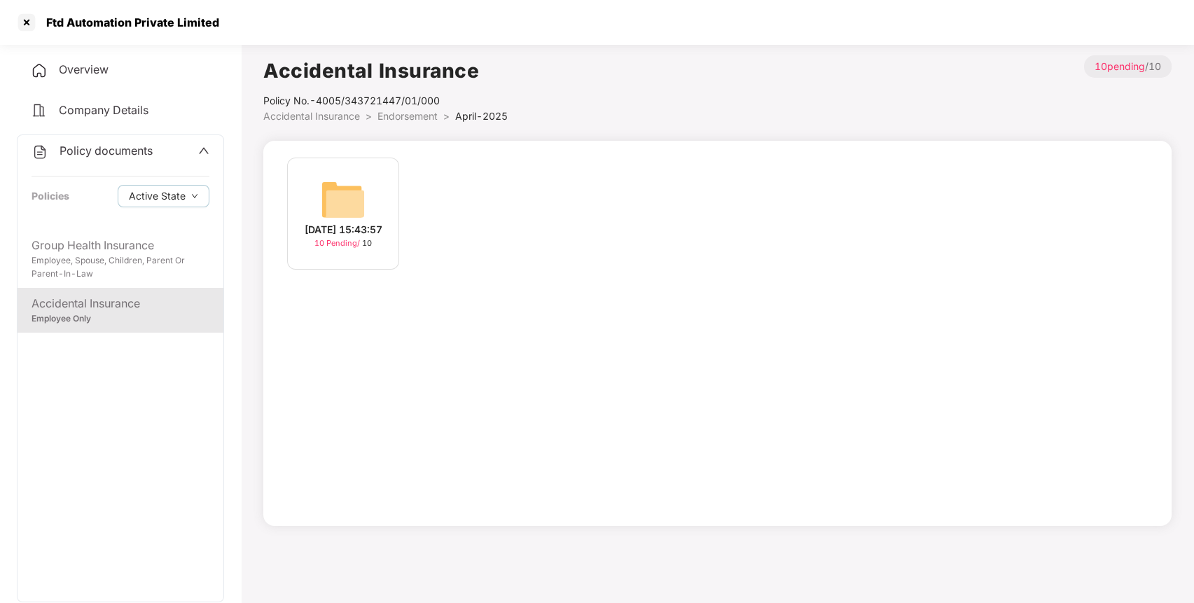
click at [328, 195] on img at bounding box center [343, 199] width 45 height 45
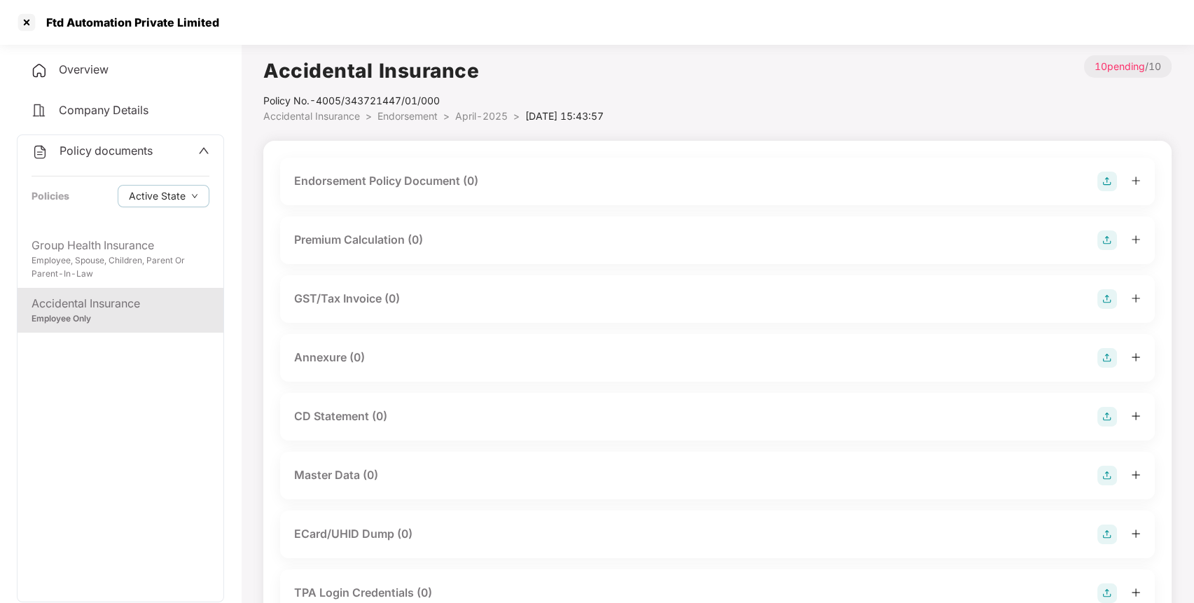
click at [1111, 179] on img at bounding box center [1107, 182] width 20 height 20
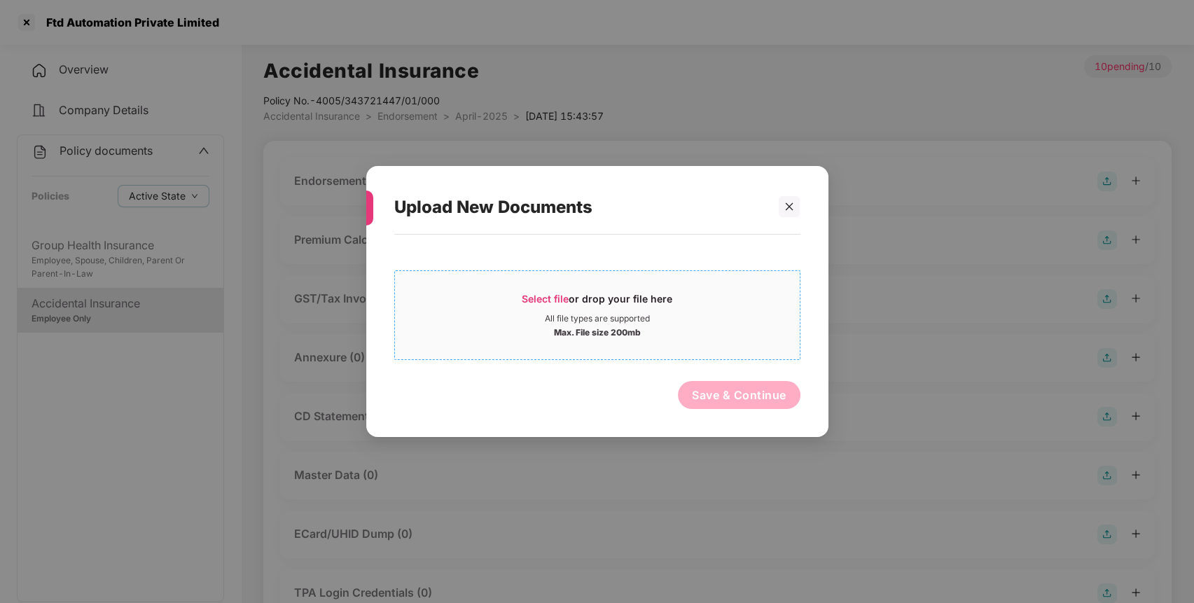
click at [543, 289] on span "Select file or drop your file here All file types are supported Max. File size …" at bounding box center [597, 315] width 405 height 67
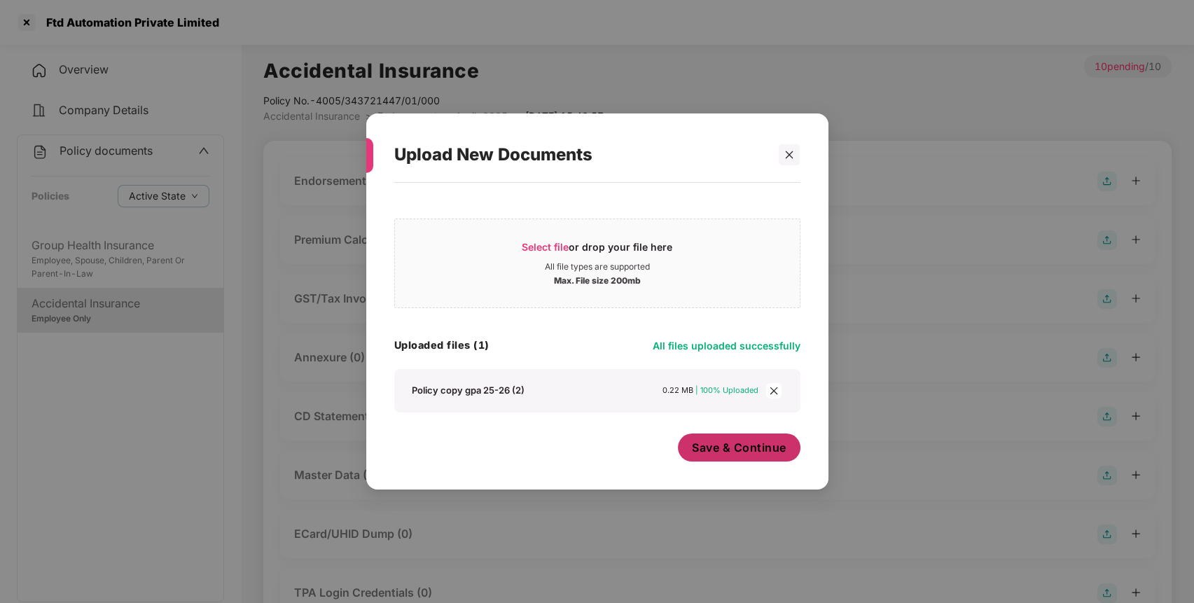
click at [706, 452] on span "Save & Continue" at bounding box center [739, 447] width 95 height 15
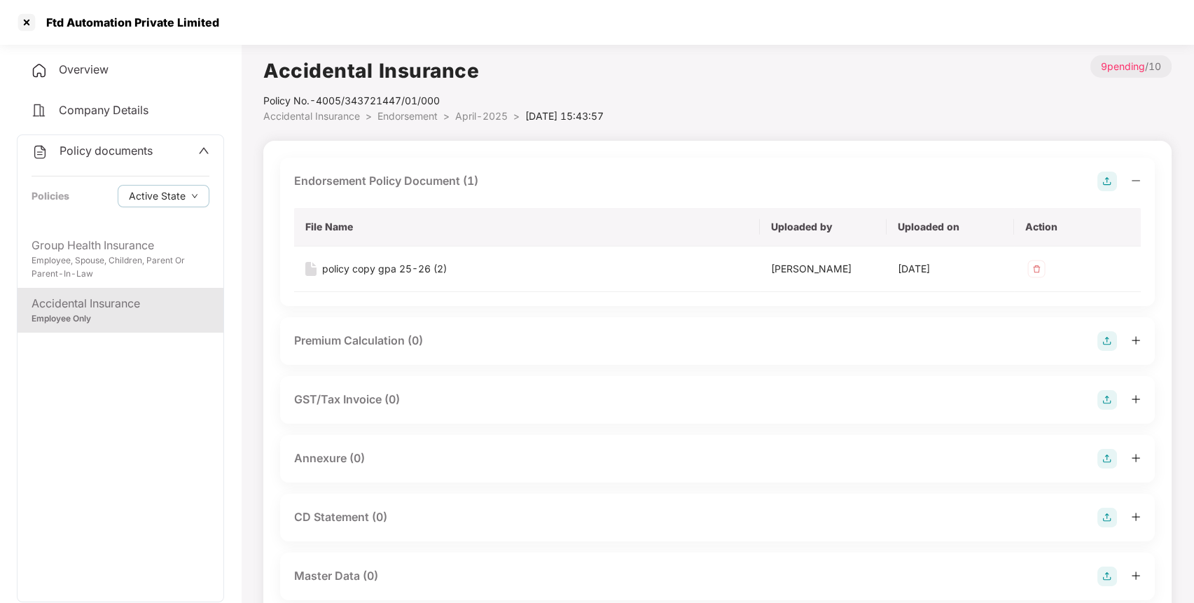
click at [399, 118] on span "Endorsement" at bounding box center [407, 116] width 60 height 12
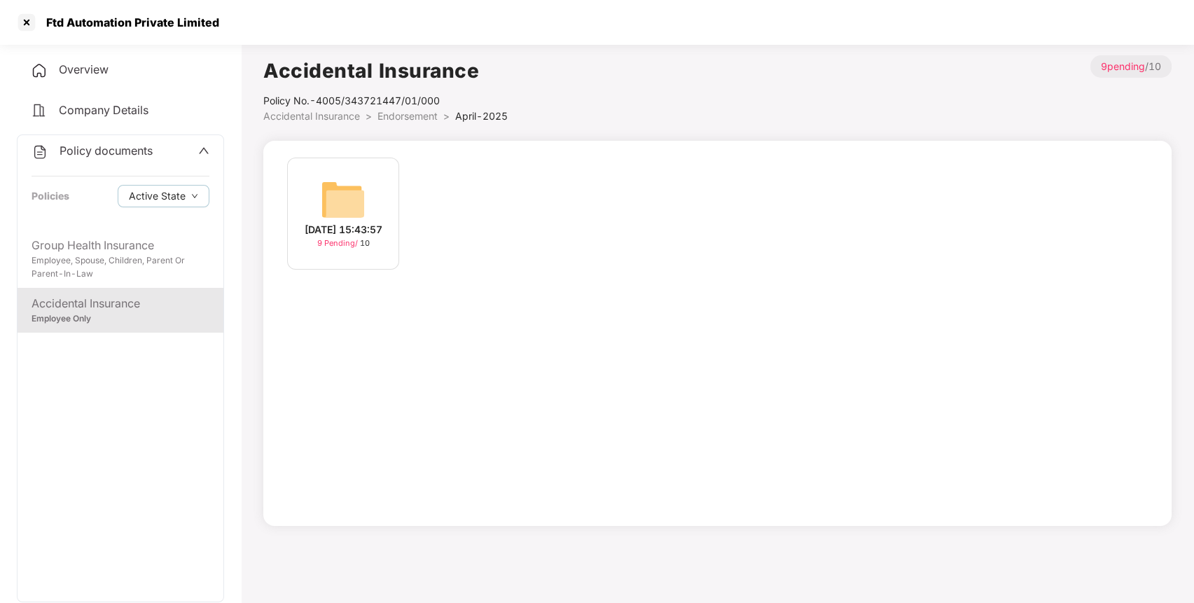
click at [412, 118] on span "Endorsement" at bounding box center [407, 116] width 60 height 12
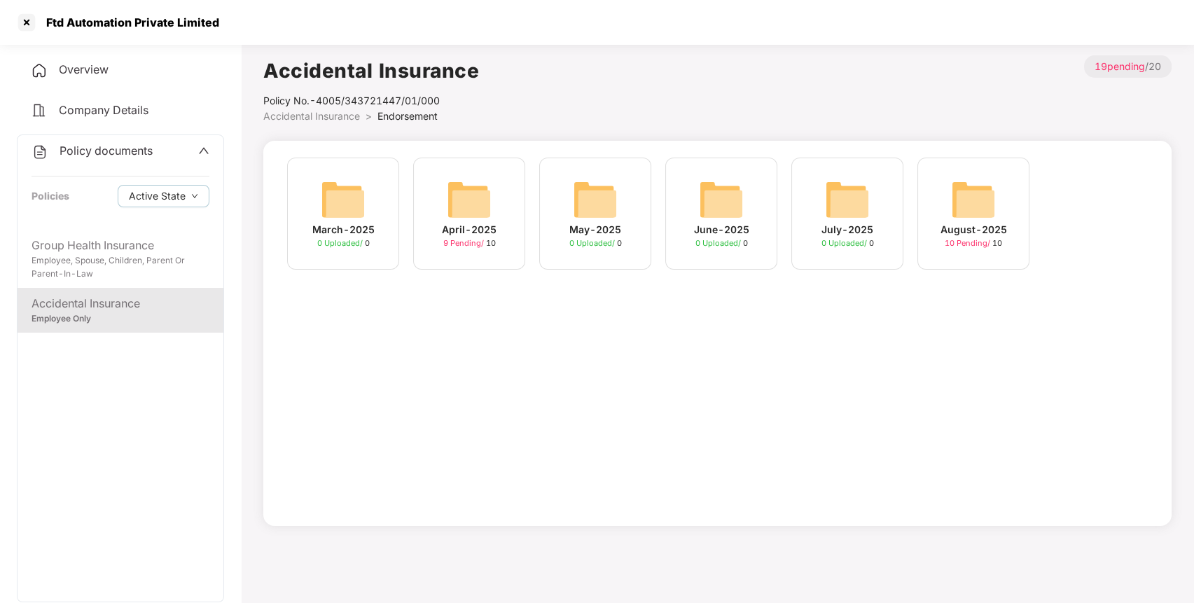
click at [971, 209] on img at bounding box center [973, 199] width 45 height 45
click at [971, 209] on div "March-2025 0 Uploaded / 0 April-2025 9 Pending / [DATE]-2025 0 Uploaded / 0 Jun…" at bounding box center [717, 221] width 875 height 126
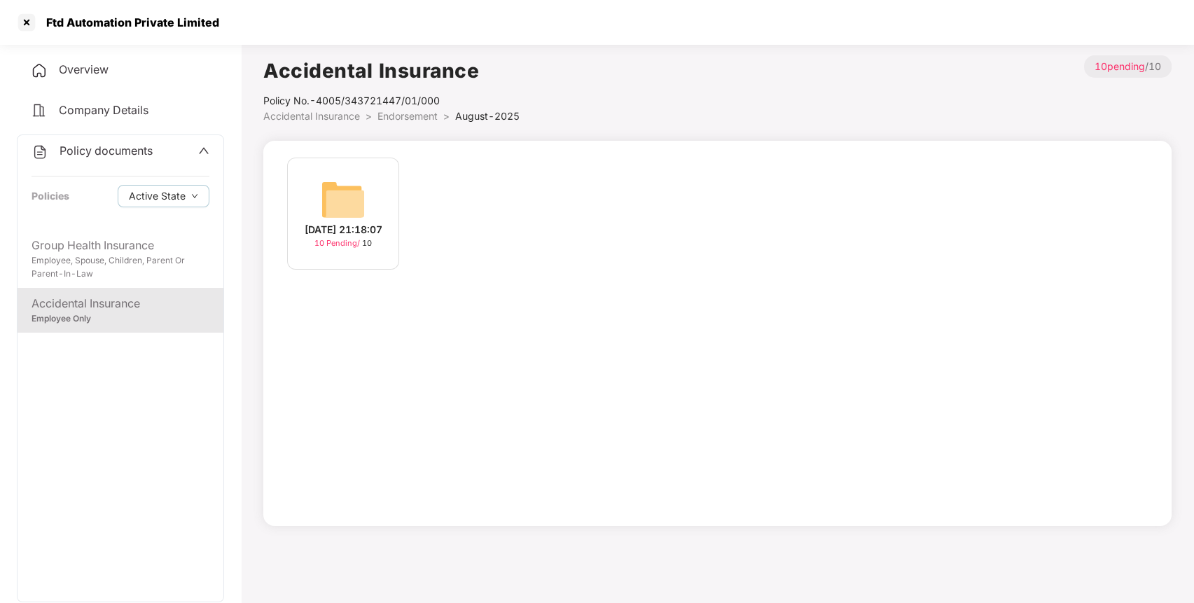
click at [335, 203] on img at bounding box center [343, 199] width 45 height 45
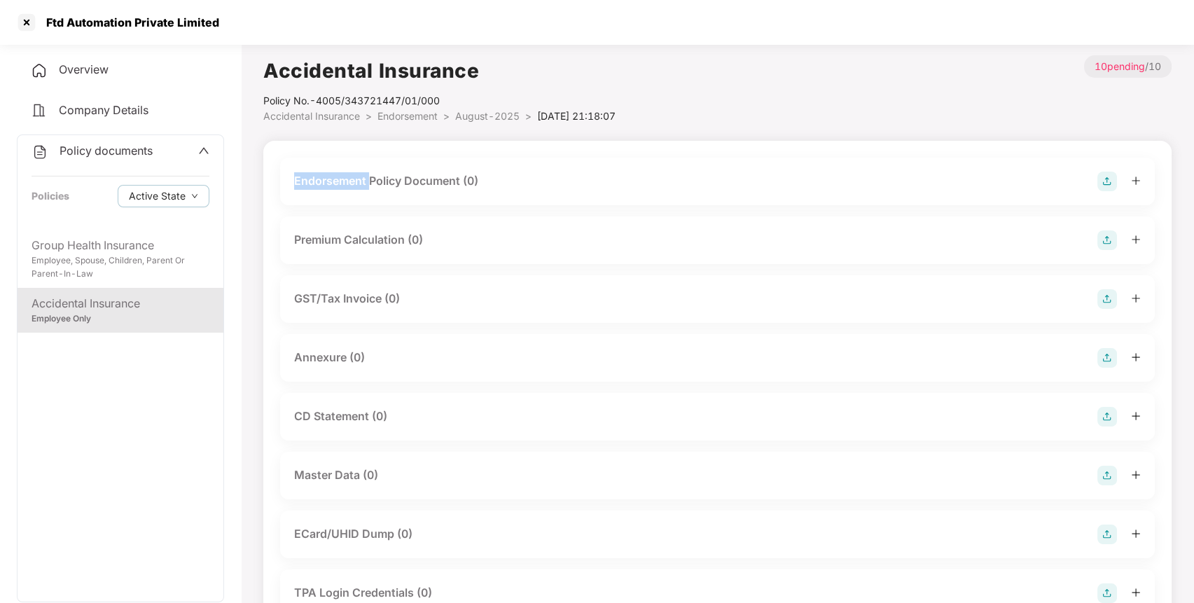
click at [335, 203] on div "Endorsement Policy Document (0)" at bounding box center [717, 182] width 875 height 48
click at [1102, 182] on img at bounding box center [1107, 182] width 20 height 20
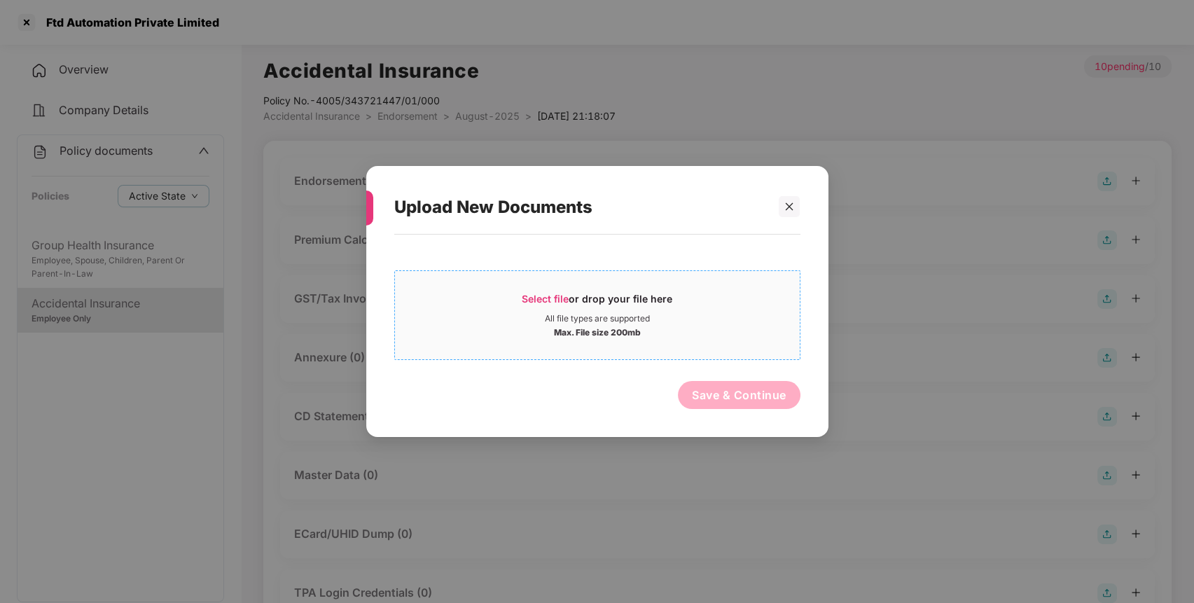
click at [549, 295] on span "Select file" at bounding box center [545, 299] width 47 height 12
click at [504, 310] on div "Select file or drop your file here" at bounding box center [597, 302] width 405 height 21
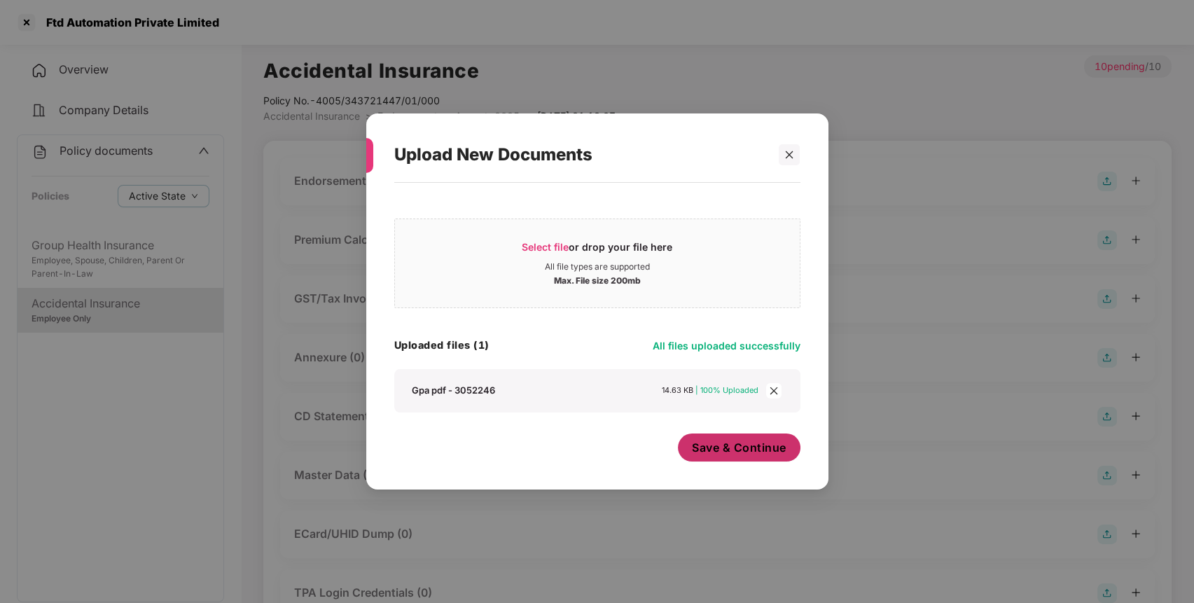
click at [713, 458] on button "Save & Continue" at bounding box center [739, 447] width 123 height 28
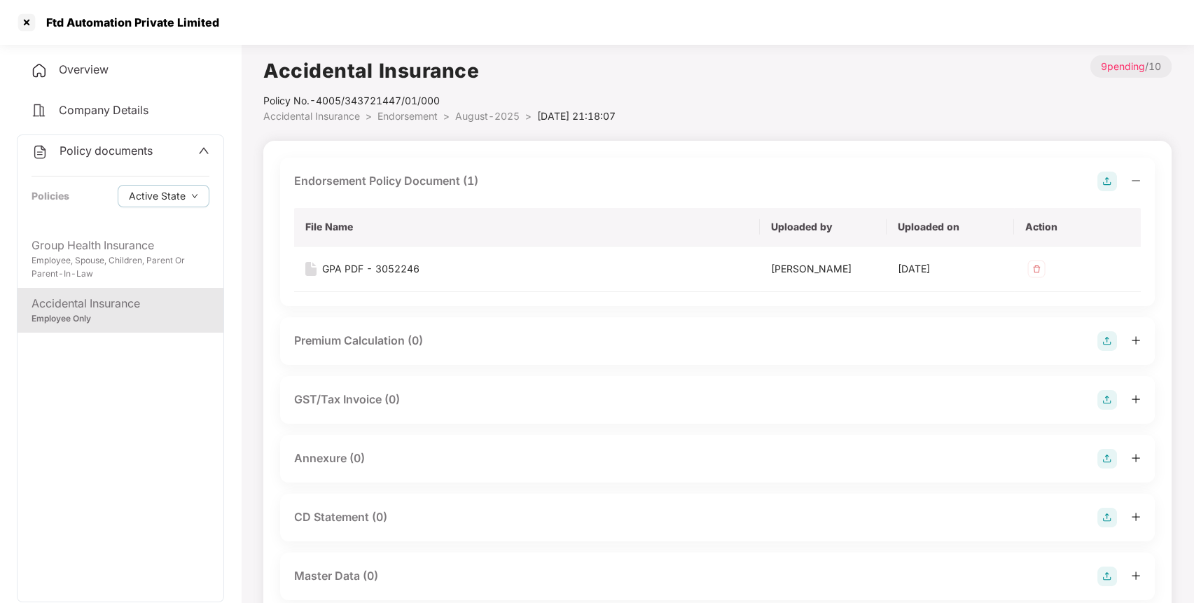
click at [1106, 340] on img at bounding box center [1107, 341] width 20 height 20
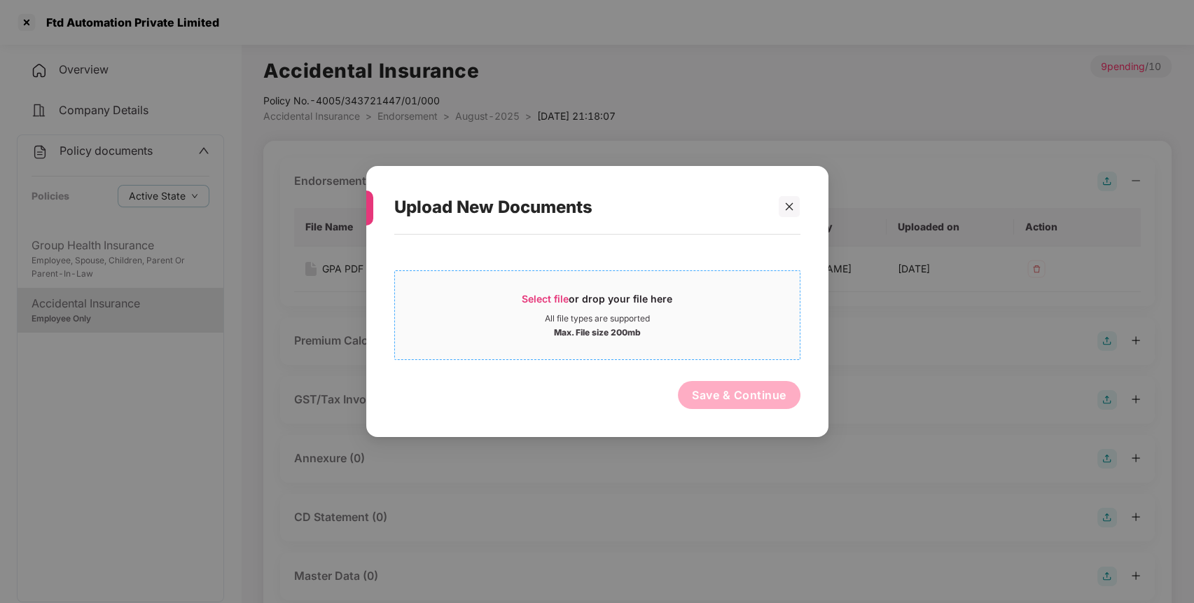
click at [549, 291] on span "Select file or drop your file here All file types are supported Max. File size …" at bounding box center [597, 315] width 405 height 67
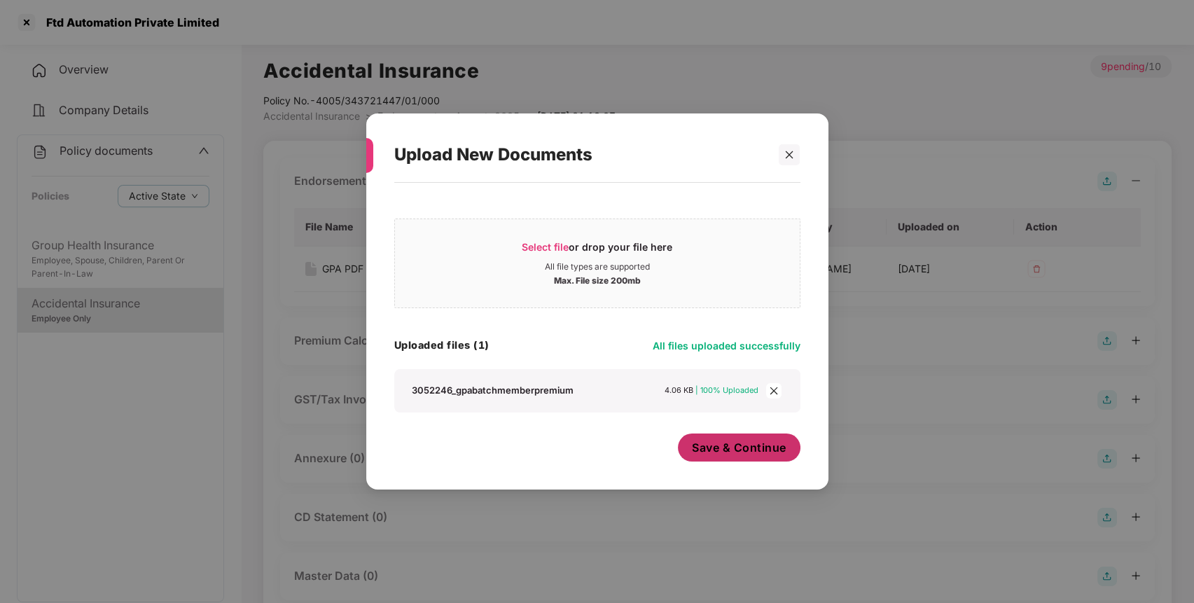
click at [758, 448] on span "Save & Continue" at bounding box center [739, 447] width 95 height 15
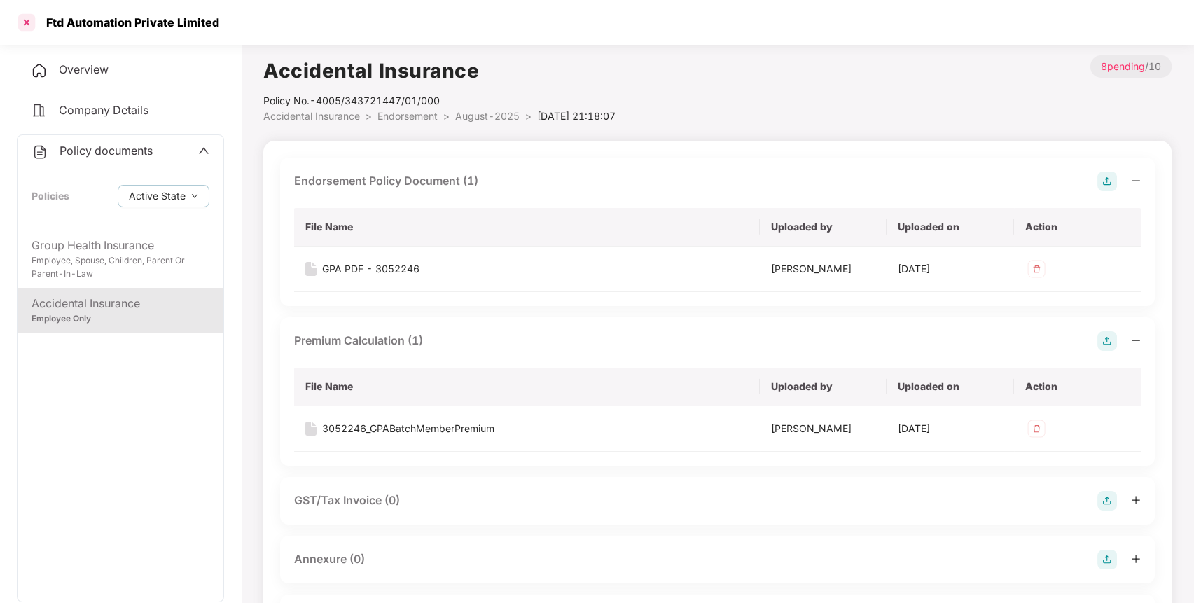
click at [31, 29] on div at bounding box center [26, 22] width 22 height 22
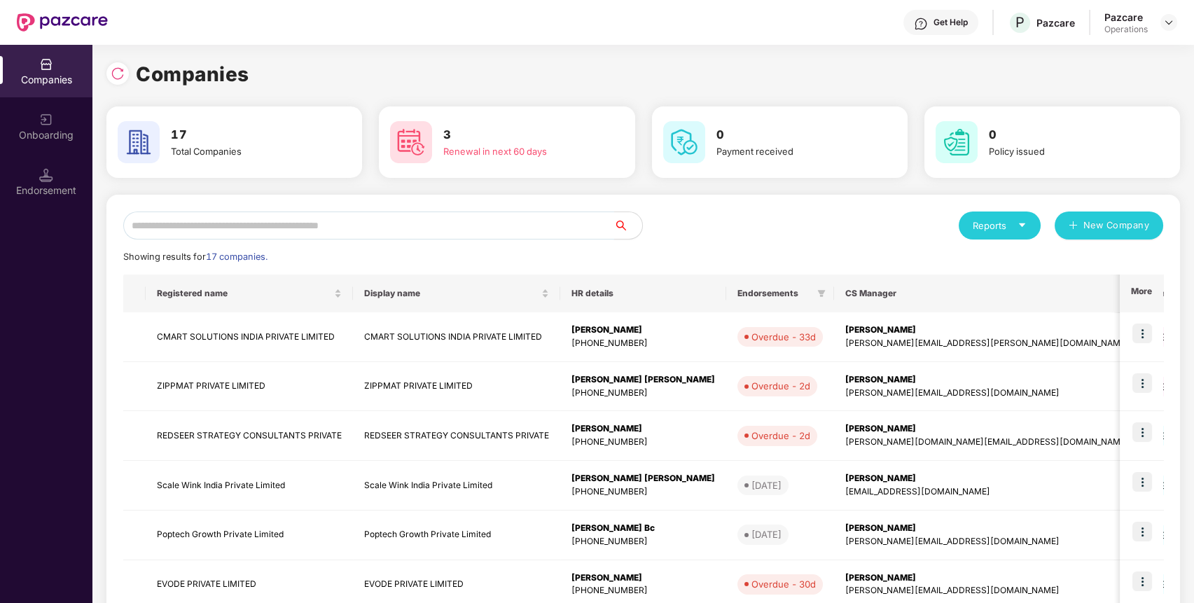
click at [326, 220] on input "text" at bounding box center [368, 225] width 491 height 28
click at [440, 216] on input "text" at bounding box center [368, 225] width 491 height 28
type input "***"
click at [1146, 427] on img at bounding box center [1142, 432] width 20 height 20
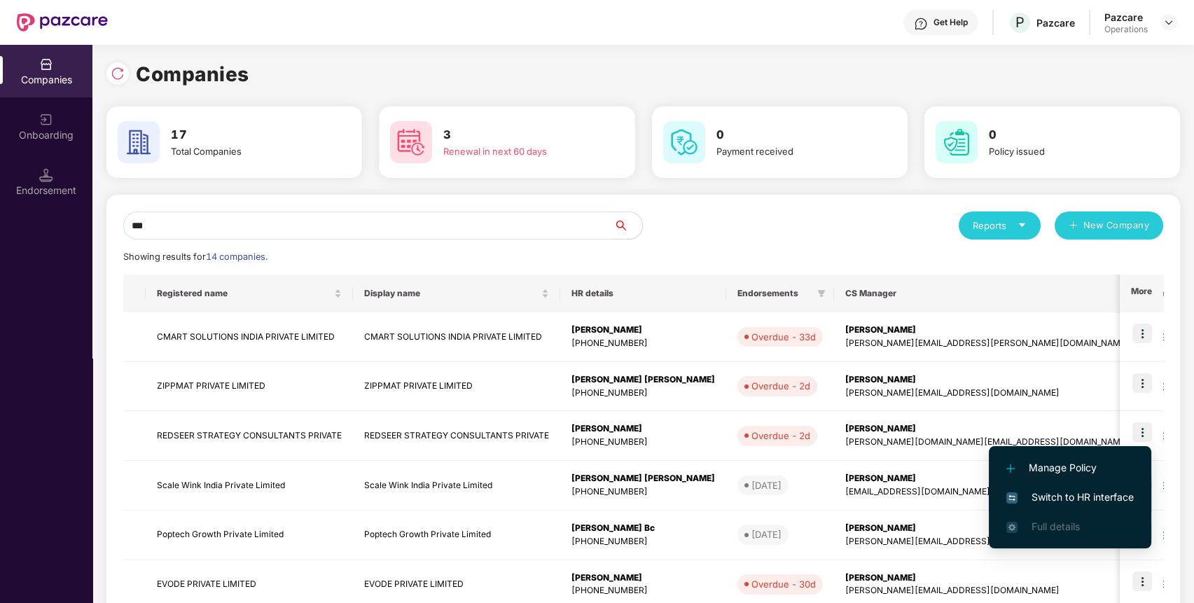
click at [1077, 495] on span "Switch to HR interface" at bounding box center [1069, 497] width 127 height 15
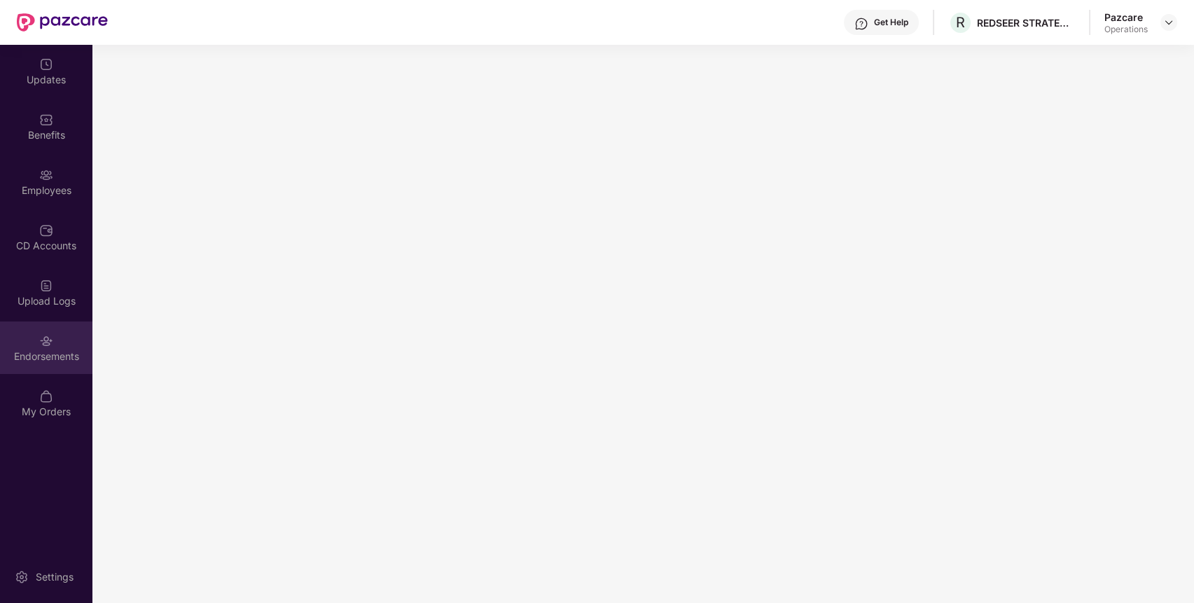
click at [50, 340] on img at bounding box center [46, 341] width 14 height 14
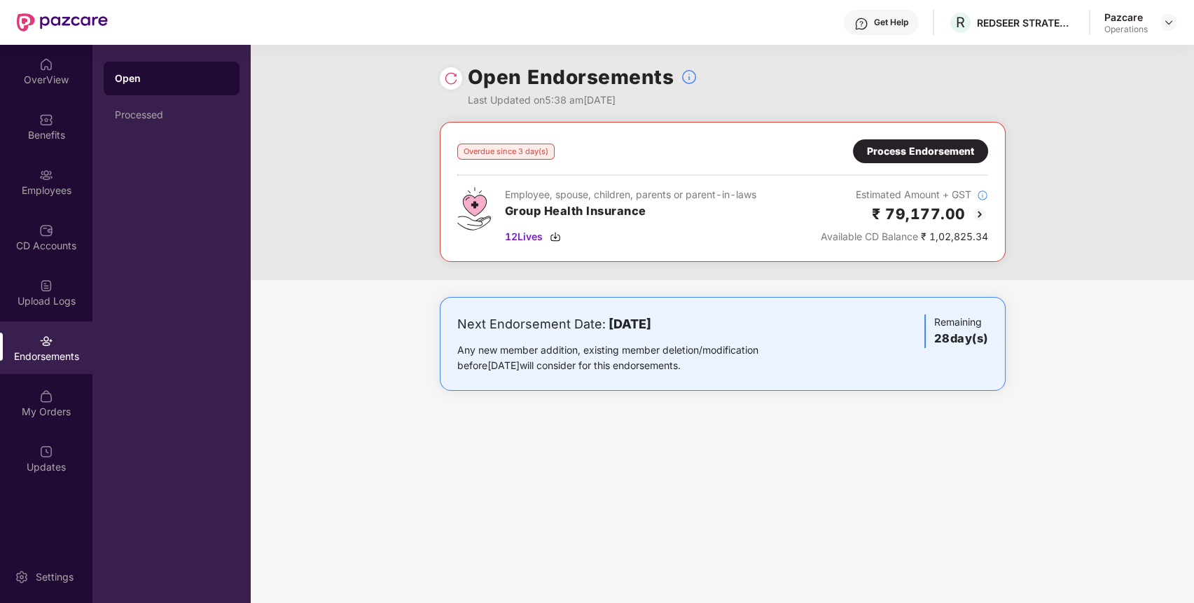
click at [924, 142] on div "Process Endorsement" at bounding box center [920, 151] width 135 height 24
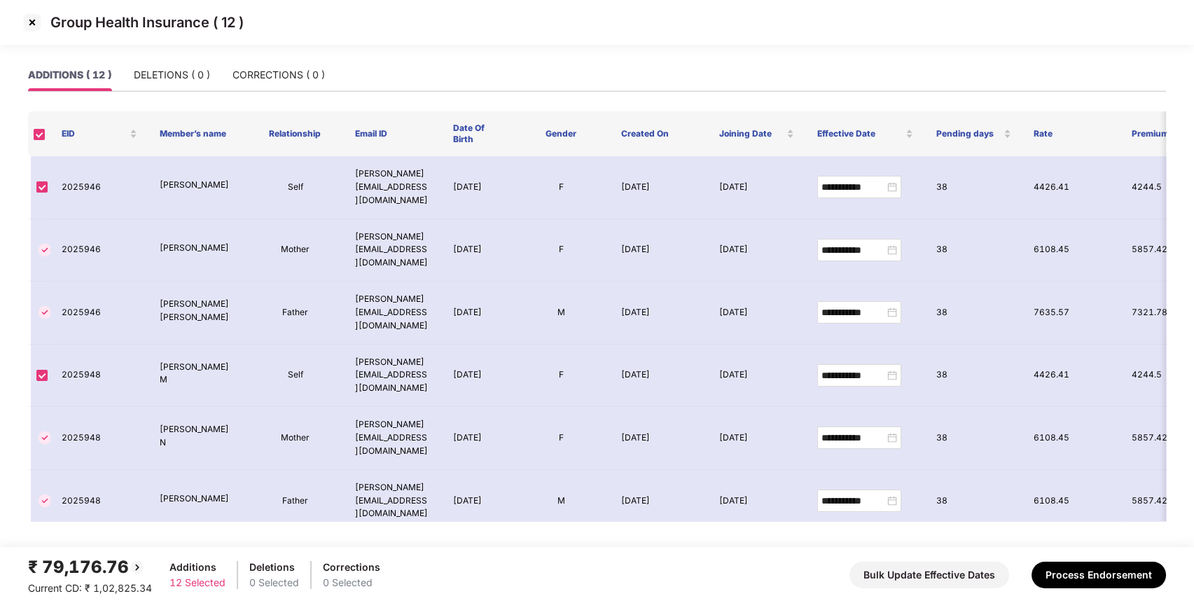
click at [32, 21] on img at bounding box center [32, 22] width 22 height 22
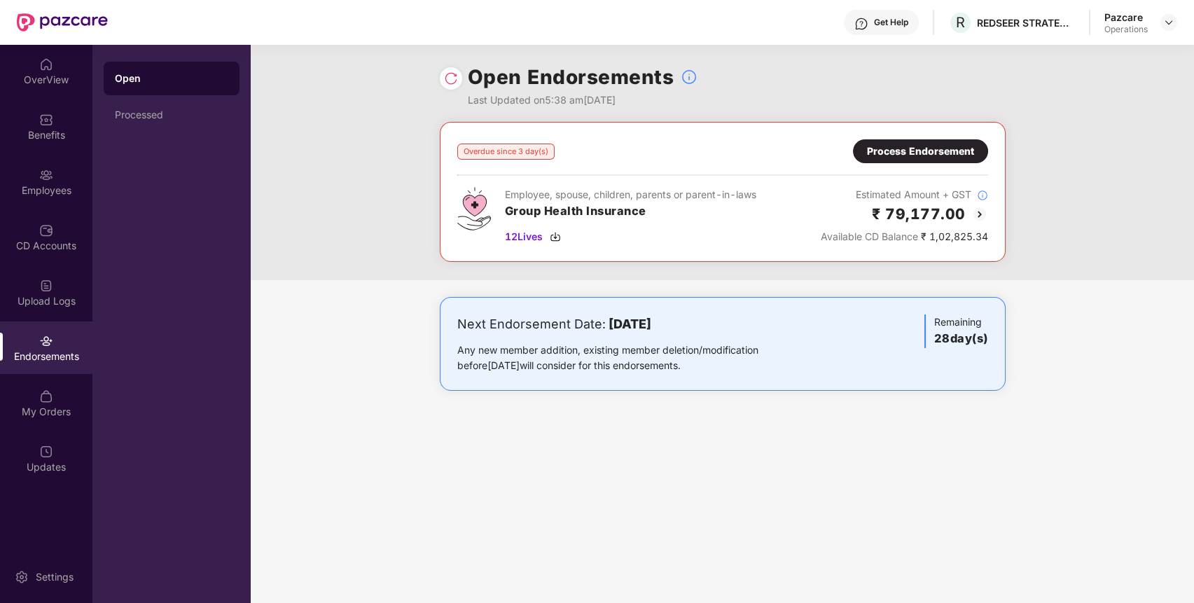
click at [909, 149] on div "Process Endorsement" at bounding box center [920, 151] width 107 height 15
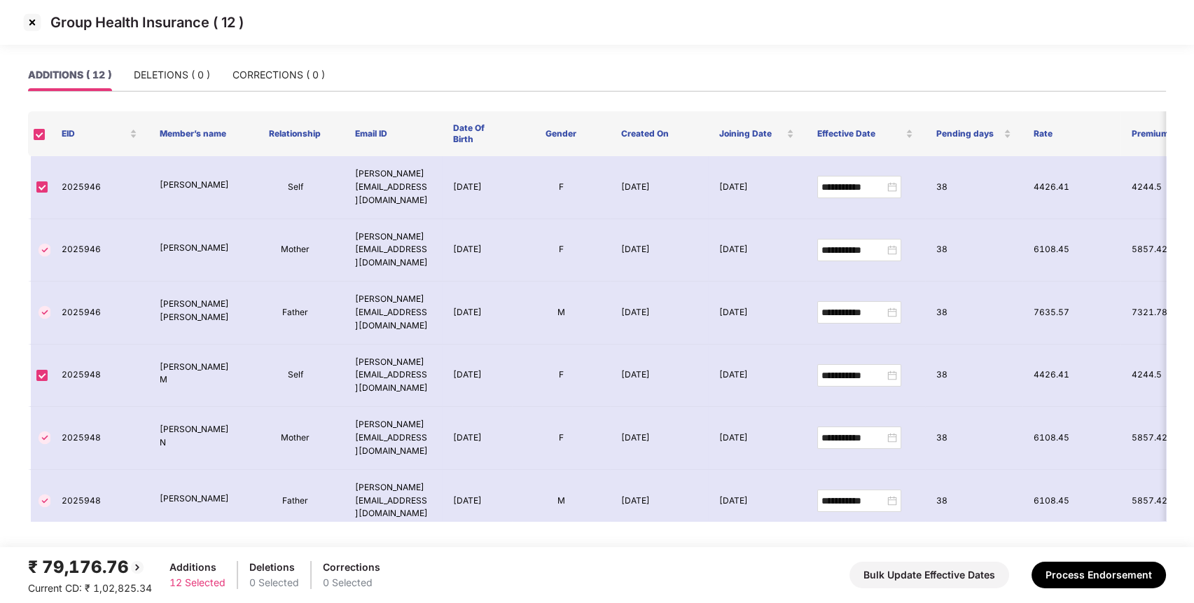
click at [30, 22] on img at bounding box center [32, 22] width 22 height 22
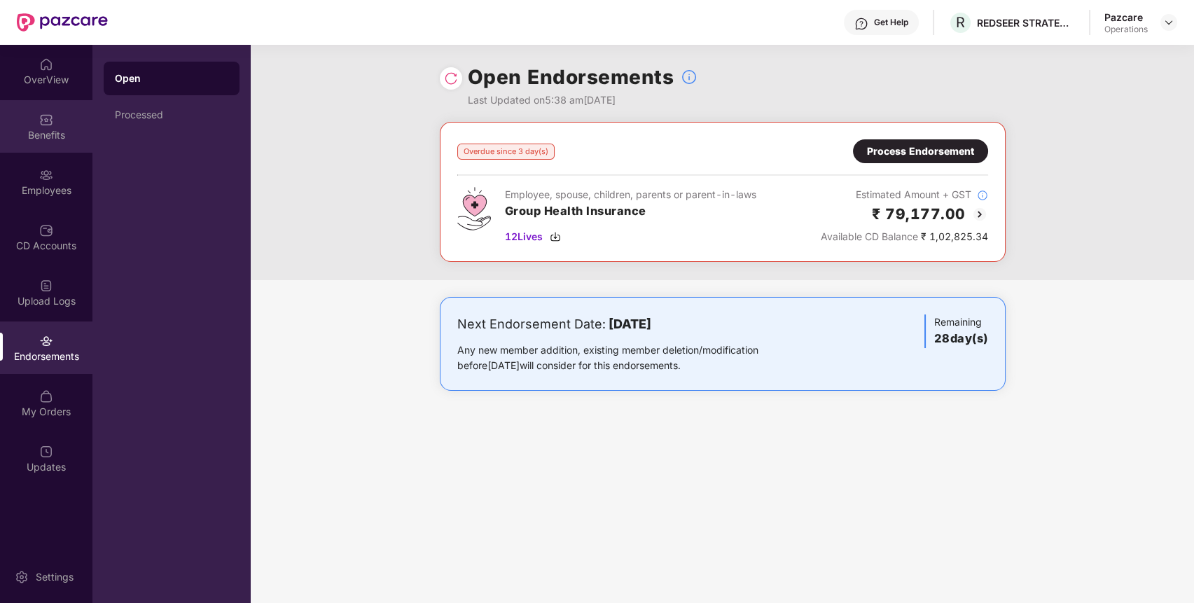
click at [60, 141] on div "Benefits" at bounding box center [46, 135] width 92 height 14
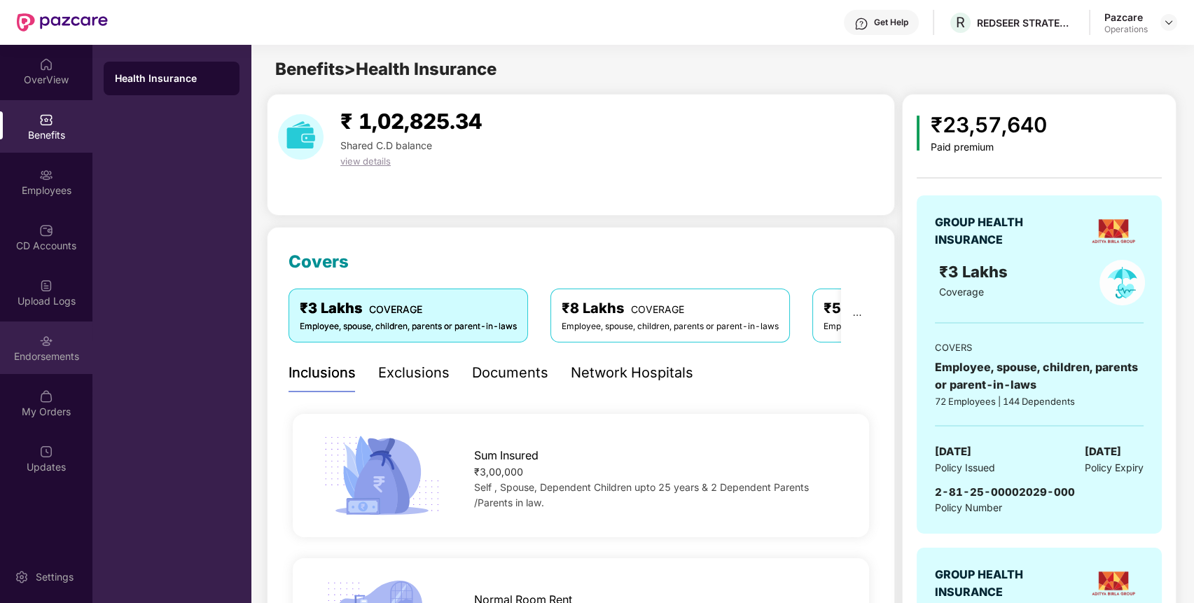
click at [49, 372] on div "Endorsements" at bounding box center [46, 347] width 92 height 53
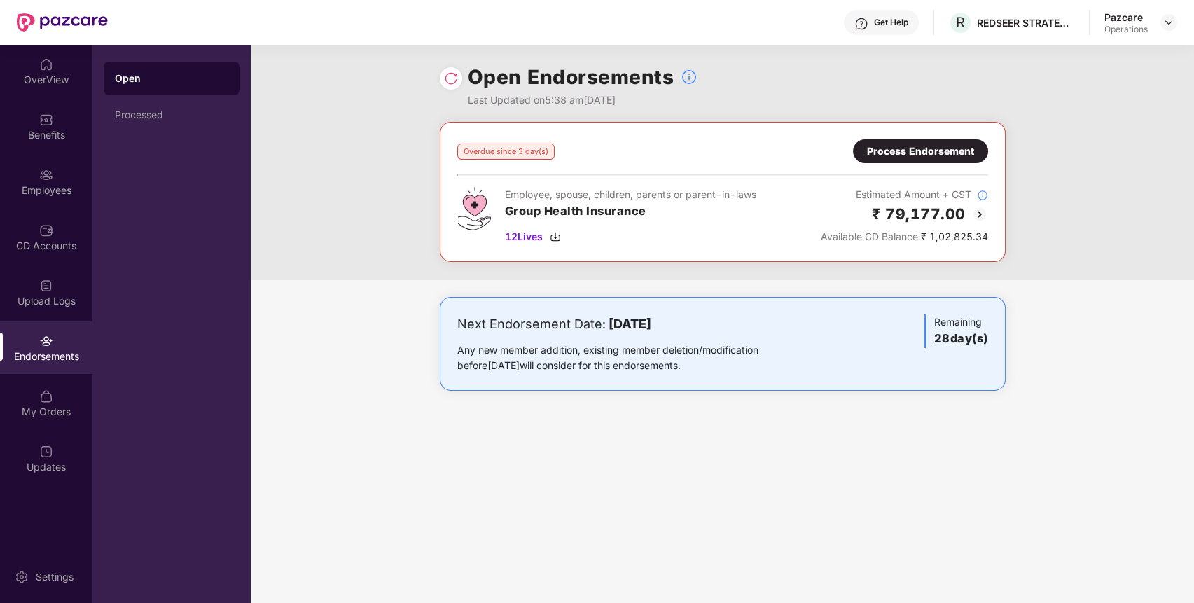
click at [870, 149] on div "Process Endorsement" at bounding box center [920, 151] width 107 height 15
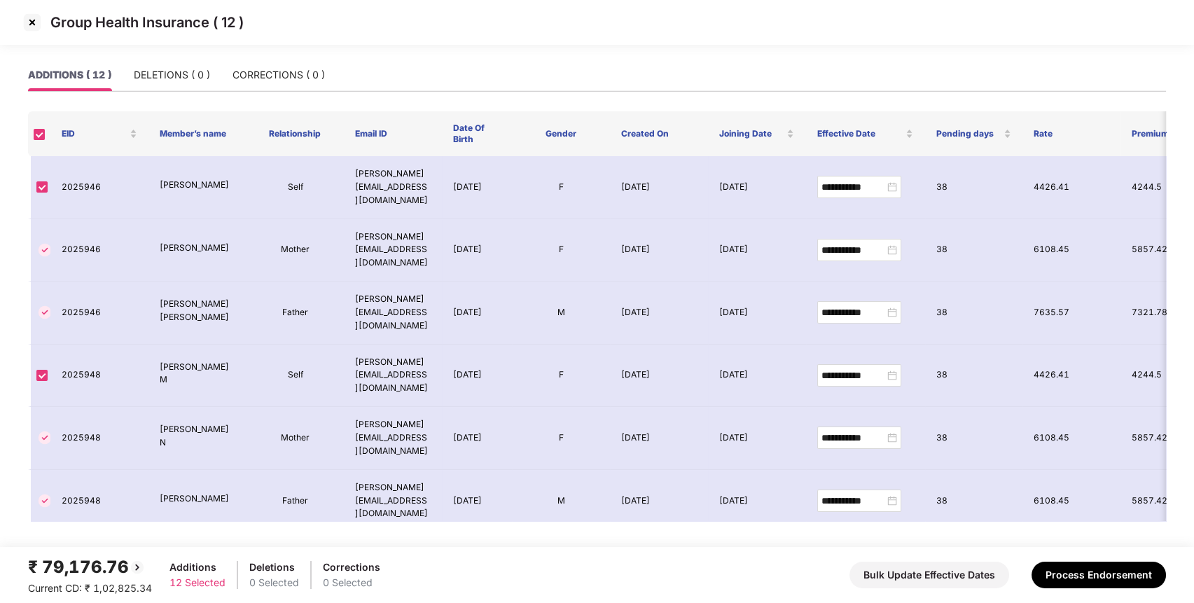
click at [29, 26] on img at bounding box center [32, 22] width 22 height 22
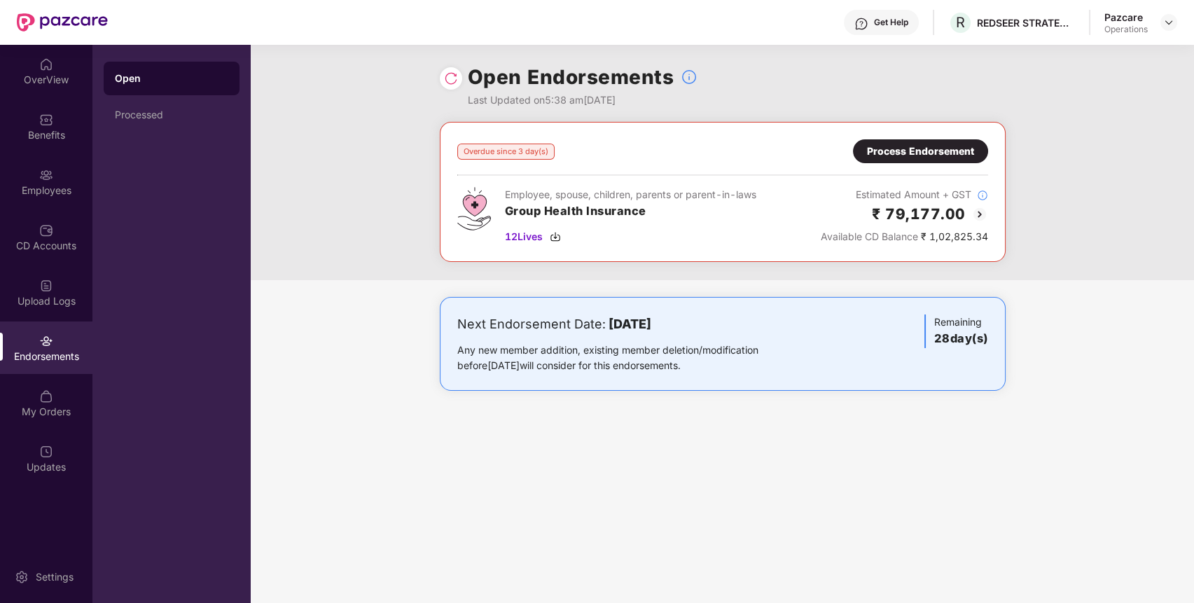
click at [450, 76] on img at bounding box center [451, 78] width 14 height 14
click at [1169, 18] on img at bounding box center [1168, 22] width 11 height 11
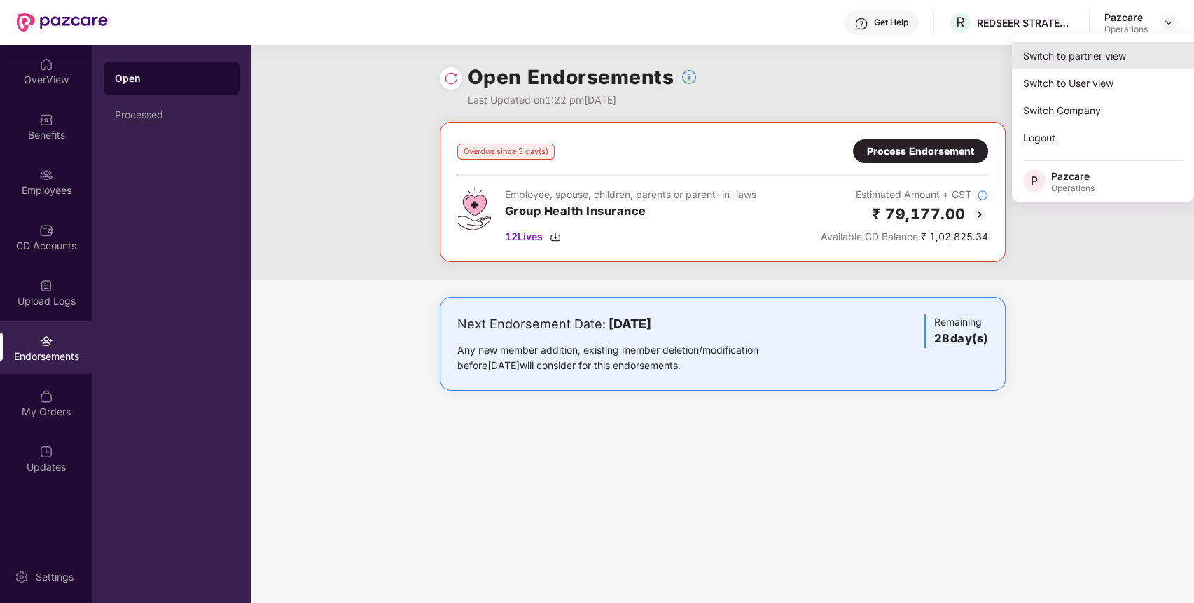
click at [1120, 47] on div "Switch to partner view" at bounding box center [1103, 55] width 182 height 27
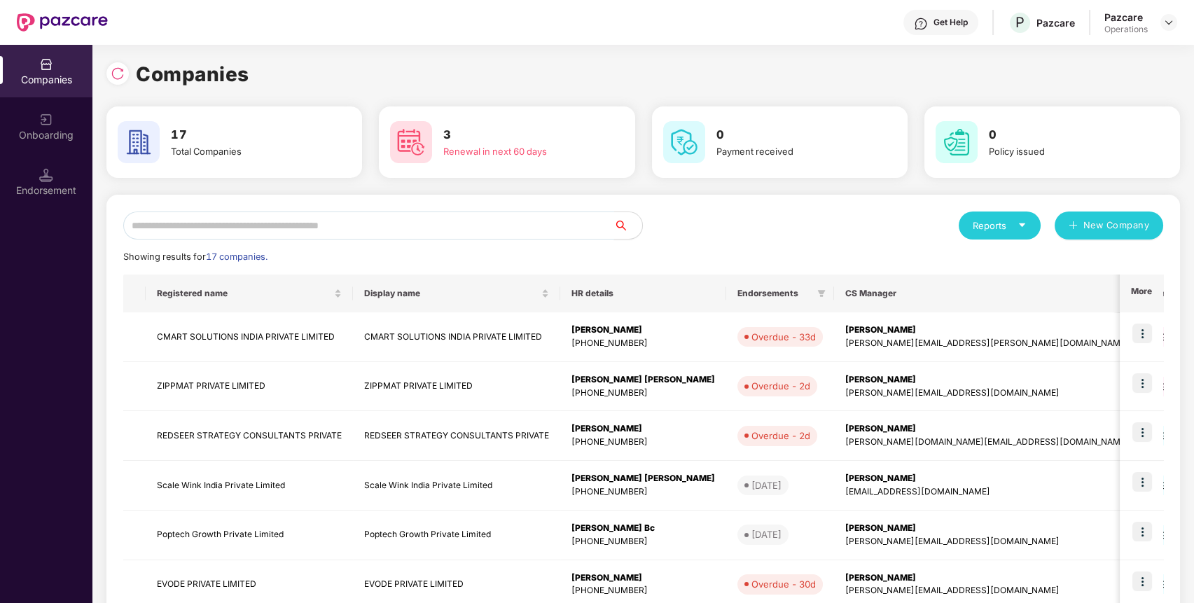
click at [456, 234] on input "text" at bounding box center [368, 225] width 491 height 28
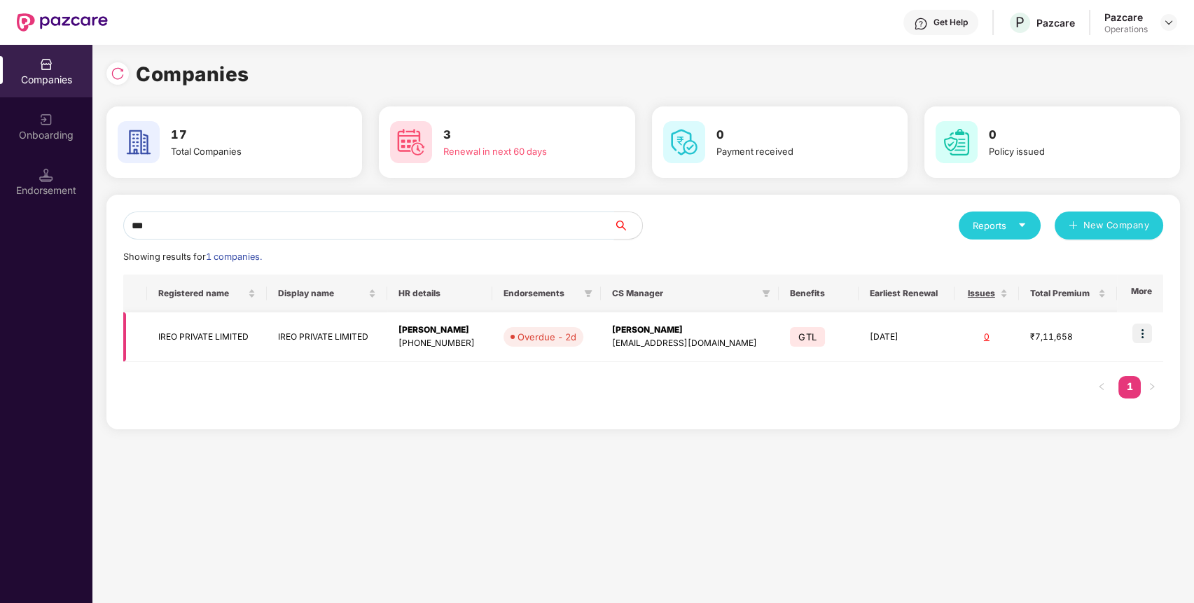
type input "***"
click at [1147, 331] on img at bounding box center [1142, 334] width 20 height 20
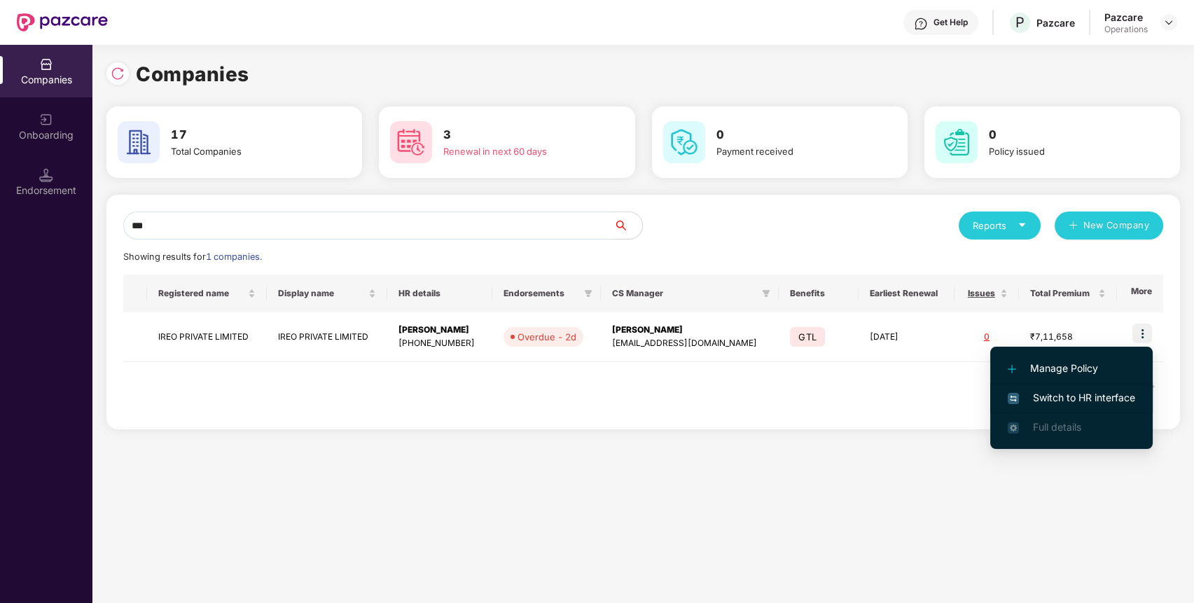
click at [1081, 405] on span "Switch to HR interface" at bounding box center [1071, 397] width 127 height 15
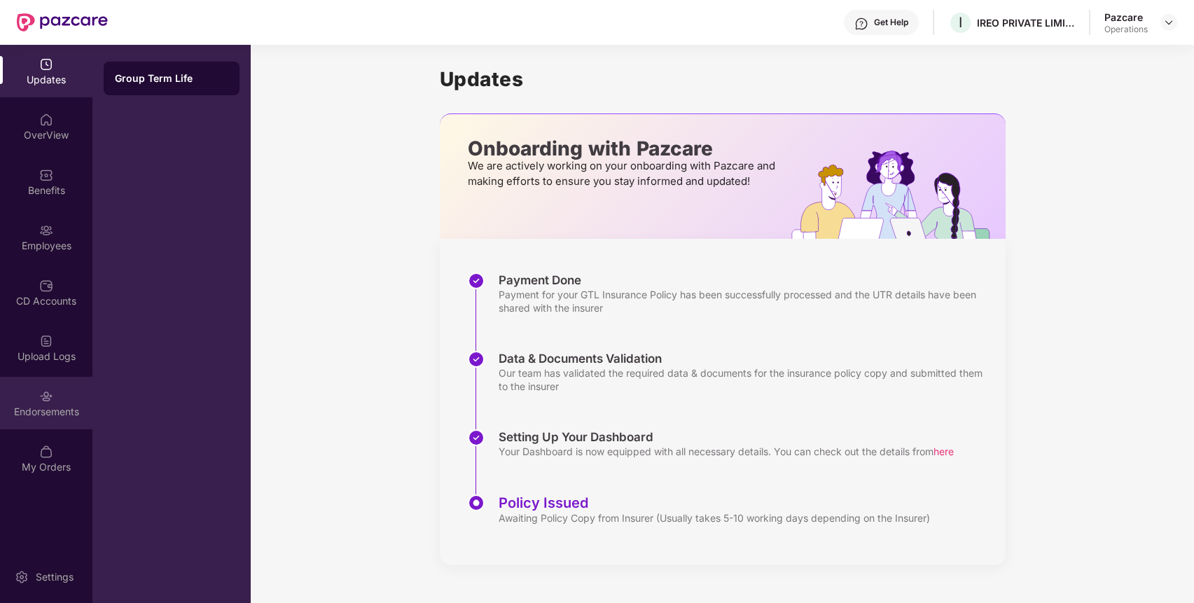
click at [29, 402] on div "Endorsements" at bounding box center [46, 403] width 92 height 53
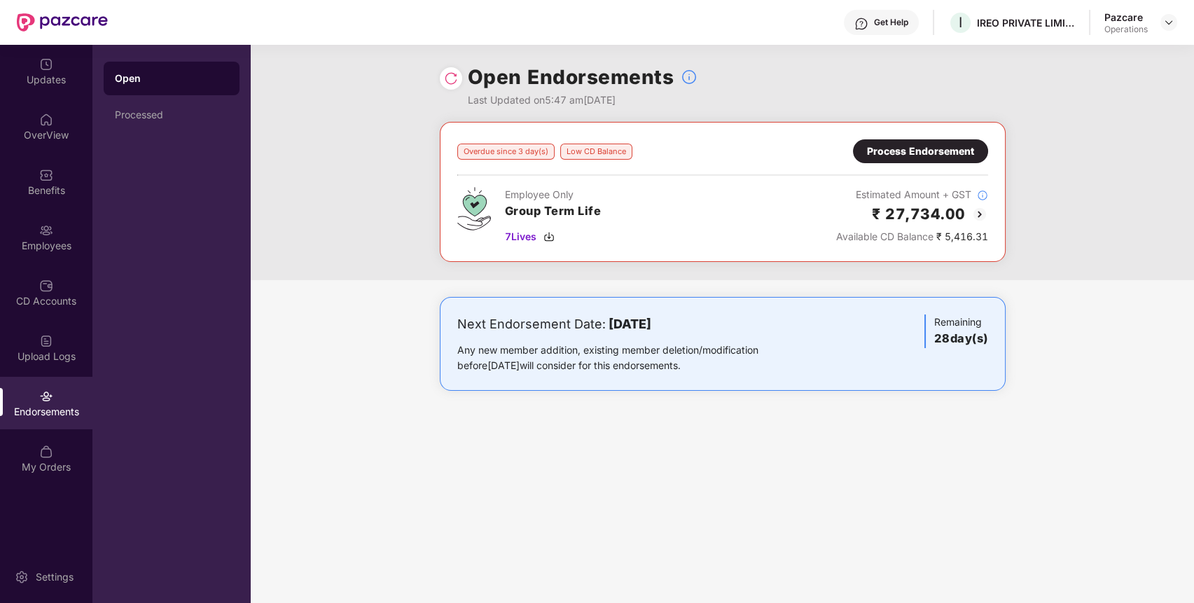
click at [909, 156] on div "Process Endorsement" at bounding box center [920, 151] width 107 height 15
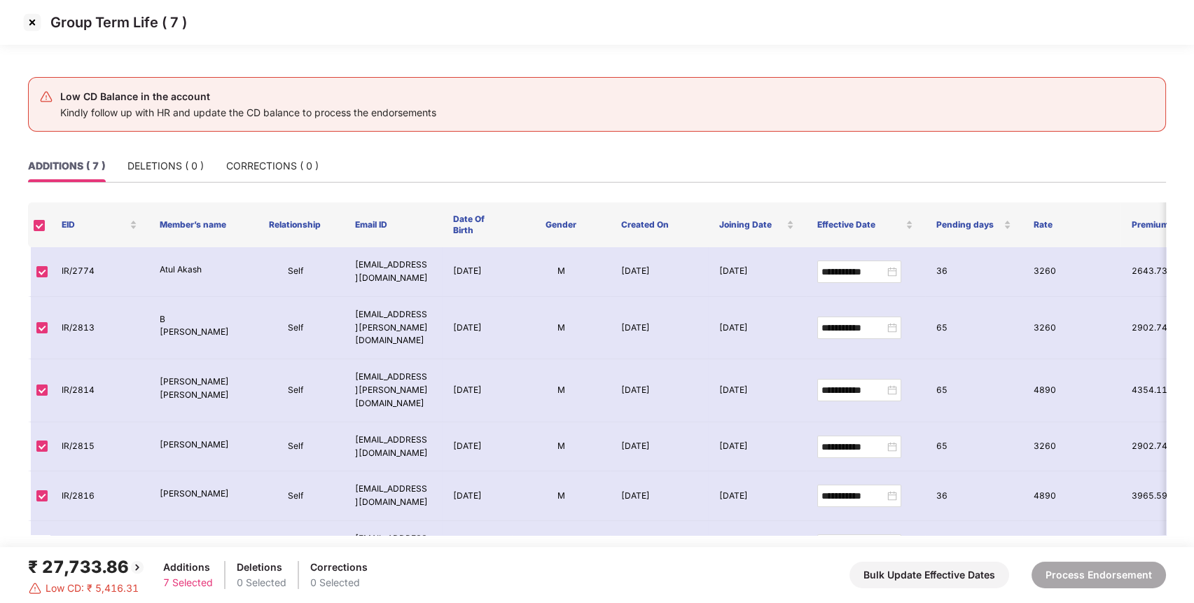
click at [29, 21] on img at bounding box center [32, 22] width 22 height 22
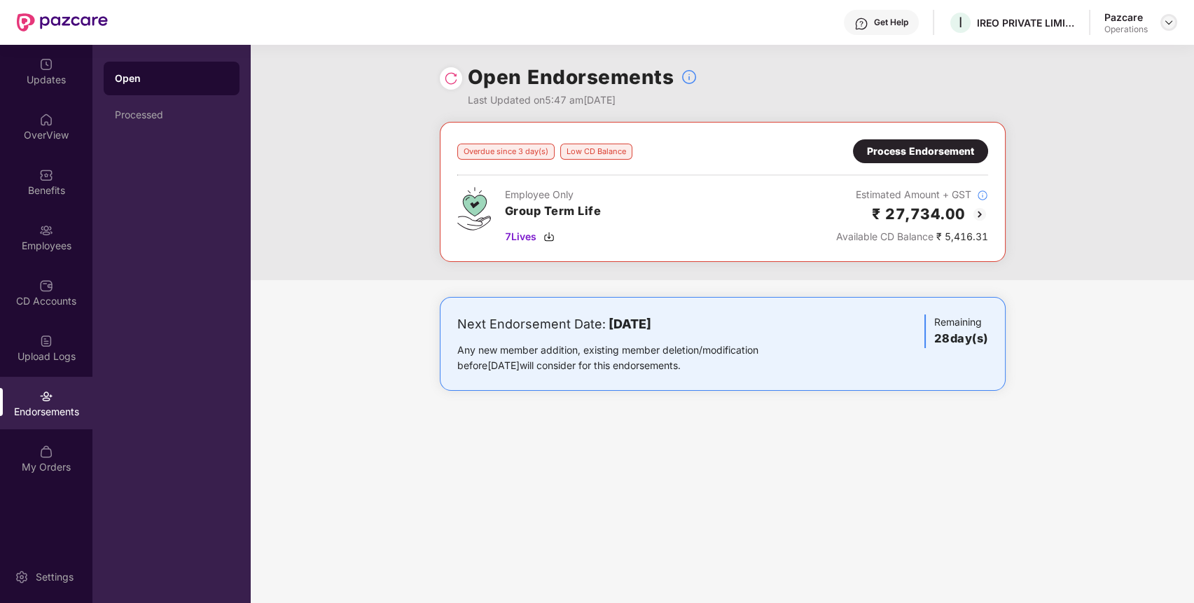
click at [1167, 18] on img at bounding box center [1168, 22] width 11 height 11
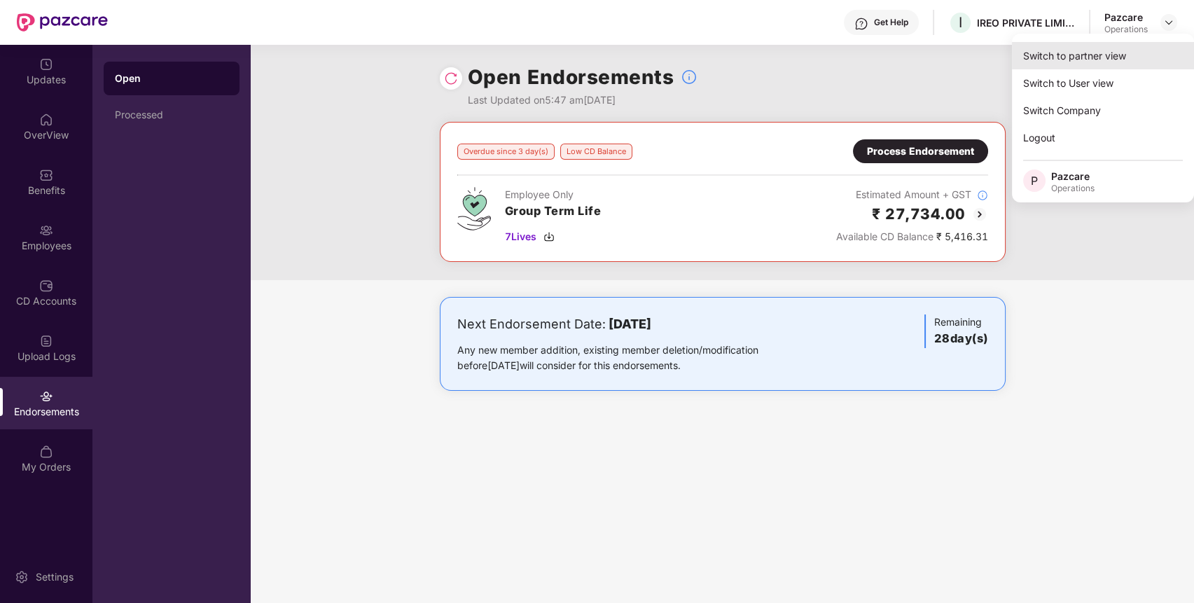
click at [1134, 46] on div "Switch to partner view" at bounding box center [1103, 55] width 182 height 27
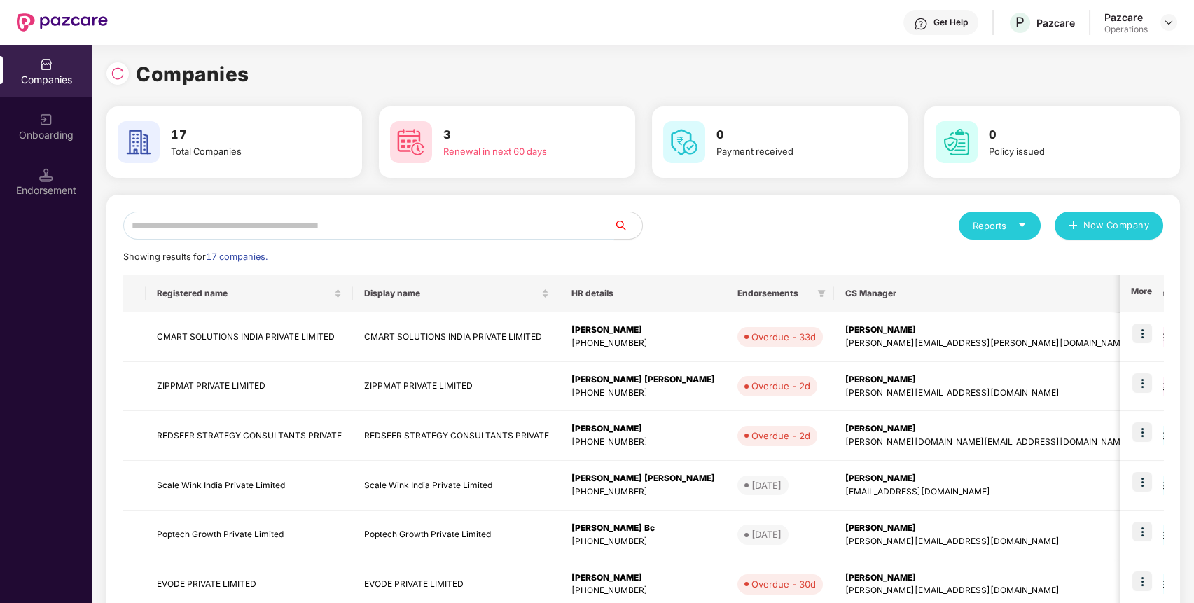
click at [560, 228] on input "text" at bounding box center [368, 225] width 491 height 28
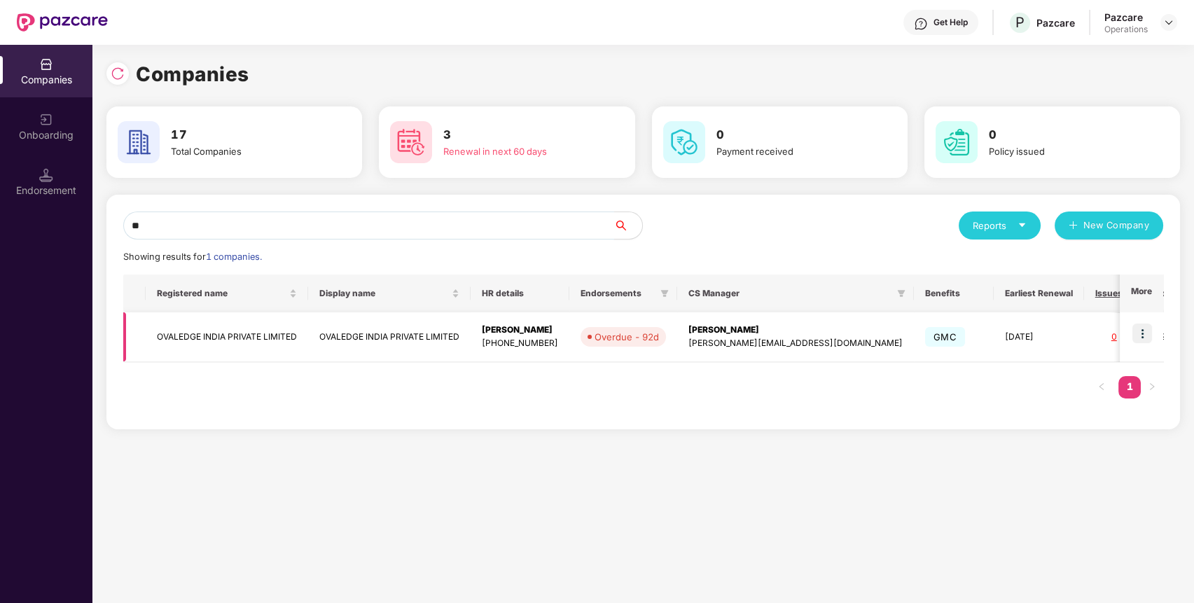
type input "**"
click at [1142, 328] on img at bounding box center [1142, 334] width 20 height 20
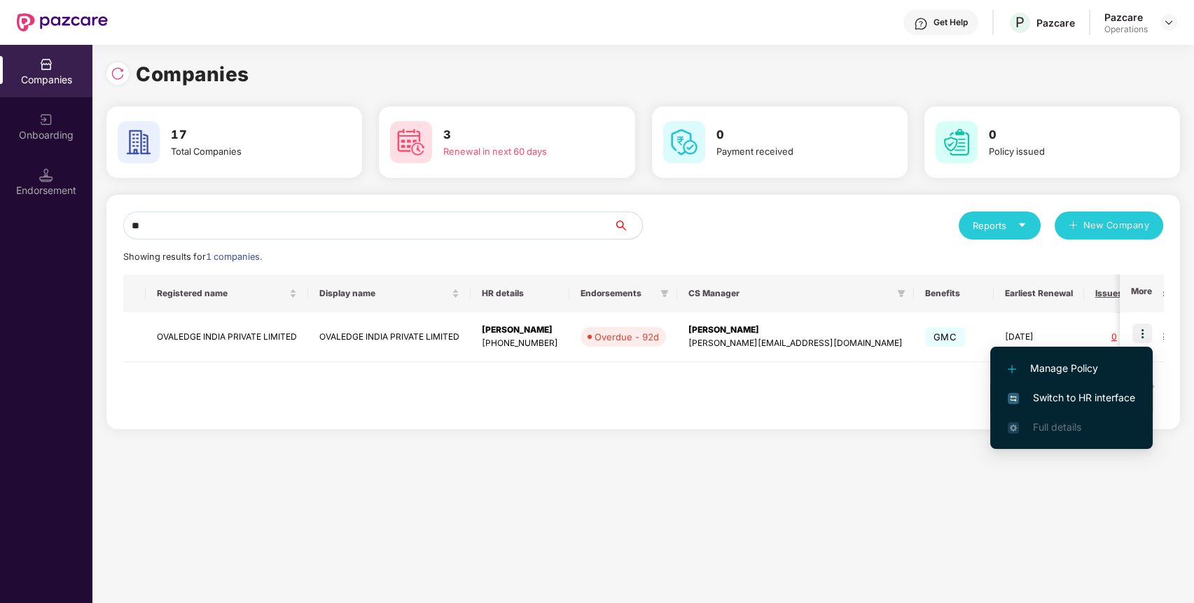
click at [1078, 390] on span "Switch to HR interface" at bounding box center [1071, 397] width 127 height 15
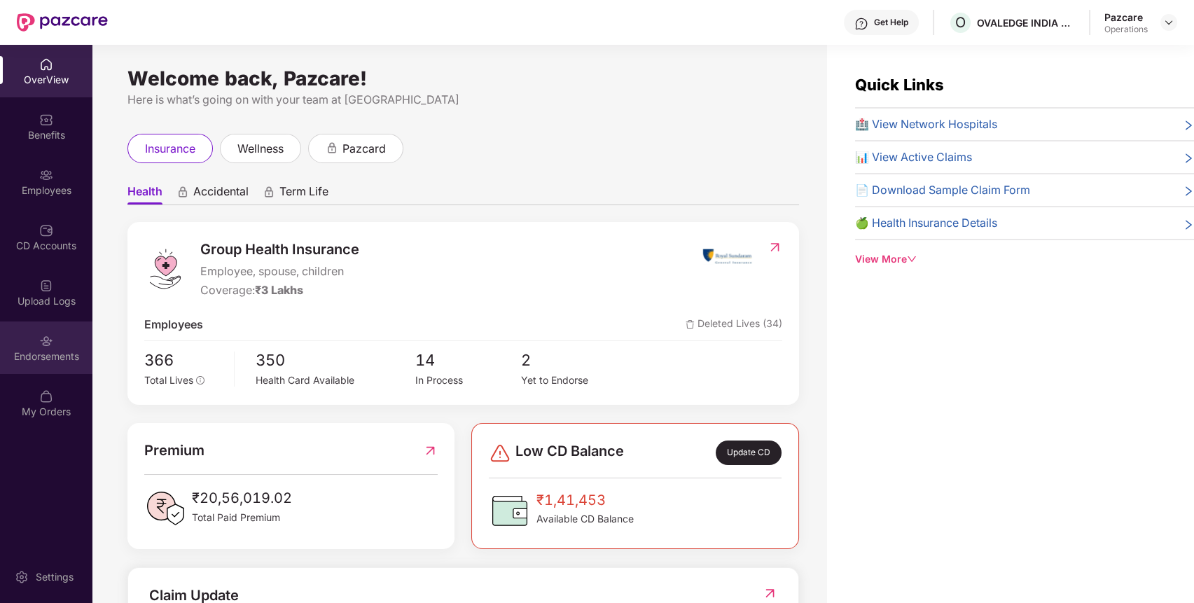
click at [9, 345] on div "Endorsements" at bounding box center [46, 347] width 92 height 53
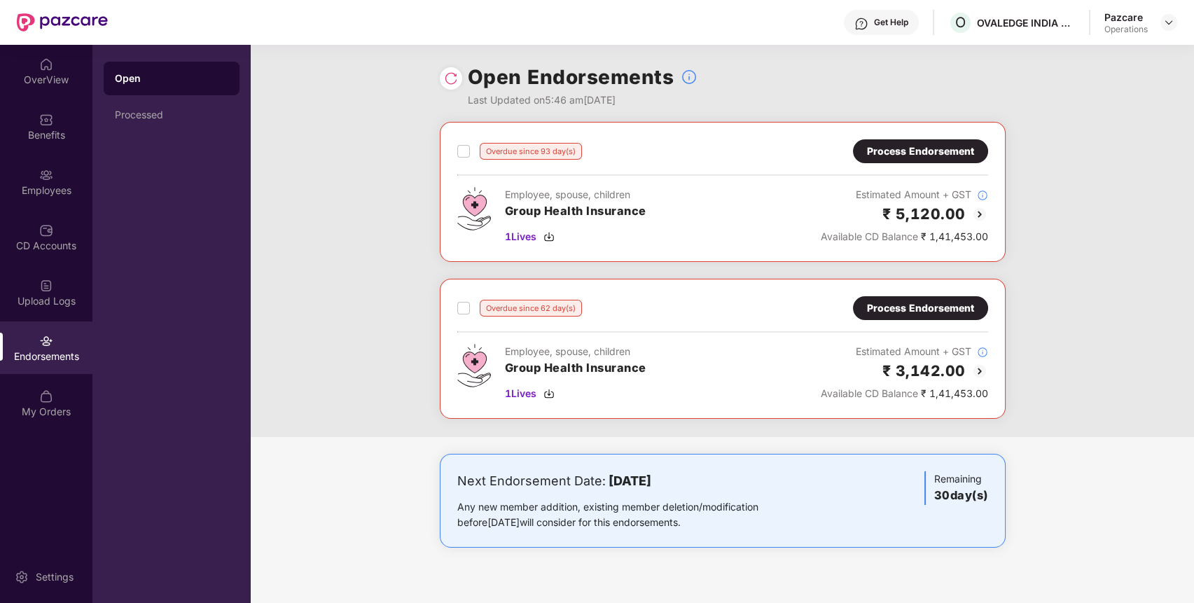
click at [1010, 8] on div "Get Help O OVALEDGE INDIA PRIVATE LIMITED Pazcare Operations" at bounding box center [642, 22] width 1069 height 45
copy div "OVALEDGE"
click at [1010, 8] on div "Get Help O OVALEDGE INDIA PRIVATE LIMITED Pazcare Operations" at bounding box center [642, 22] width 1069 height 45
copy div "OVALEDGE INDIA PRIVATE LIMITED"
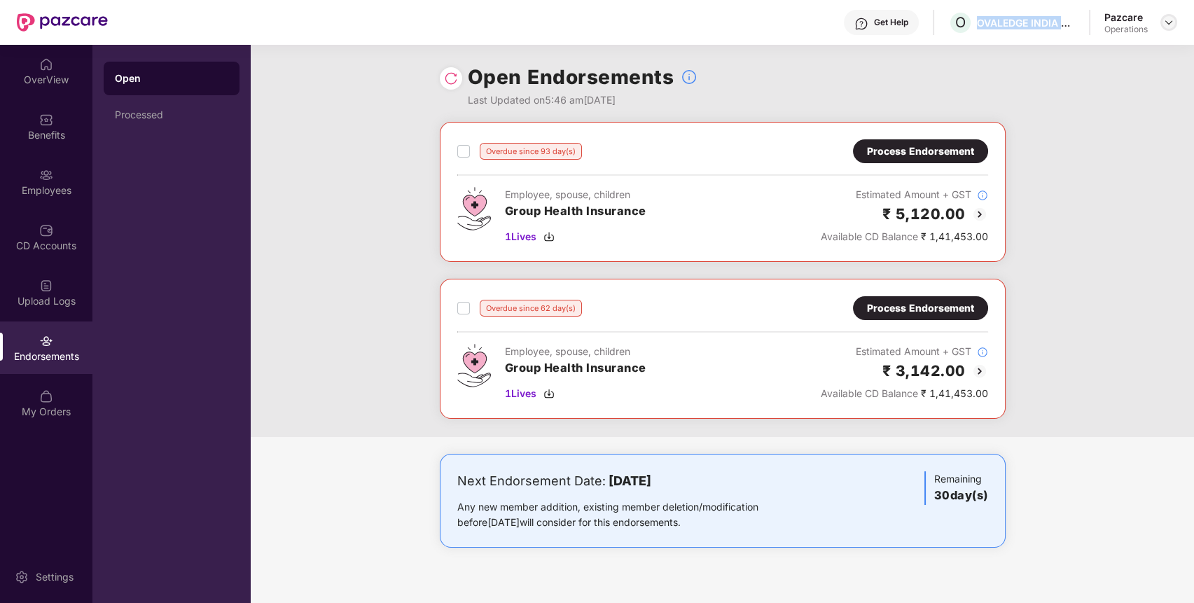
click at [1172, 20] on img at bounding box center [1168, 22] width 11 height 11
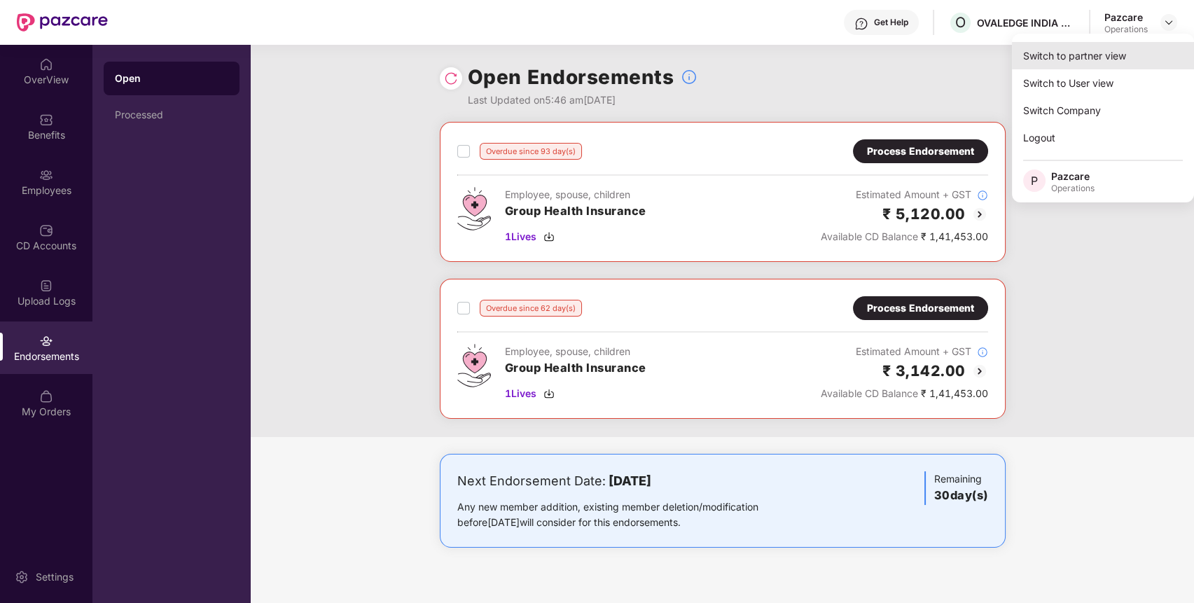
click at [1136, 48] on div "Switch to partner view" at bounding box center [1103, 55] width 182 height 27
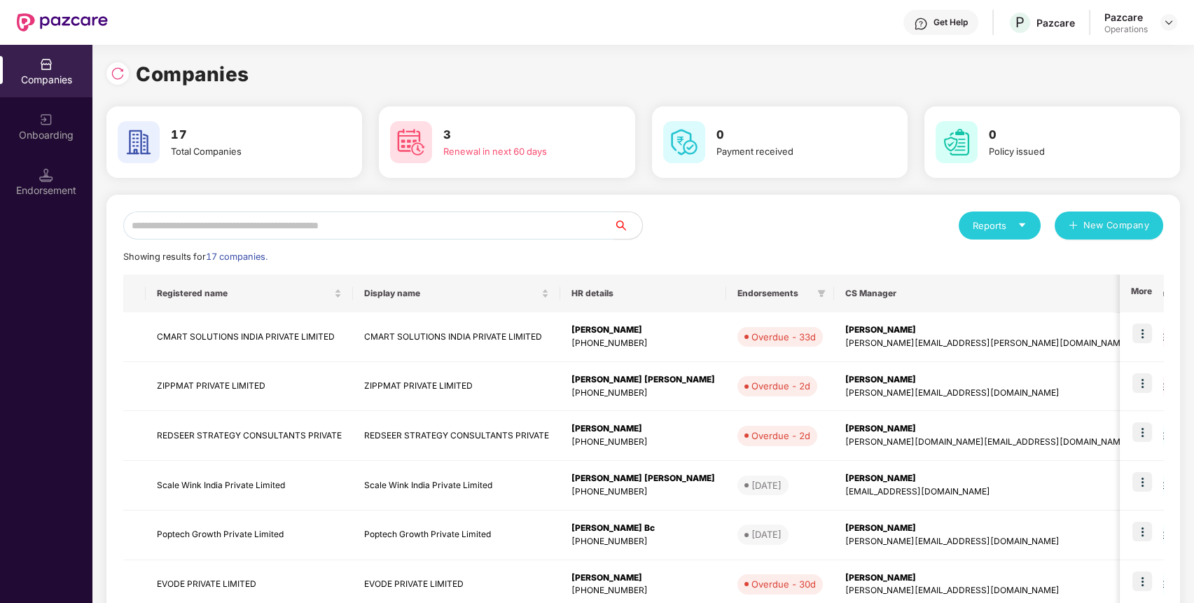
click at [593, 228] on input "text" at bounding box center [368, 225] width 491 height 28
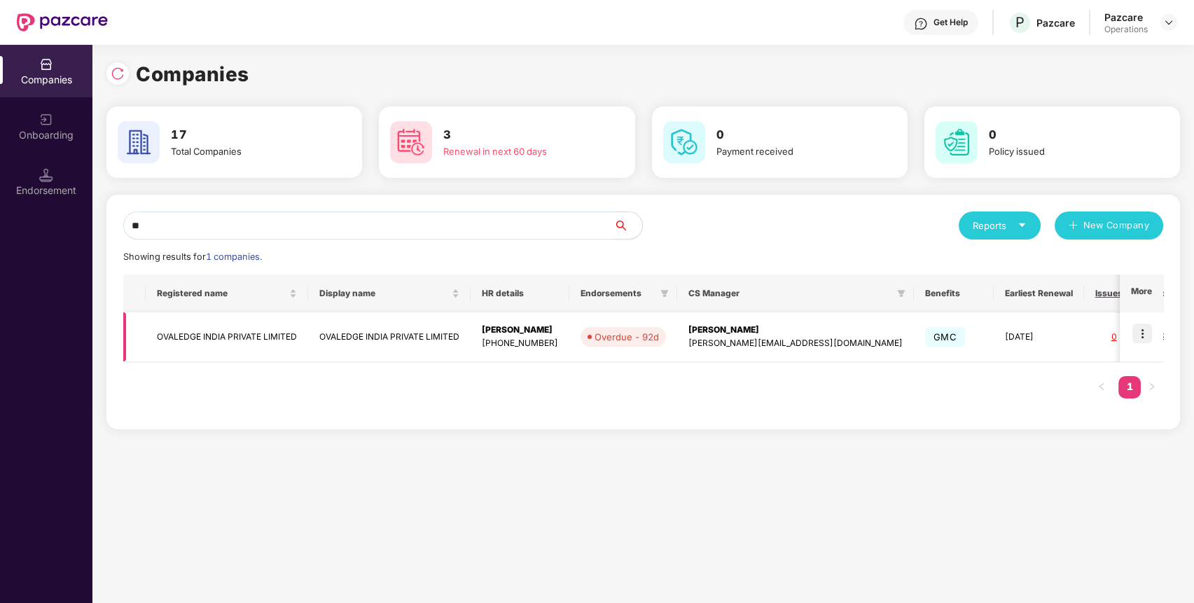
type input "**"
click at [251, 340] on td "OVALEDGE INDIA PRIVATE LIMITED" at bounding box center [227, 337] width 162 height 50
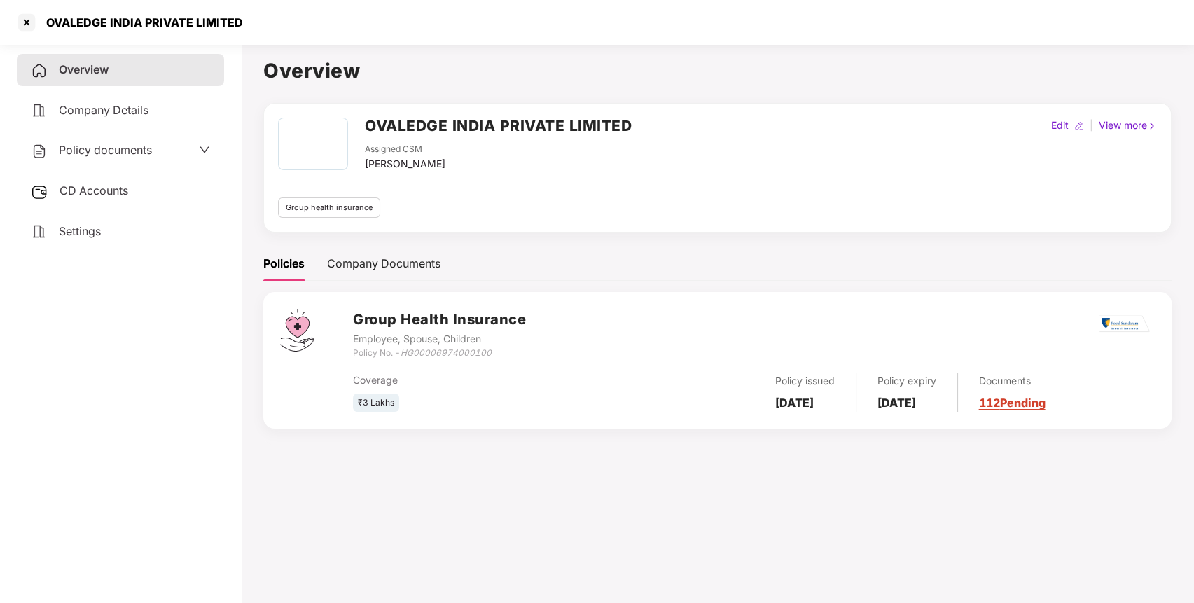
click at [139, 224] on div "Settings" at bounding box center [120, 232] width 207 height 32
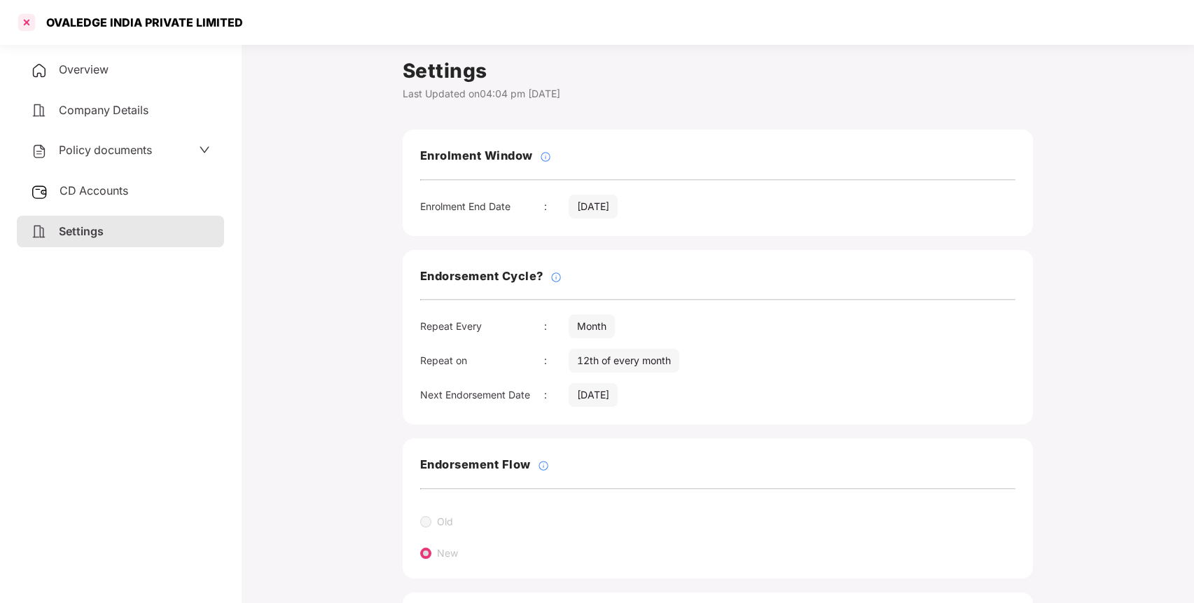
click at [25, 22] on div at bounding box center [26, 22] width 22 height 22
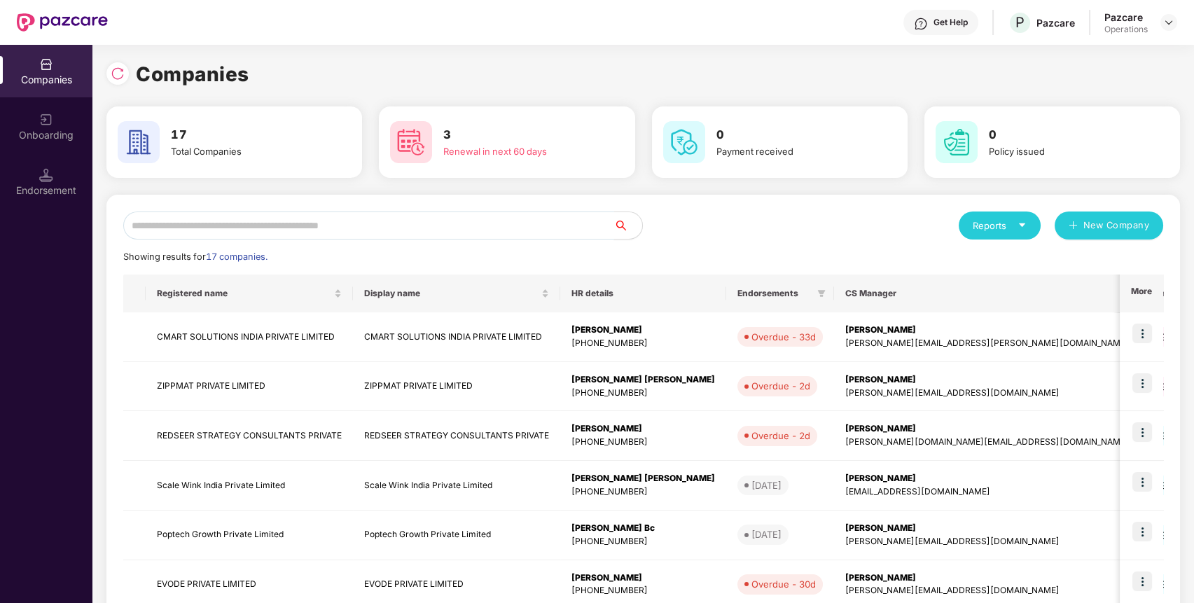
click at [391, 224] on input "text" at bounding box center [368, 225] width 491 height 28
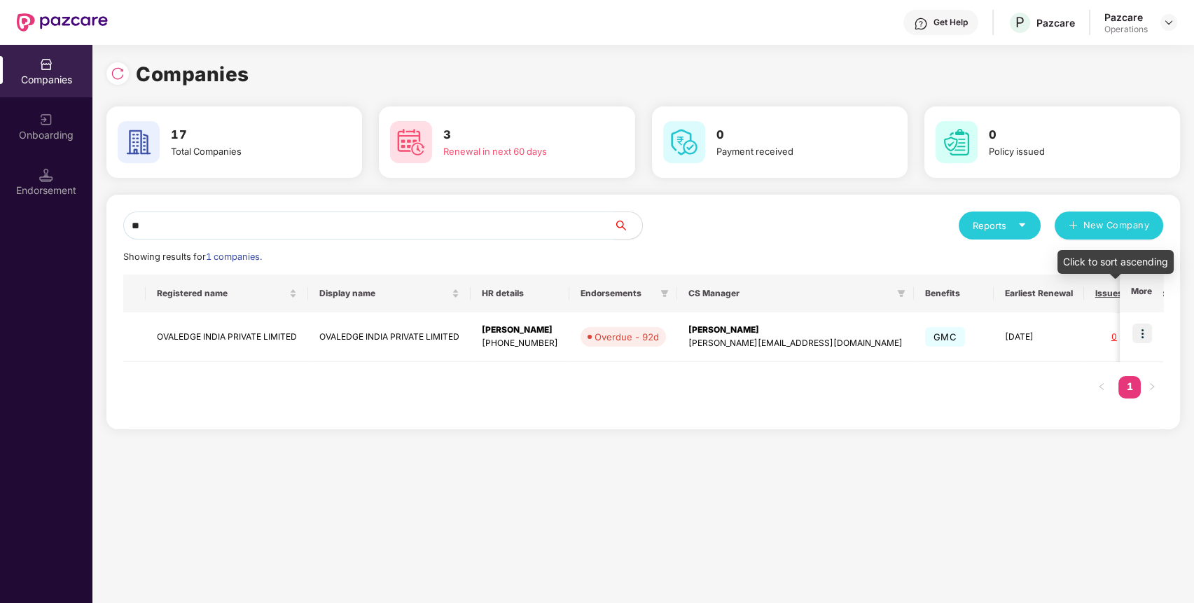
type input "**"
click at [1144, 336] on img at bounding box center [1142, 334] width 20 height 20
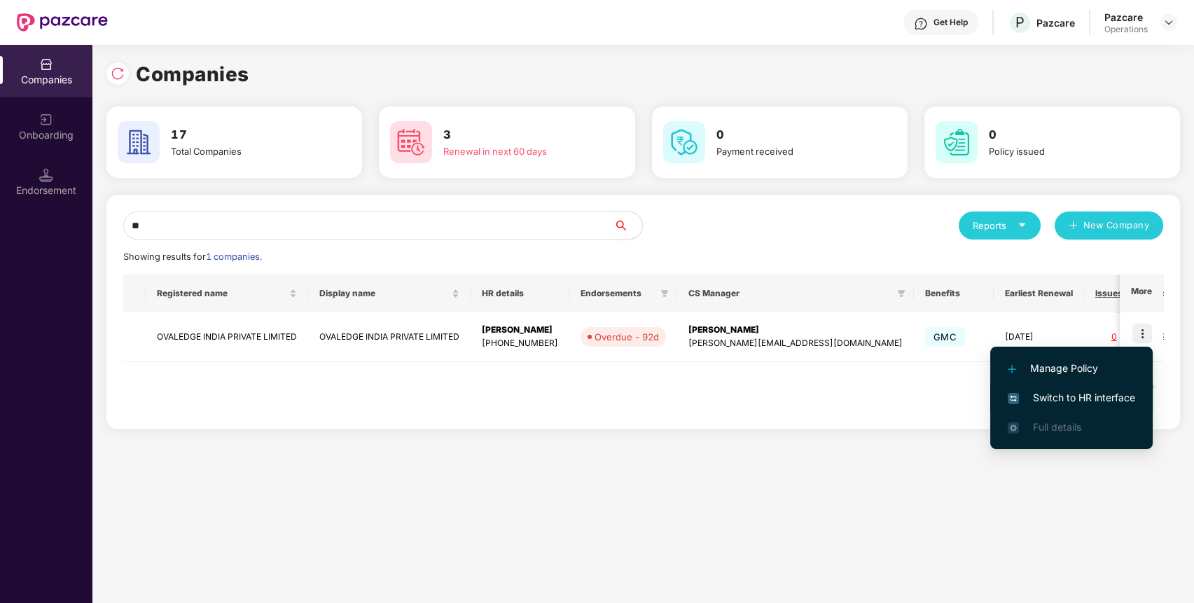
click at [1070, 391] on span "Switch to HR interface" at bounding box center [1071, 397] width 127 height 15
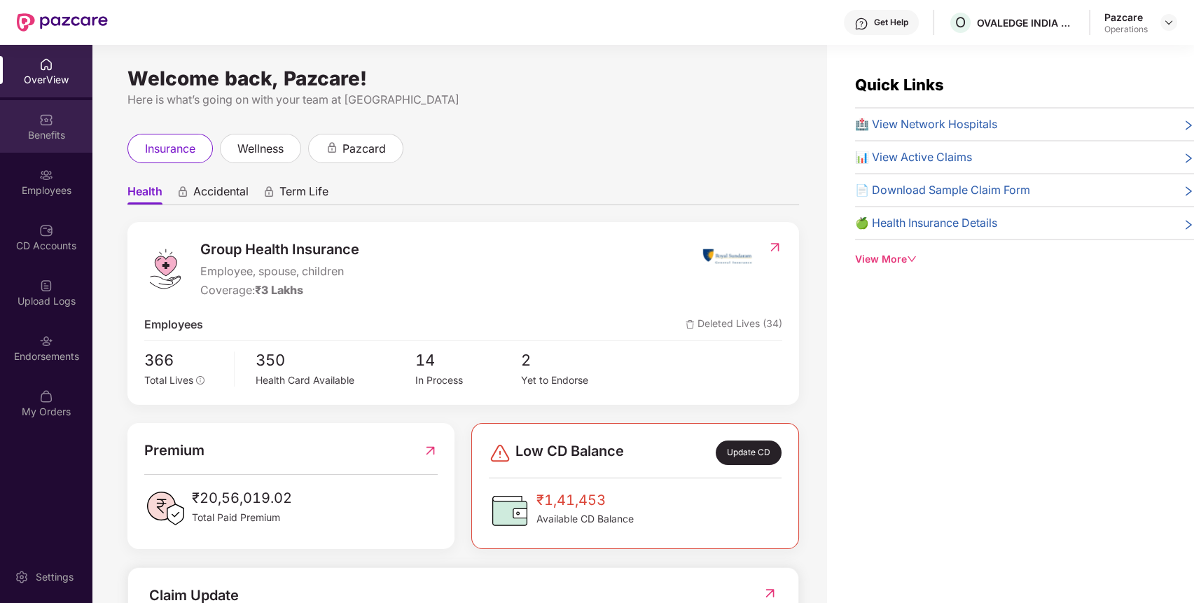
click at [54, 128] on div "Benefits" at bounding box center [46, 135] width 92 height 14
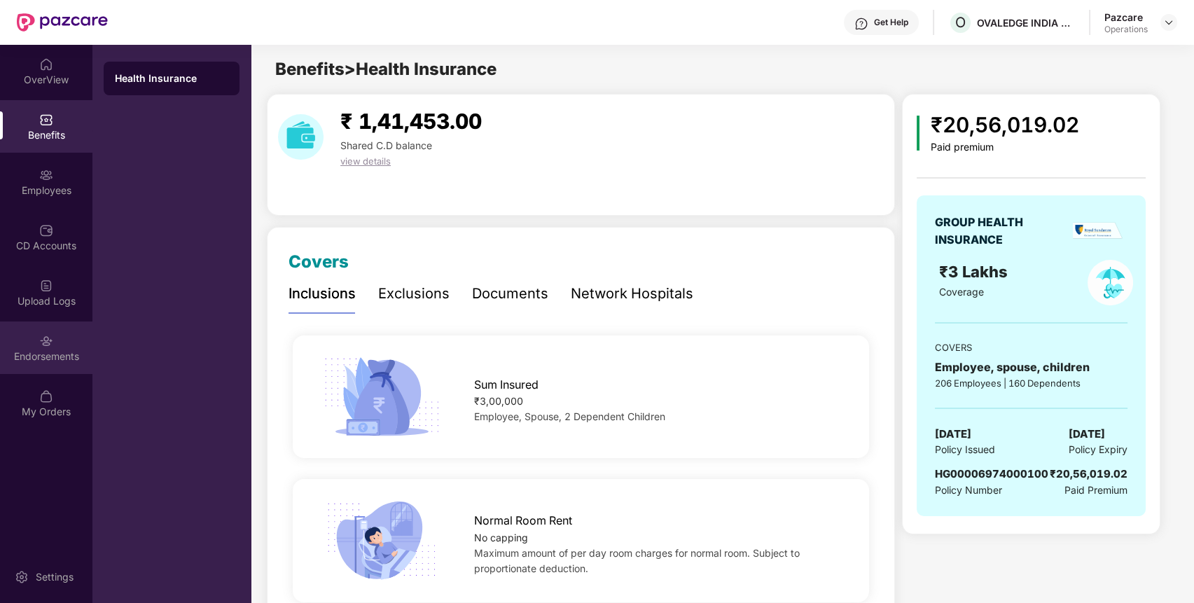
click at [29, 344] on div "Endorsements" at bounding box center [46, 347] width 92 height 53
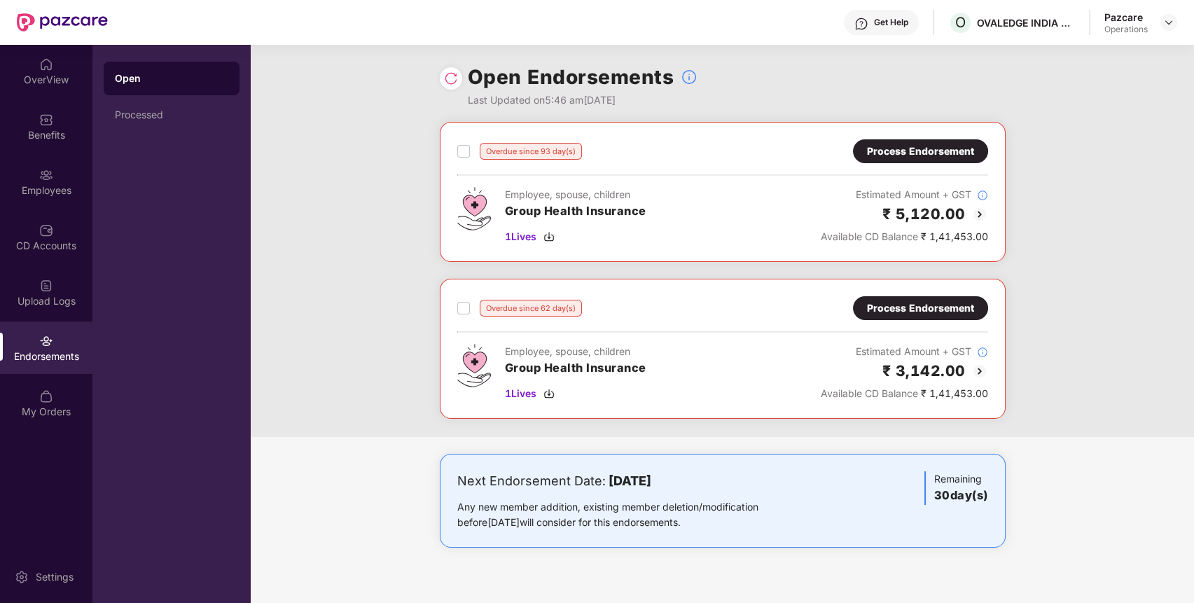
click at [955, 155] on div "Process Endorsement" at bounding box center [920, 151] width 107 height 15
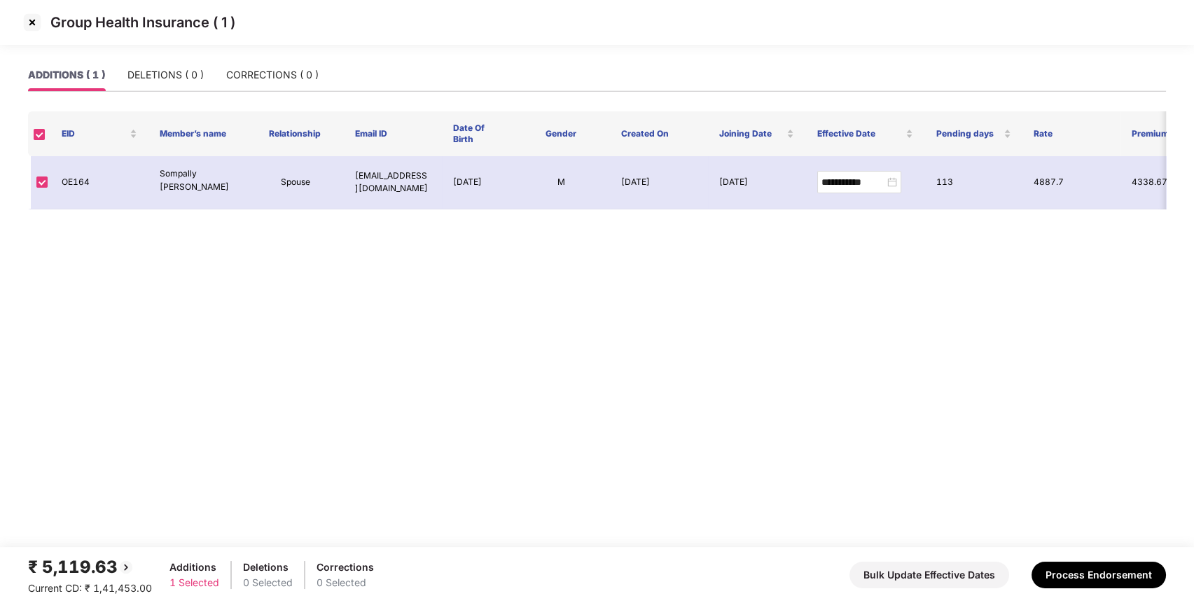
click at [31, 21] on img at bounding box center [32, 22] width 22 height 22
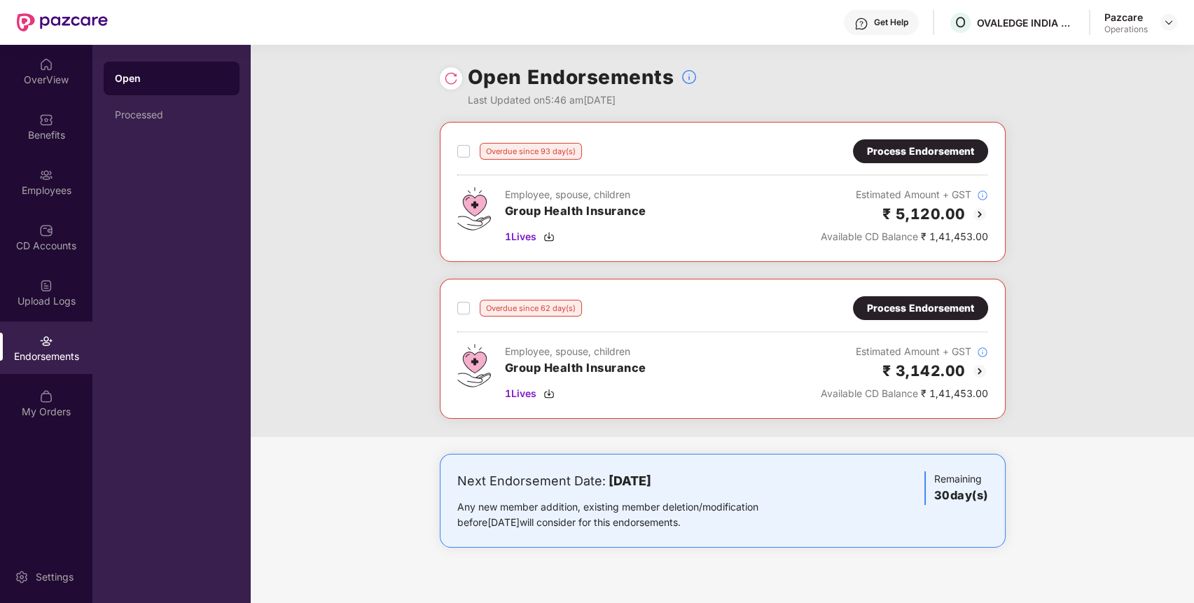
click at [921, 146] on div "Process Endorsement" at bounding box center [920, 151] width 107 height 15
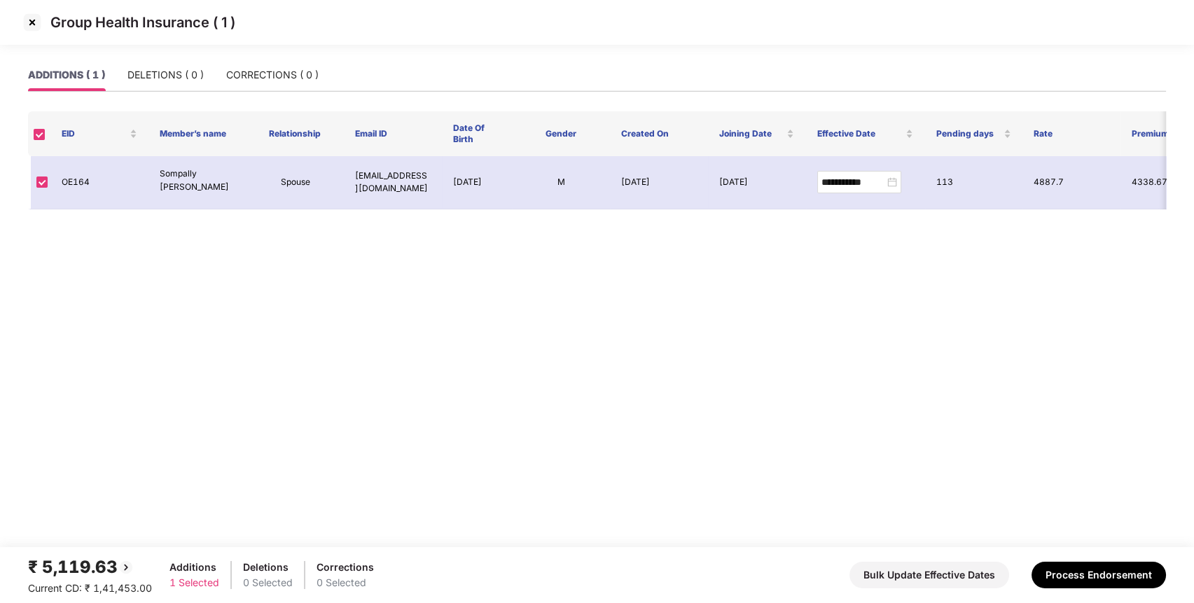
click at [32, 24] on img at bounding box center [32, 22] width 22 height 22
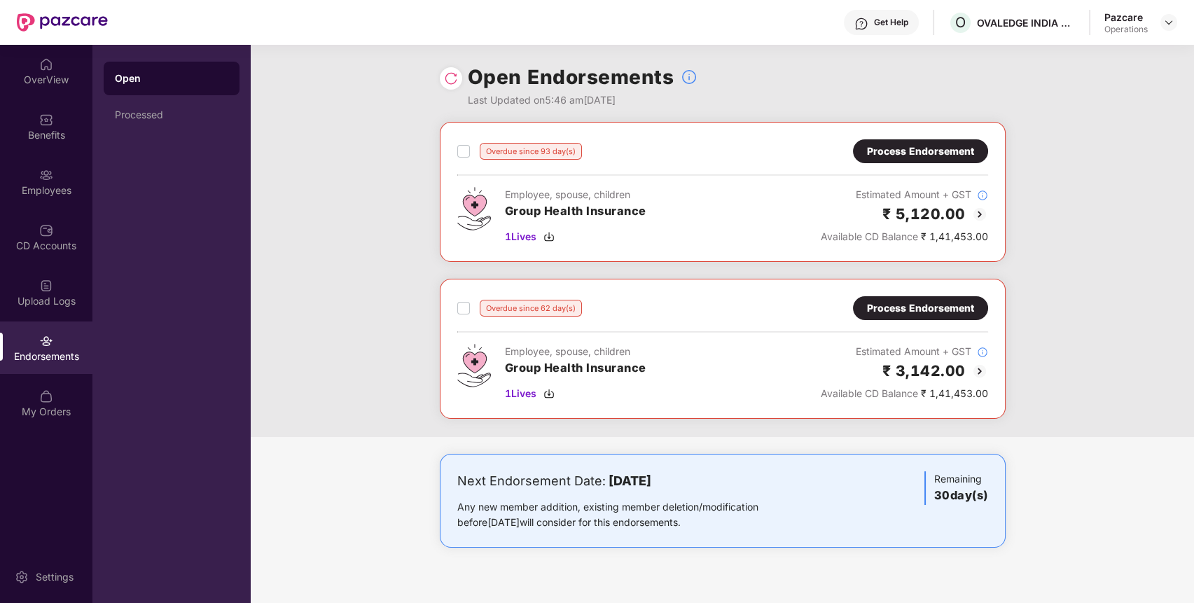
click at [924, 318] on div "Process Endorsement" at bounding box center [920, 308] width 135 height 24
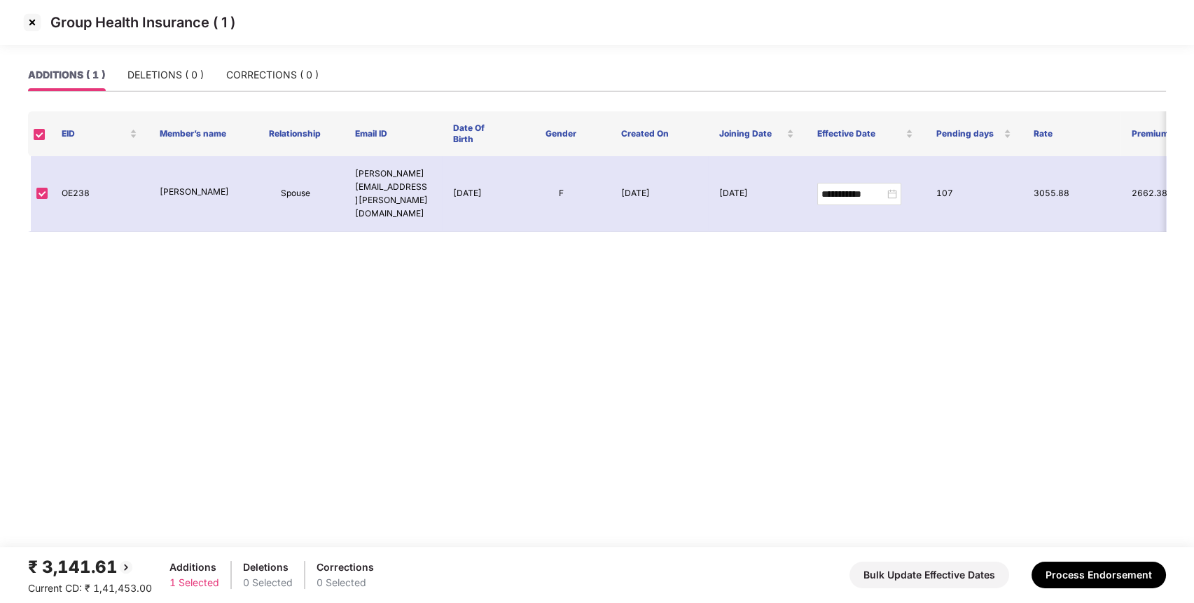
click at [32, 16] on img at bounding box center [32, 22] width 22 height 22
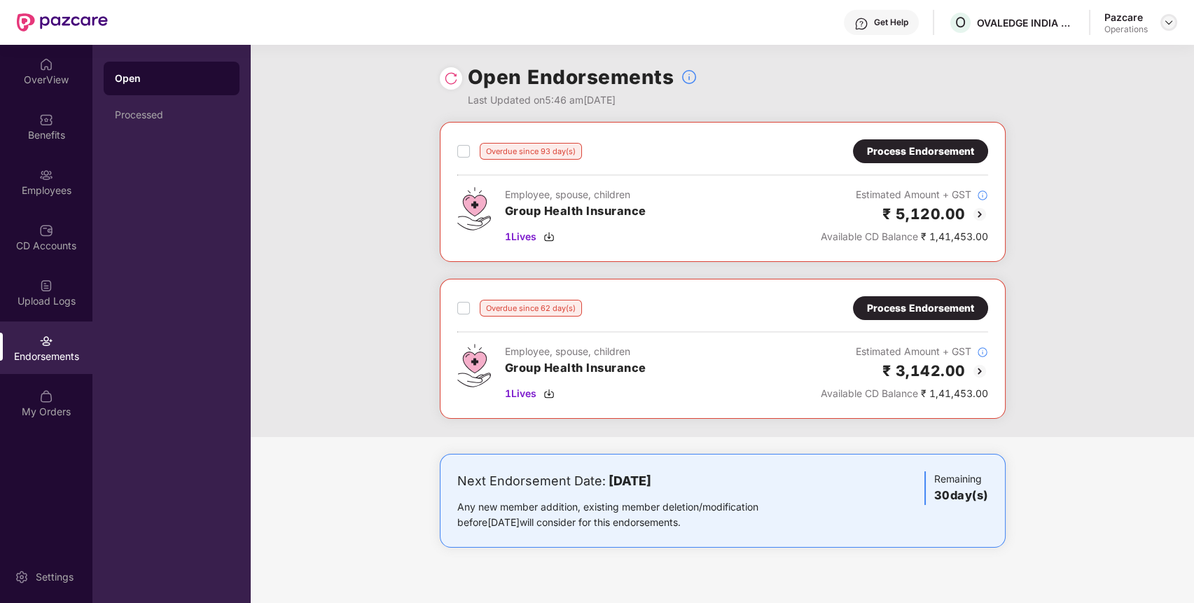
click at [1171, 24] on img at bounding box center [1168, 22] width 11 height 11
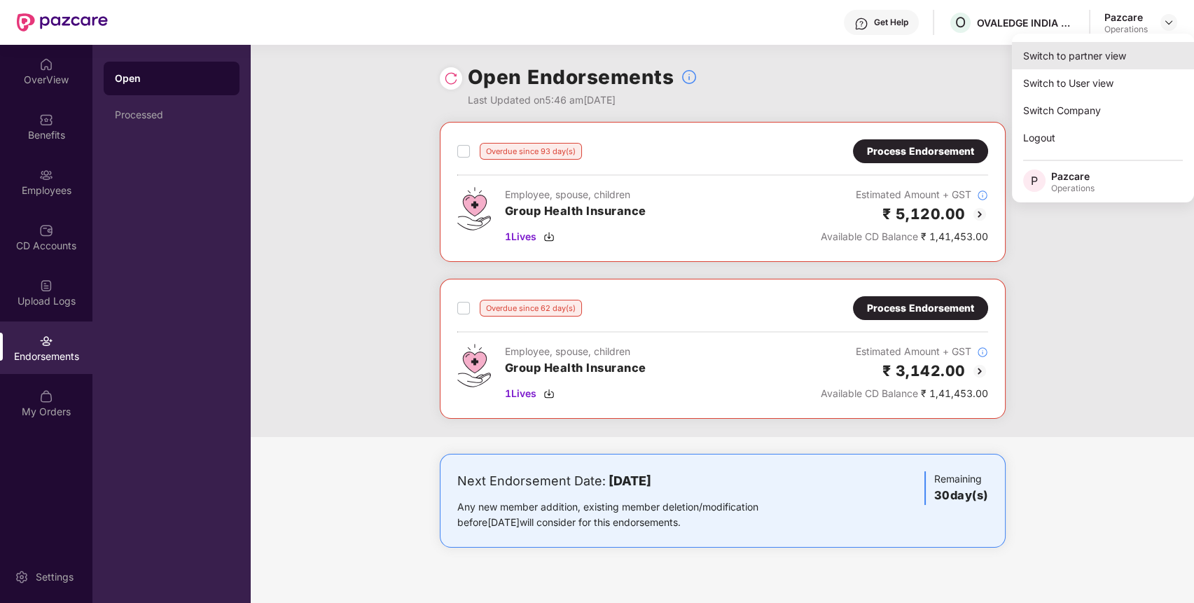
click at [1086, 67] on div "Switch to partner view" at bounding box center [1103, 55] width 182 height 27
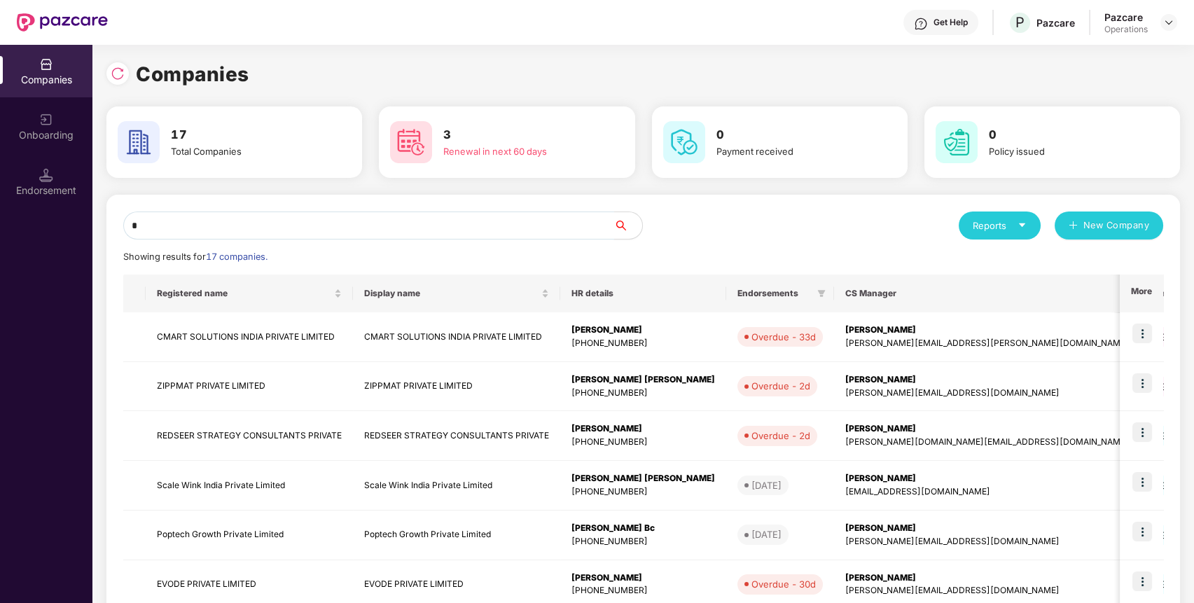
click at [562, 221] on input "*" at bounding box center [368, 225] width 491 height 28
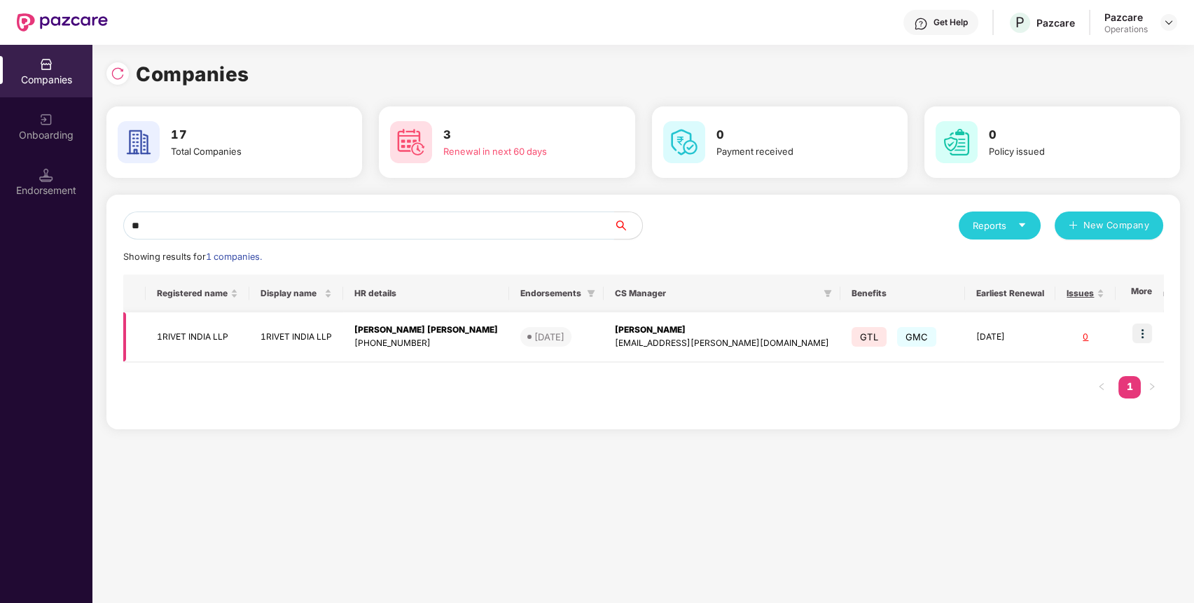
type input "**"
click at [1145, 324] on img at bounding box center [1142, 334] width 20 height 20
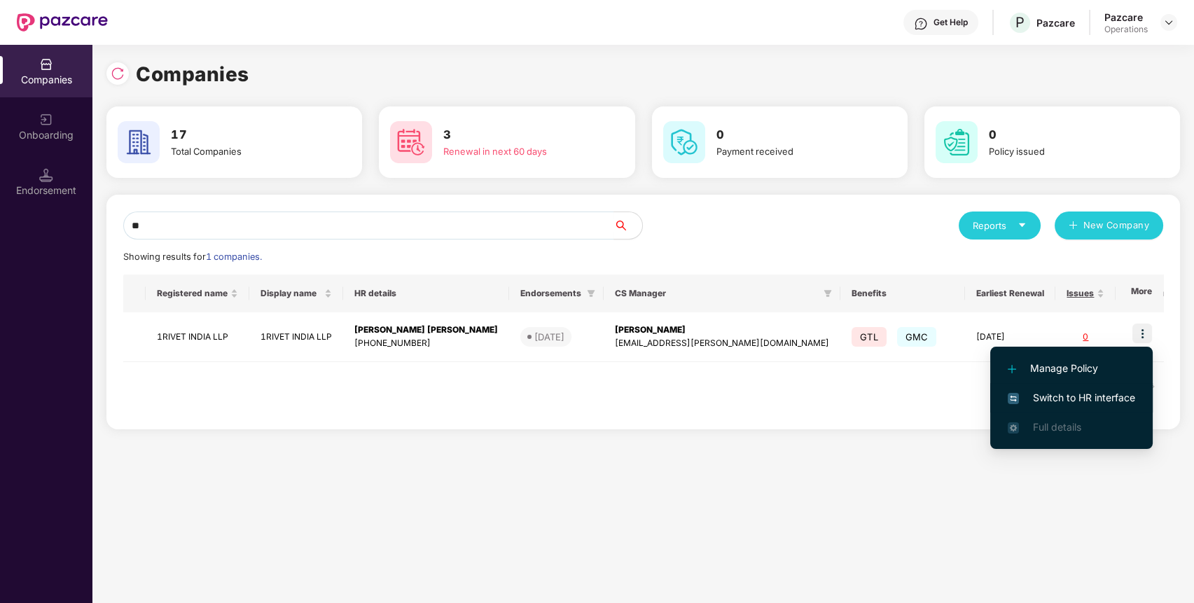
click at [1085, 390] on span "Switch to HR interface" at bounding box center [1071, 397] width 127 height 15
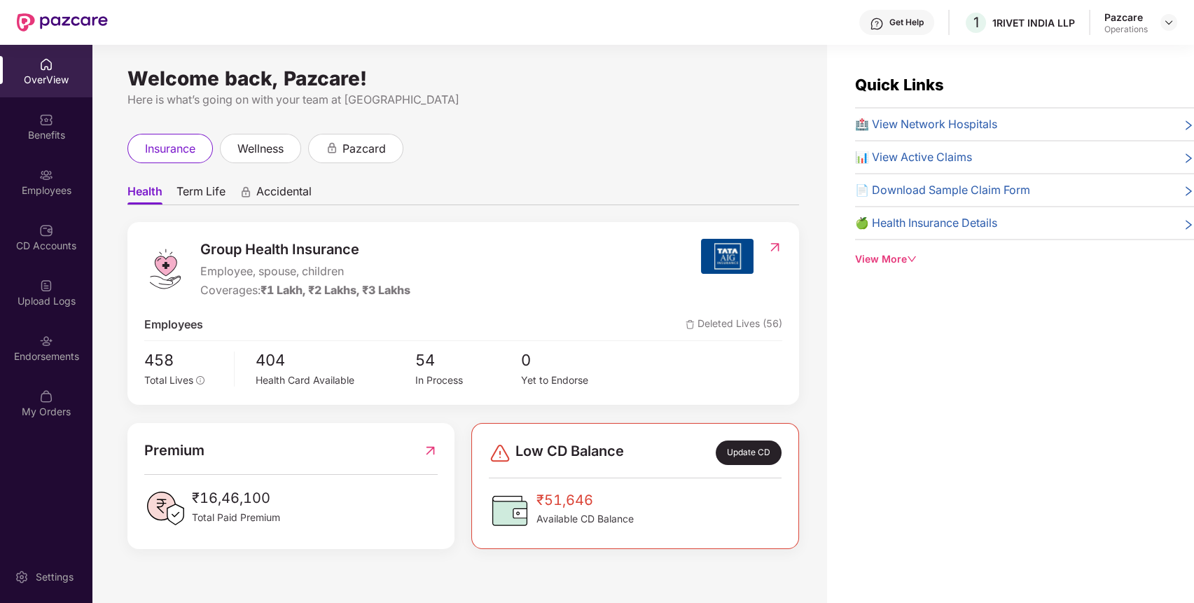
click at [59, 361] on div "Endorsements" at bounding box center [46, 356] width 92 height 14
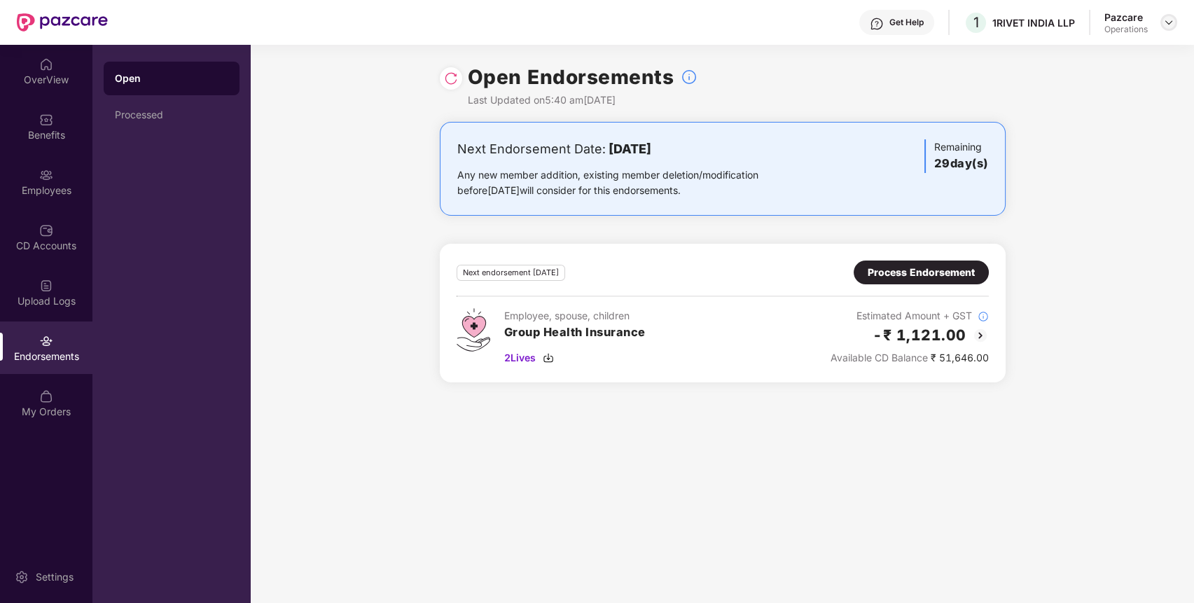
click at [1165, 20] on img at bounding box center [1168, 22] width 11 height 11
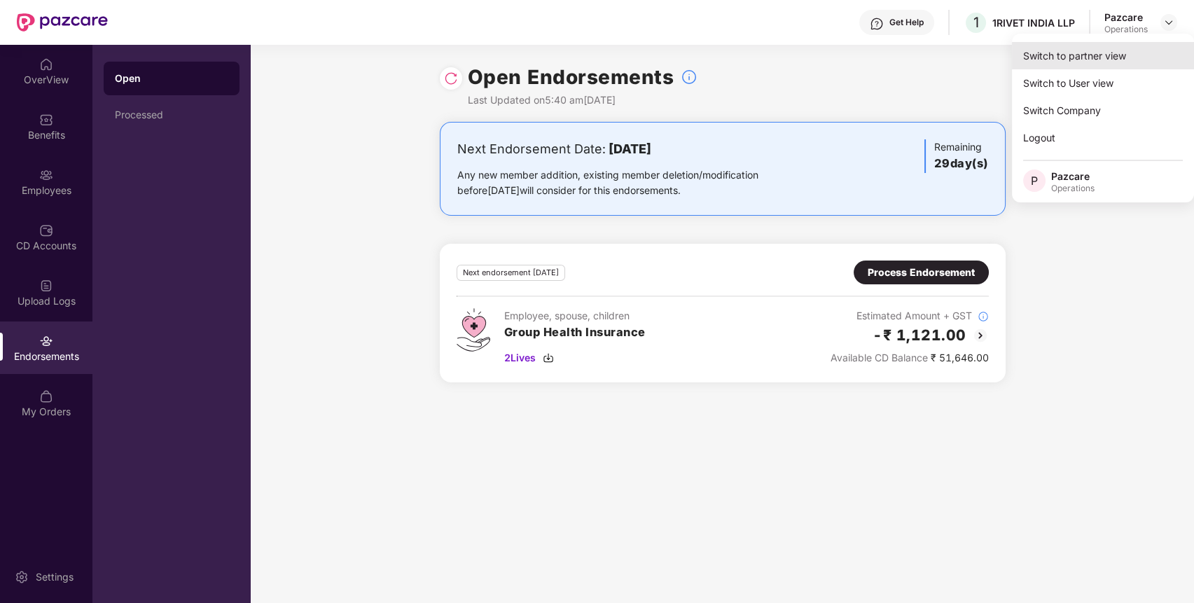
click at [1116, 53] on div "Switch to partner view" at bounding box center [1103, 55] width 182 height 27
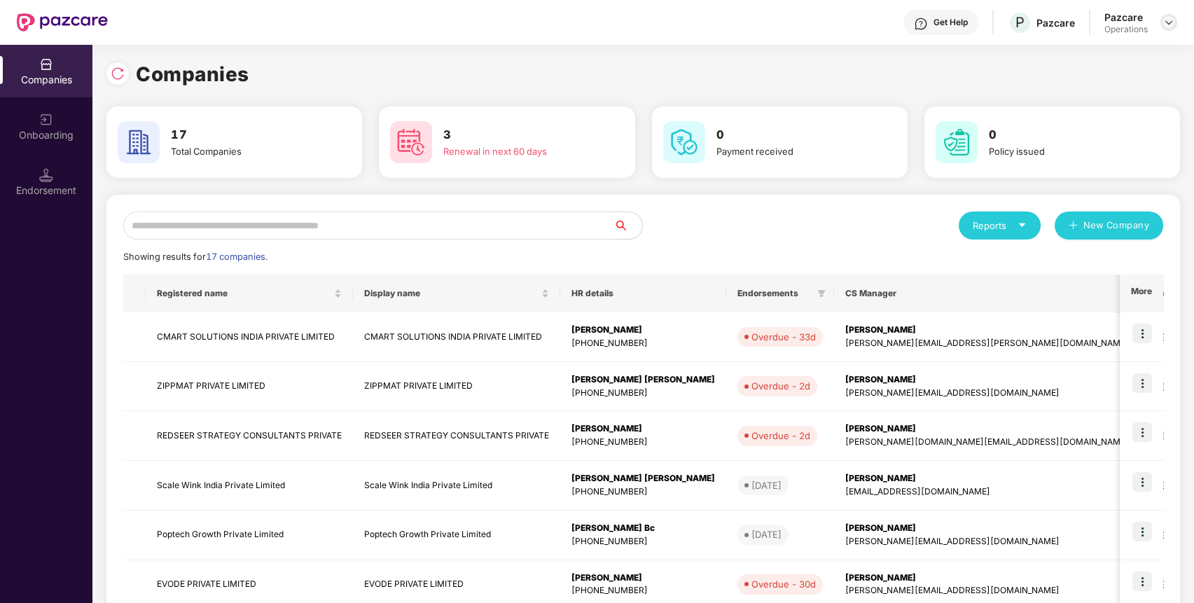
click at [1167, 18] on img at bounding box center [1168, 22] width 11 height 11
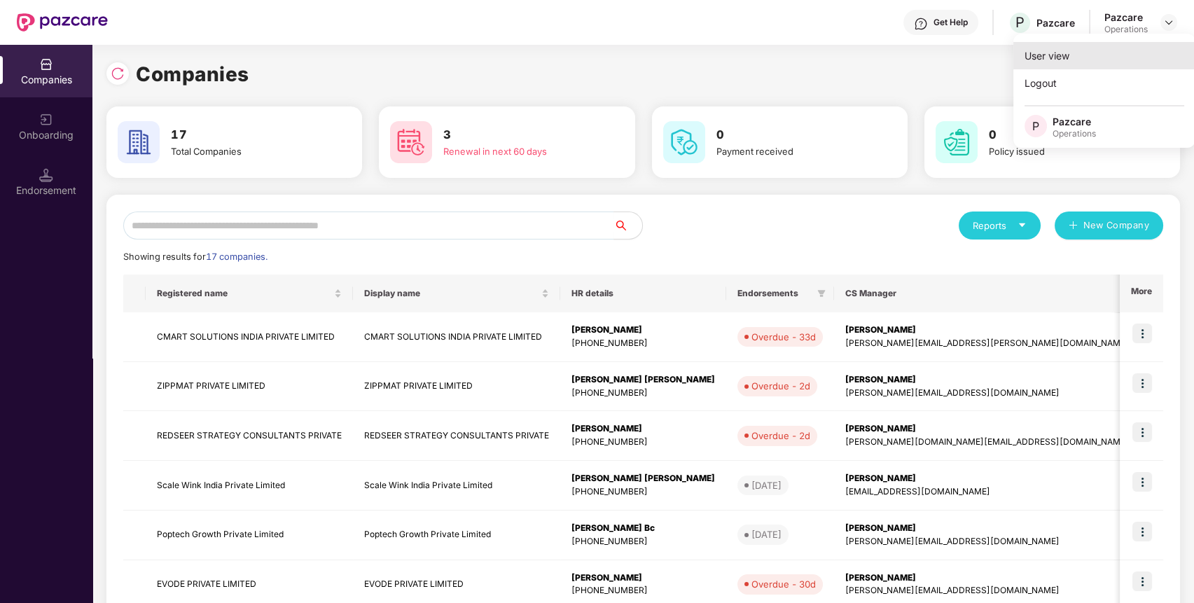
click at [1129, 50] on div "User view" at bounding box center [1104, 55] width 182 height 27
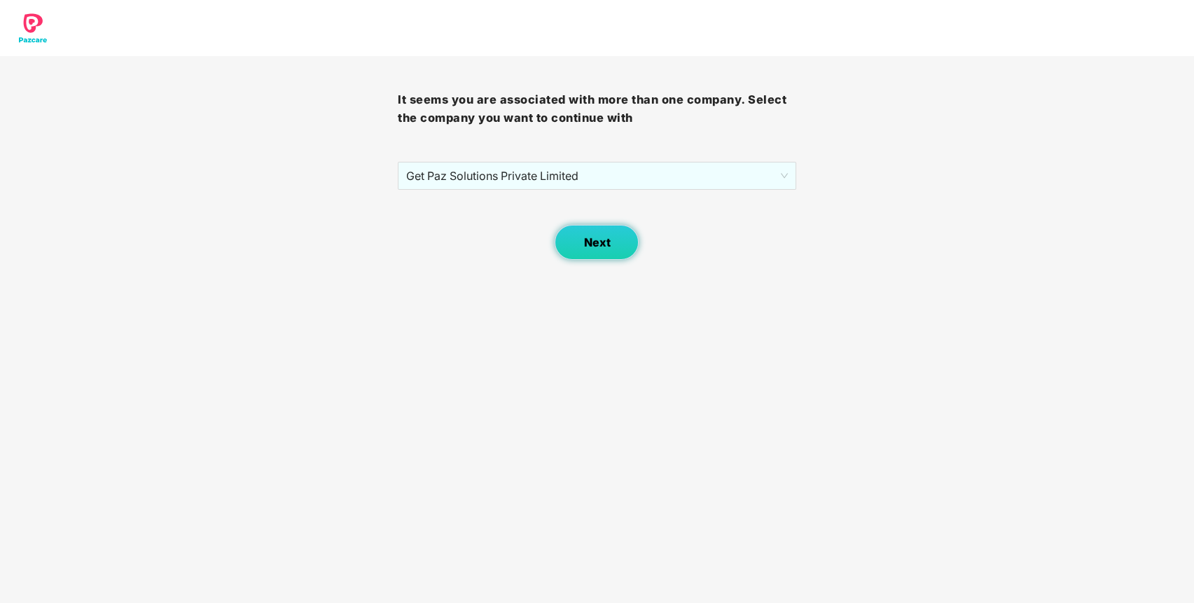
click at [600, 253] on button "Next" at bounding box center [597, 242] width 84 height 35
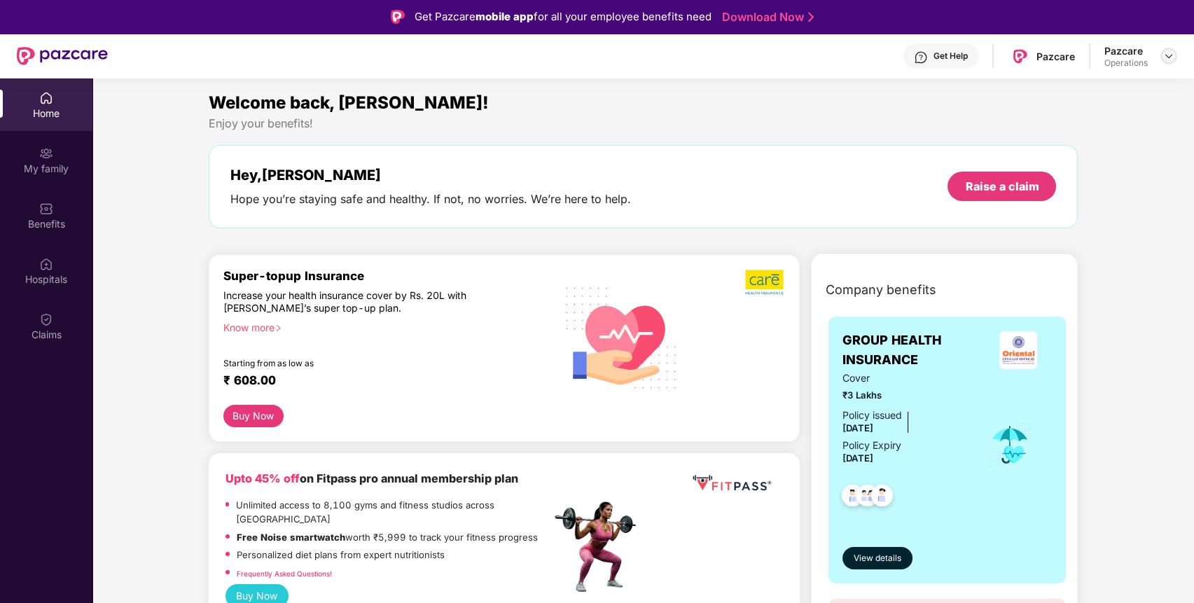
click at [1166, 60] on img at bounding box center [1168, 55] width 11 height 11
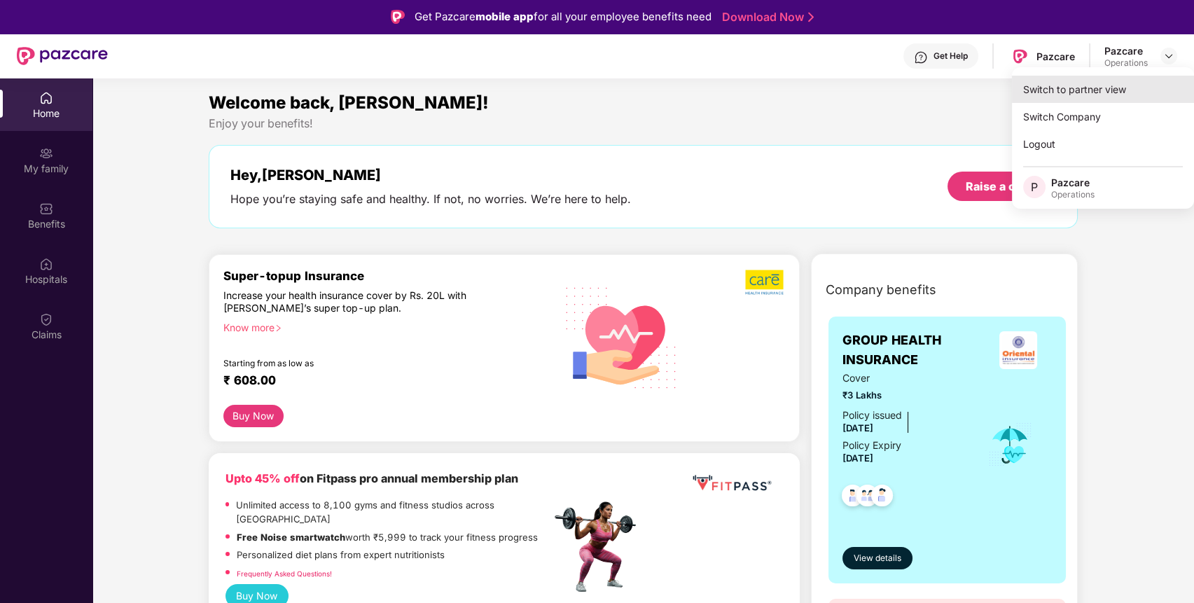
click at [1133, 81] on div "Switch to partner view" at bounding box center [1103, 89] width 182 height 27
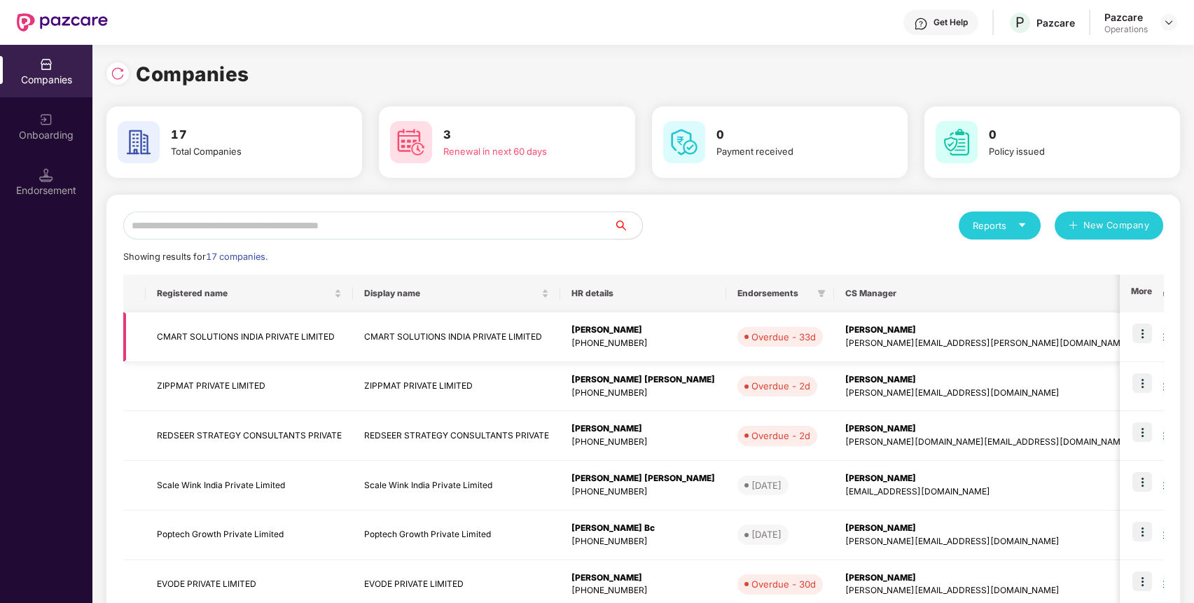
click at [1136, 328] on img at bounding box center [1142, 334] width 20 height 20
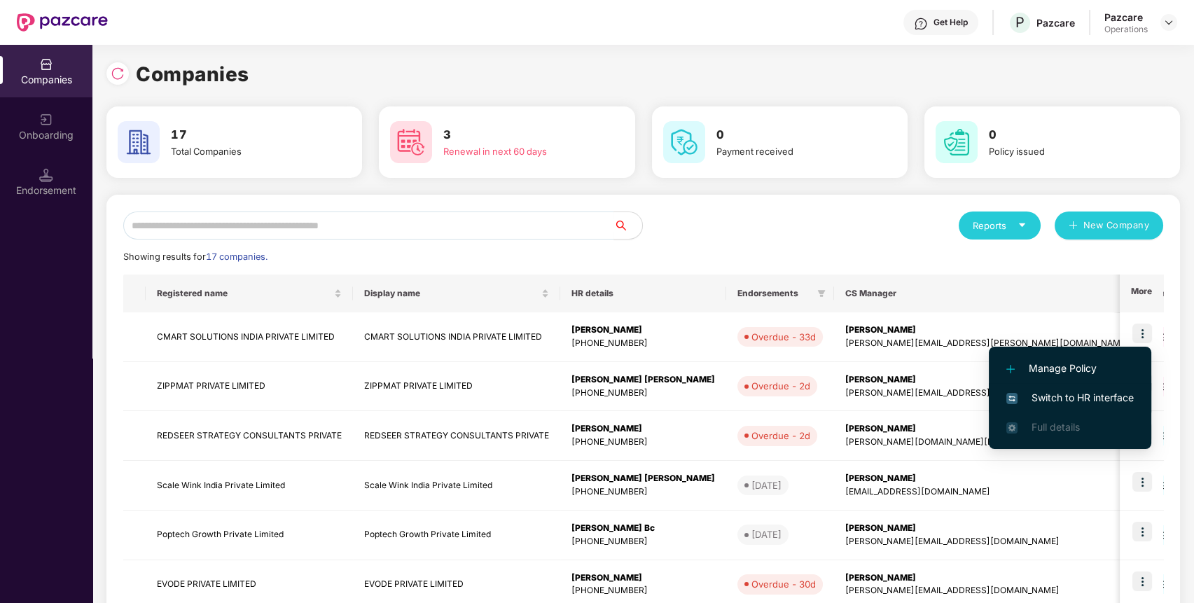
click at [1099, 392] on span "Switch to HR interface" at bounding box center [1069, 397] width 127 height 15
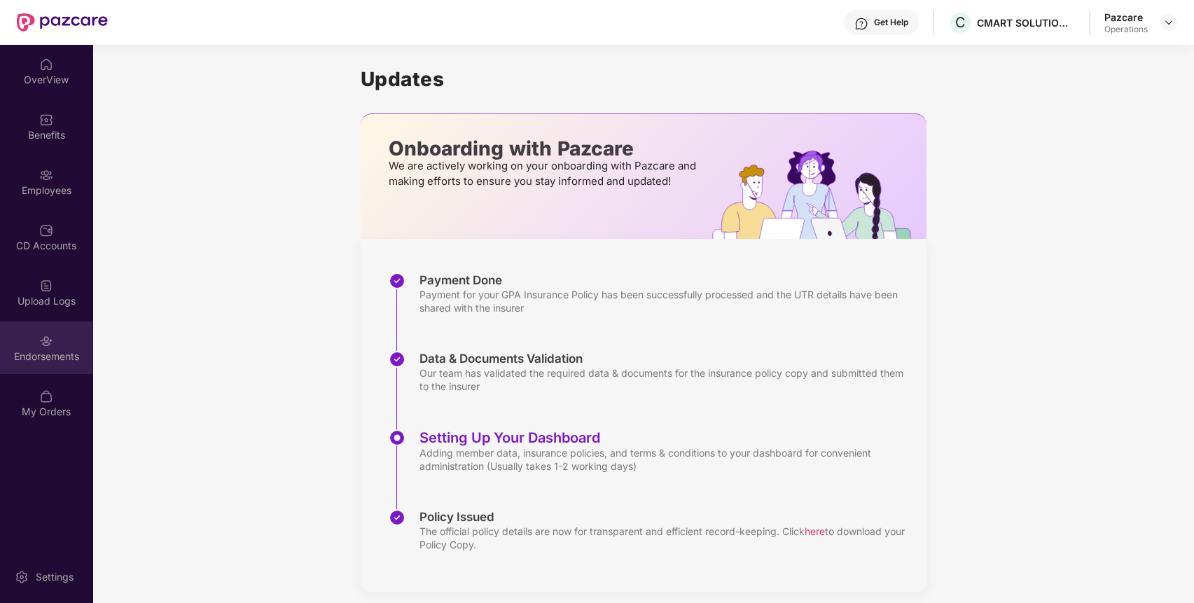
click at [80, 351] on div "Endorsements" at bounding box center [46, 356] width 92 height 14
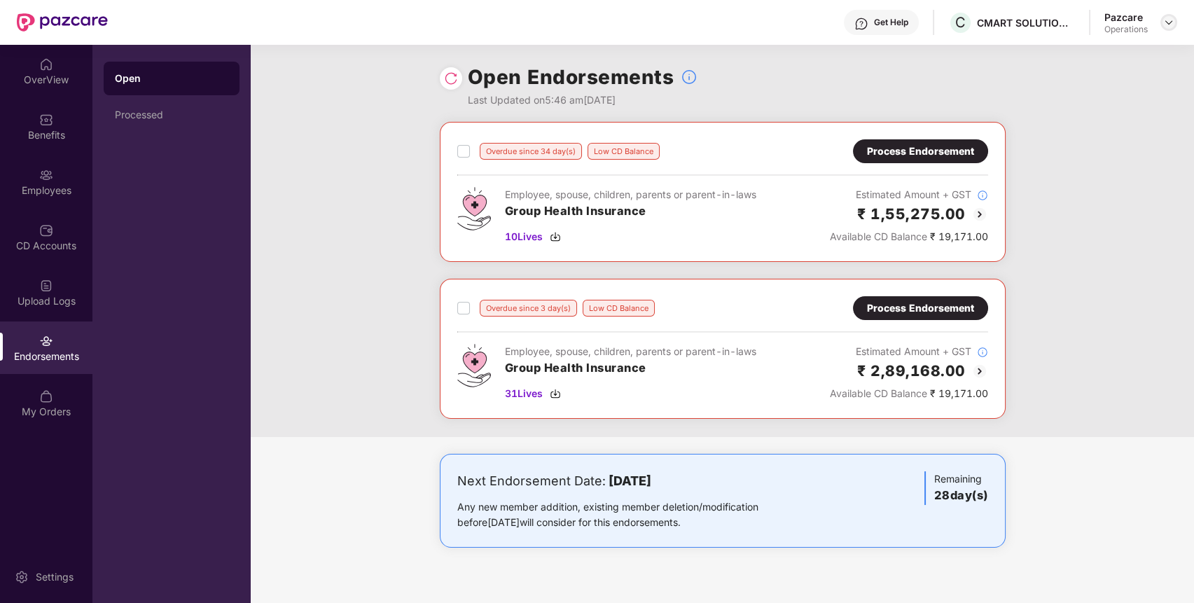
click at [1167, 22] on img at bounding box center [1168, 22] width 11 height 11
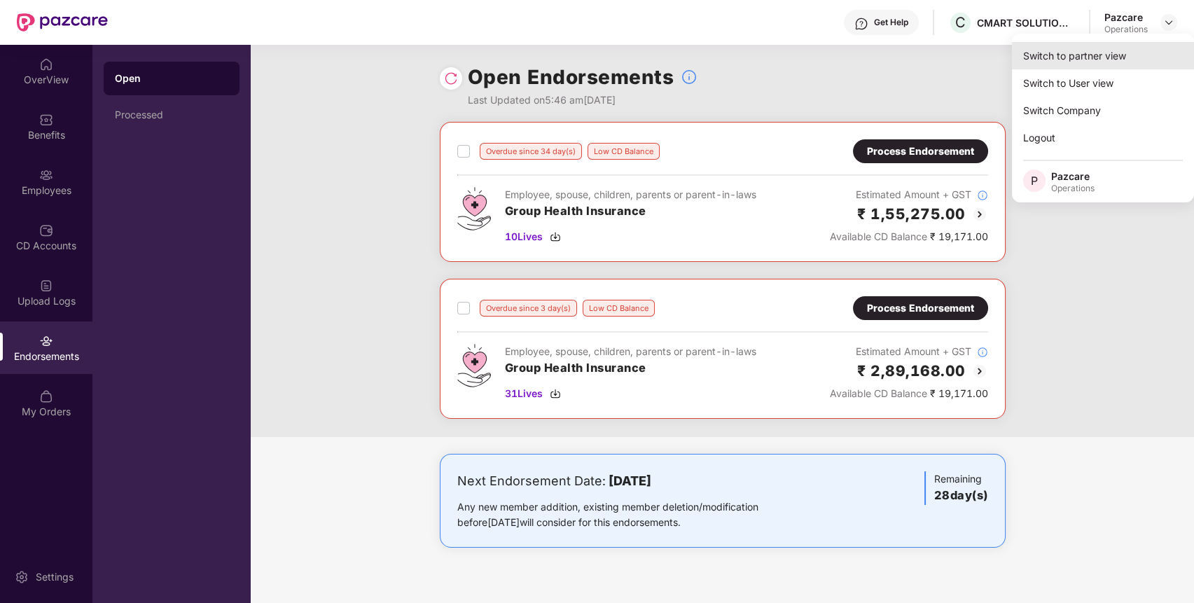
click at [1127, 50] on div "Switch to partner view" at bounding box center [1103, 55] width 182 height 27
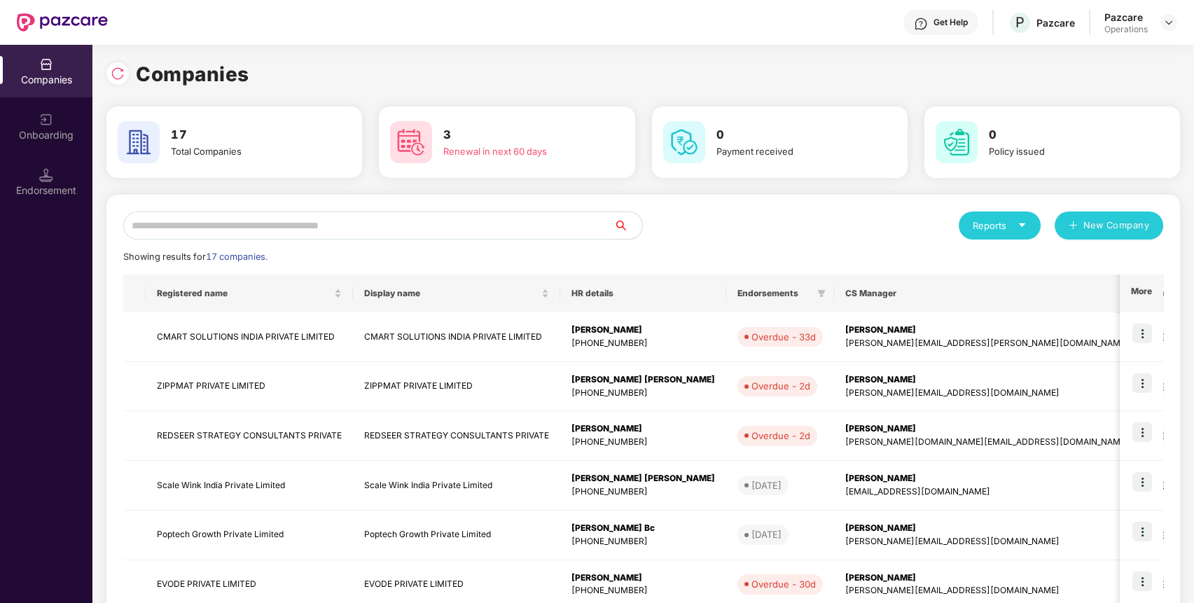
click at [551, 229] on input "text" at bounding box center [368, 225] width 491 height 28
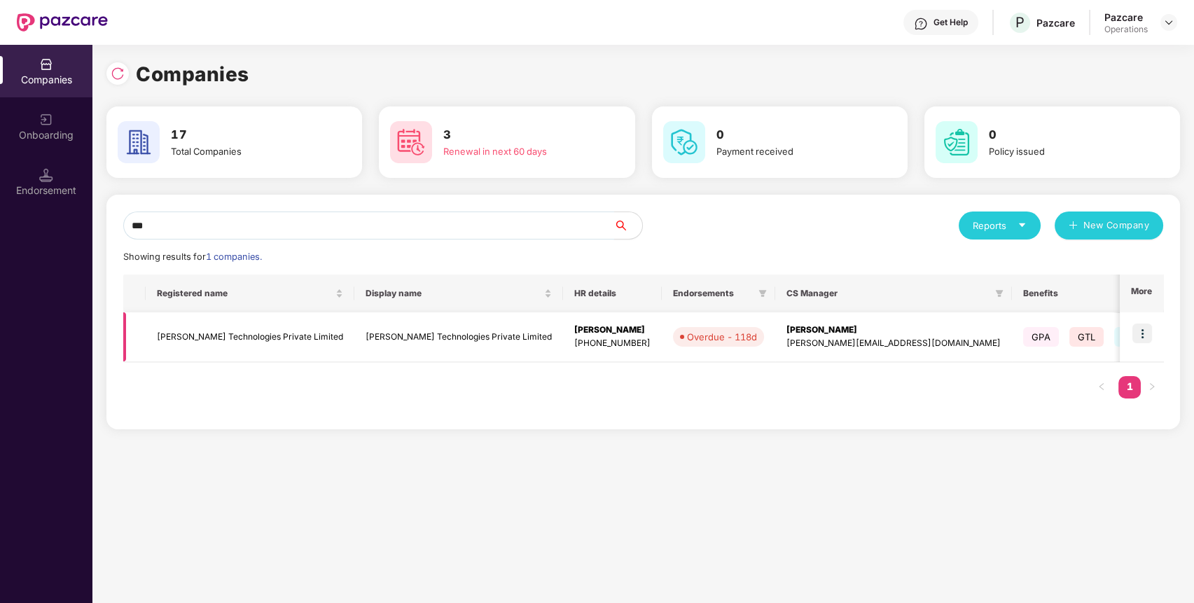
type input "***"
click at [1143, 333] on img at bounding box center [1142, 334] width 20 height 20
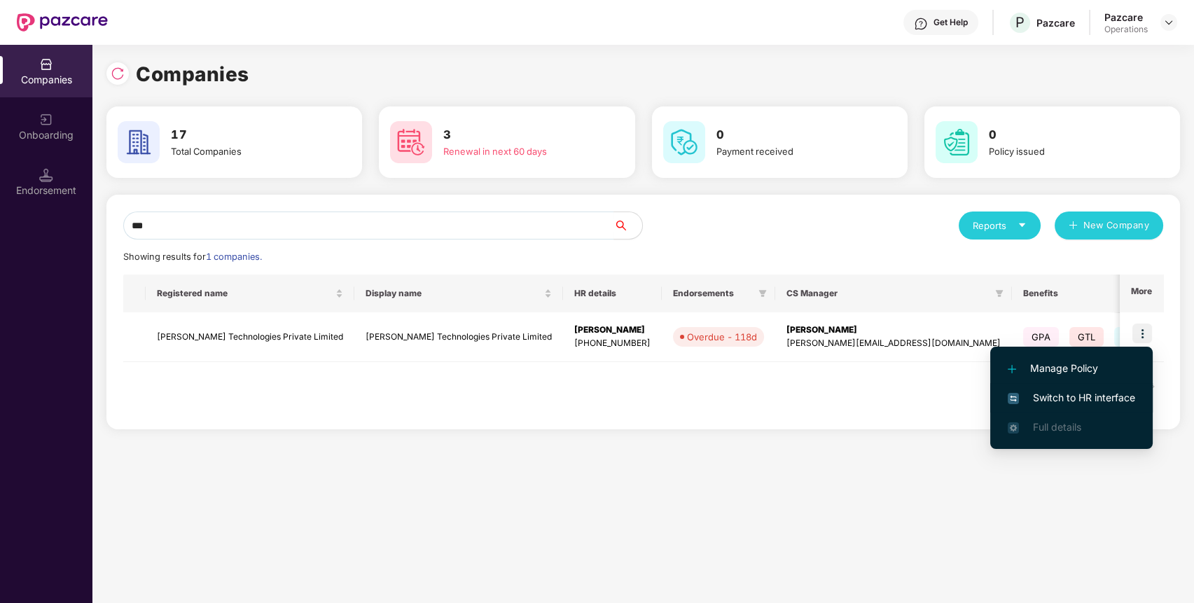
click at [1067, 390] on span "Switch to HR interface" at bounding box center [1071, 397] width 127 height 15
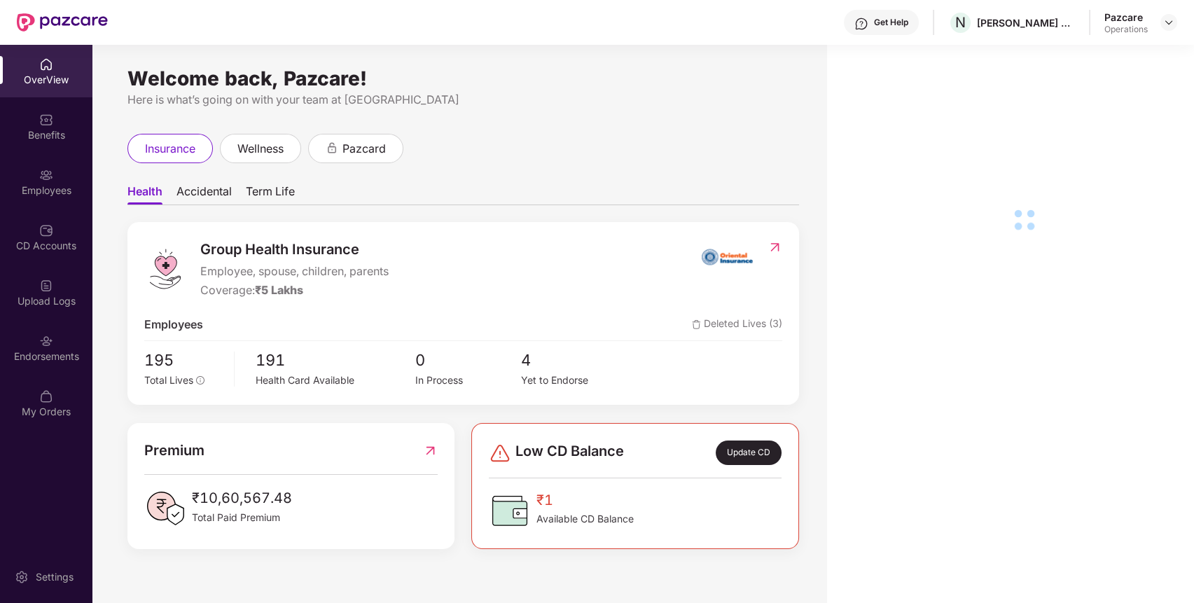
click at [47, 345] on img at bounding box center [46, 341] width 14 height 14
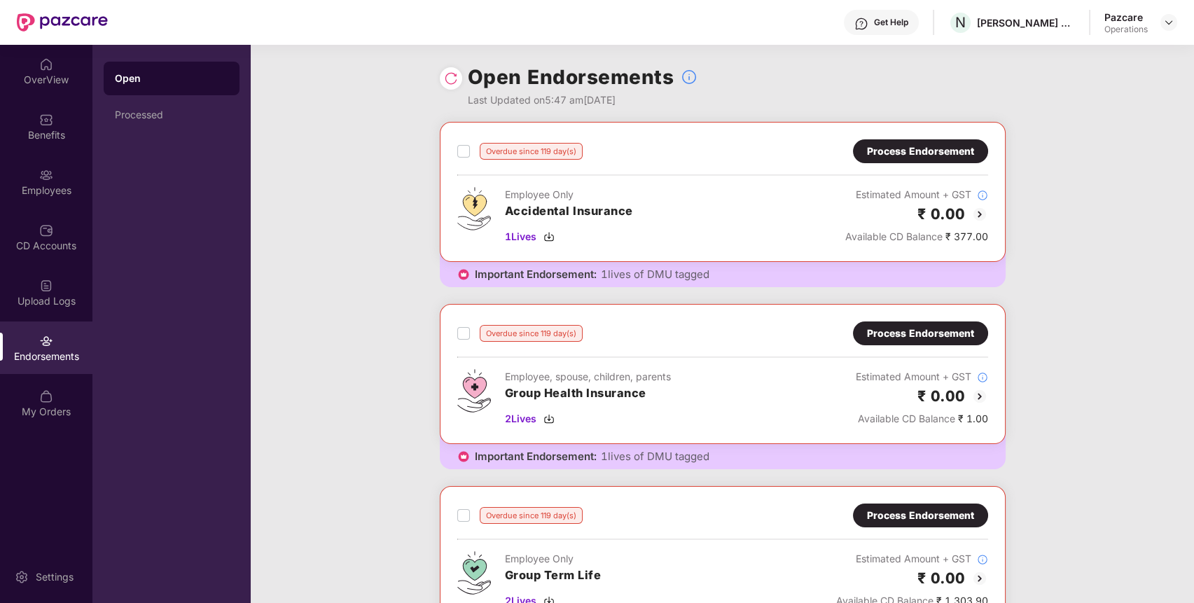
click at [903, 149] on div "Process Endorsement" at bounding box center [920, 151] width 107 height 15
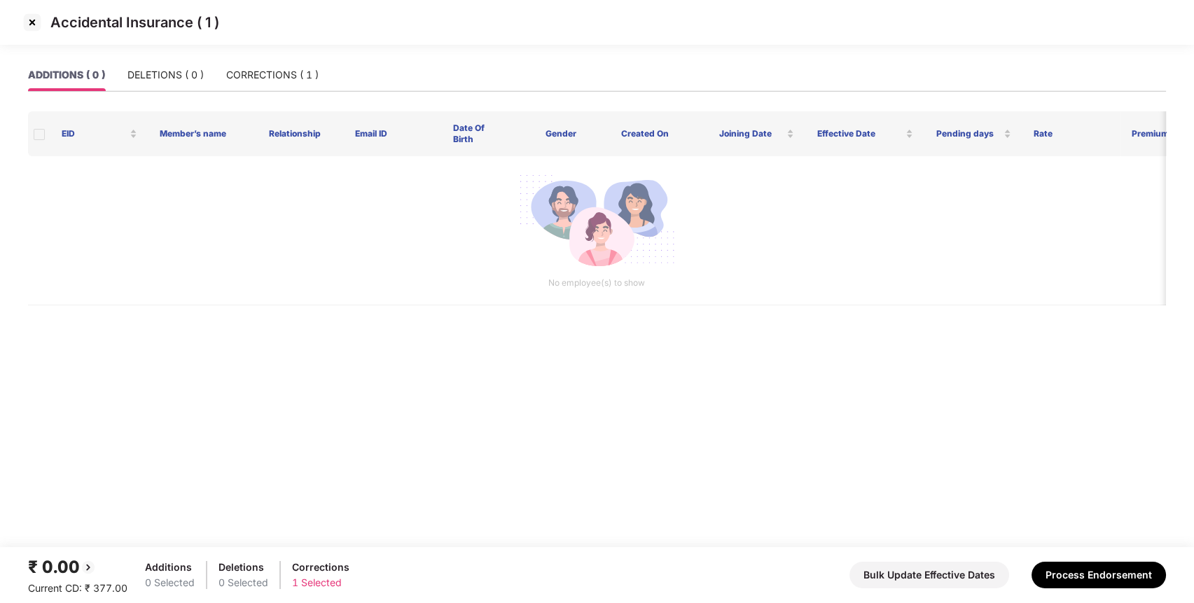
click at [33, 25] on img at bounding box center [32, 22] width 22 height 22
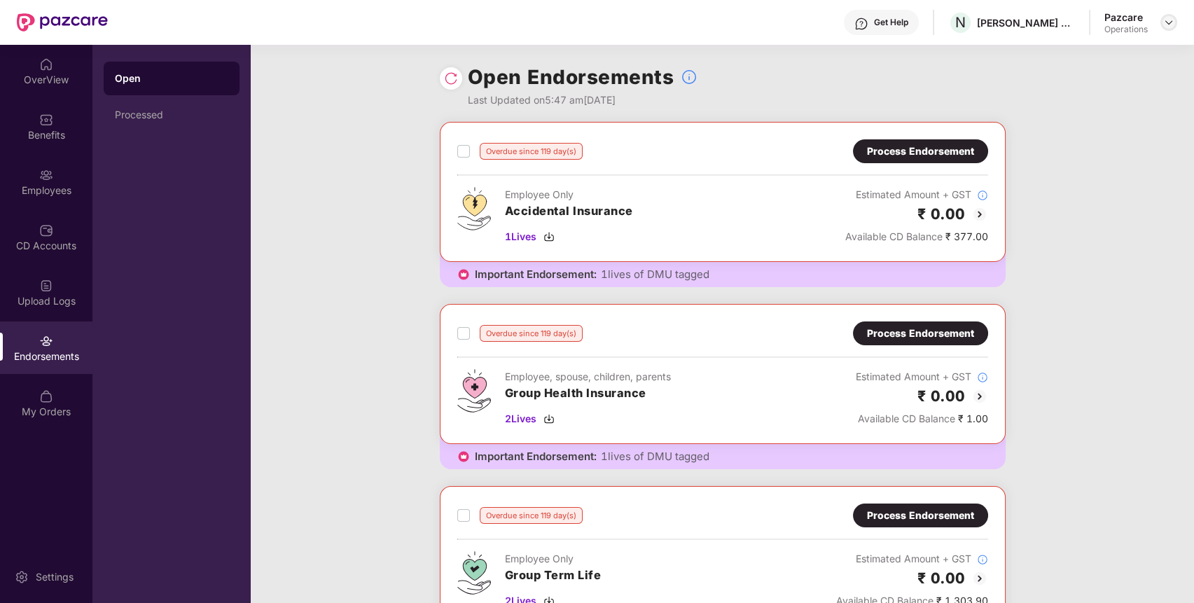
click at [1171, 19] on img at bounding box center [1168, 22] width 11 height 11
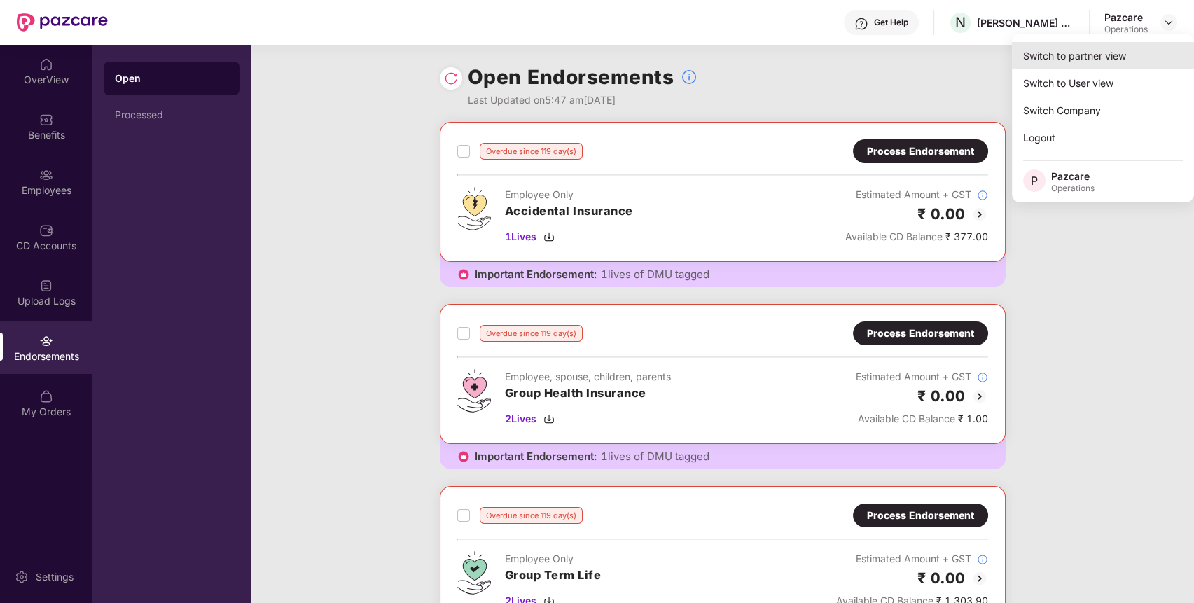
click at [1114, 50] on div "Switch to partner view" at bounding box center [1103, 55] width 182 height 27
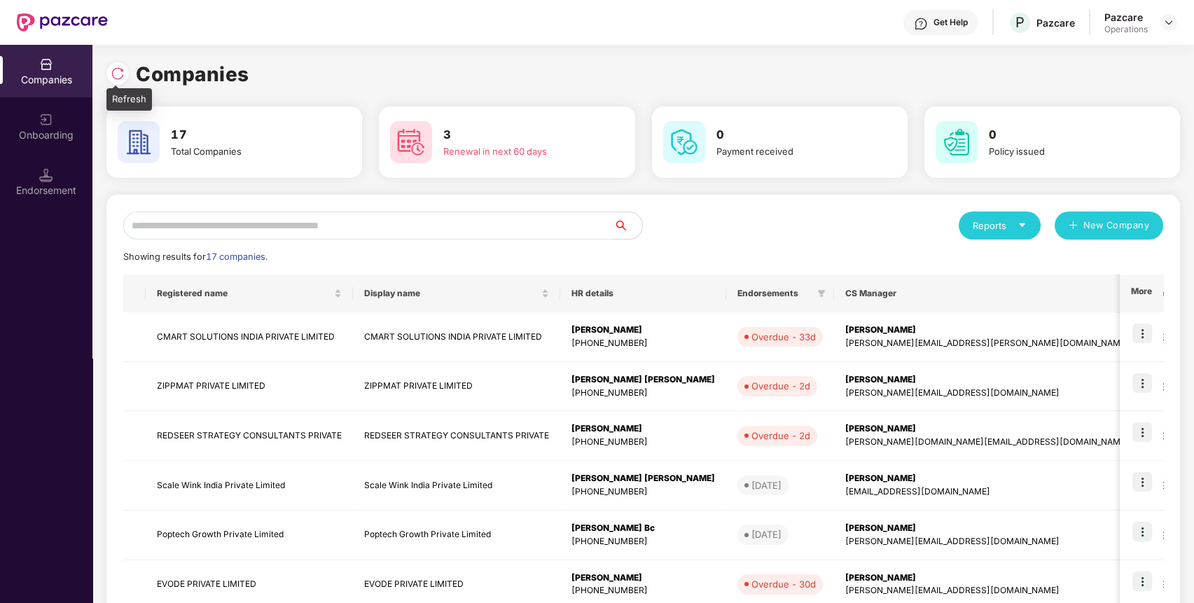
click at [119, 77] on img at bounding box center [118, 74] width 14 height 14
click at [513, 229] on input "text" at bounding box center [368, 225] width 491 height 28
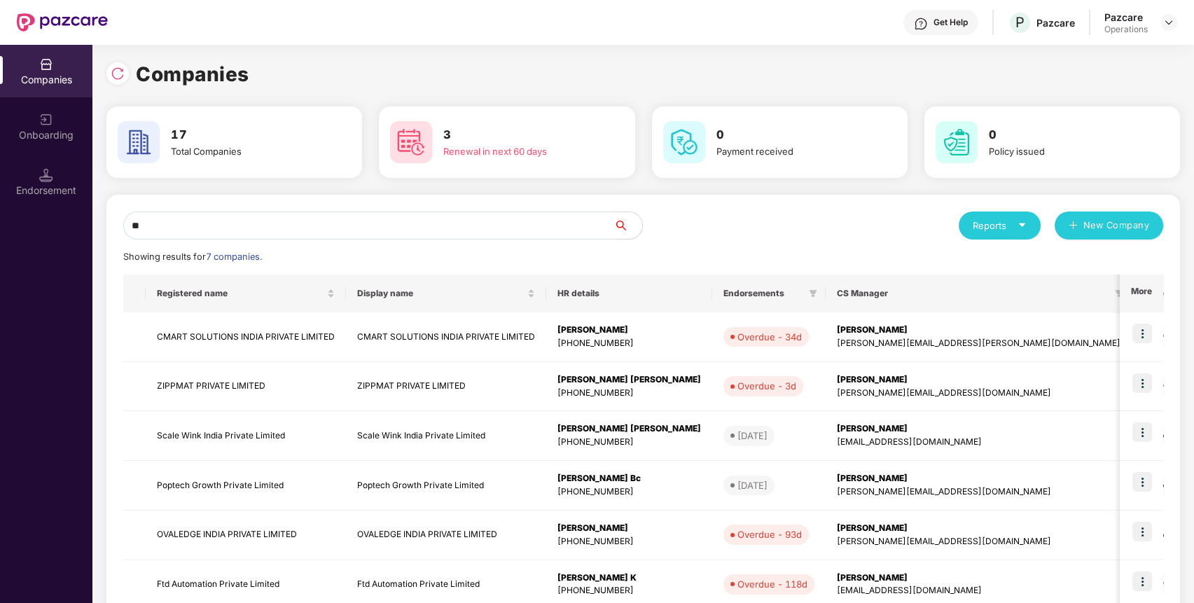
type input "*"
